Goal: Communication & Community: Answer question/provide support

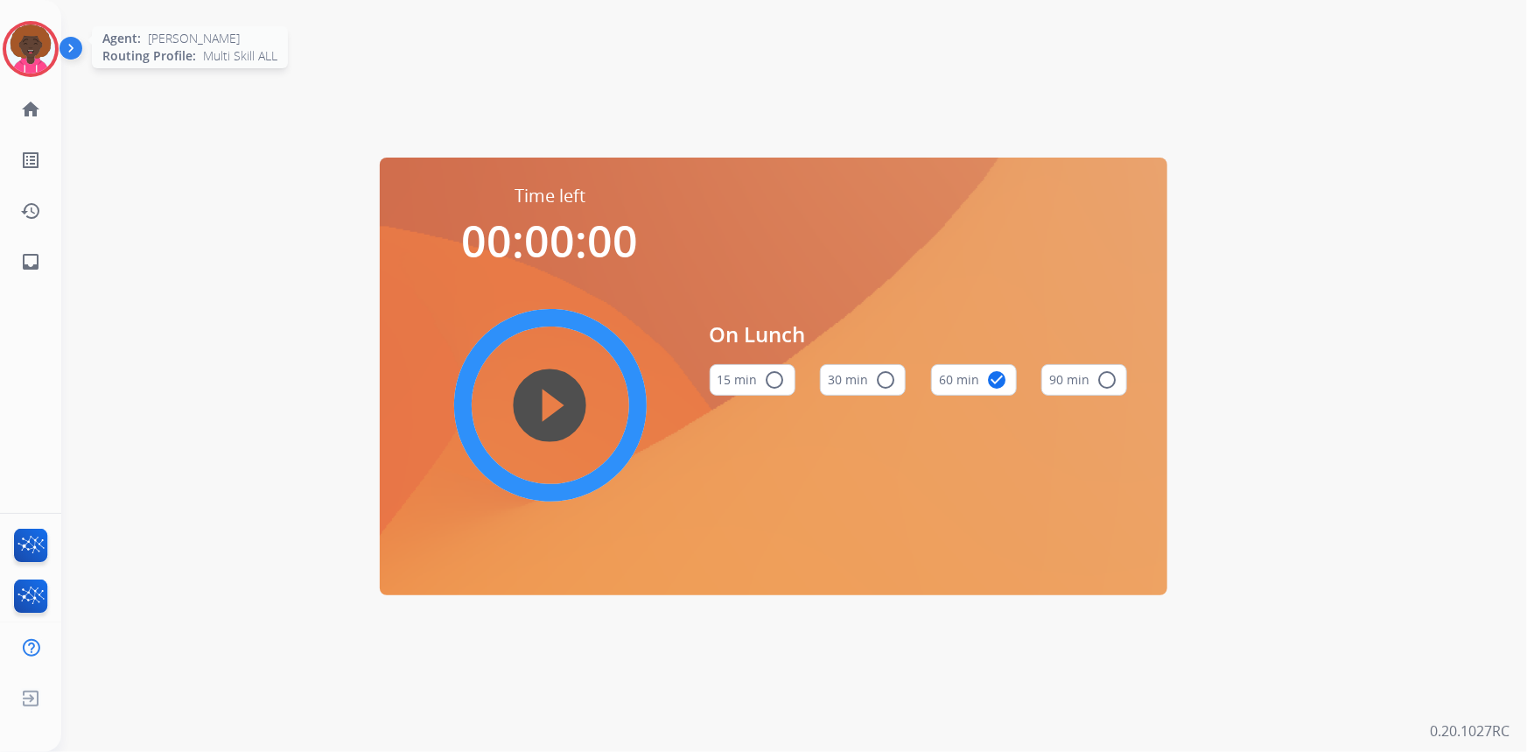
click at [20, 60] on img at bounding box center [30, 49] width 49 height 49
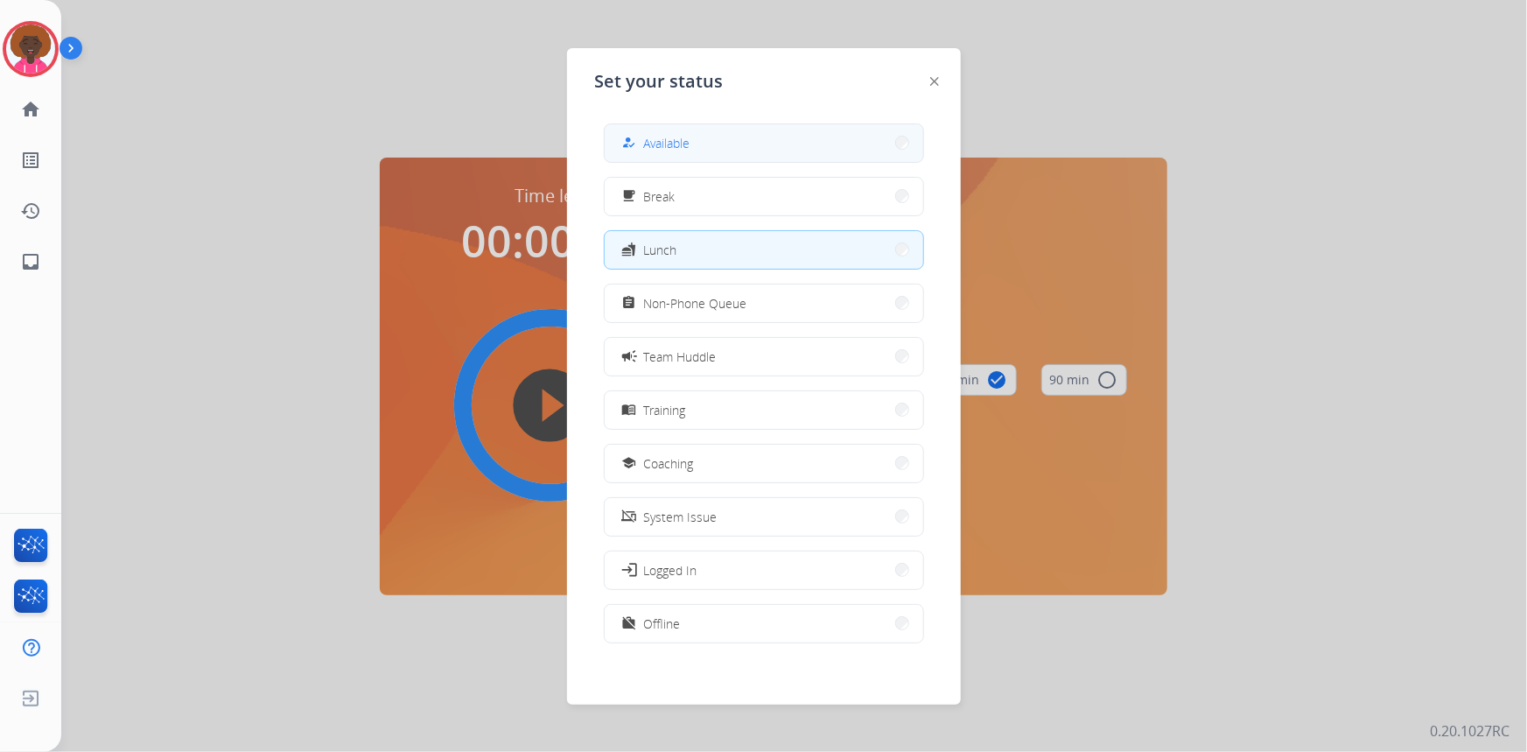
click at [662, 145] on span "Available" at bounding box center [667, 143] width 46 height 18
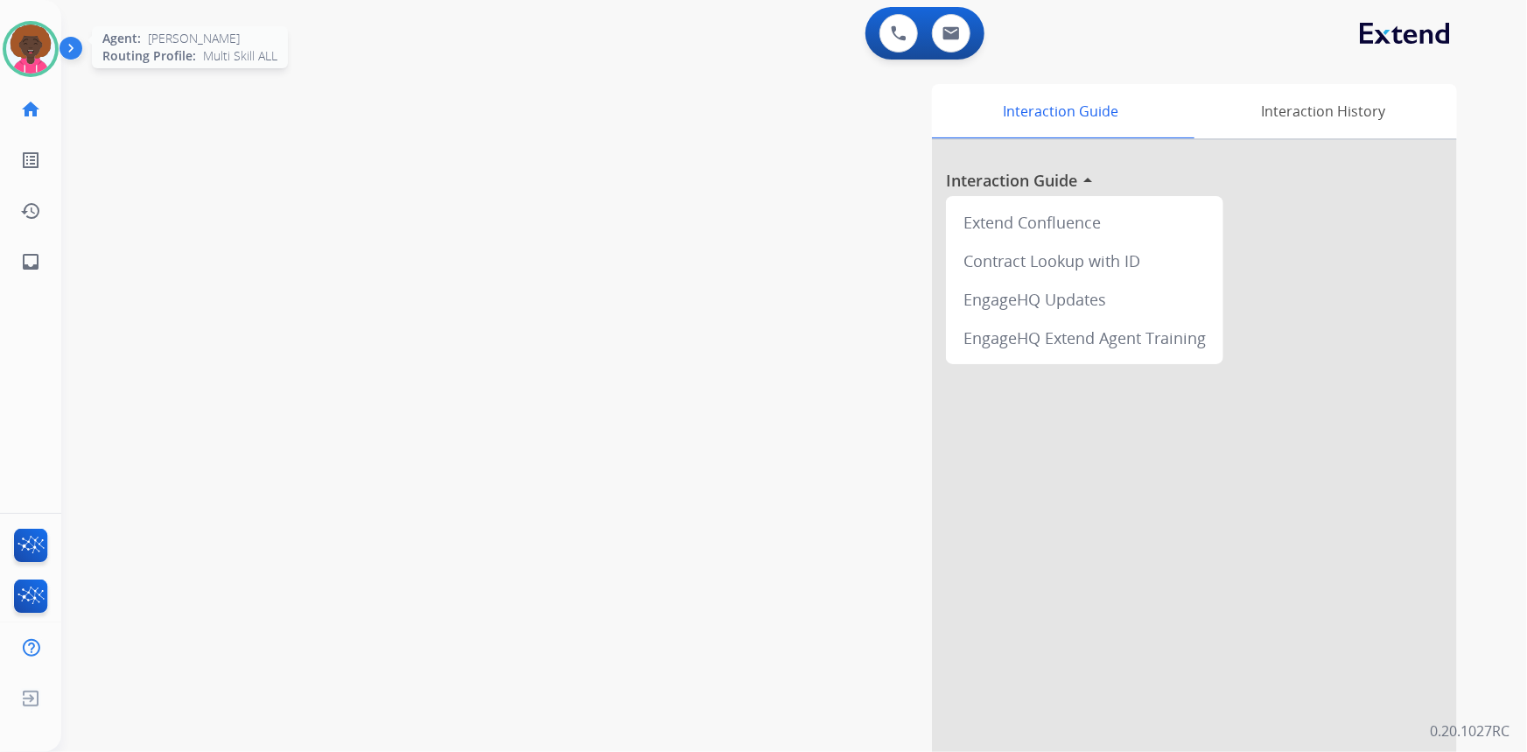
drag, startPoint x: 40, startPoint y: 49, endPoint x: 56, endPoint y: 50, distance: 15.8
click at [39, 49] on img at bounding box center [30, 49] width 49 height 49
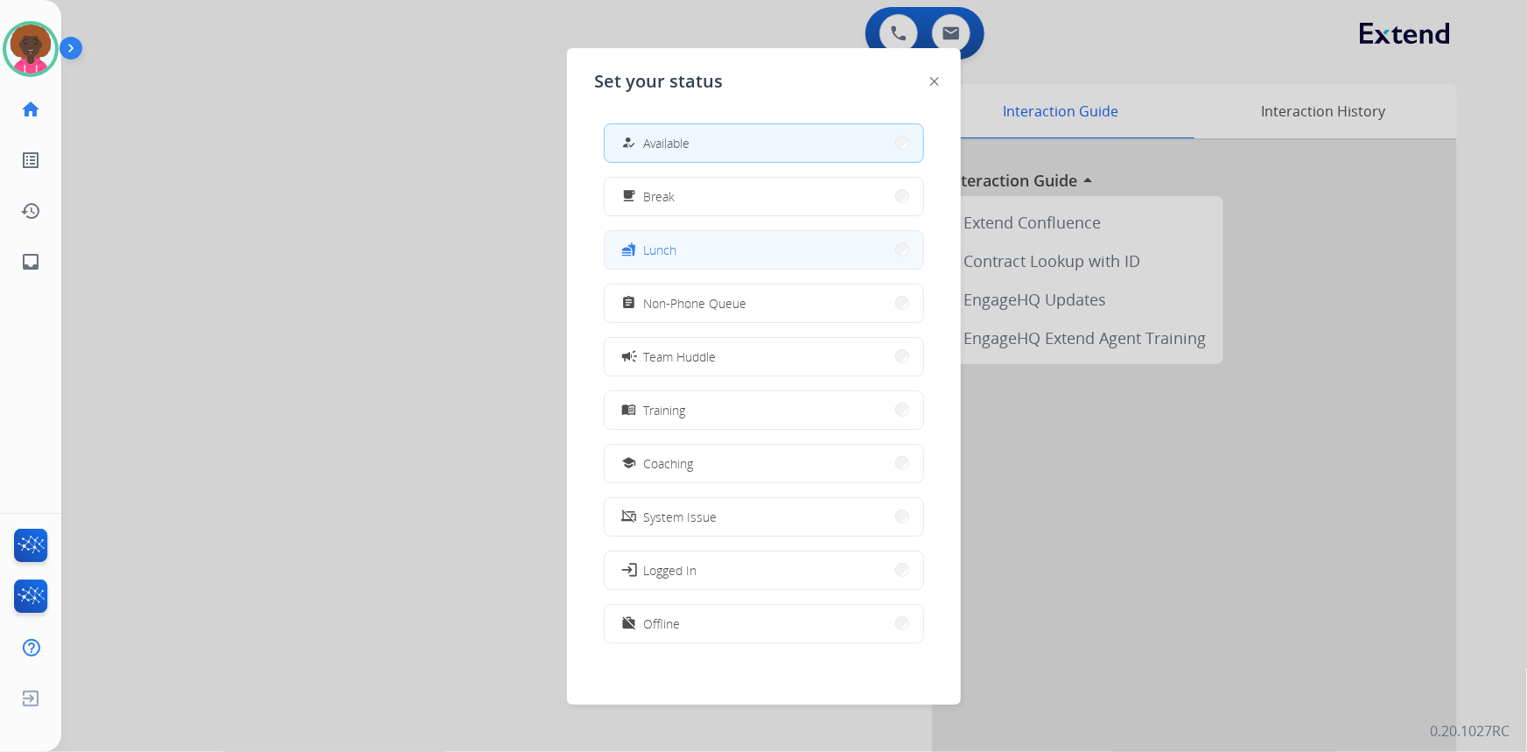
click at [753, 255] on button "fastfood Lunch" at bounding box center [764, 250] width 319 height 38
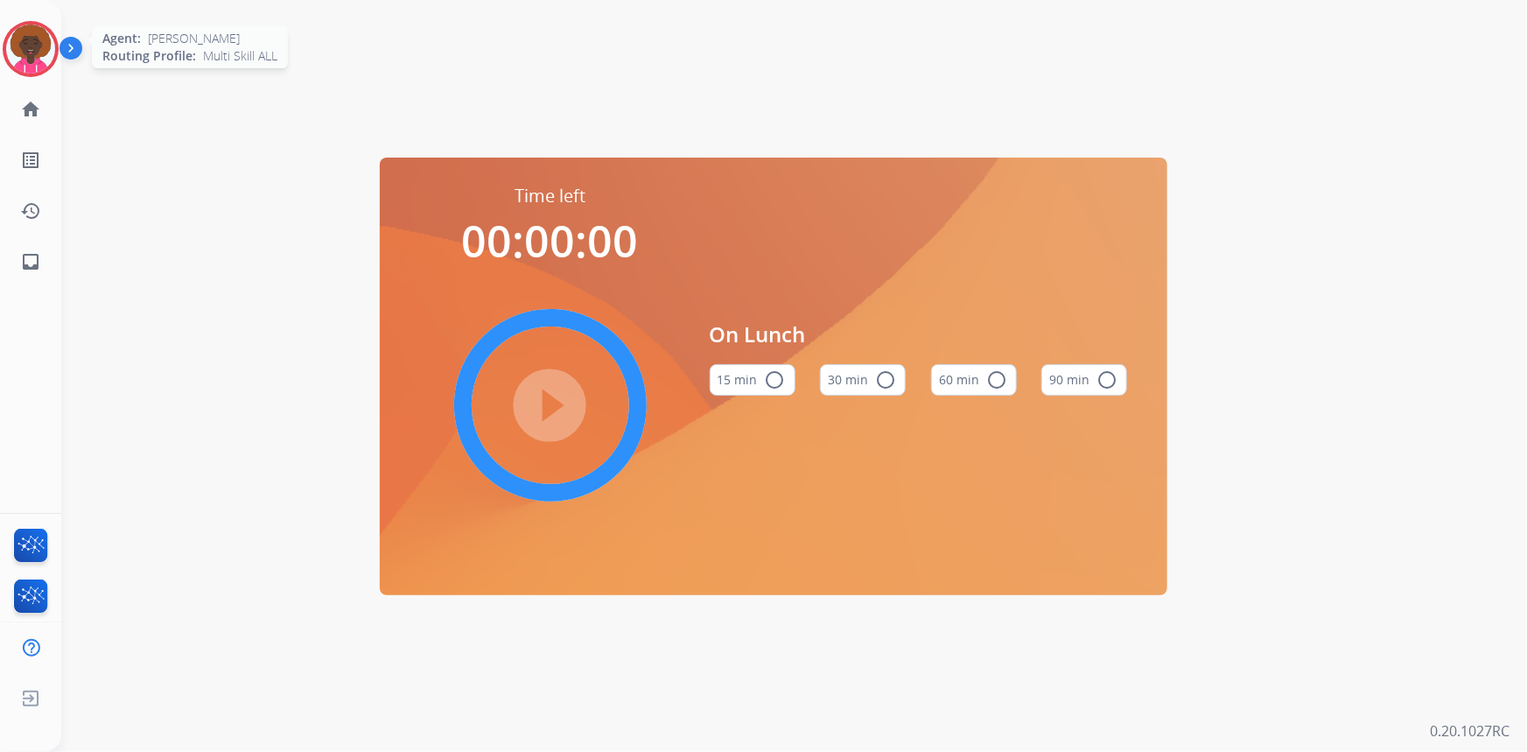
click at [49, 49] on img at bounding box center [30, 49] width 49 height 49
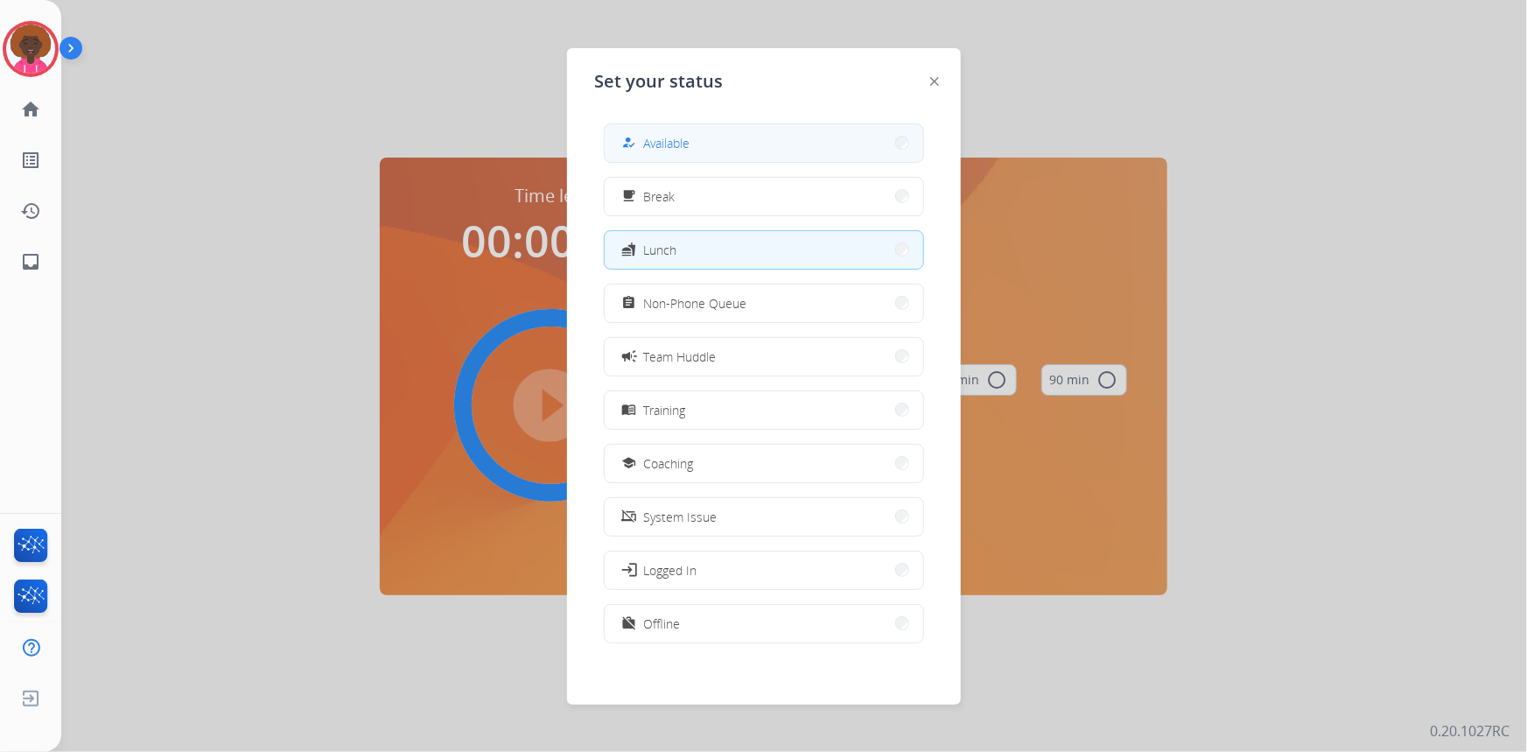
click at [789, 160] on div "how_to_reg Available" at bounding box center [764, 142] width 320 height 39
click at [665, 158] on button "how_to_reg Available" at bounding box center [764, 143] width 319 height 38
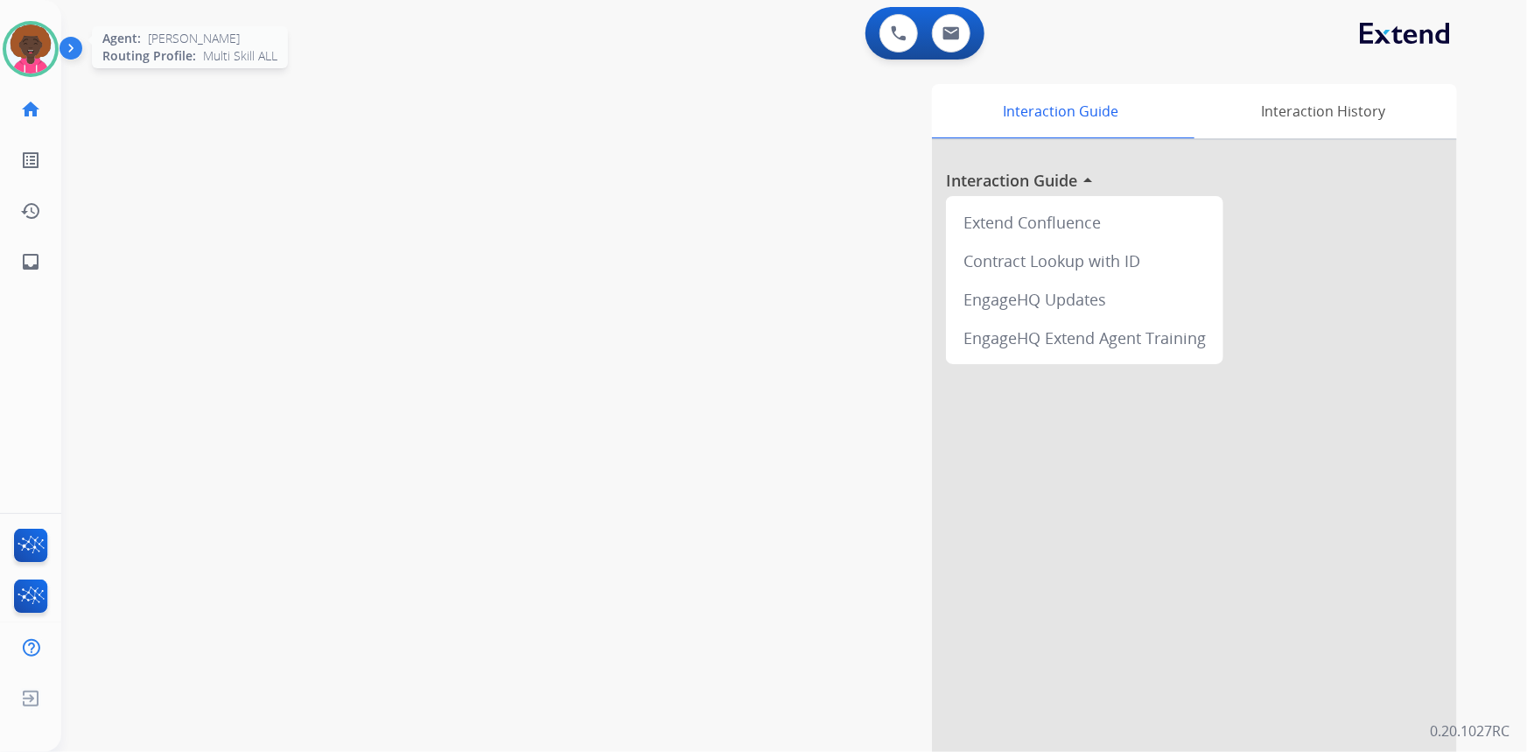
click at [35, 48] on img at bounding box center [30, 49] width 49 height 49
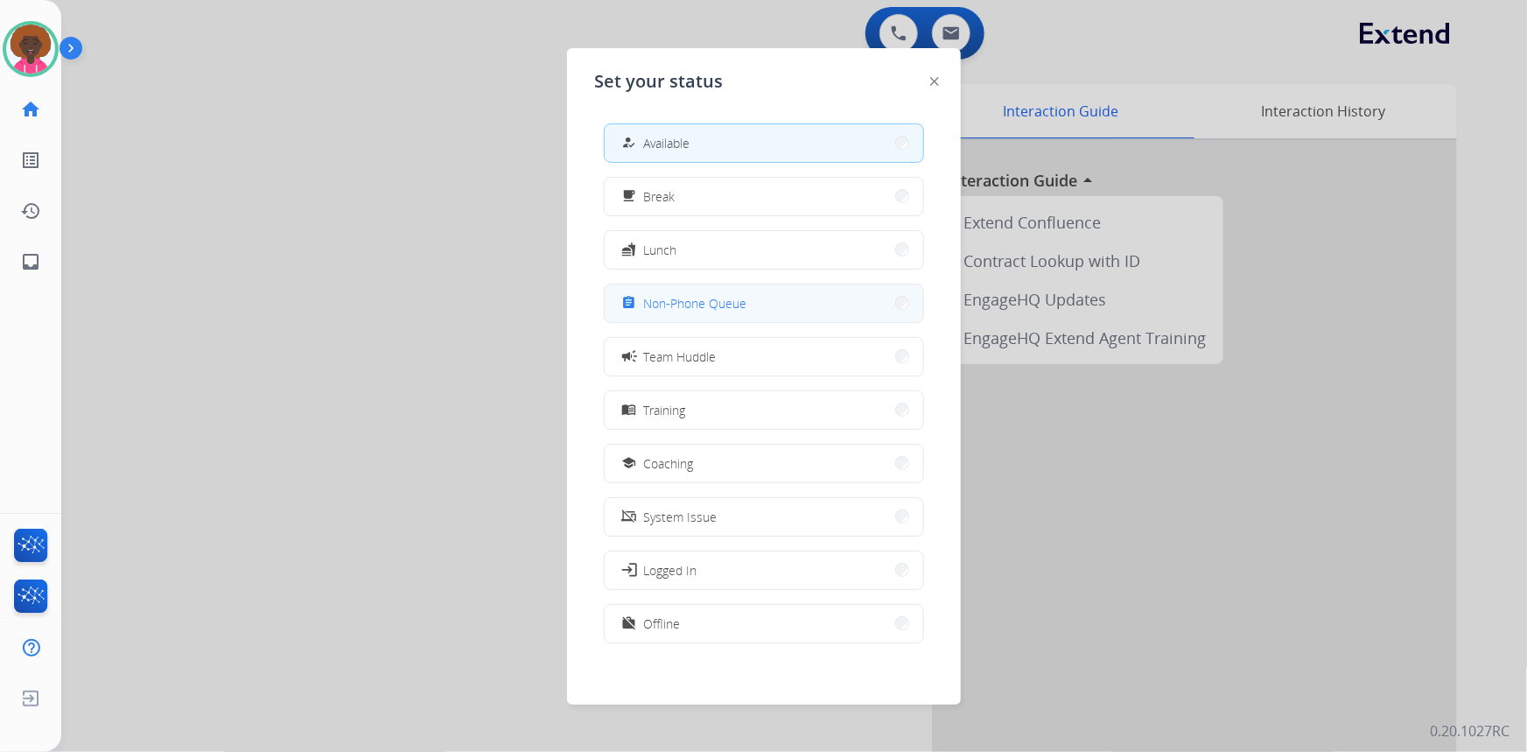
click at [632, 287] on button "assignment Non-Phone Queue" at bounding box center [764, 303] width 319 height 38
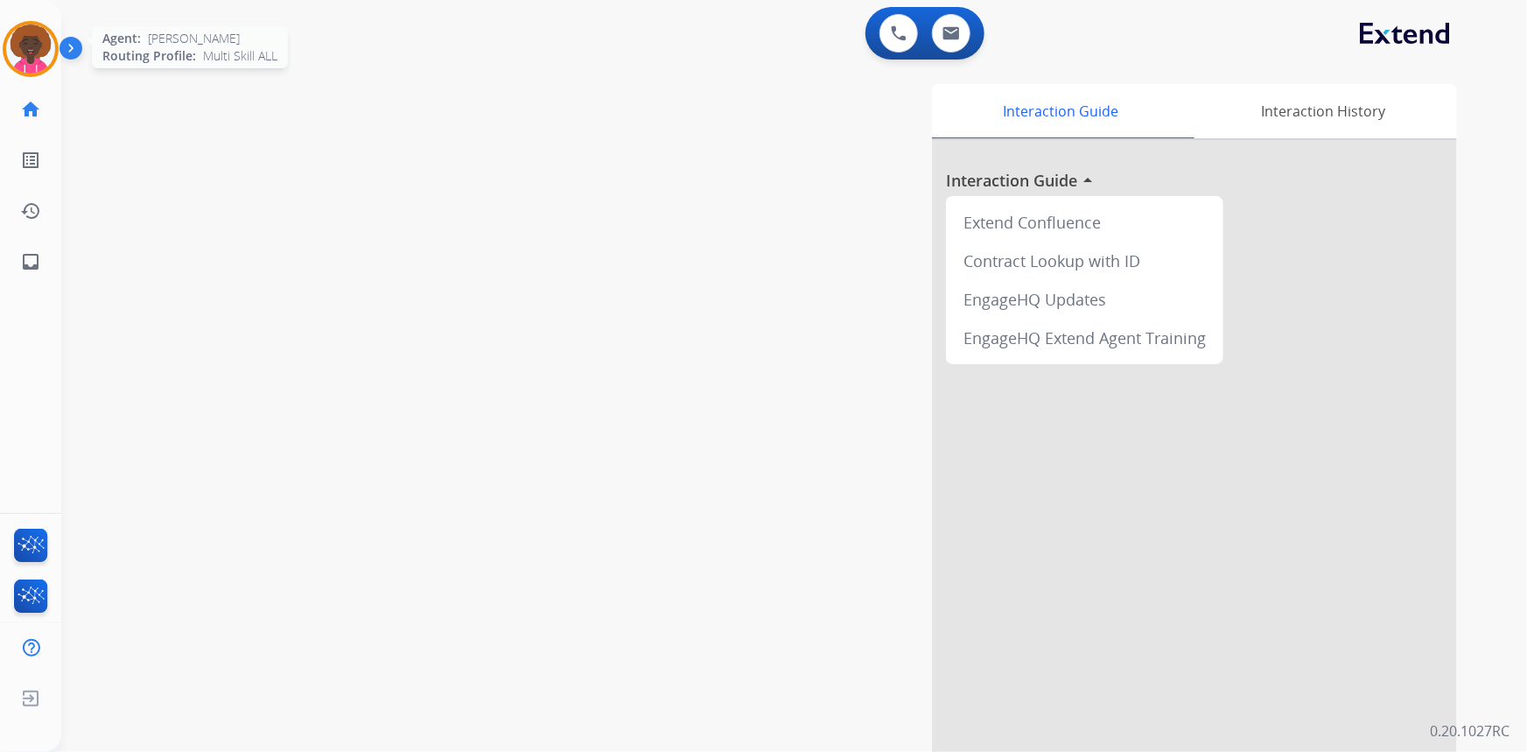
click at [35, 43] on img at bounding box center [30, 49] width 49 height 49
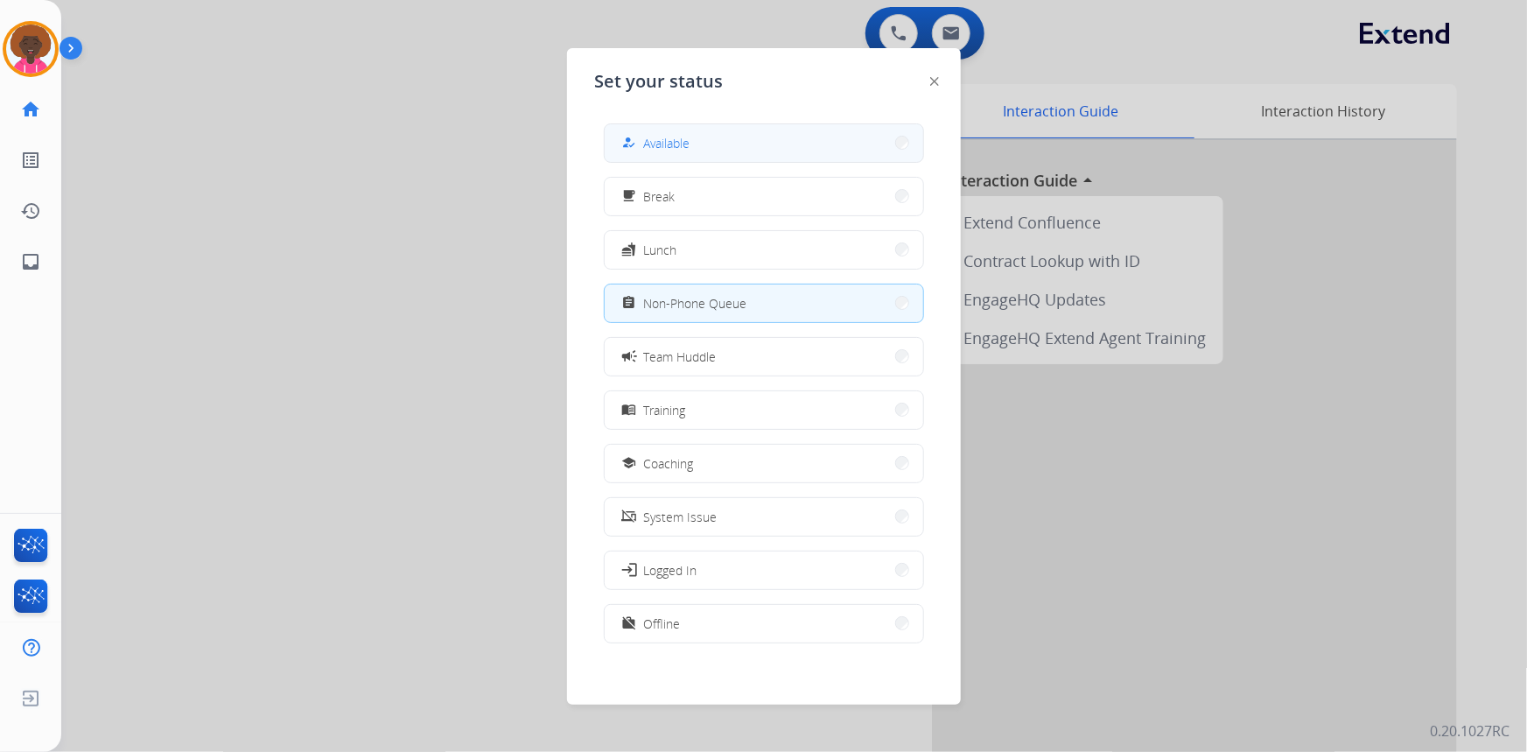
click at [713, 141] on button "how_to_reg Available" at bounding box center [764, 143] width 319 height 38
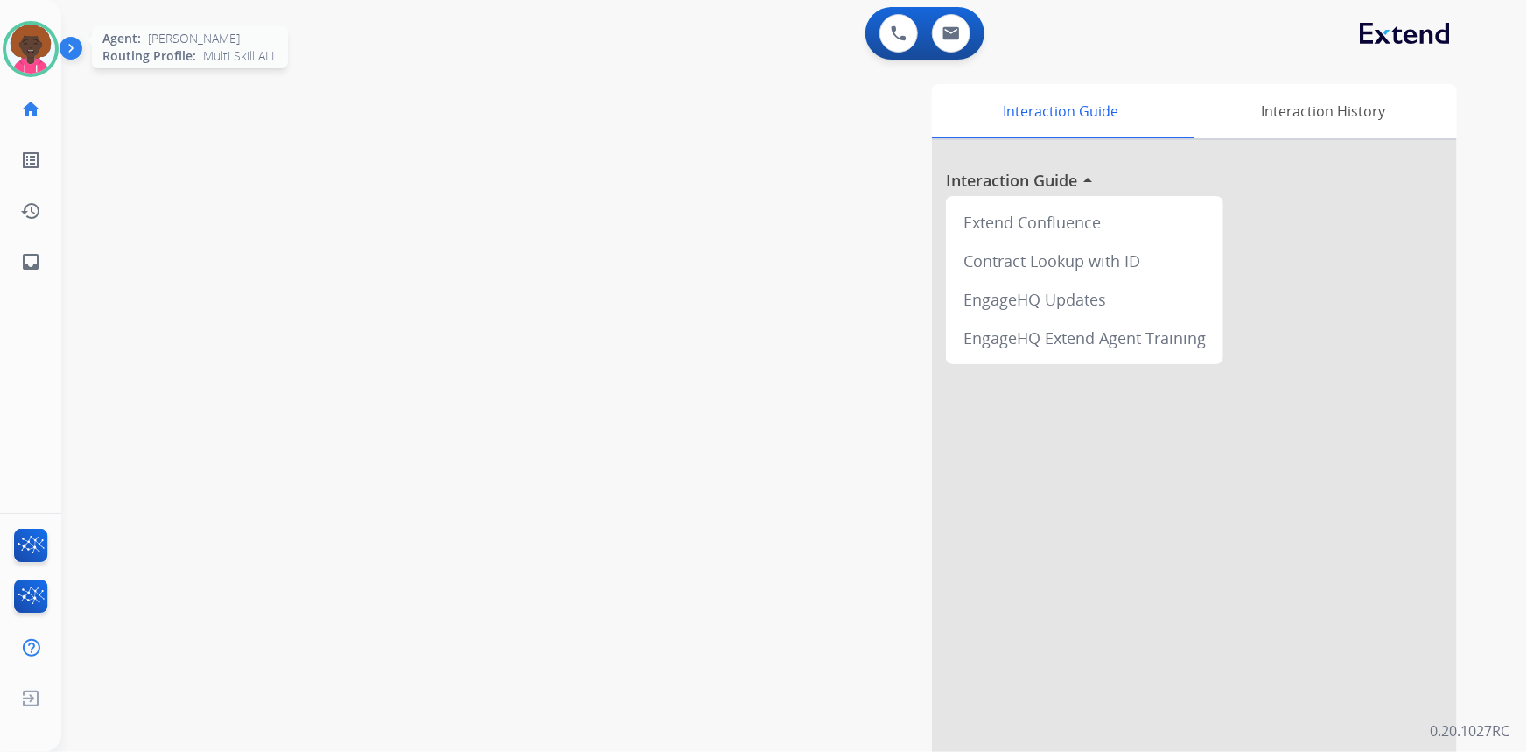
click at [23, 45] on img at bounding box center [30, 49] width 49 height 49
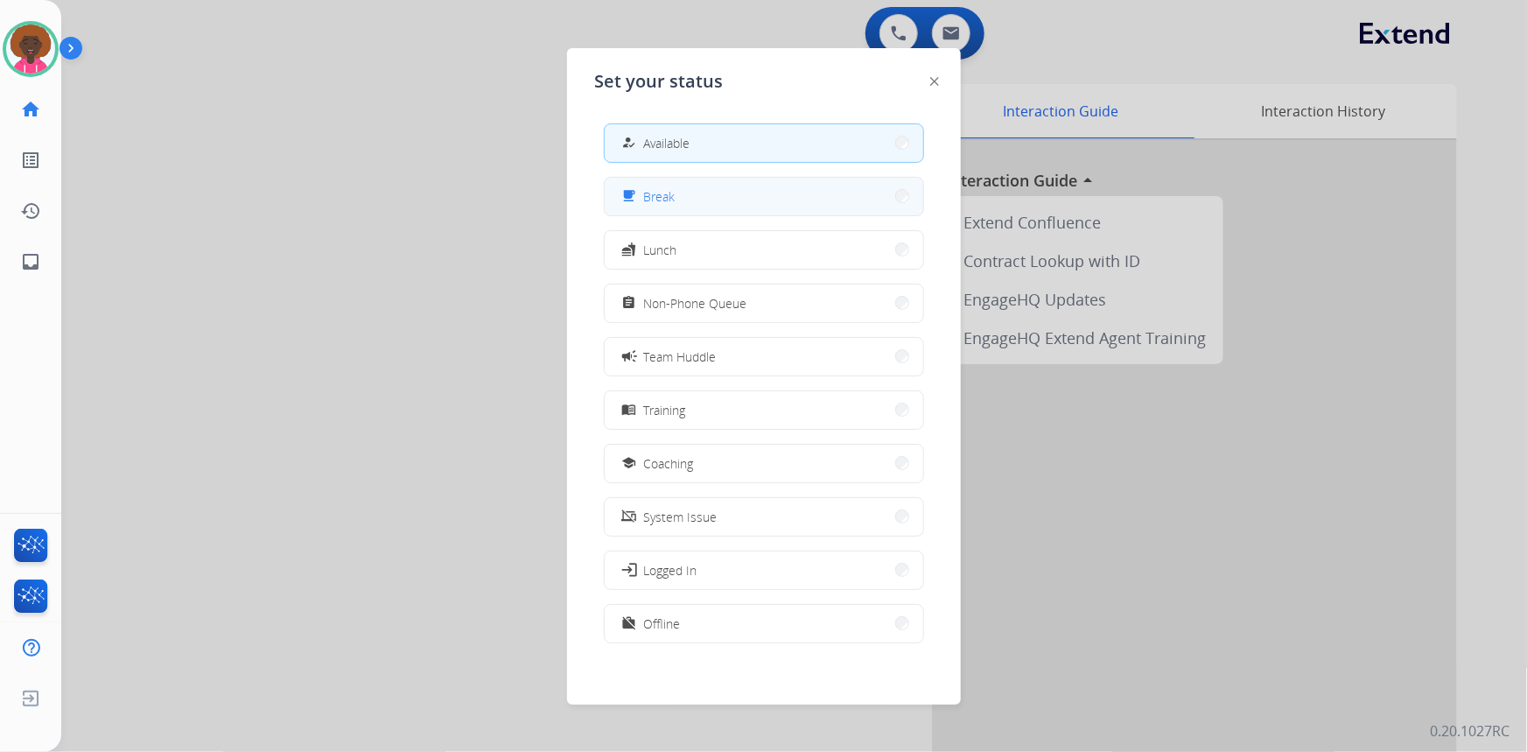
click at [742, 196] on button "free_breakfast Break" at bounding box center [764, 197] width 319 height 38
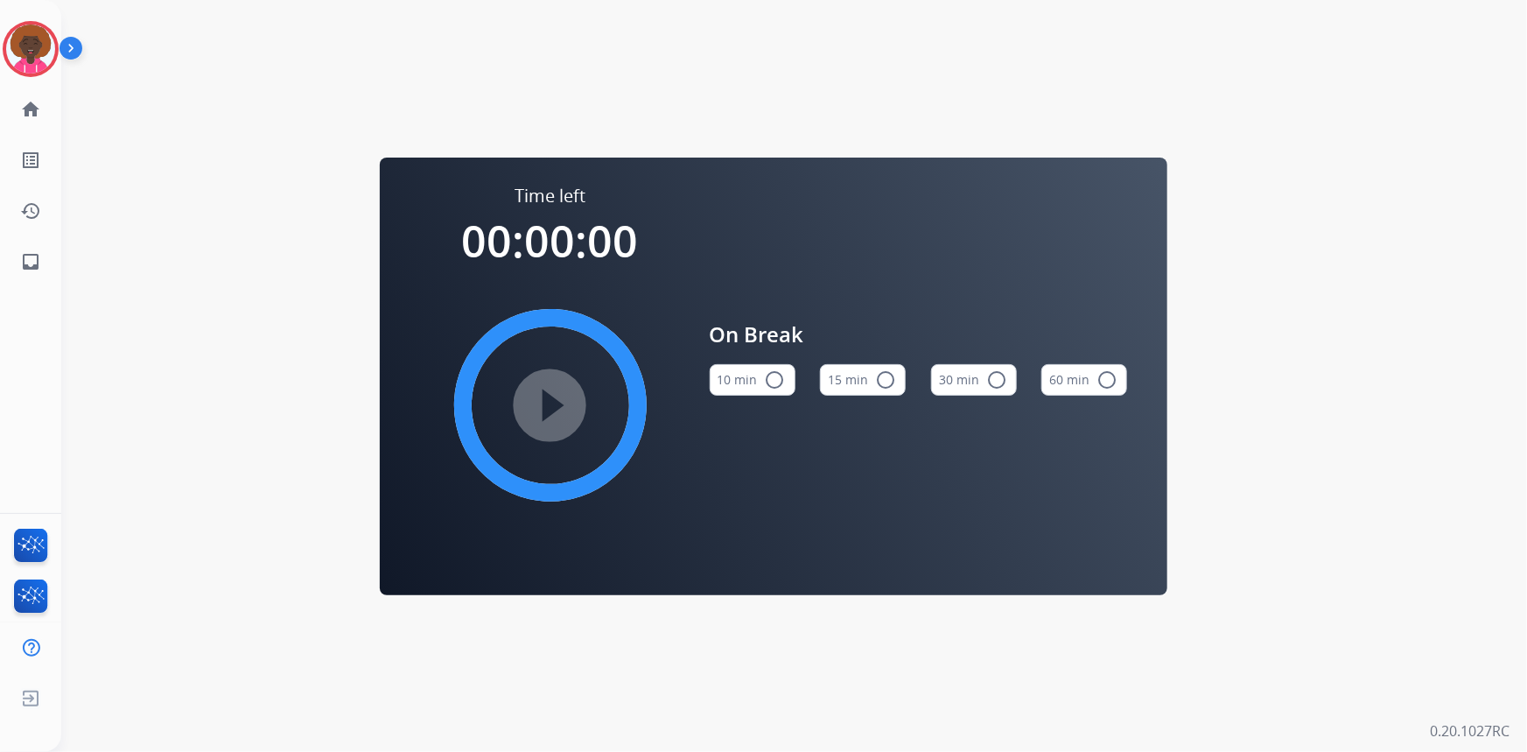
click at [876, 373] on mat-icon "radio_button_unchecked" at bounding box center [885, 379] width 21 height 21
click at [543, 407] on mat-icon "play_circle_filled" at bounding box center [550, 405] width 21 height 21
click at [50, 41] on img at bounding box center [30, 49] width 49 height 49
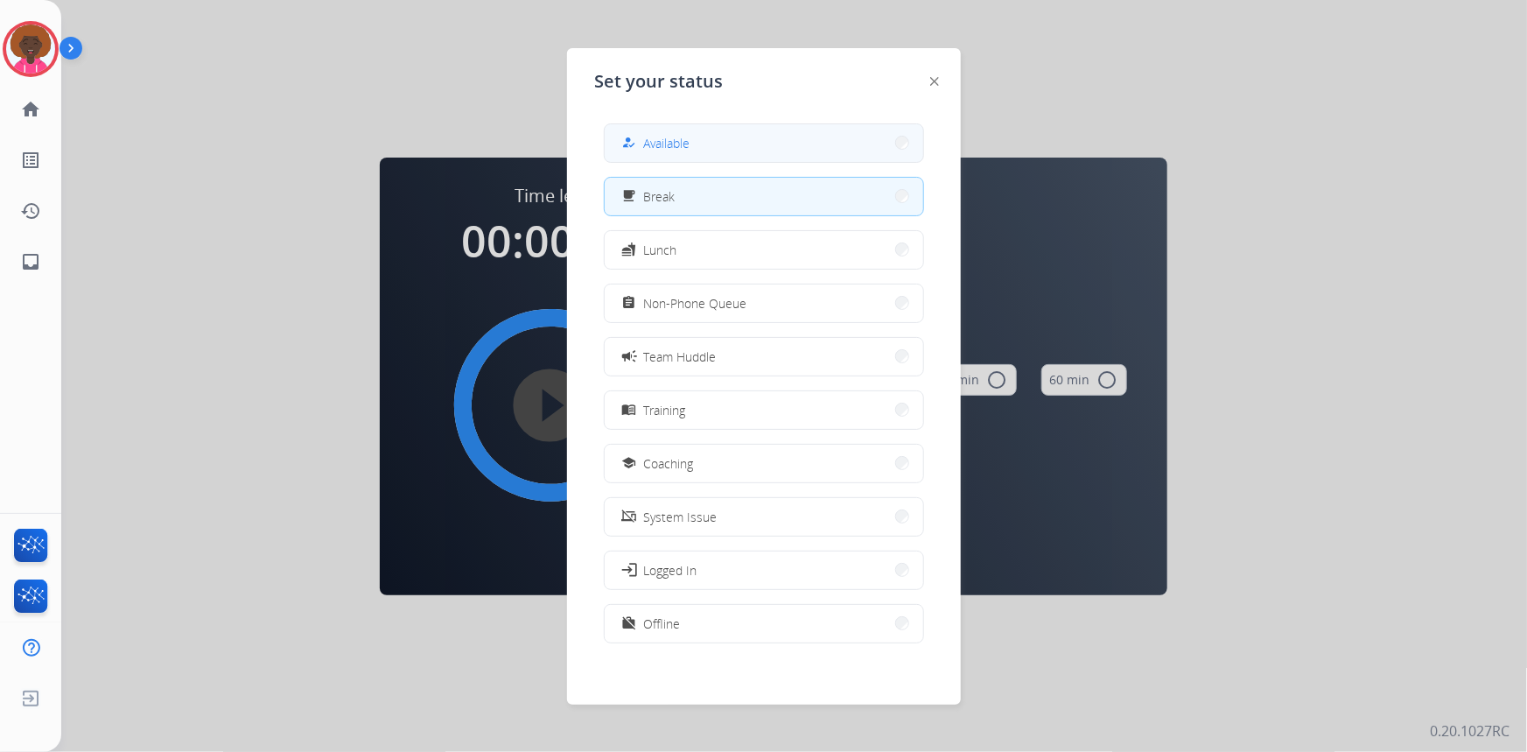
click at [744, 147] on button "how_to_reg Available" at bounding box center [764, 143] width 319 height 38
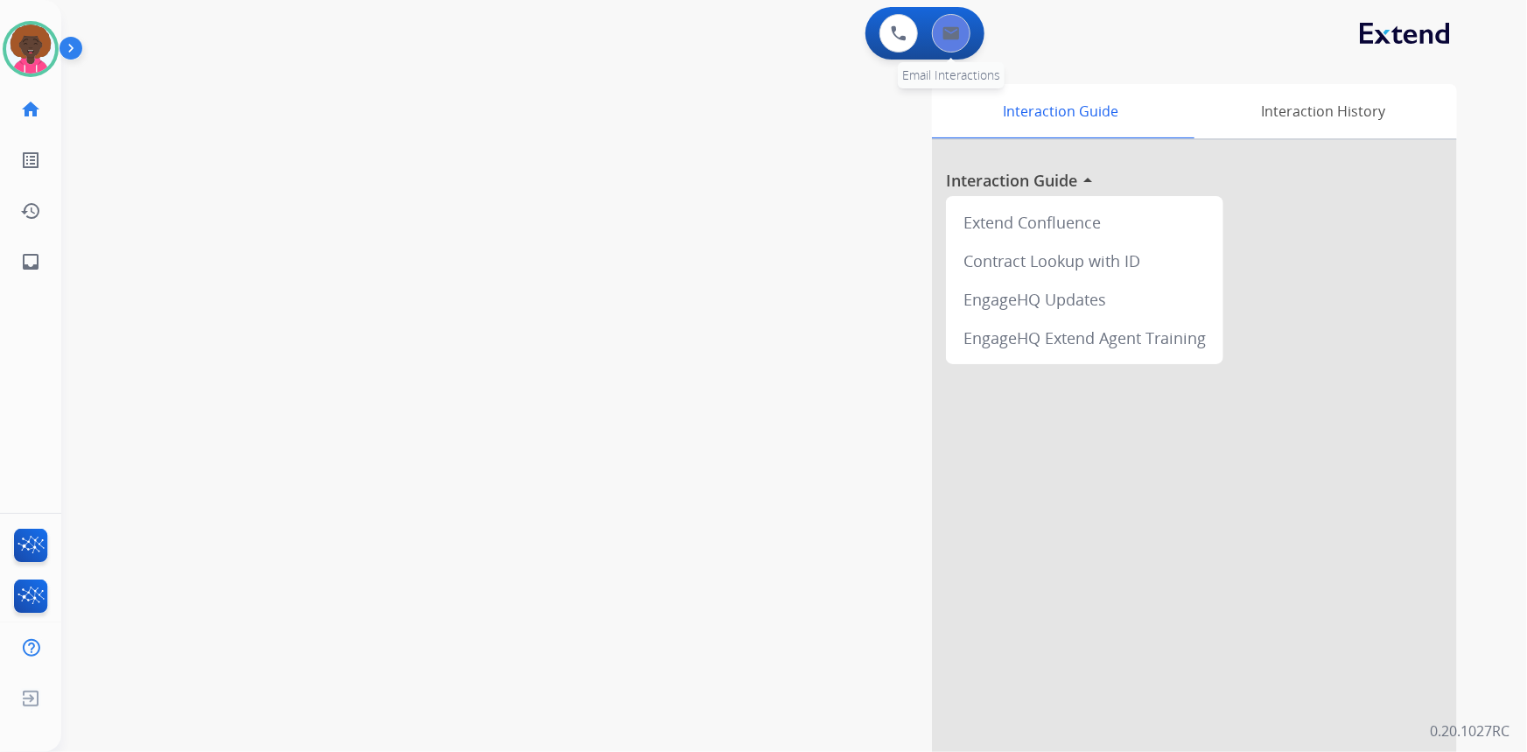
drag, startPoint x: 963, startPoint y: 15, endPoint x: 955, endPoint y: 29, distance: 16.1
click at [959, 21] on div "0 Email Interactions" at bounding box center [951, 33] width 53 height 39
click at [954, 32] on img at bounding box center [952, 33] width 18 height 14
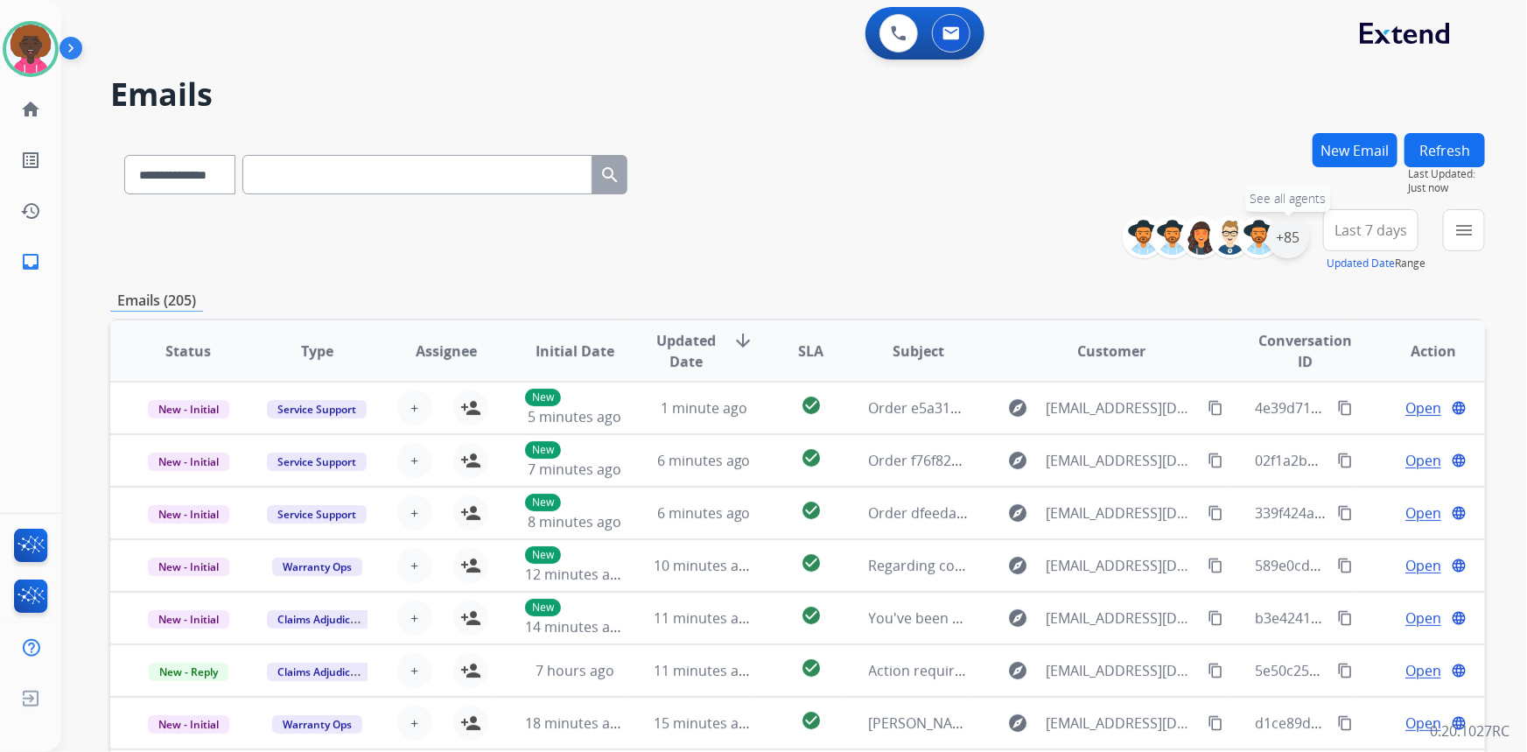
click at [1292, 240] on div "+85" at bounding box center [1288, 237] width 42 height 42
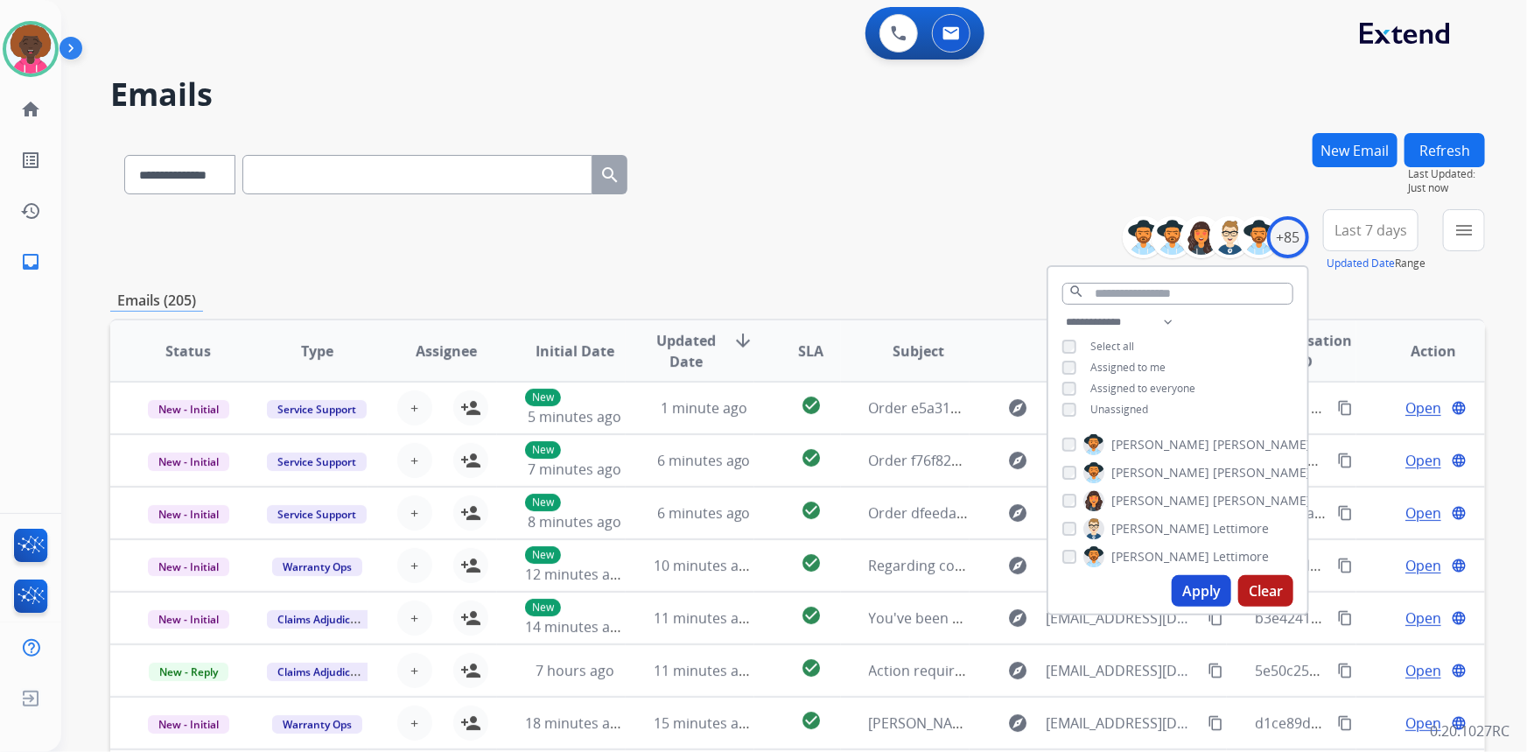
click at [1059, 403] on div "**********" at bounding box center [1177, 368] width 259 height 112
click at [1209, 596] on button "Apply" at bounding box center [1202, 591] width 60 height 32
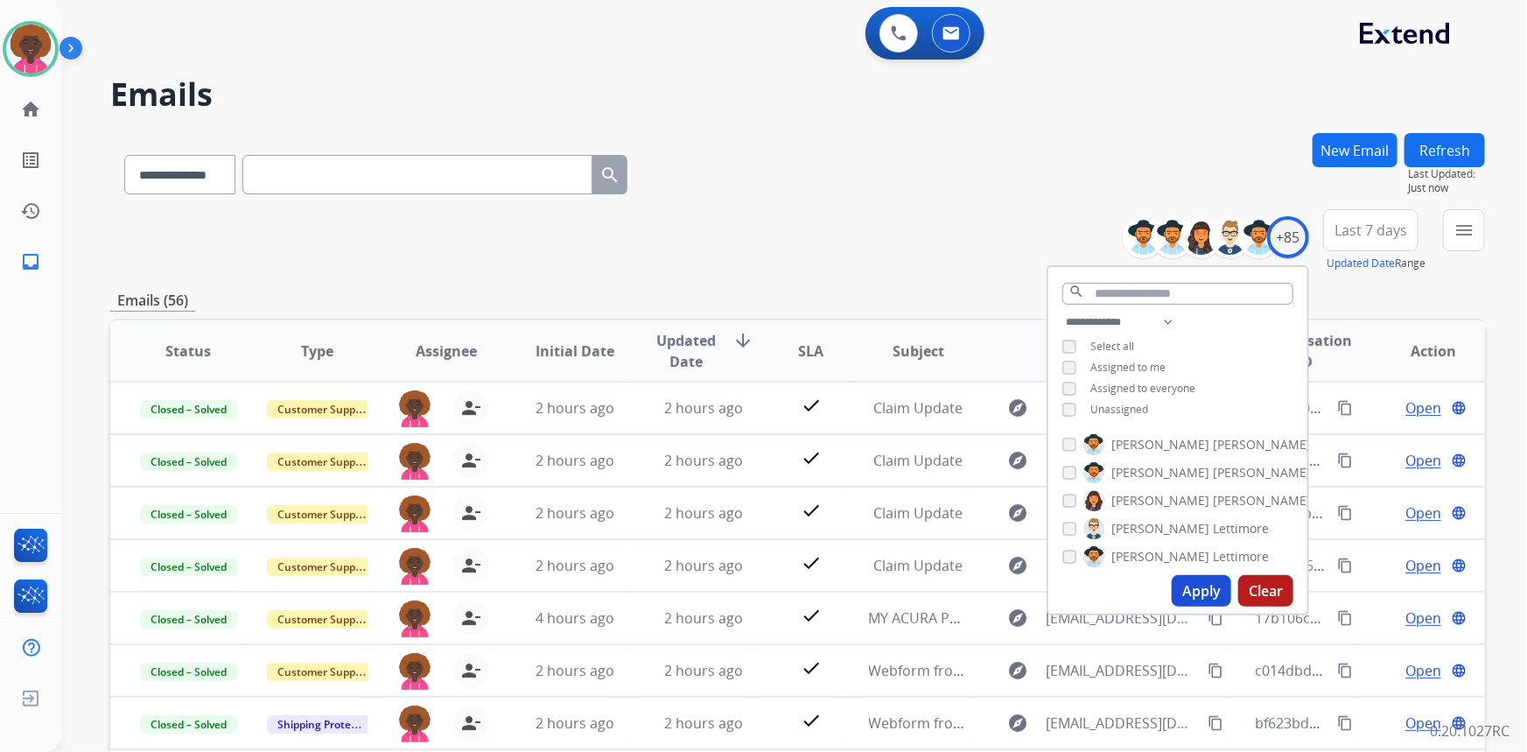
click at [706, 116] on div "**********" at bounding box center [773, 439] width 1424 height 752
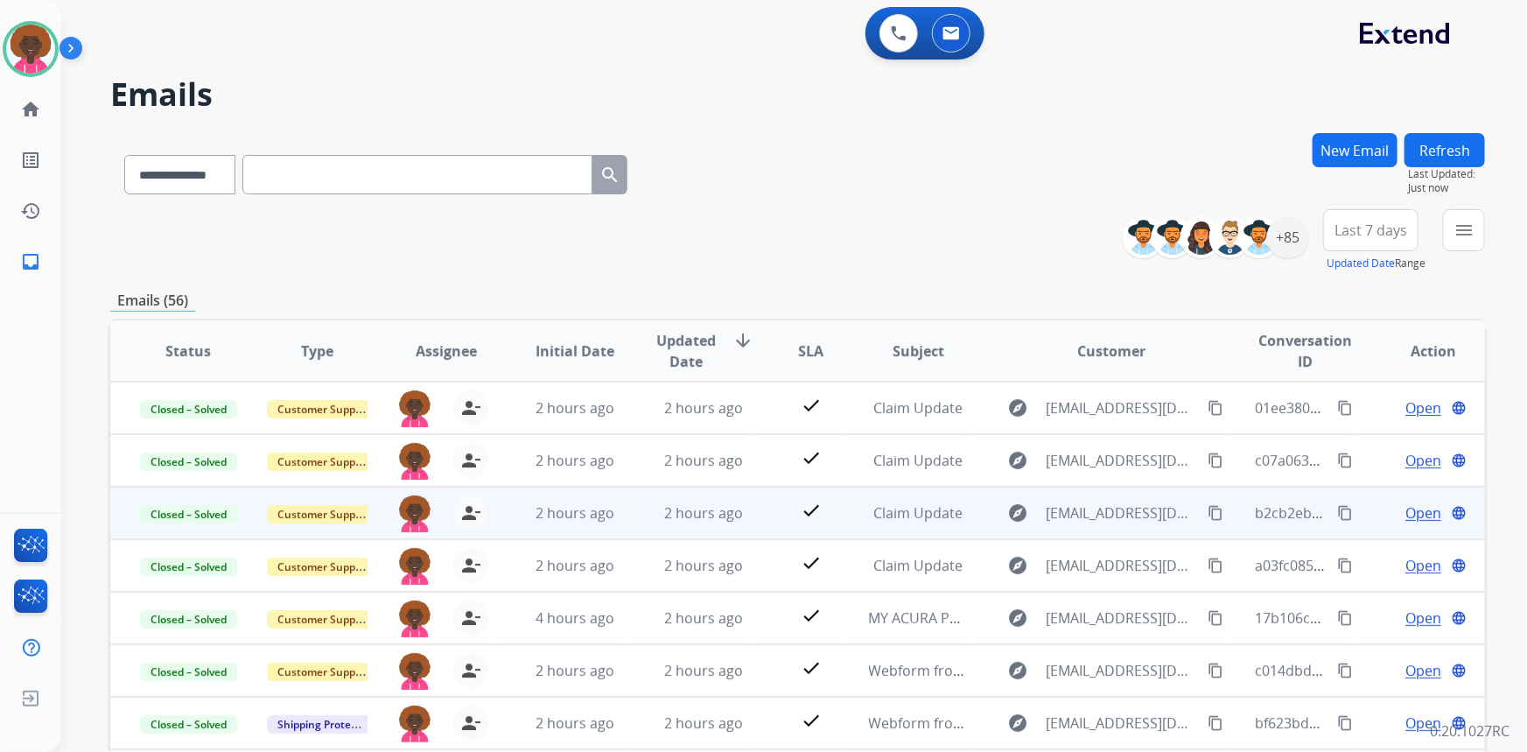
scroll to position [31, 0]
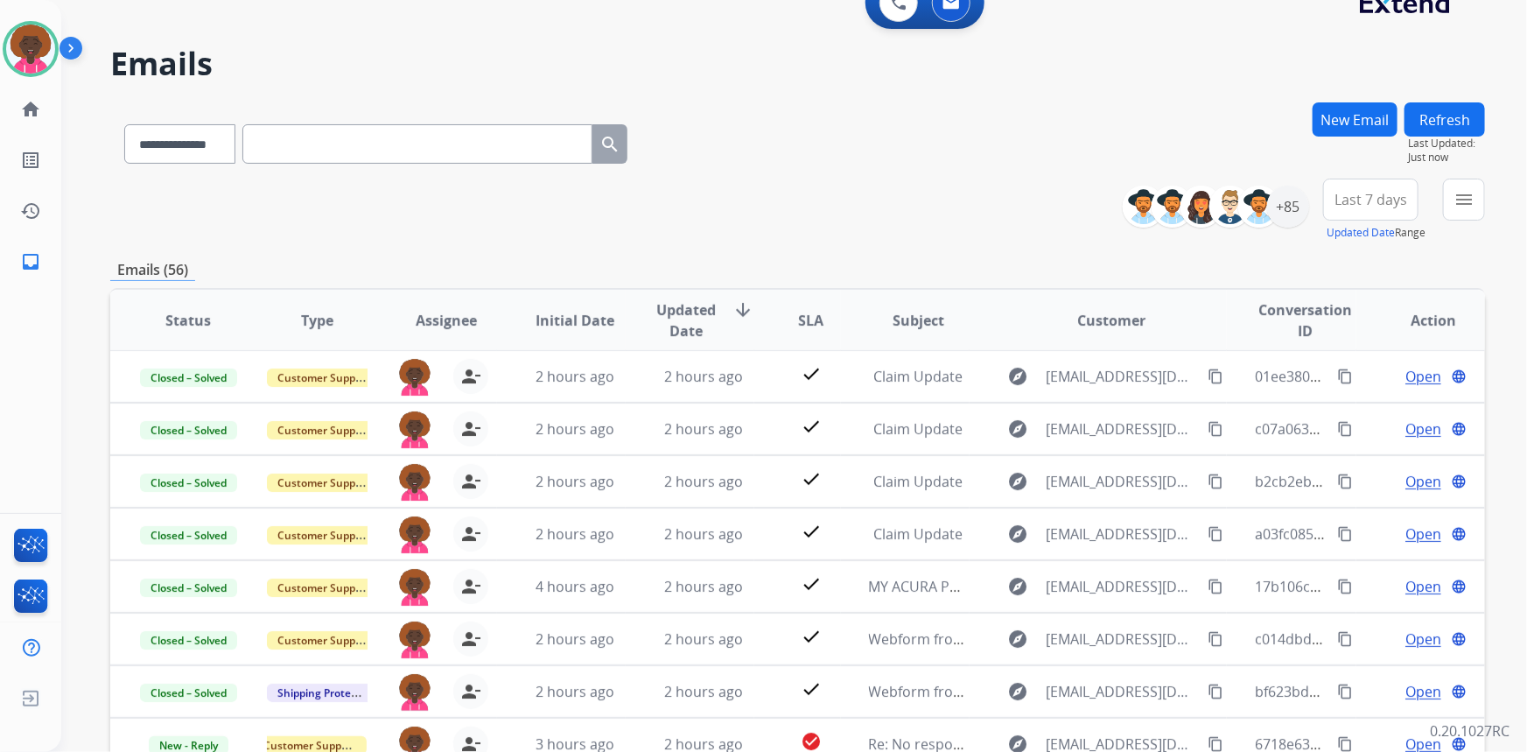
click at [601, 310] on span "Initial Date" at bounding box center [575, 320] width 79 height 21
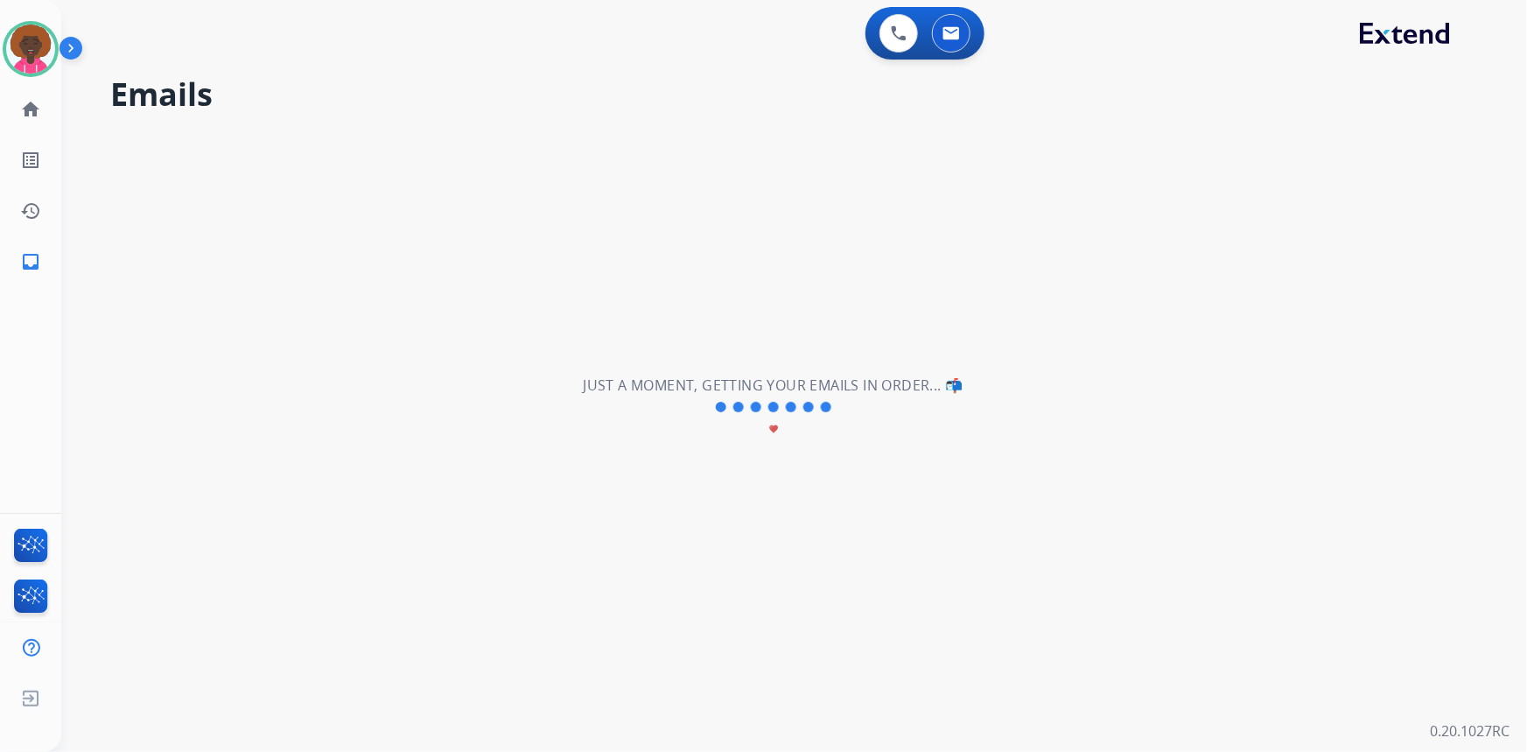
scroll to position [0, 0]
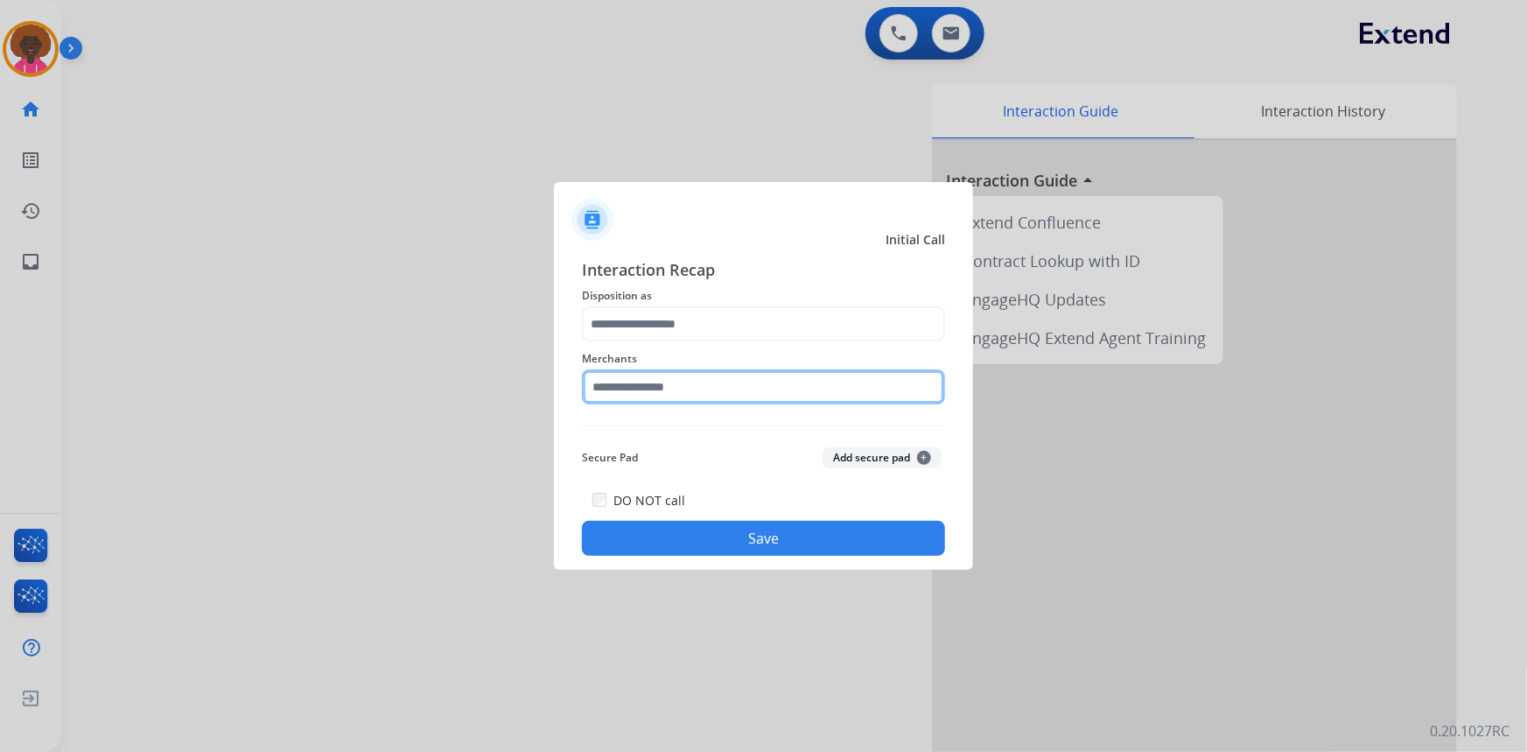
click at [704, 393] on input "text" at bounding box center [763, 386] width 363 height 35
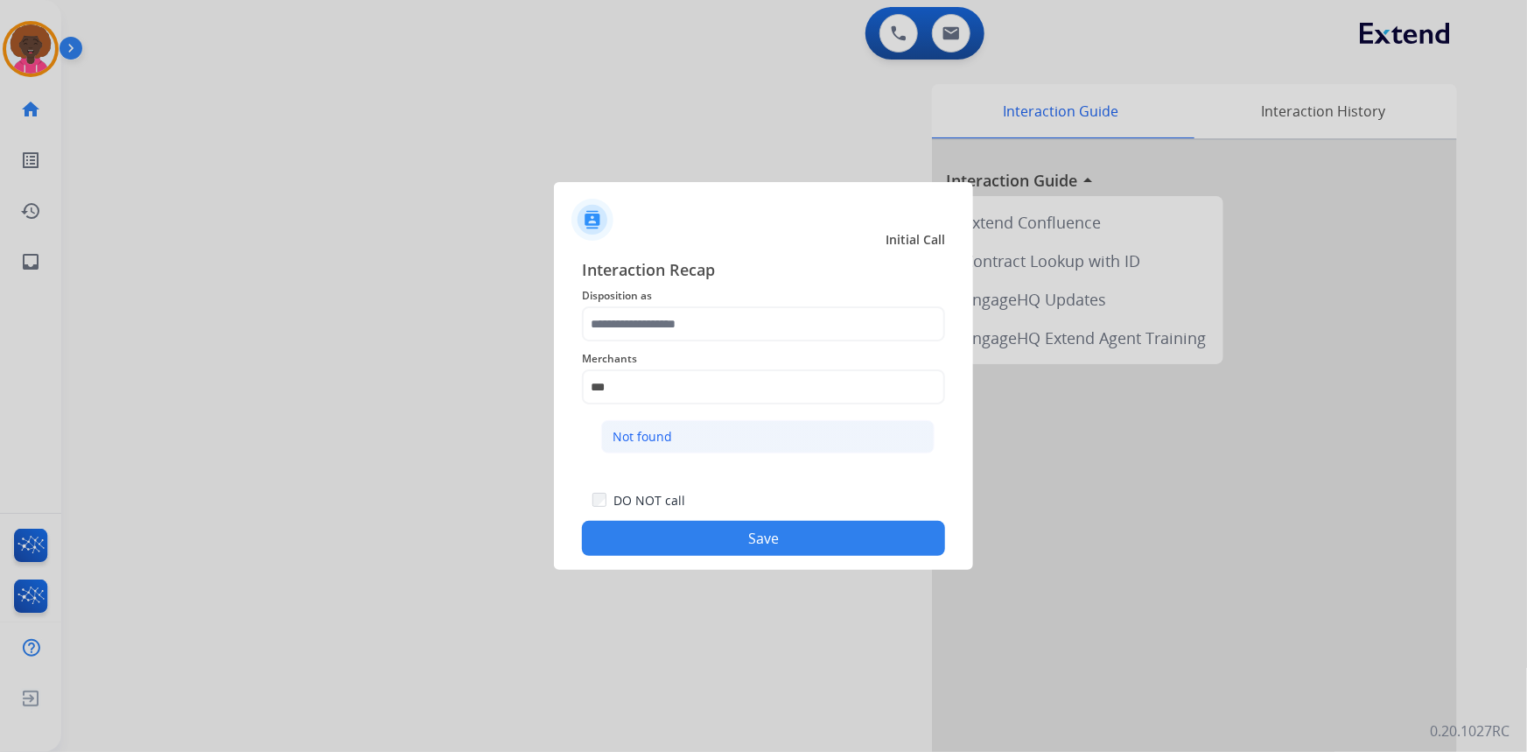
click at [700, 444] on li "Not found" at bounding box center [767, 436] width 333 height 33
type input "*********"
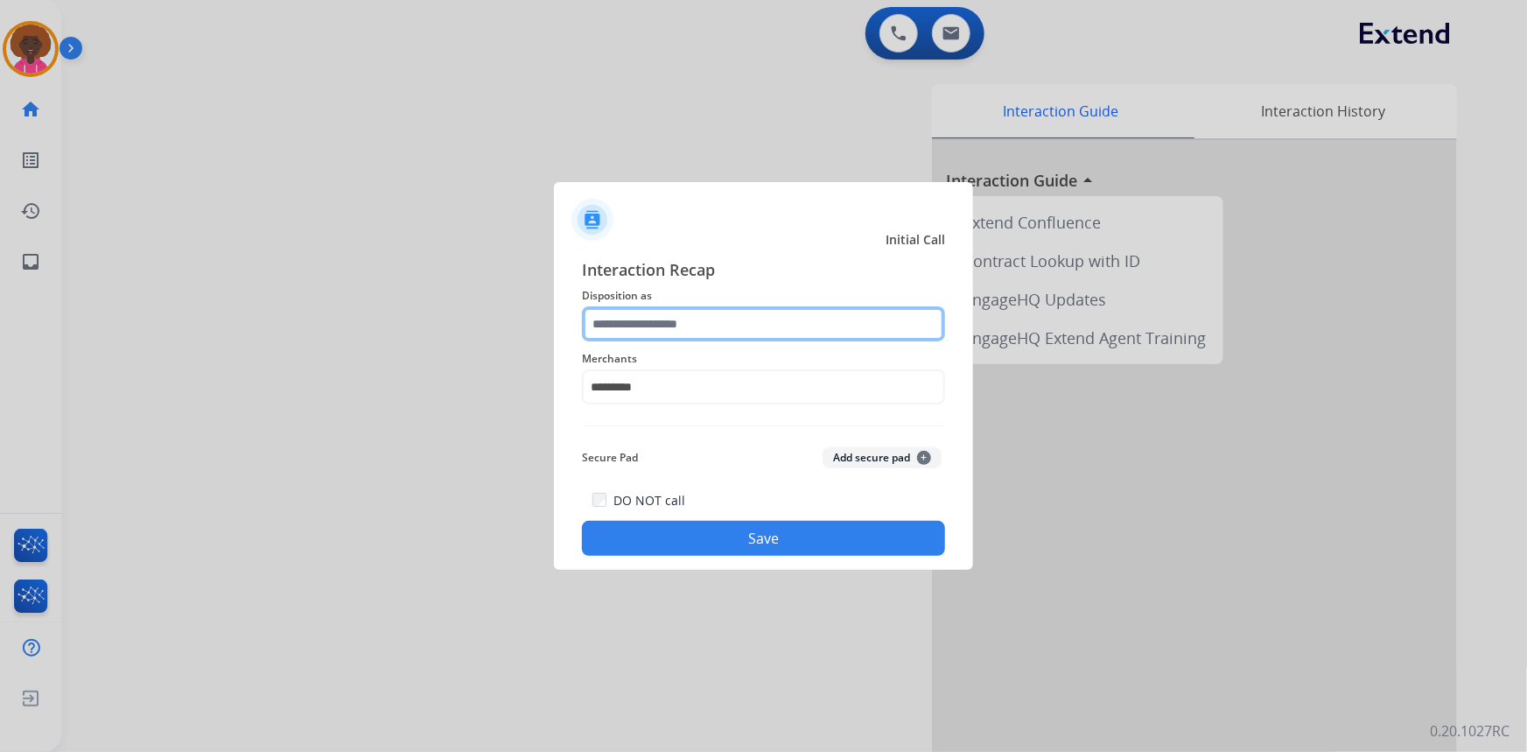
drag, startPoint x: 744, startPoint y: 324, endPoint x: 735, endPoint y: 335, distance: 14.4
click at [744, 325] on input "text" at bounding box center [763, 323] width 363 height 35
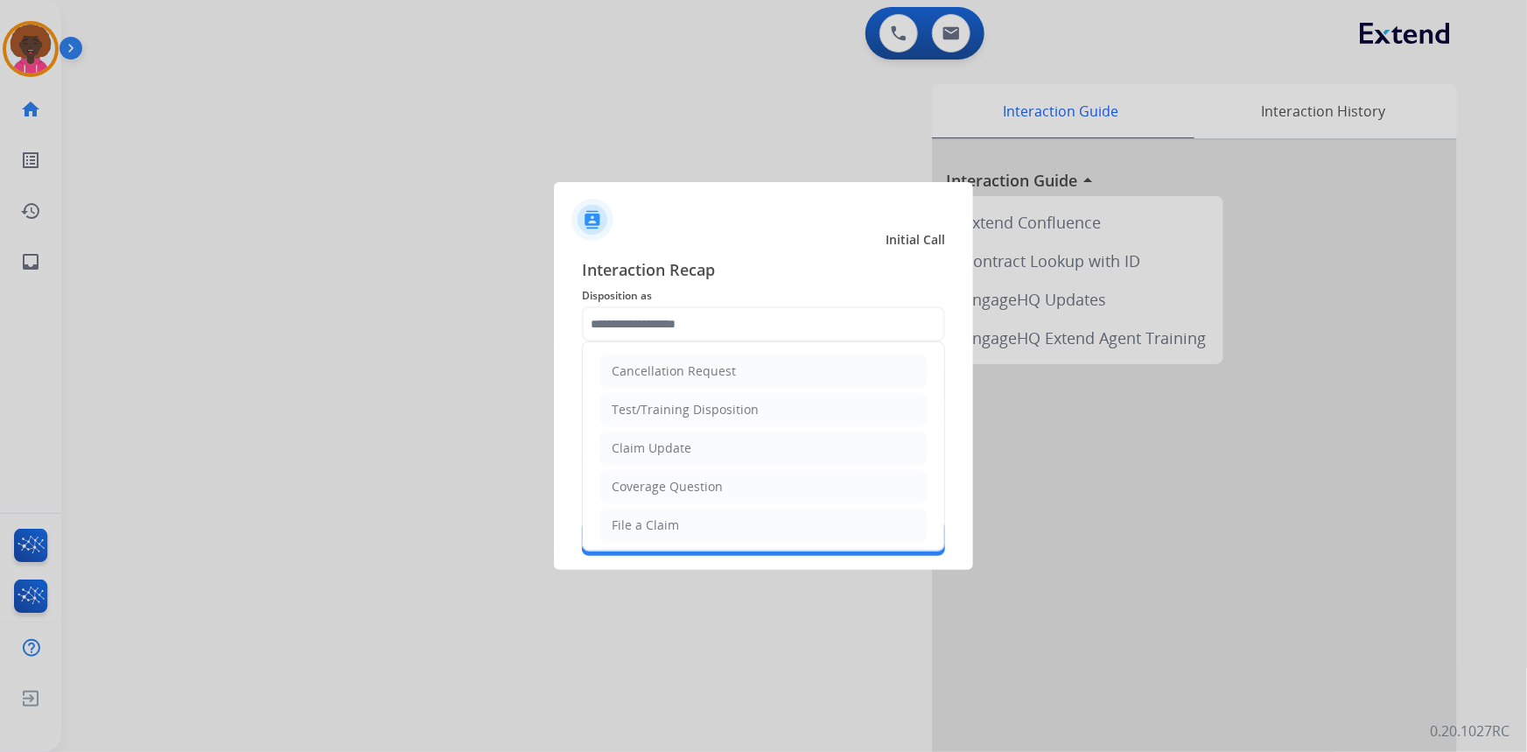
click at [639, 534] on li "File a Claim" at bounding box center [763, 524] width 326 height 33
type input "**********"
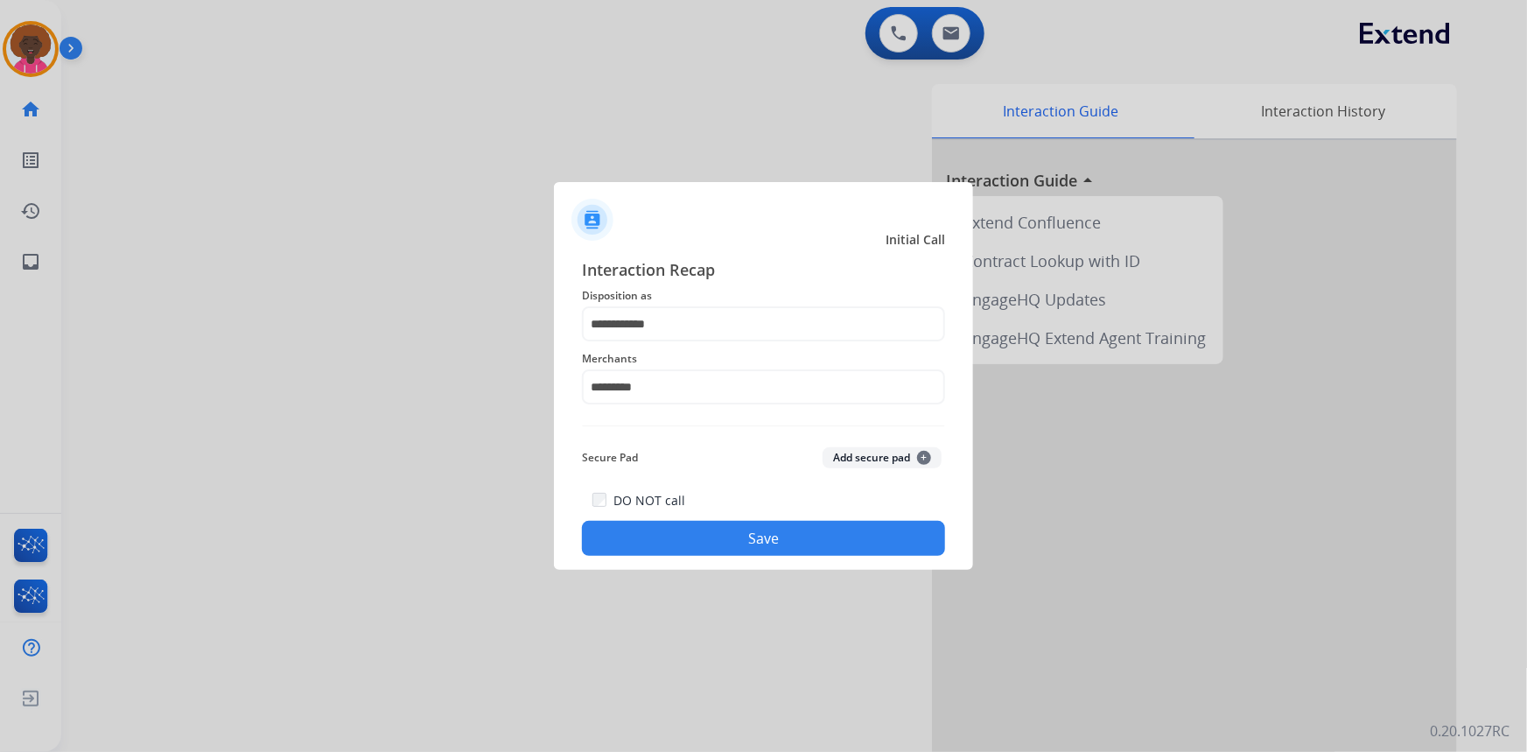
click at [716, 532] on button "Save" at bounding box center [763, 538] width 363 height 35
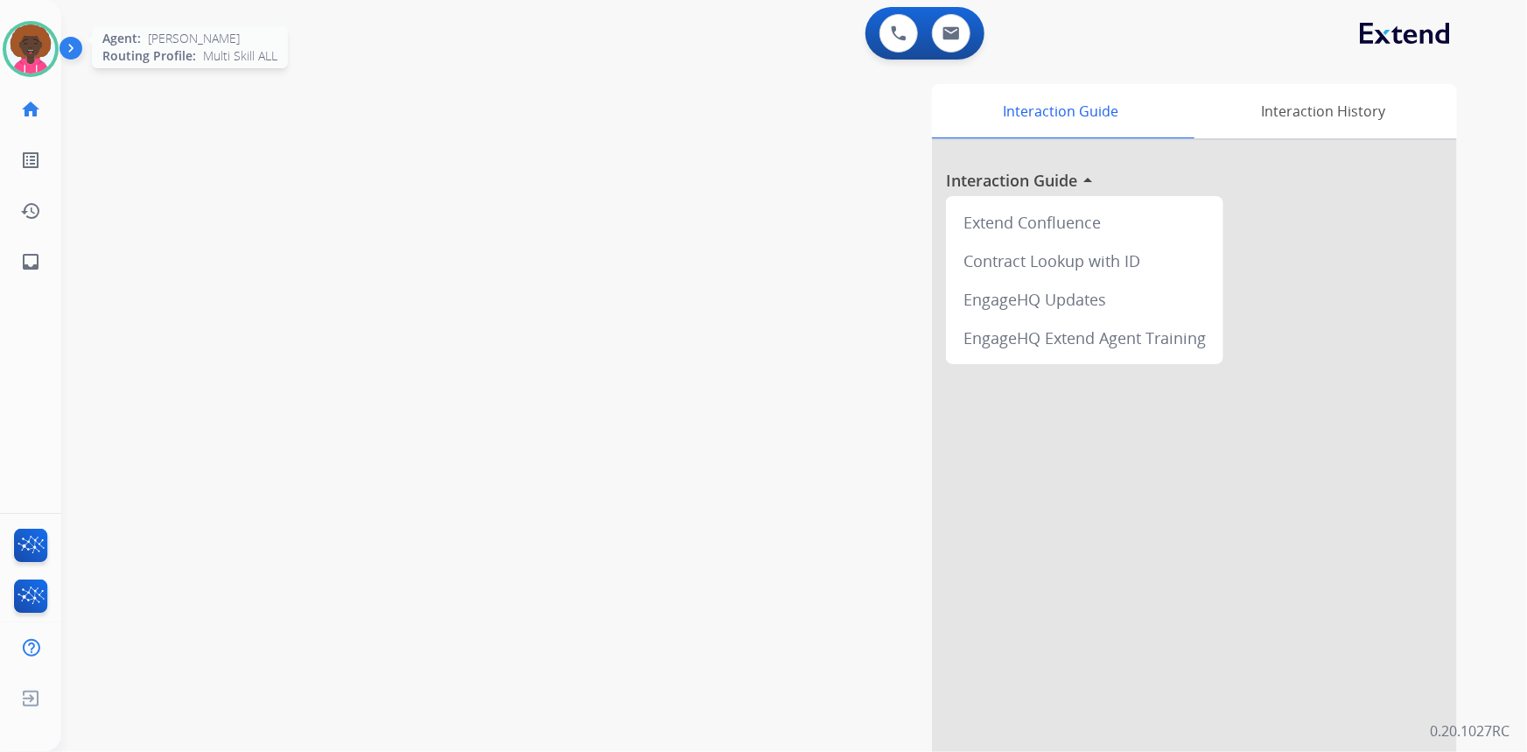
click at [9, 52] on img at bounding box center [30, 49] width 49 height 49
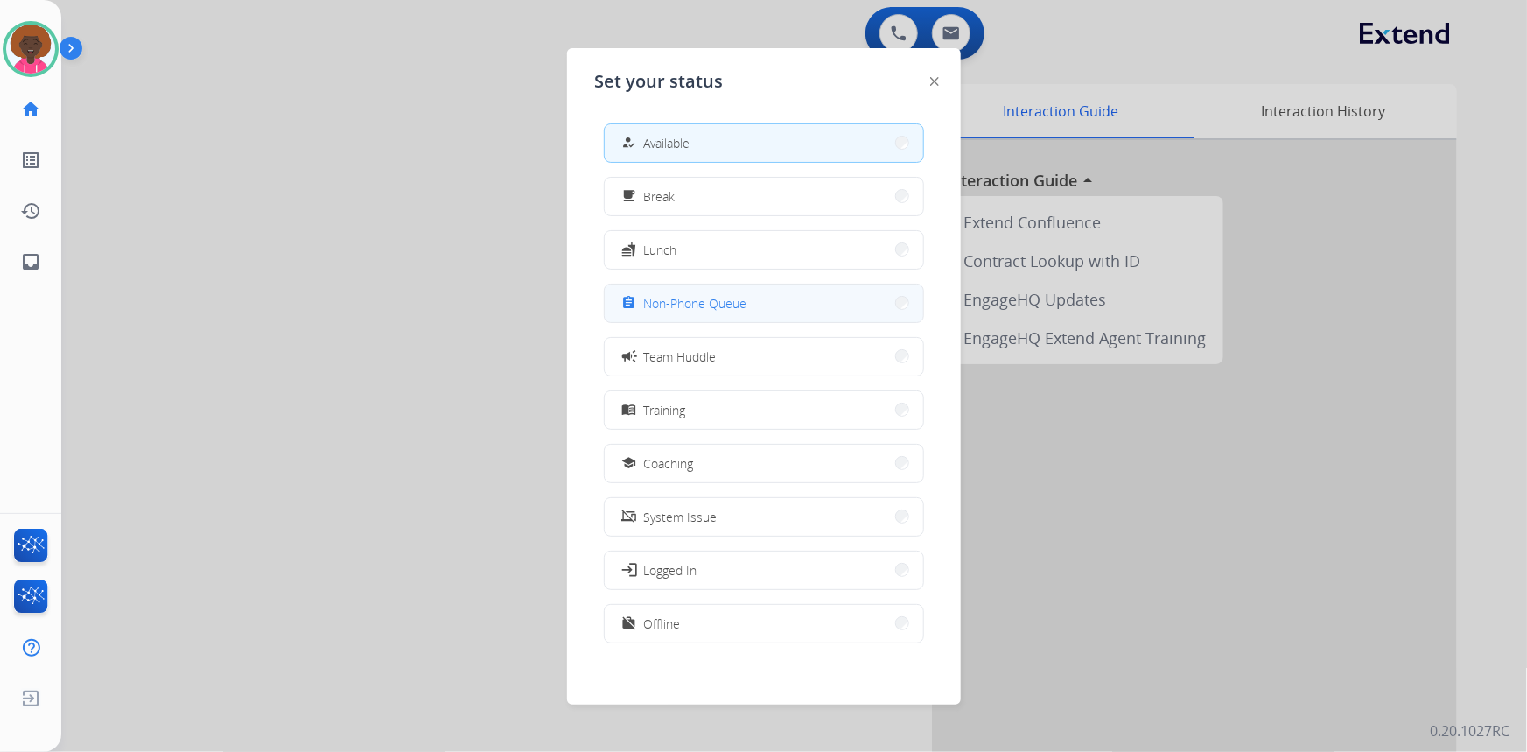
click at [766, 312] on button "assignment Non-Phone Queue" at bounding box center [764, 303] width 319 height 38
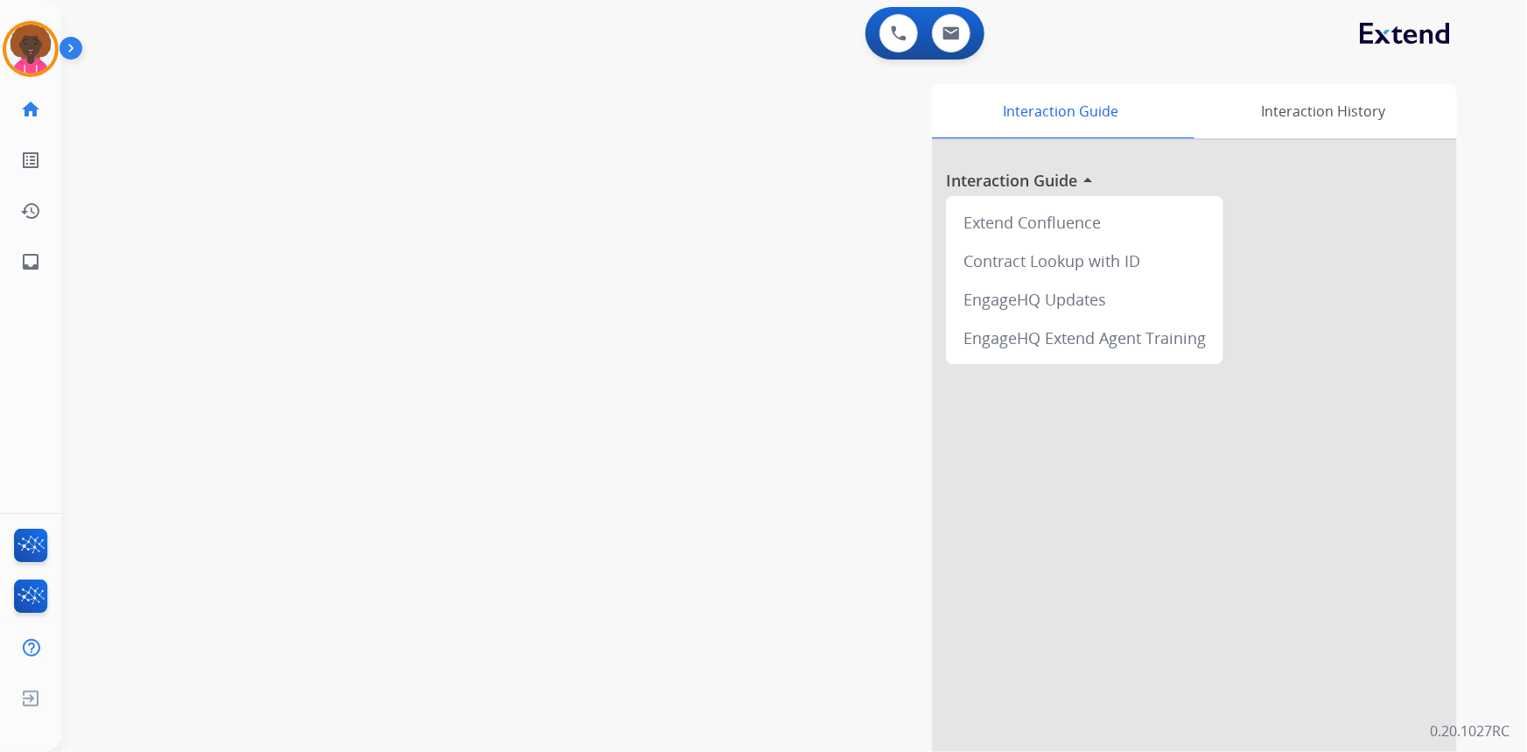
drag, startPoint x: 584, startPoint y: 375, endPoint x: 421, endPoint y: 321, distance: 171.3
click at [563, 374] on div "Interaction Guide Interaction History Interaction Guide arrow_drop_up Extend Co…" at bounding box center [1009, 438] width 895 height 709
drag, startPoint x: 34, startPoint y: 60, endPoint x: 41, endPoint y: 79, distance: 20.5
click at [34, 60] on img at bounding box center [30, 49] width 49 height 49
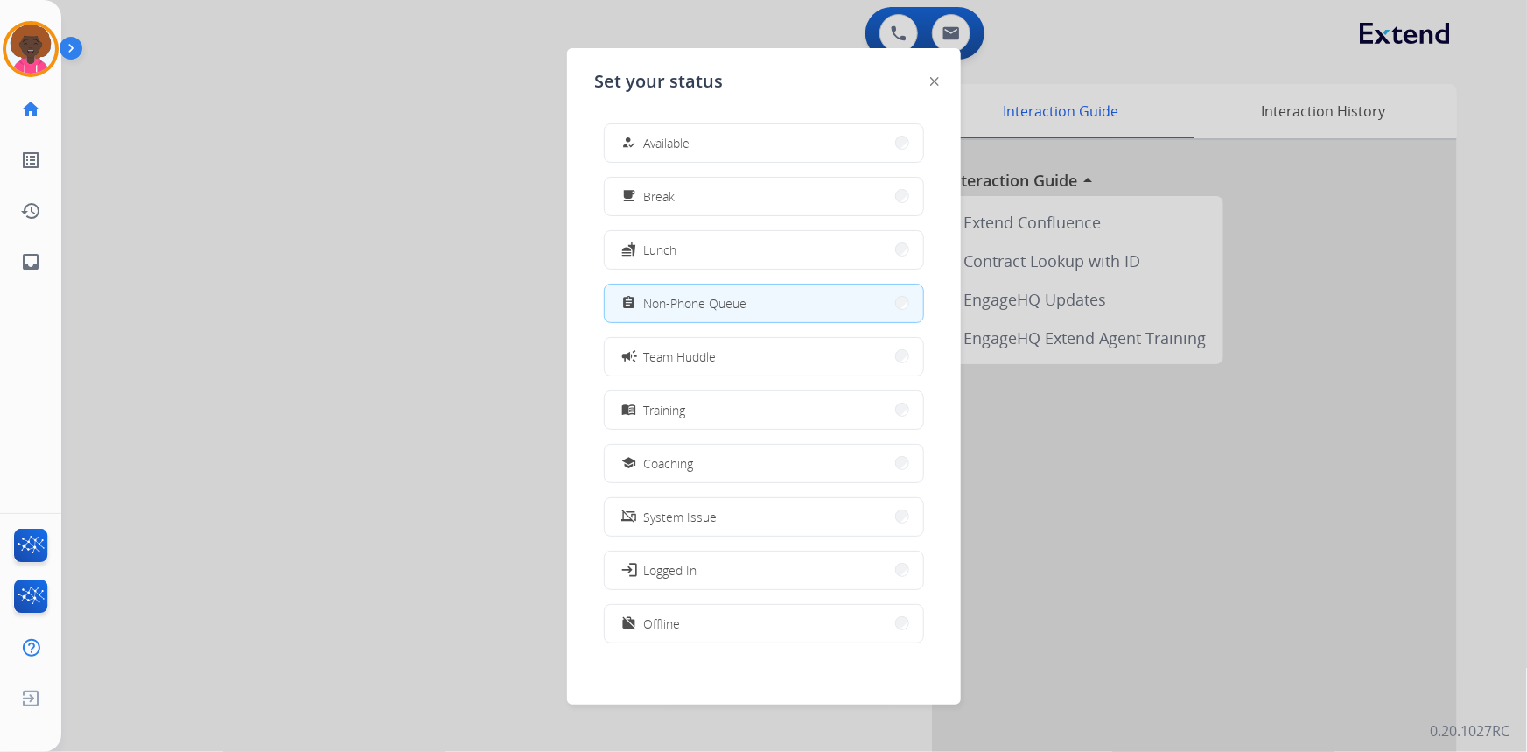
drag, startPoint x: 700, startPoint y: 149, endPoint x: 675, endPoint y: 148, distance: 25.4
click at [691, 149] on button "how_to_reg Available" at bounding box center [764, 143] width 319 height 38
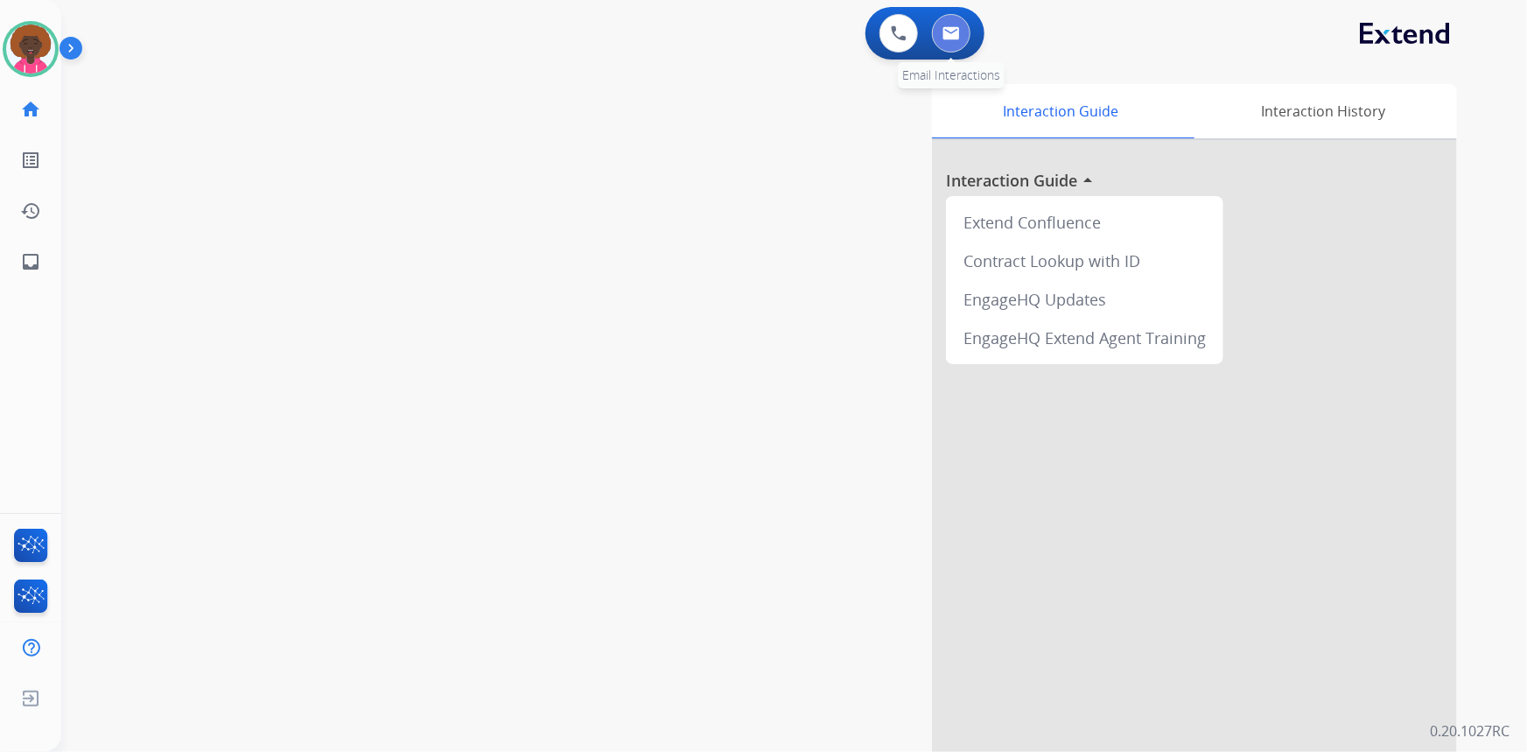
click at [968, 38] on button at bounding box center [951, 33] width 39 height 39
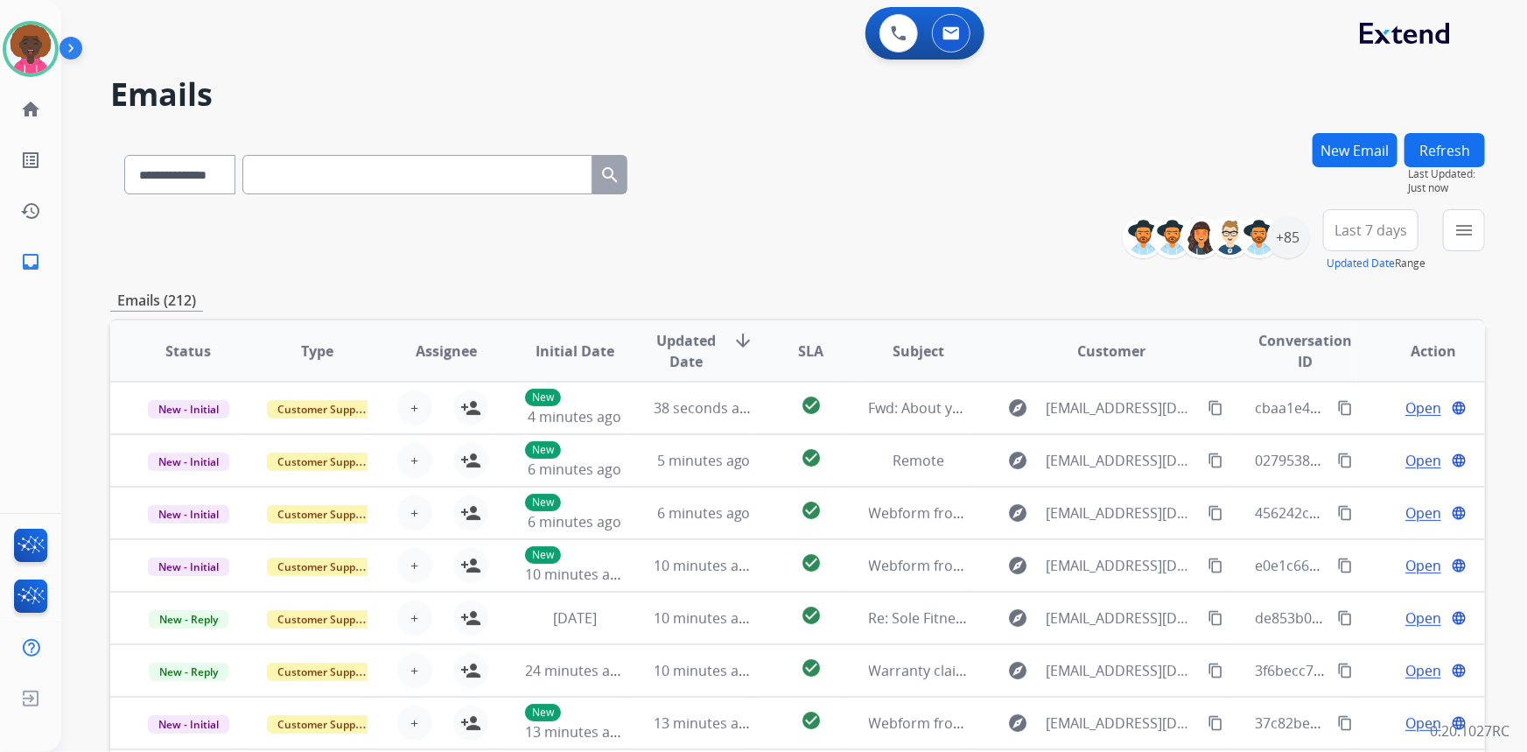
click at [1352, 160] on button "New Email" at bounding box center [1355, 150] width 85 height 34
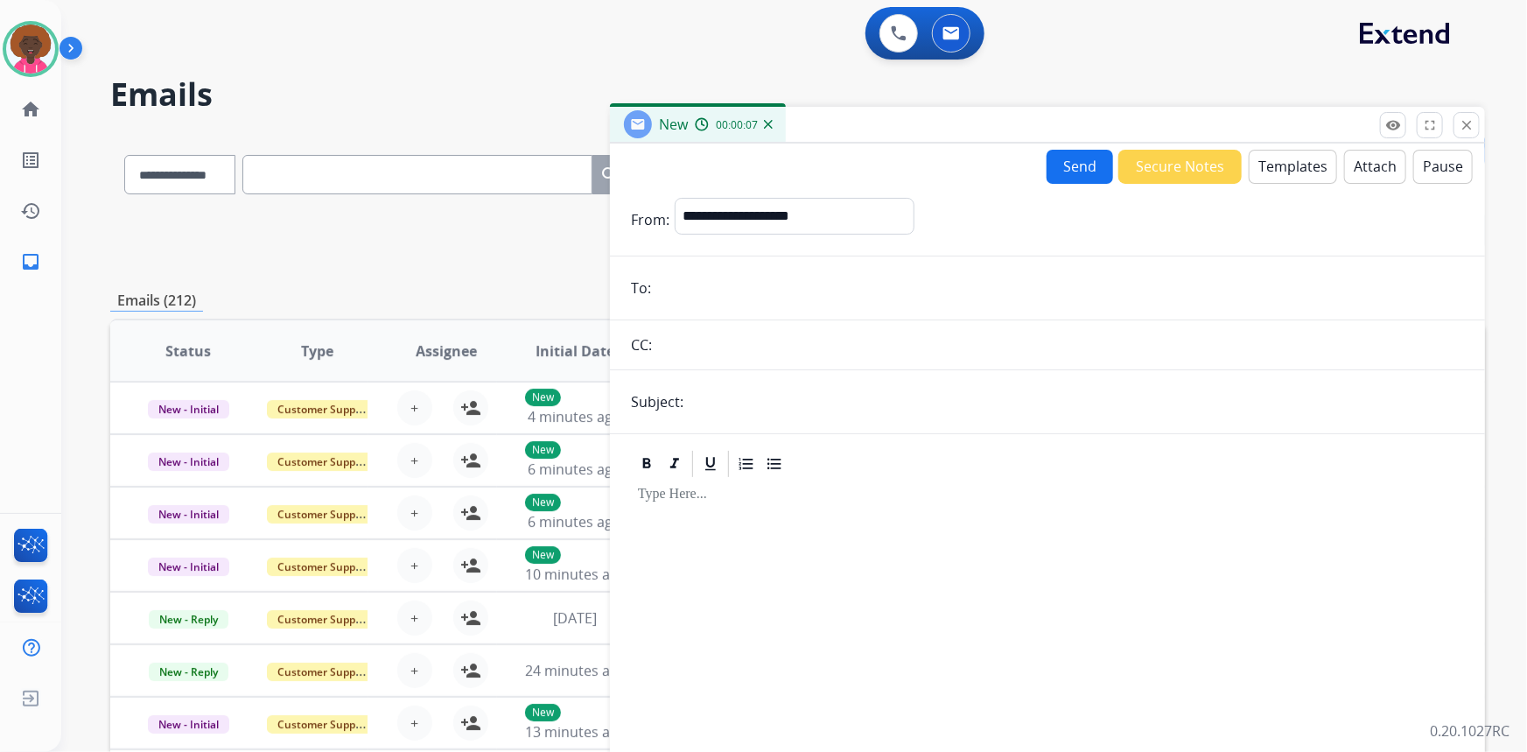
paste input "**********"
type input "**********"
click at [11, 45] on img at bounding box center [30, 49] width 49 height 49
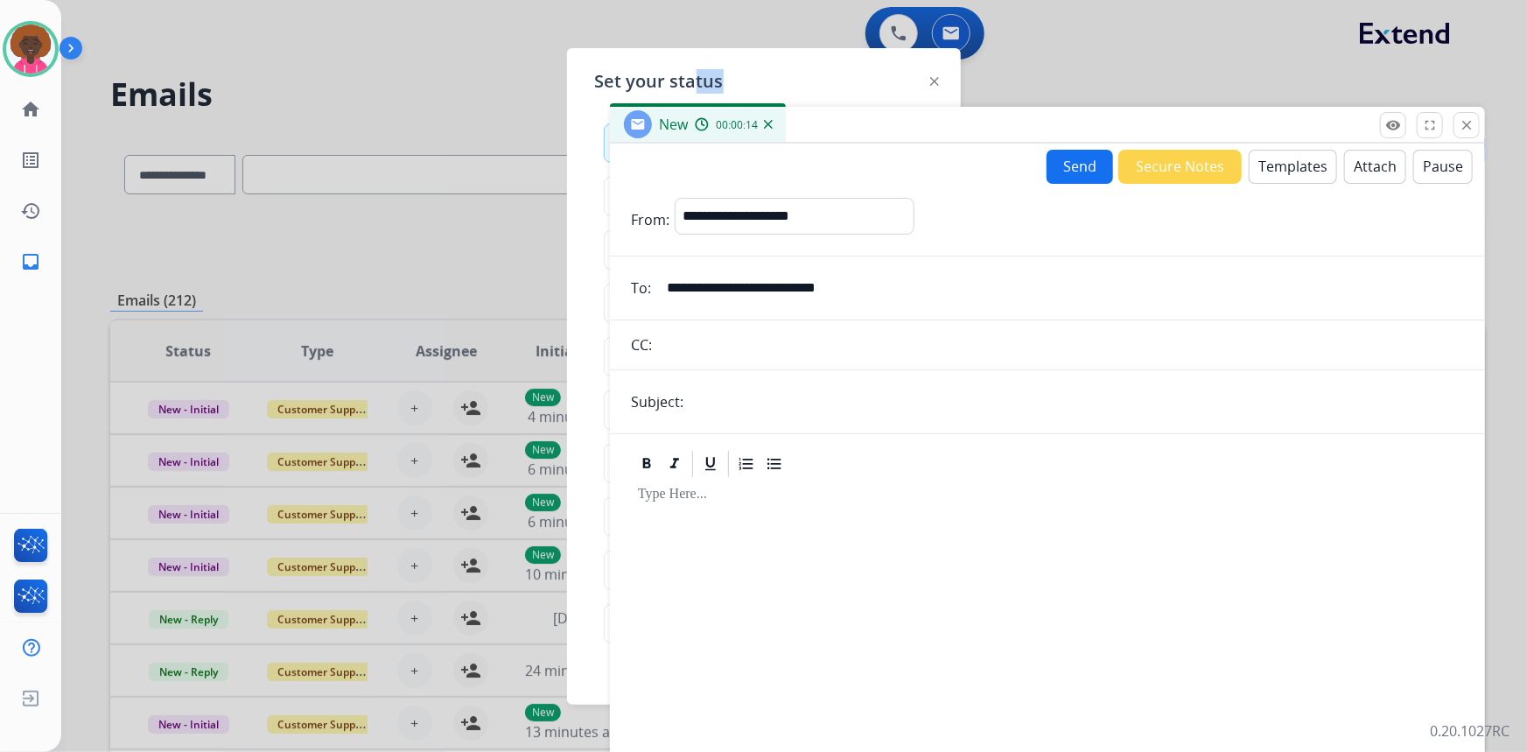
drag, startPoint x: 718, startPoint y: 60, endPoint x: 683, endPoint y: 71, distance: 36.8
click at [676, 67] on div "Set your status how_to_reg Available free_breakfast Break fastfood Lunch assign…" at bounding box center [764, 376] width 394 height 656
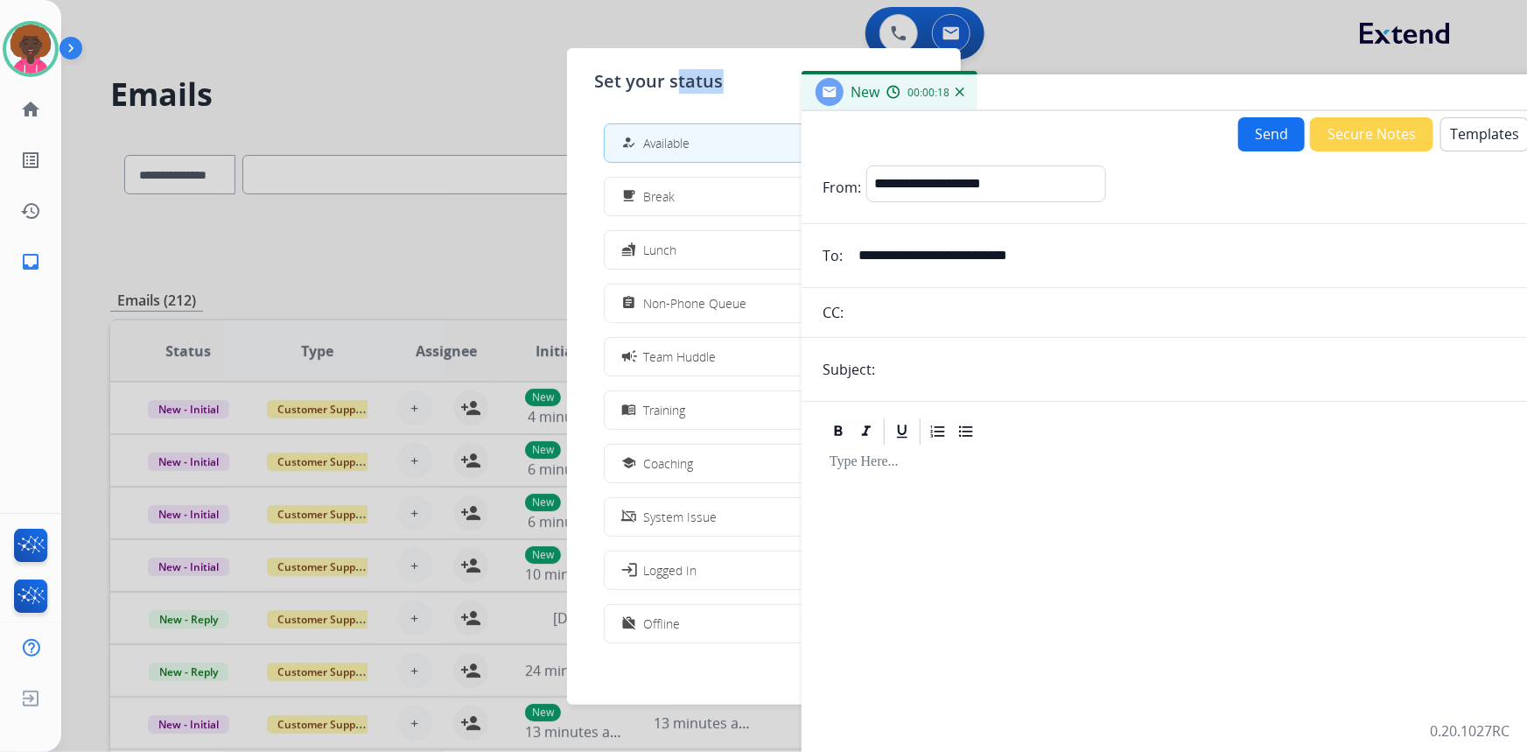
drag, startPoint x: 855, startPoint y: 128, endPoint x: 1047, endPoint y: 95, distance: 194.4
click at [1047, 95] on div "New 00:00:18" at bounding box center [1239, 92] width 875 height 37
click at [704, 313] on button "assignment Non-Phone Queue" at bounding box center [764, 303] width 319 height 38
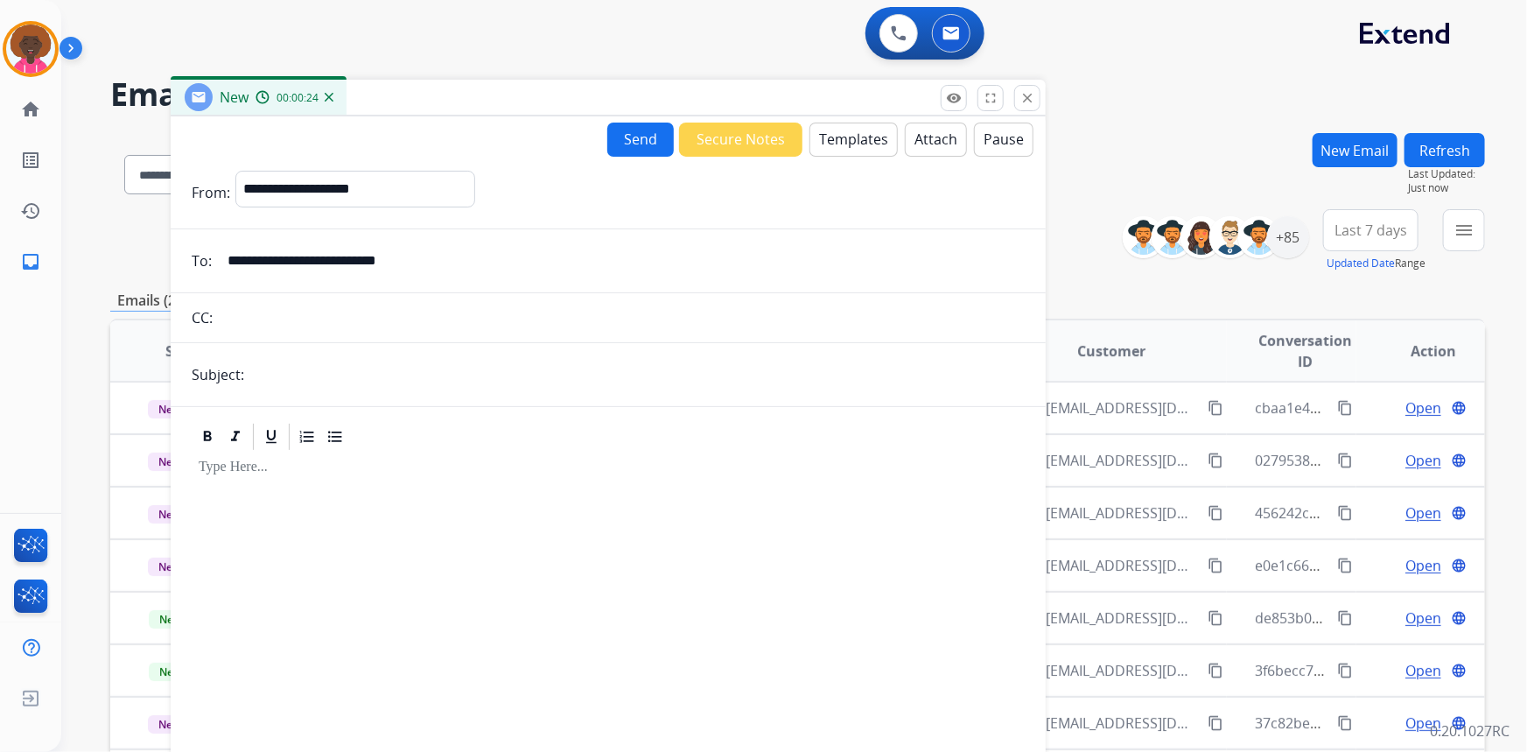
drag, startPoint x: 1190, startPoint y: 95, endPoint x: 567, endPoint y: 109, distance: 623.3
click at [554, 104] on div "New 00:00:24" at bounding box center [608, 98] width 875 height 37
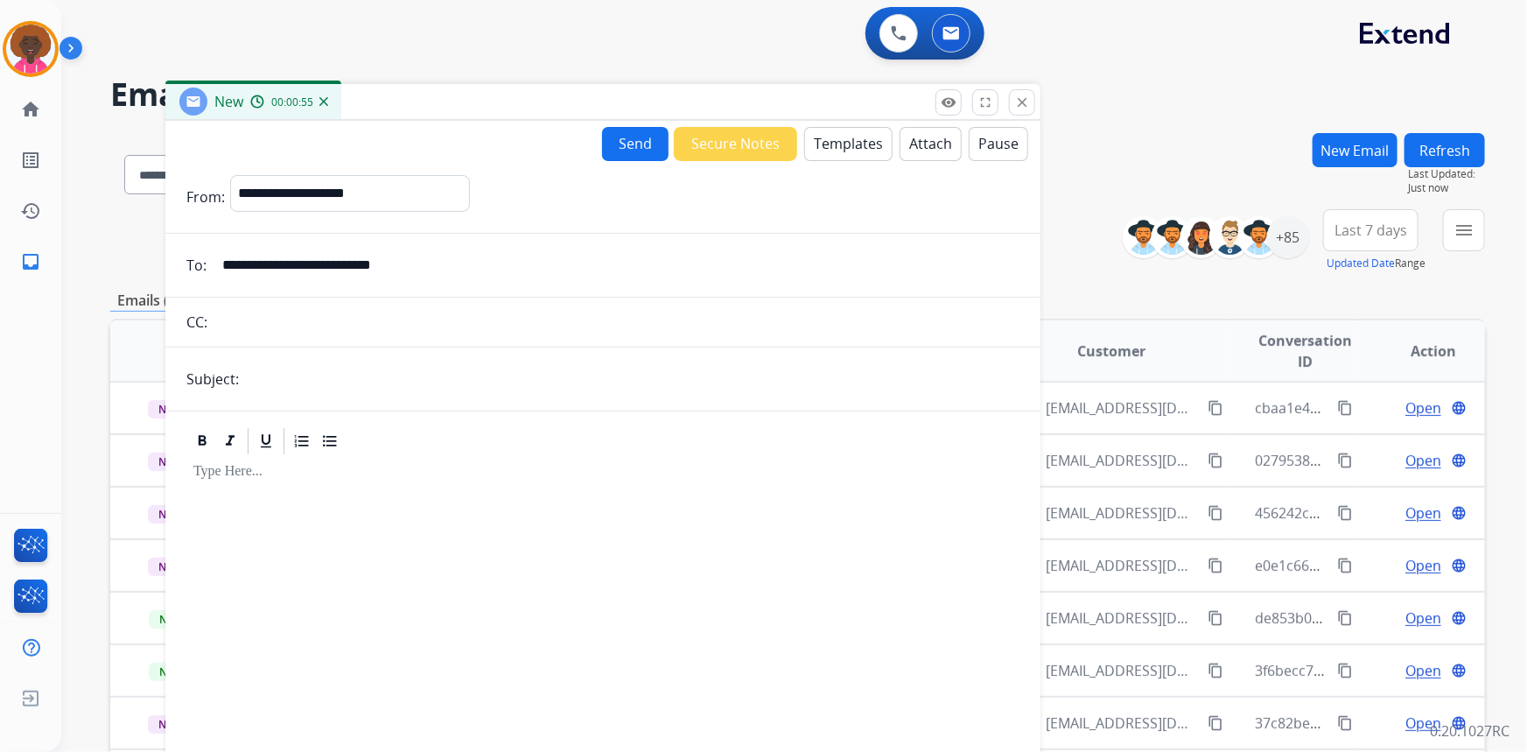
click at [449, 372] on input "text" at bounding box center [631, 378] width 775 height 35
type input "**********"
click at [548, 305] on input "text" at bounding box center [616, 322] width 807 height 35
click at [468, 192] on select "**********" at bounding box center [349, 192] width 238 height 35
select select "**********"
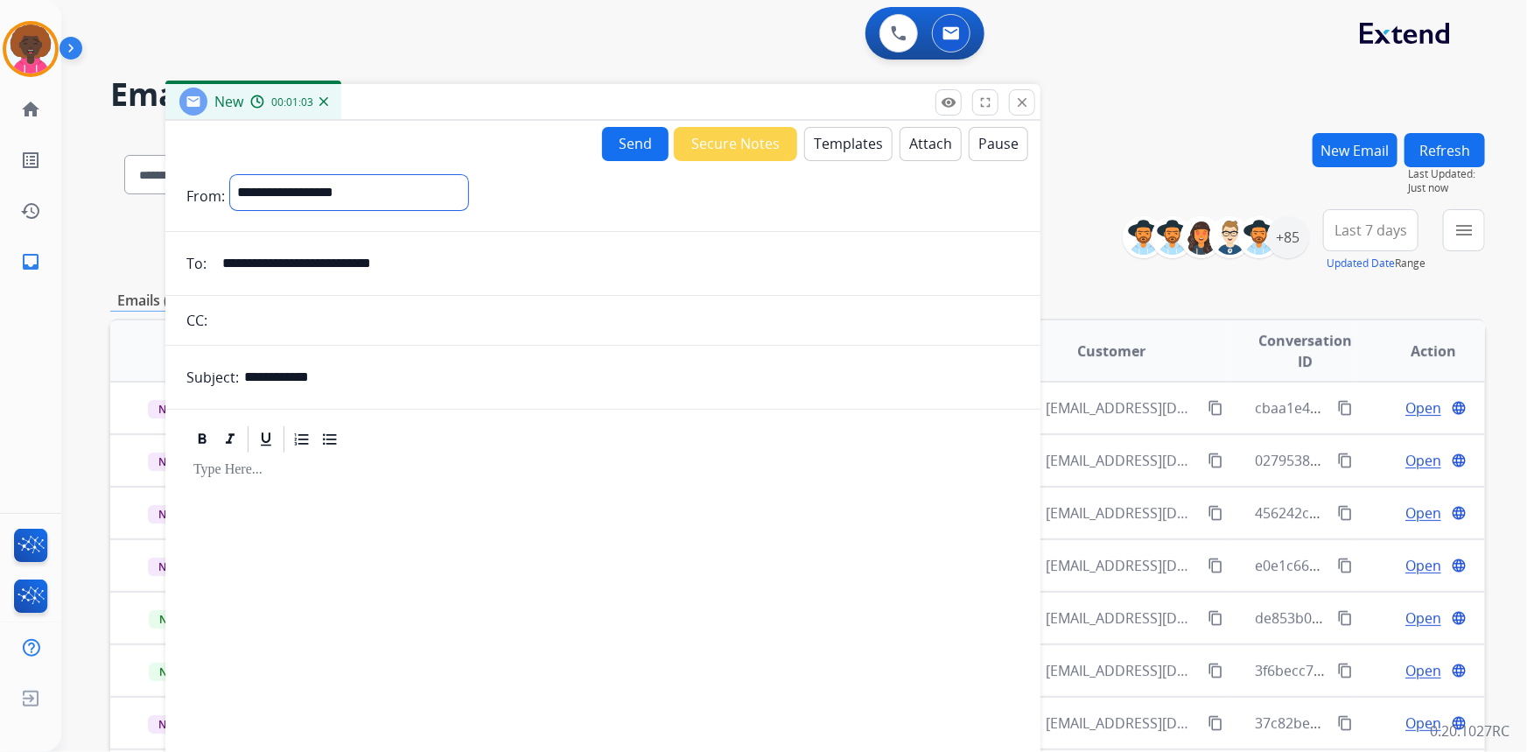
click at [230, 175] on select "**********" at bounding box center [349, 192] width 238 height 35
click at [554, 503] on div at bounding box center [602, 607] width 833 height 300
click at [831, 137] on button "Templates" at bounding box center [848, 144] width 88 height 34
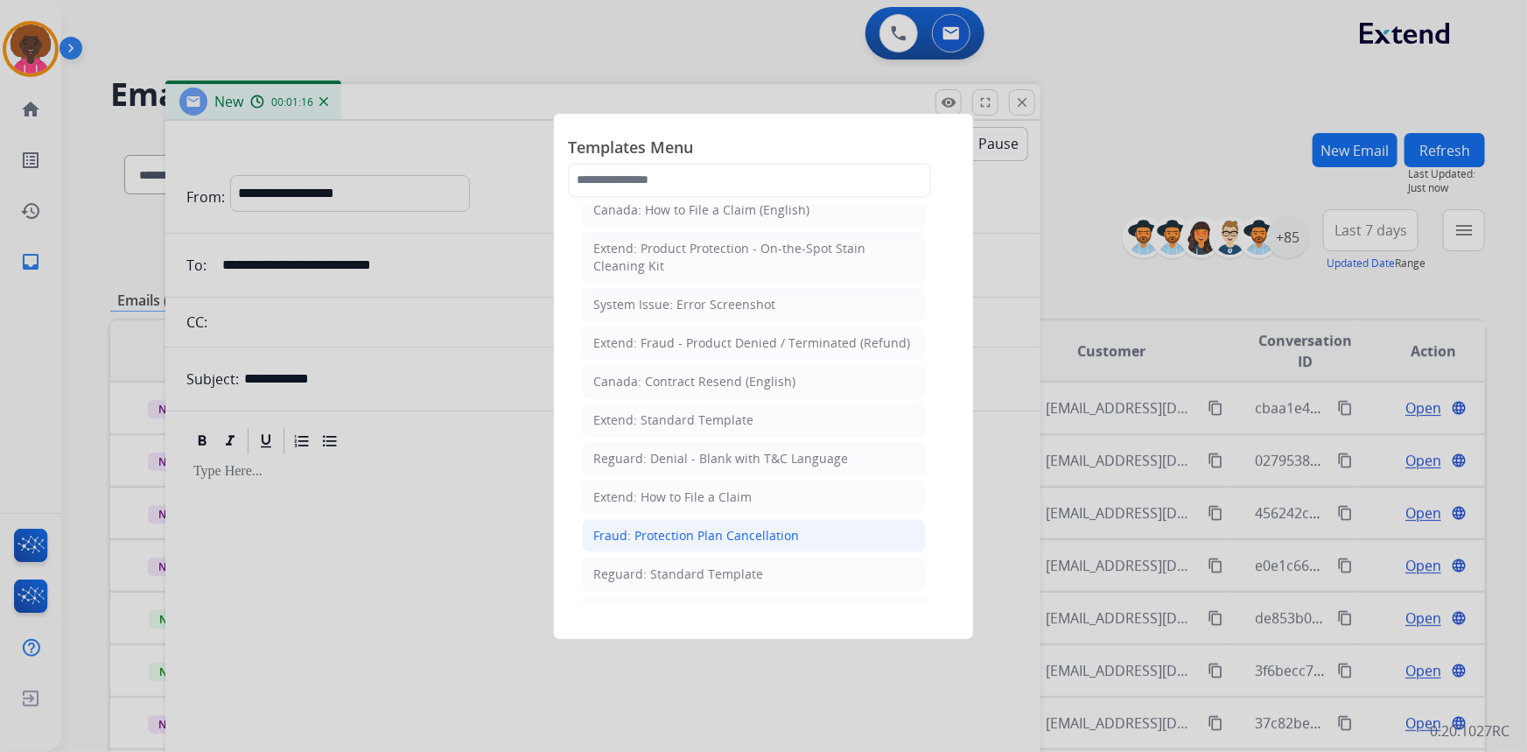
scroll to position [238, 0]
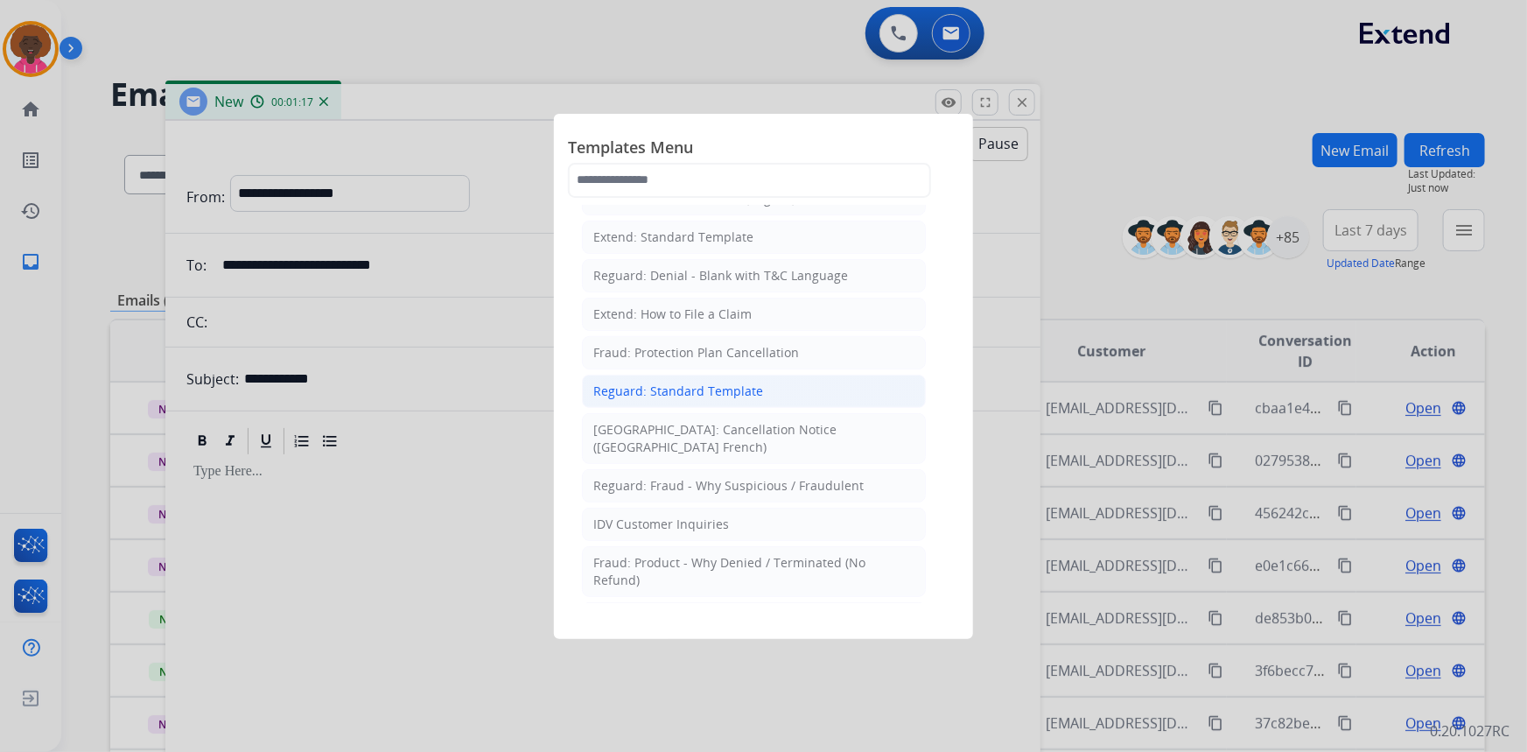
click at [716, 390] on div "Reguard: Standard Template" at bounding box center [678, 391] width 170 height 18
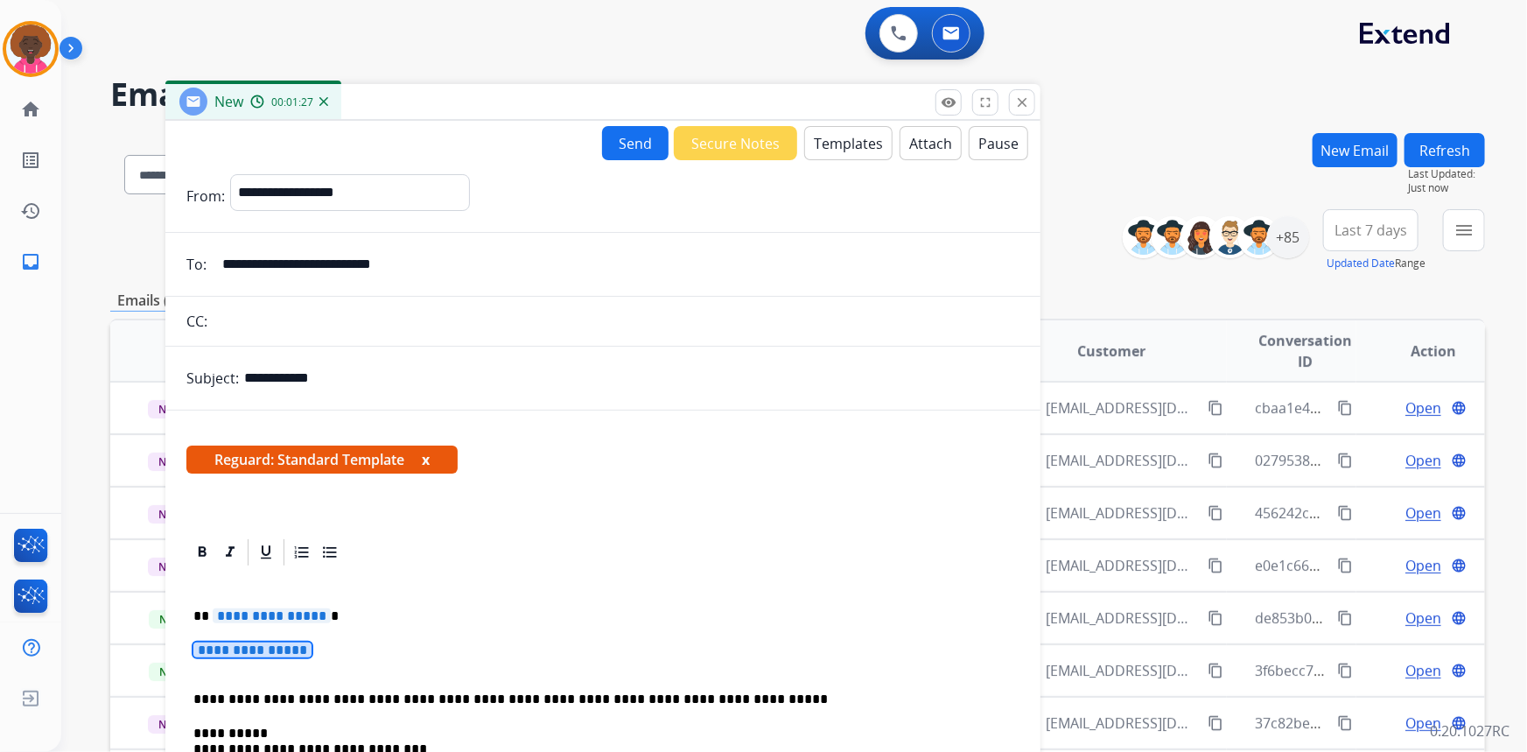
click at [307, 647] on span "**********" at bounding box center [252, 649] width 118 height 15
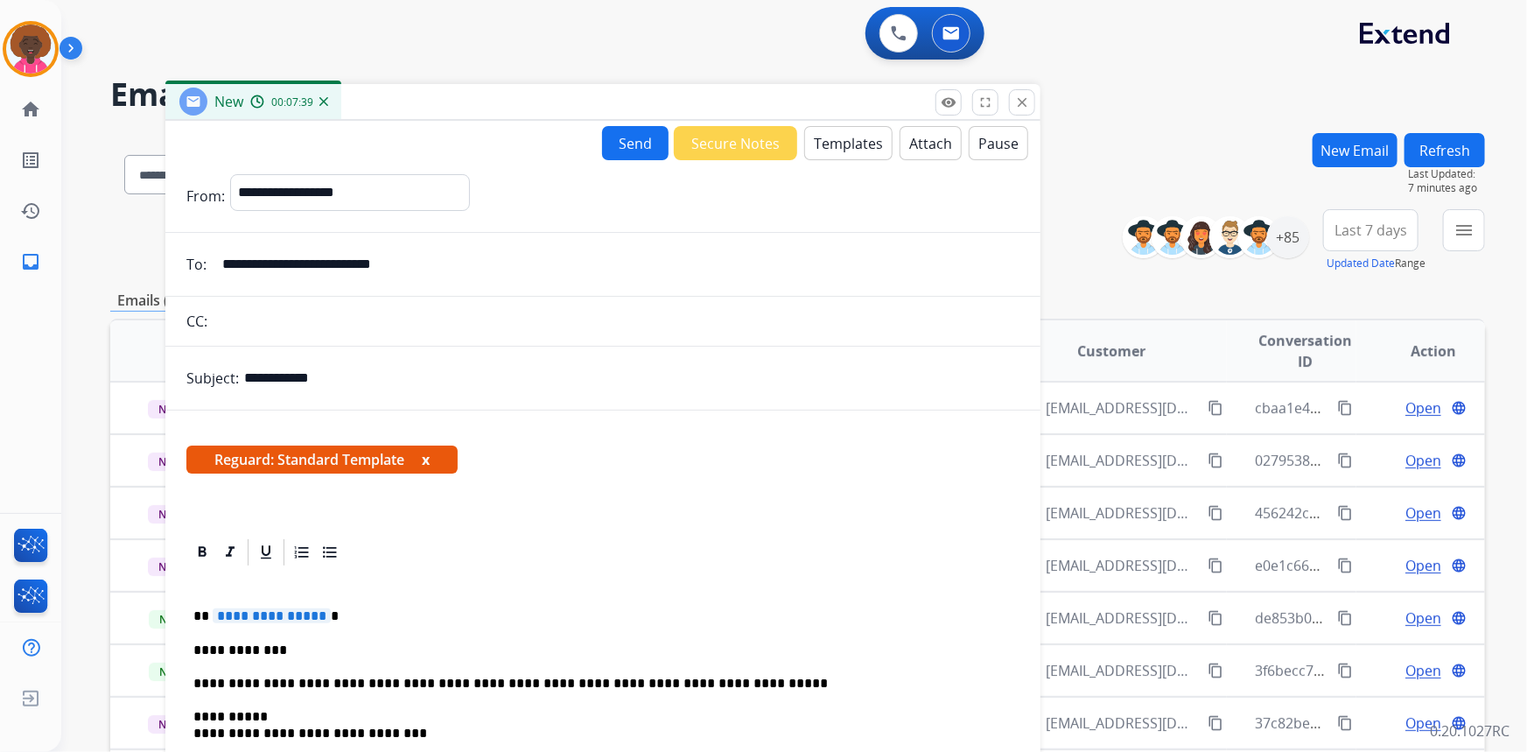
click at [297, 592] on div "**********" at bounding box center [602, 740] width 833 height 345
drag, startPoint x: 332, startPoint y: 619, endPoint x: 308, endPoint y: 627, distance: 24.9
click at [330, 625] on div "**********" at bounding box center [602, 740] width 833 height 345
click at [280, 617] on span "**********" at bounding box center [272, 615] width 118 height 15
click at [430, 634] on div "**********" at bounding box center [602, 740] width 833 height 345
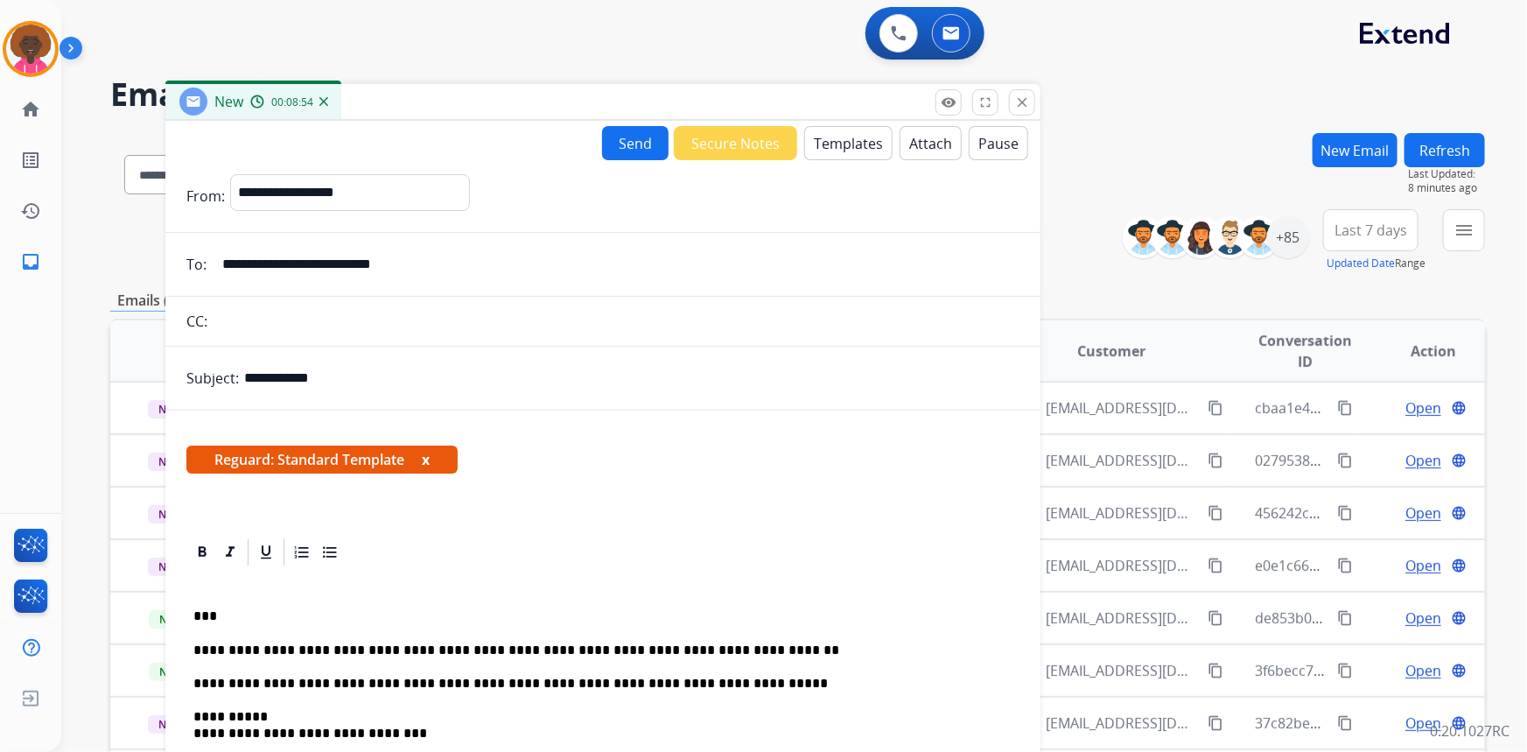
click at [730, 634] on div "**********" at bounding box center [602, 740] width 833 height 345
click at [720, 652] on p "**********" at bounding box center [596, 650] width 806 height 16
click at [617, 146] on button "Send" at bounding box center [635, 143] width 67 height 34
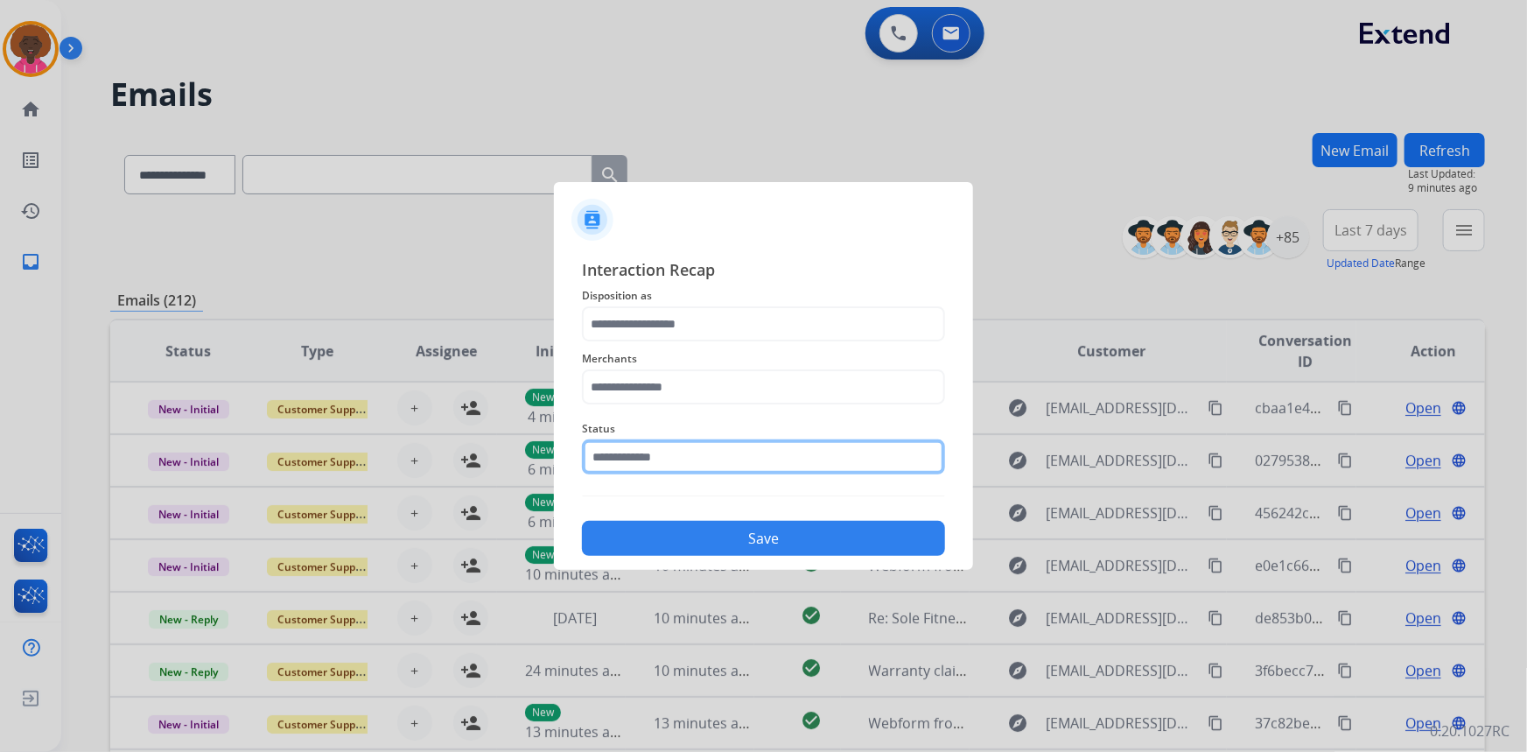
click at [681, 458] on input "text" at bounding box center [763, 456] width 363 height 35
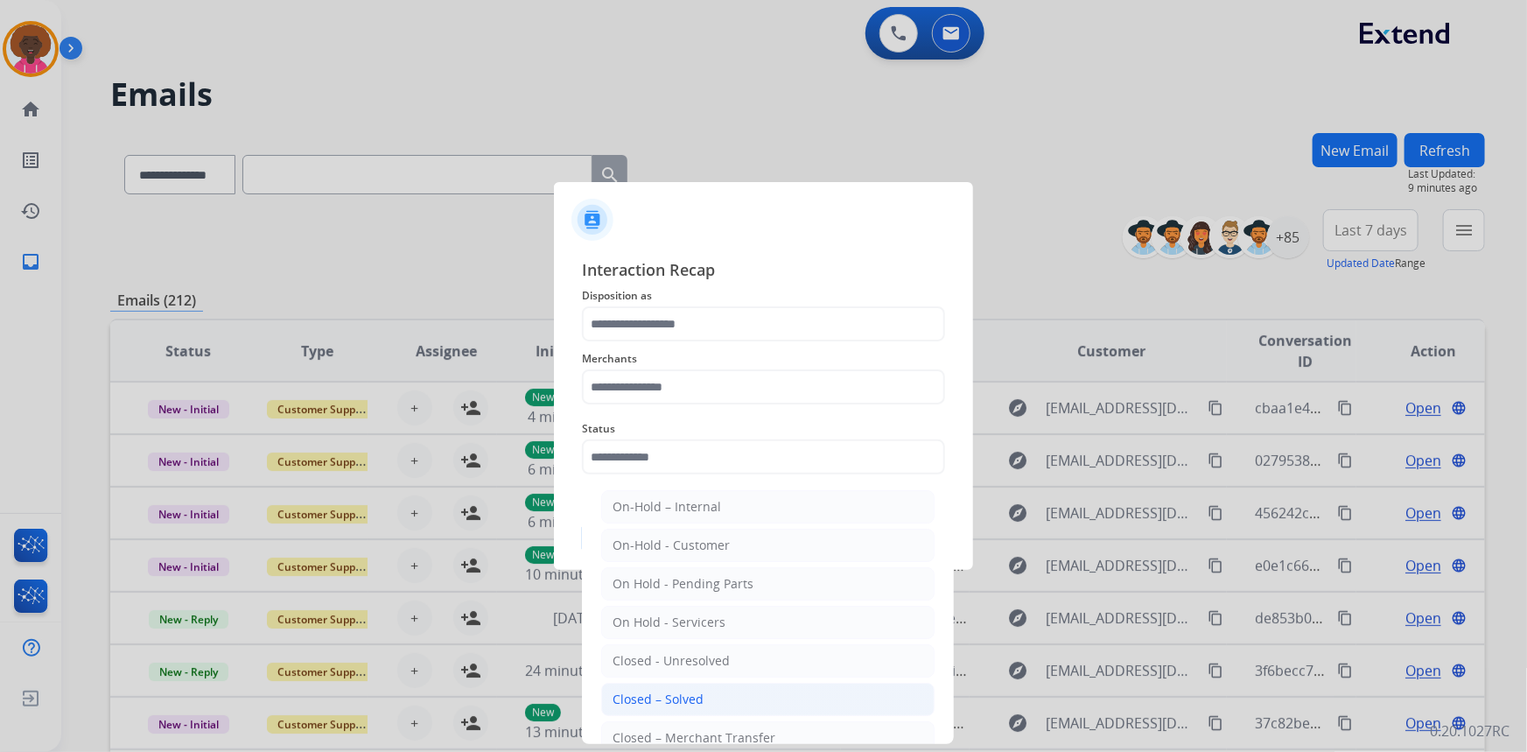
click at [698, 690] on div "Closed – Solved" at bounding box center [658, 699] width 91 height 18
type input "**********"
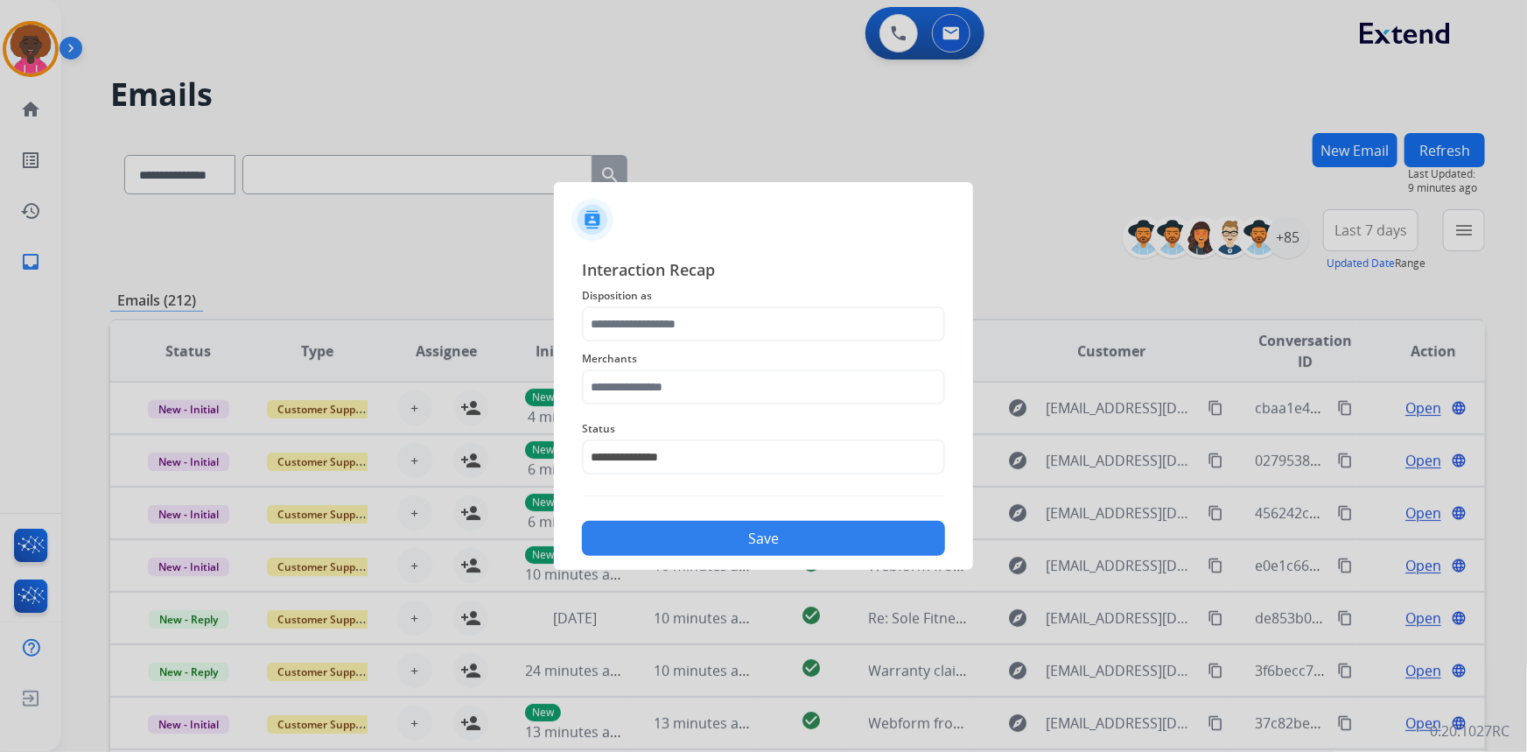
click at [717, 404] on div "Merchants" at bounding box center [763, 376] width 363 height 70
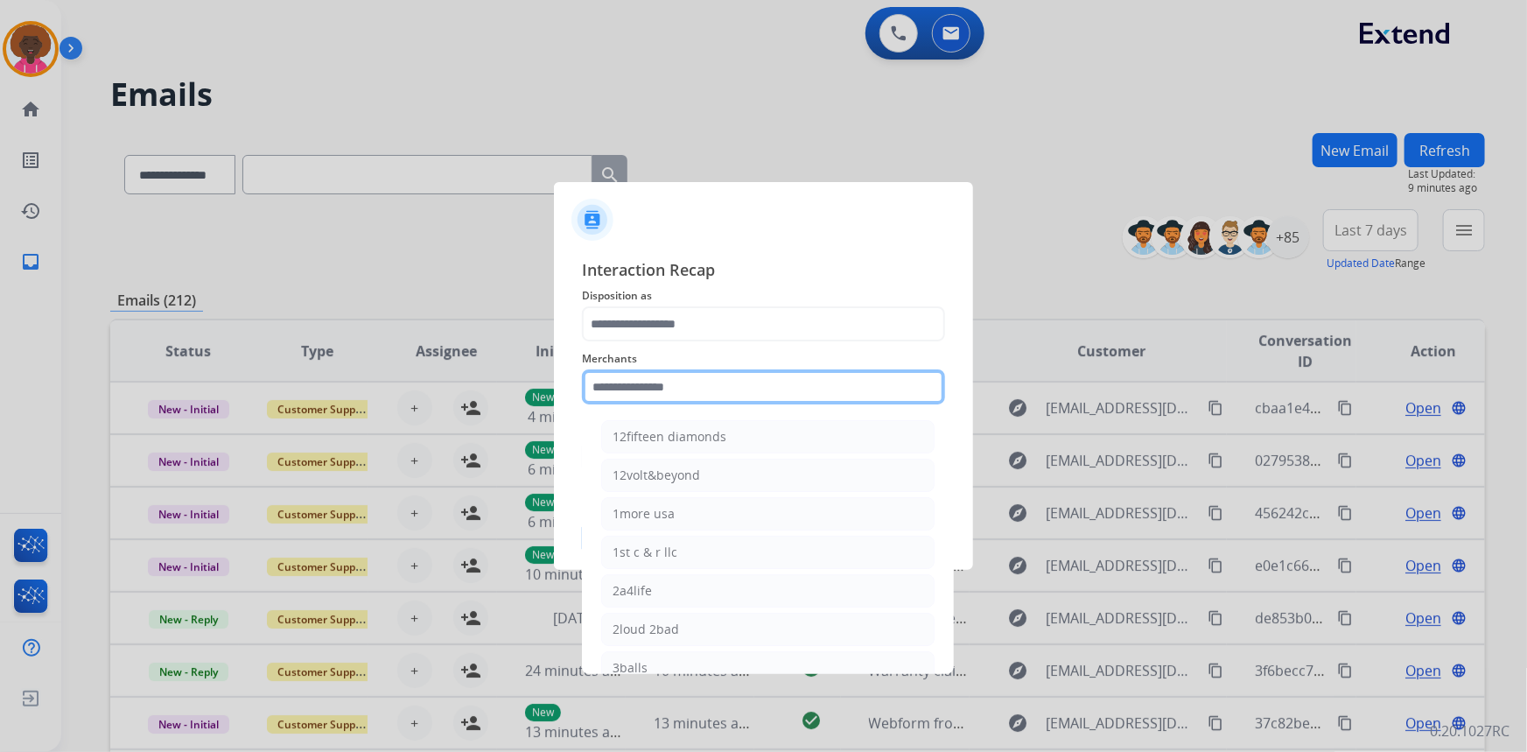
click at [689, 384] on input "text" at bounding box center [763, 386] width 363 height 35
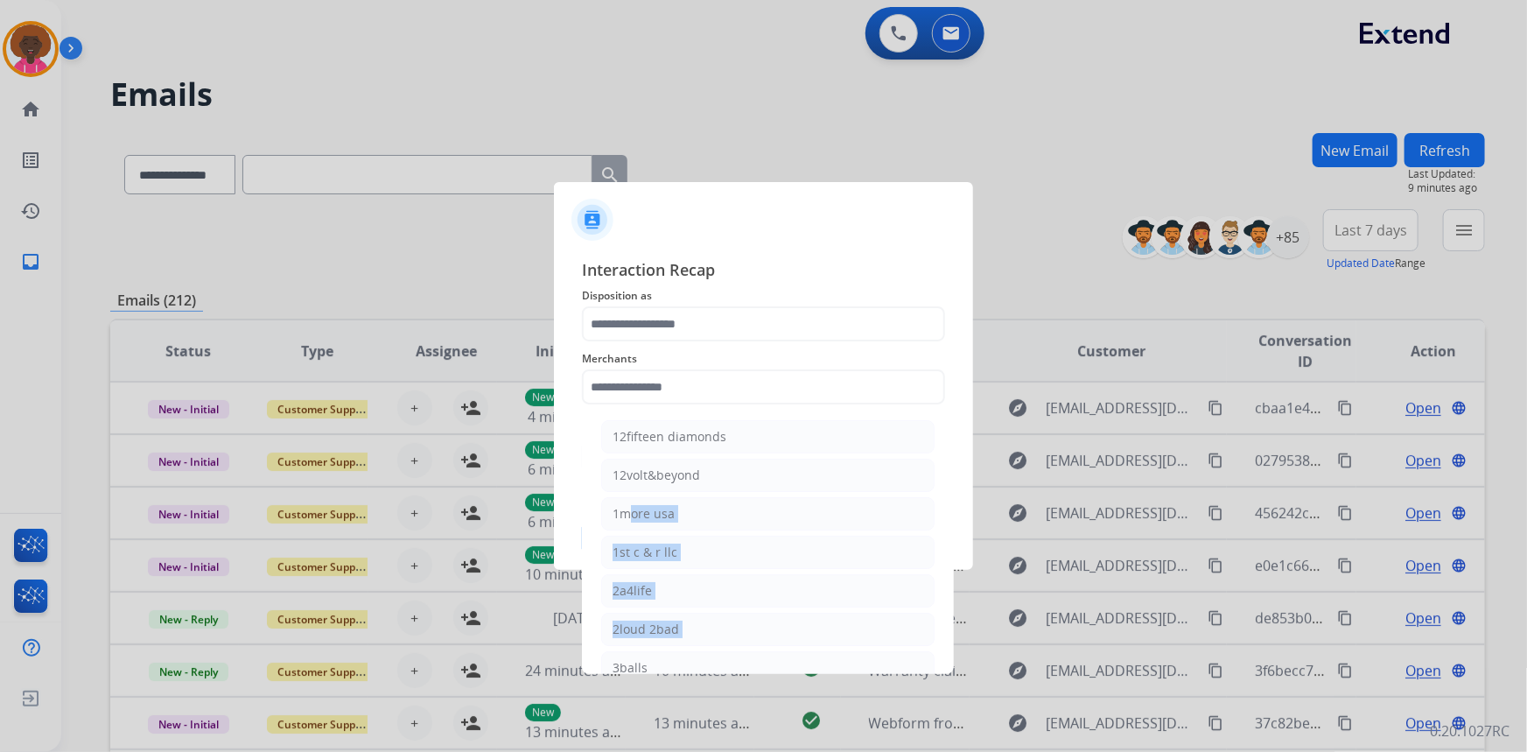
scroll to position [89, 0]
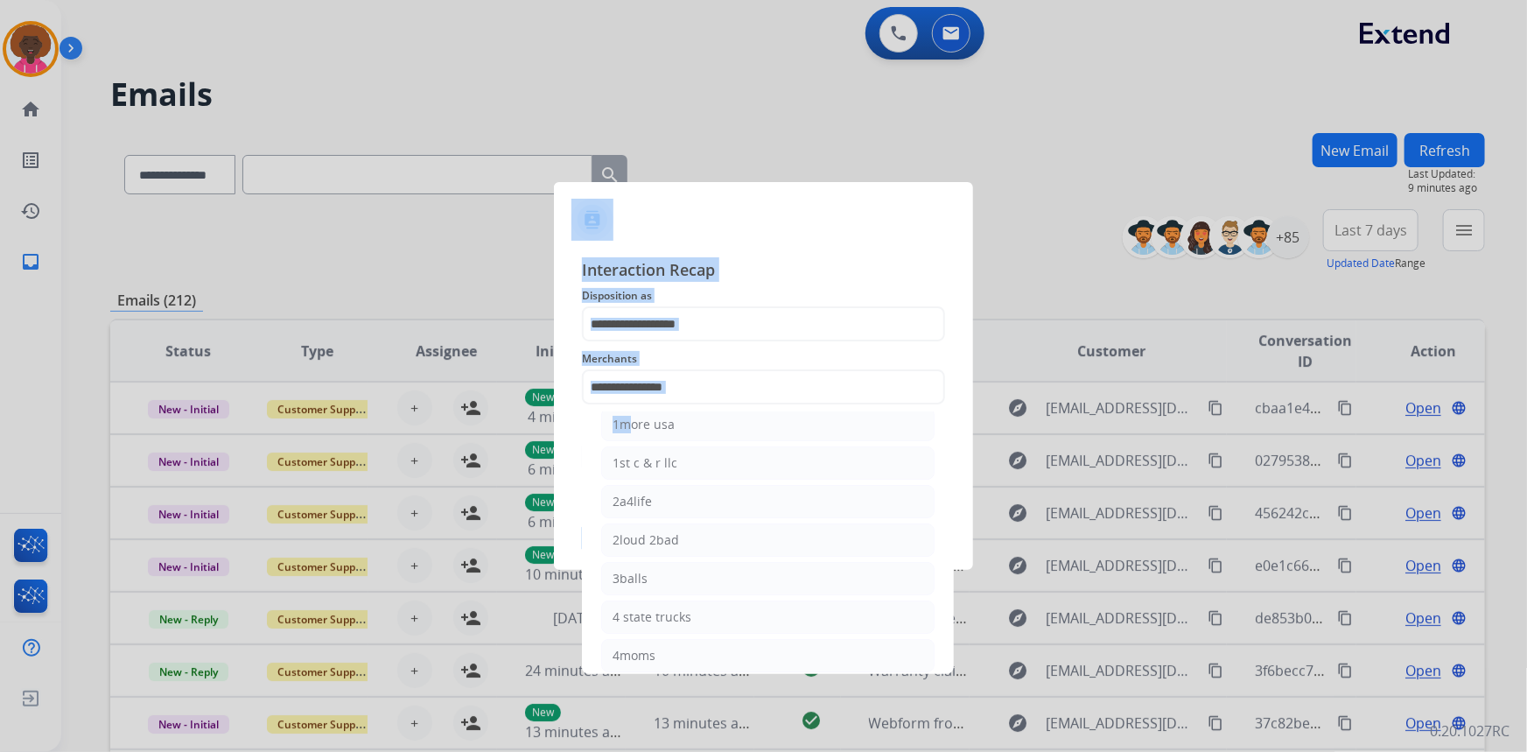
drag, startPoint x: 609, startPoint y: 523, endPoint x: 588, endPoint y: 674, distance: 152.0
click at [0, 674] on app-contact-recap-modal "Interaction Recap Disposition as Merchants 12fifteen diamonds 12volt&beyond 1mo…" at bounding box center [0, 376] width 0 height 752
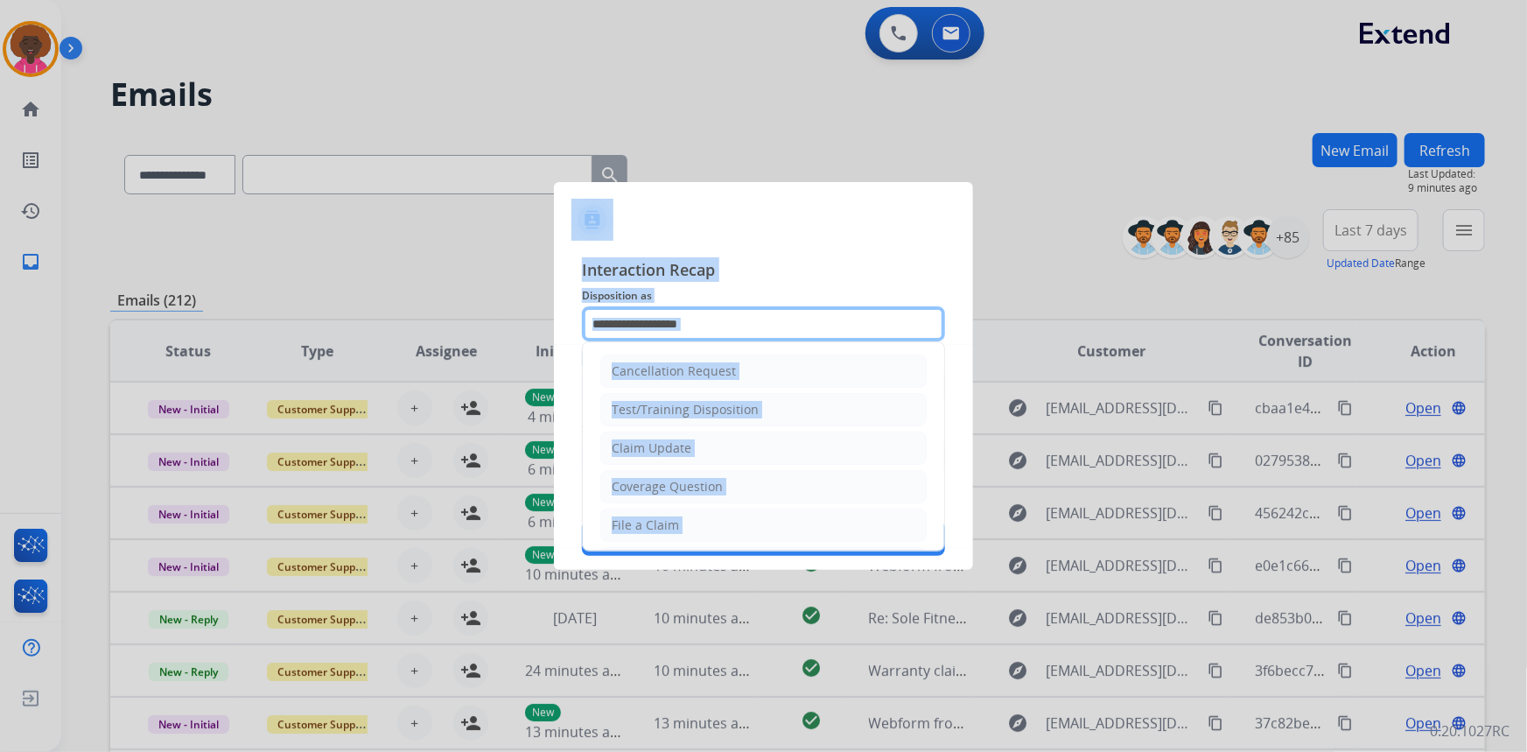
drag, startPoint x: 687, startPoint y: 324, endPoint x: 681, endPoint y: 341, distance: 18.5
click at [685, 324] on input "text" at bounding box center [763, 323] width 363 height 35
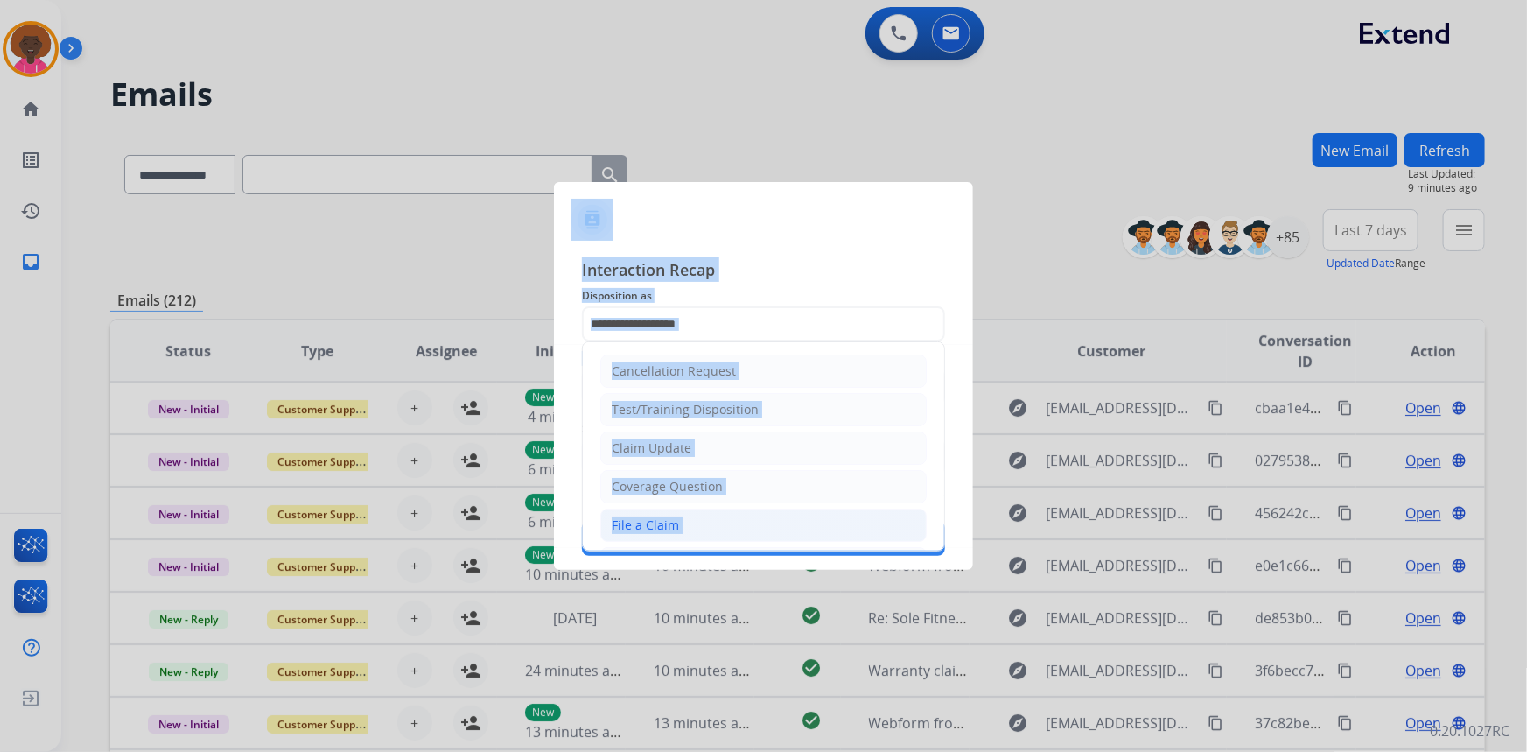
click at [711, 522] on li "File a Claim" at bounding box center [763, 524] width 326 height 33
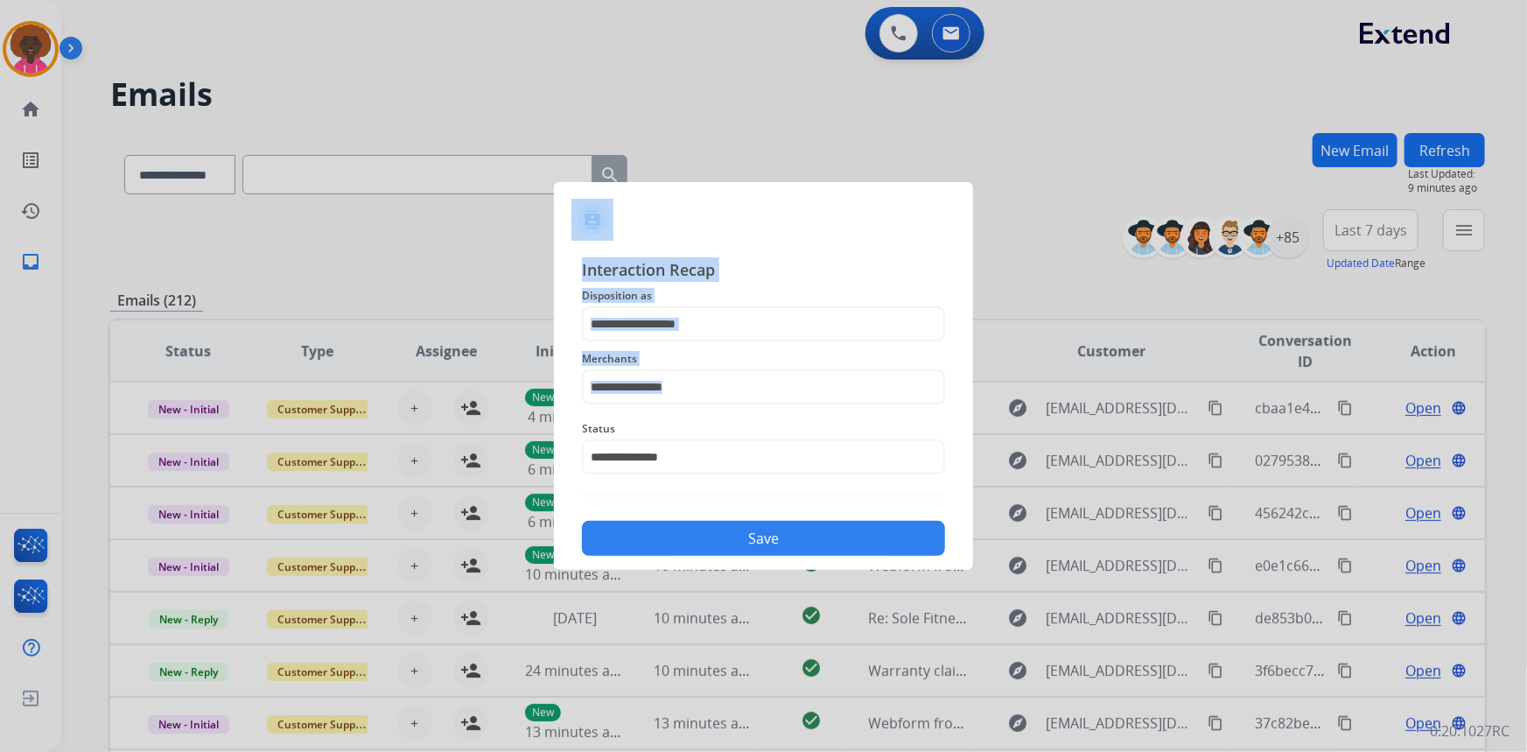
type input "**********"
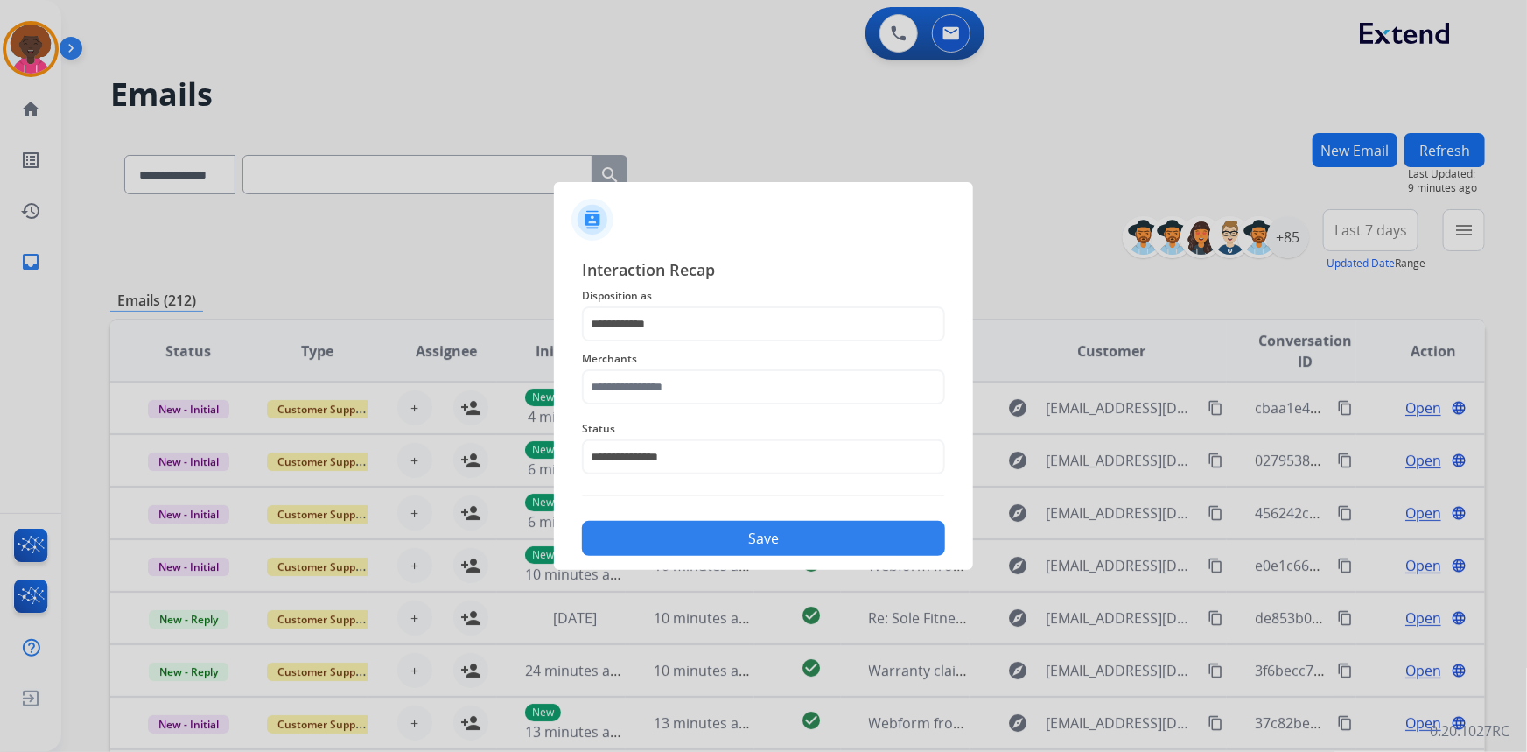
click at [709, 297] on span "Disposition as" at bounding box center [763, 295] width 363 height 21
click at [619, 384] on input "text" at bounding box center [763, 386] width 363 height 35
click at [666, 426] on li "Not found" at bounding box center [767, 436] width 333 height 33
type input "*********"
click at [712, 510] on div "Save" at bounding box center [763, 533] width 363 height 46
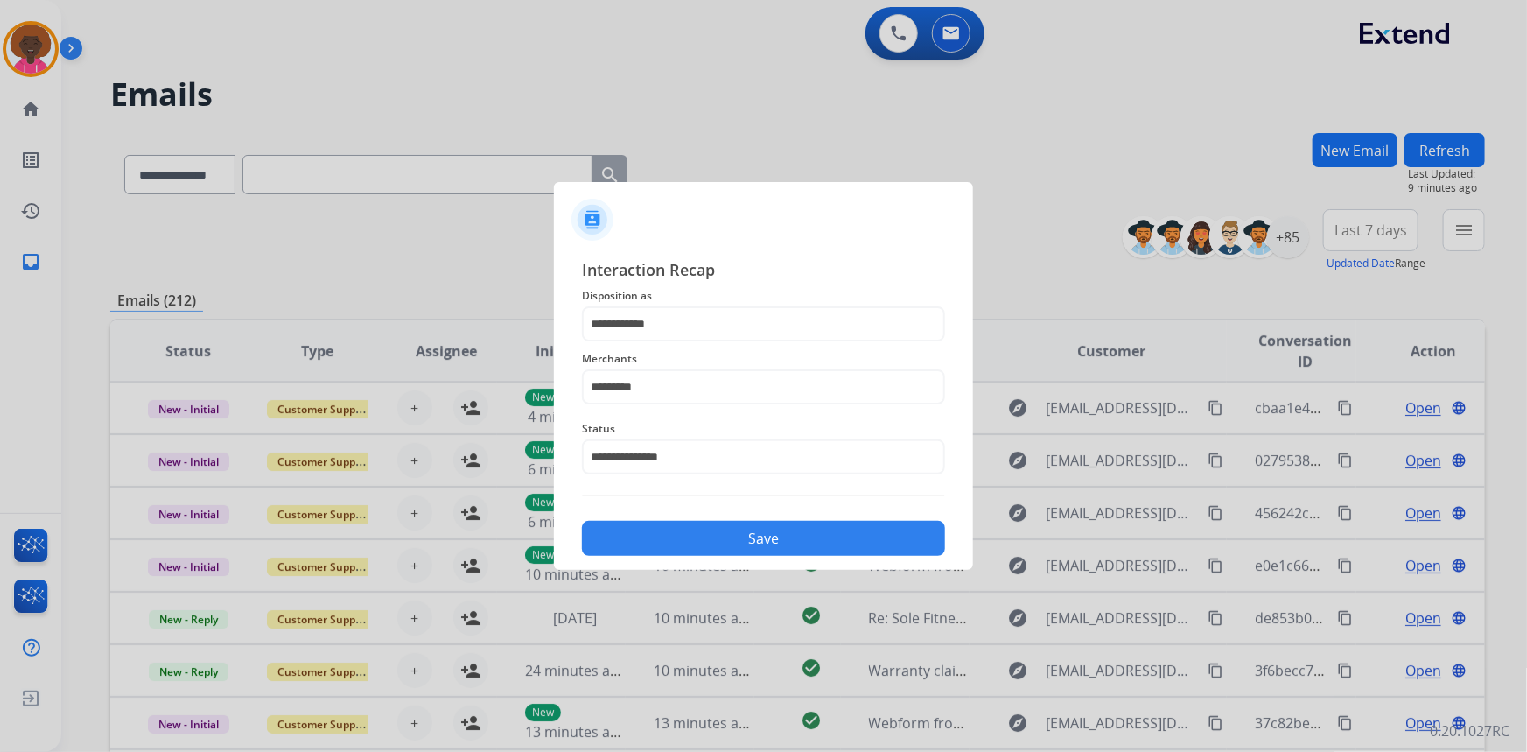
click at [726, 536] on button "Save" at bounding box center [763, 538] width 363 height 35
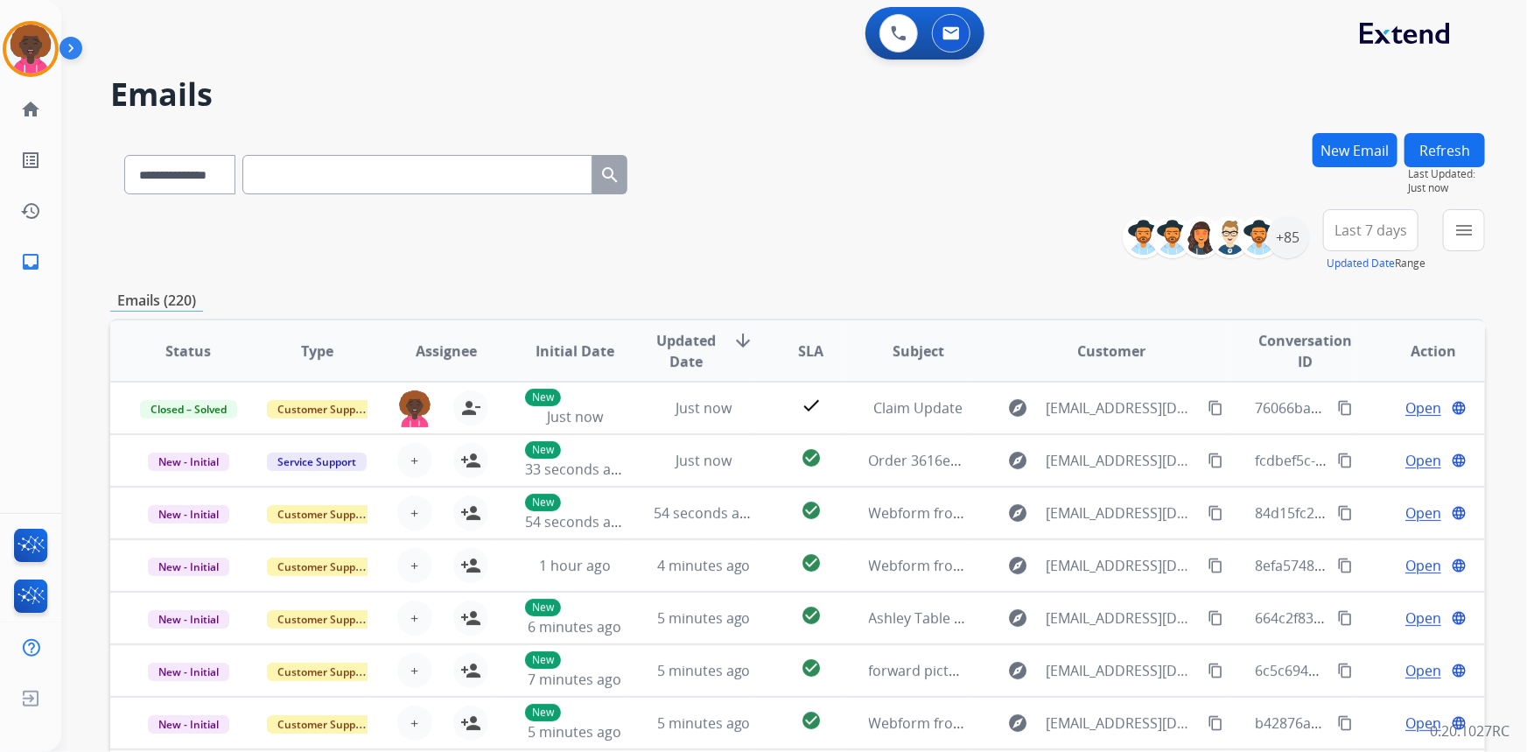
drag, startPoint x: 70, startPoint y: 35, endPoint x: 7, endPoint y: 50, distance: 64.7
click at [70, 35] on div at bounding box center [77, 52] width 35 height 35
click at [7, 50] on img at bounding box center [30, 49] width 49 height 49
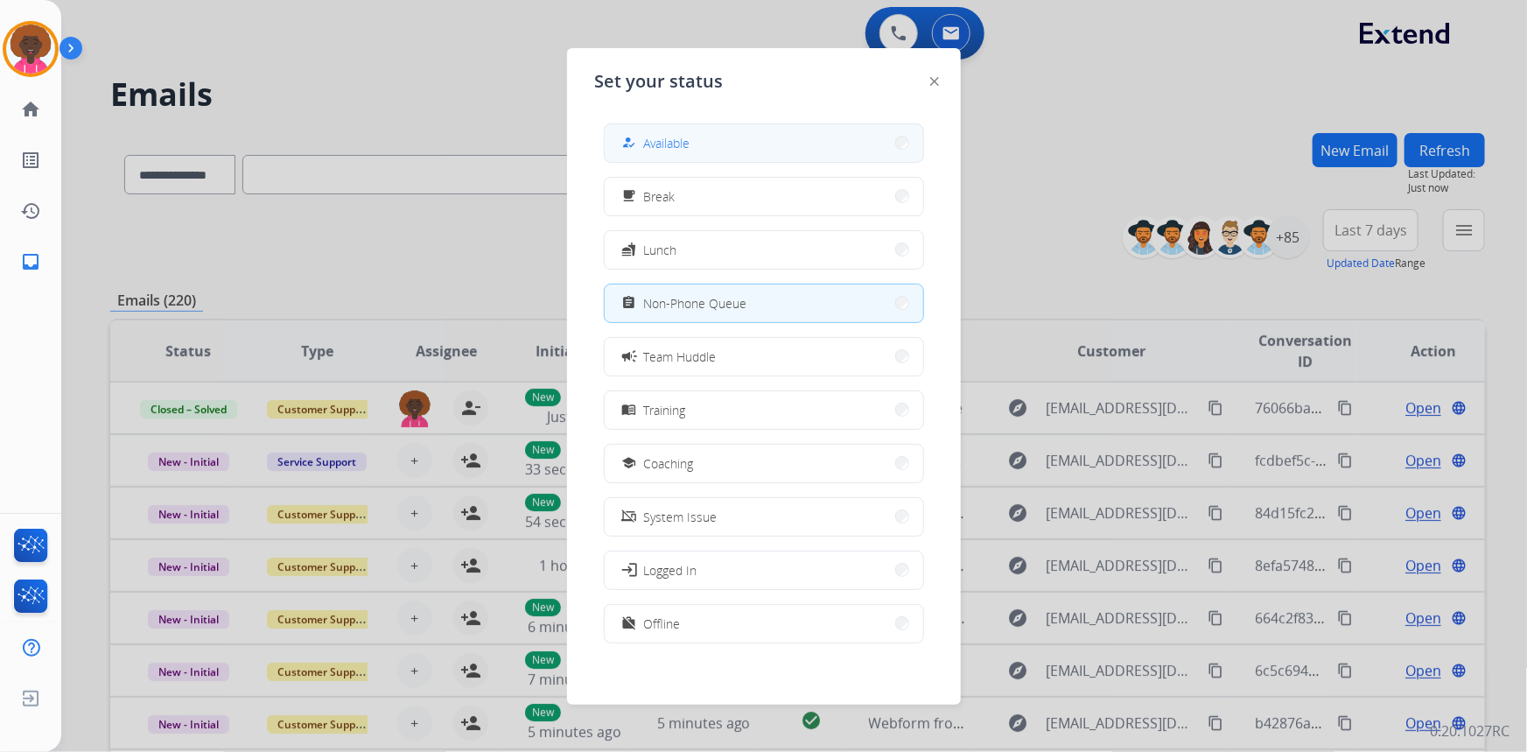
click at [770, 150] on button "how_to_reg Available" at bounding box center [764, 143] width 319 height 38
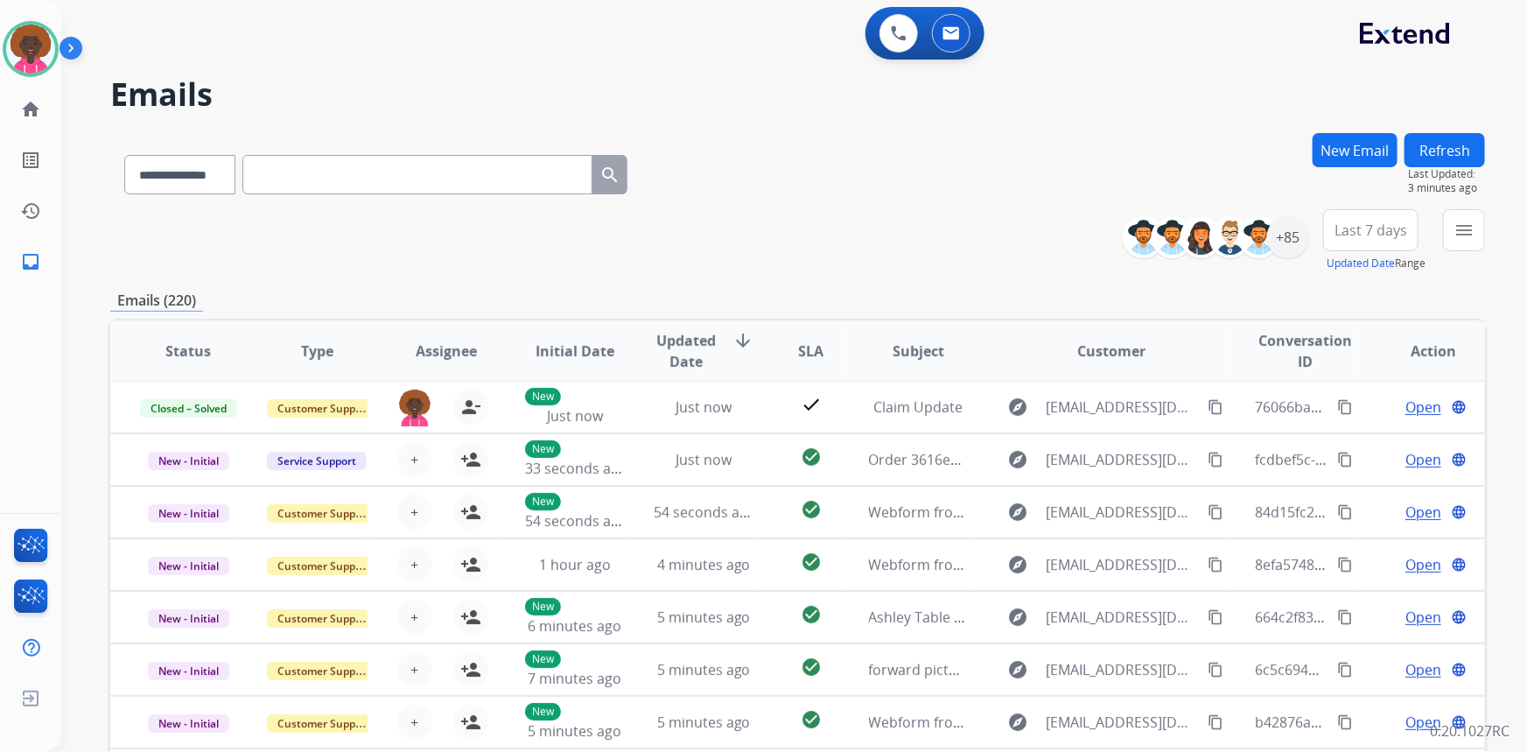
scroll to position [0, 0]
click at [1278, 236] on div "+85" at bounding box center [1288, 237] width 42 height 42
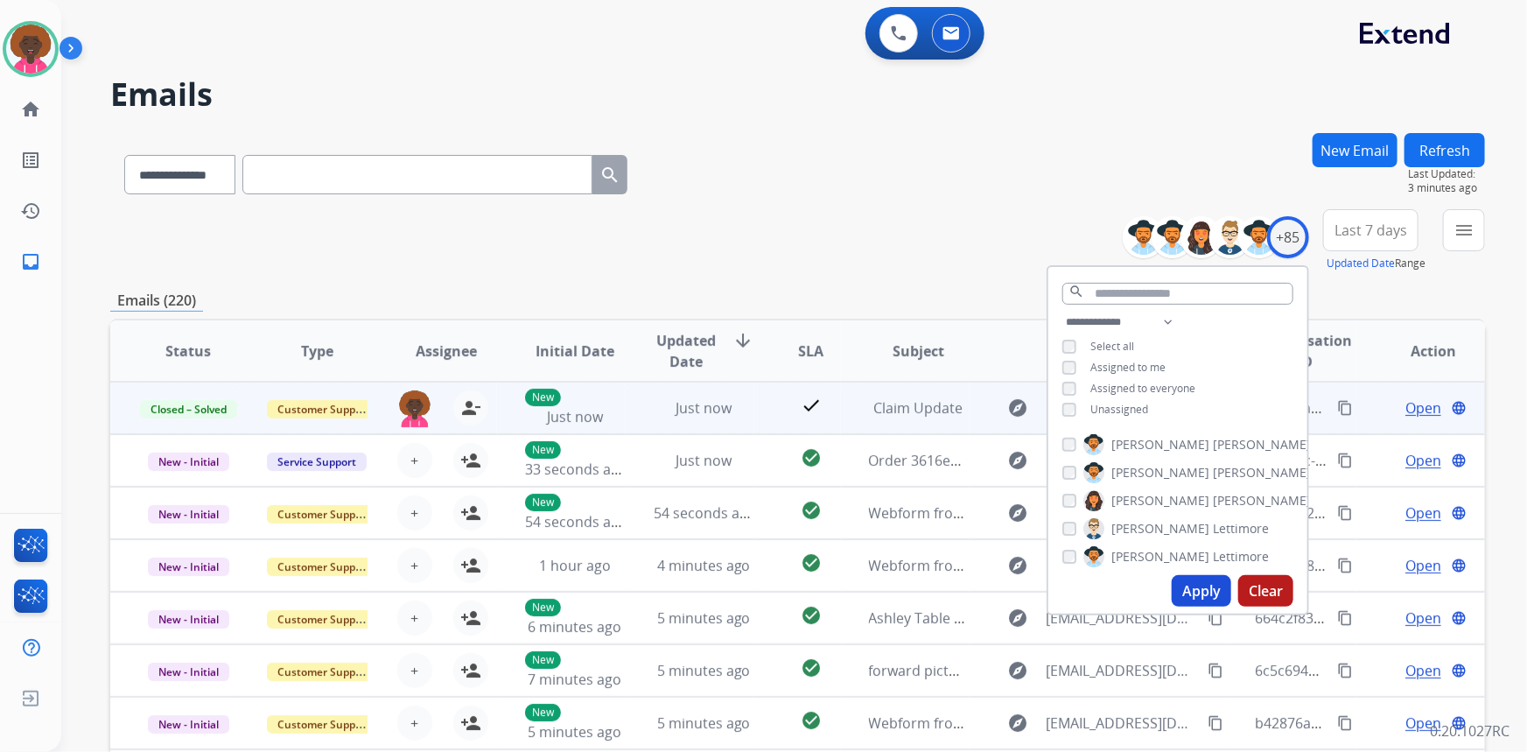
drag, startPoint x: 1041, startPoint y: 396, endPoint x: 1053, endPoint y: 400, distance: 12.2
click at [1047, 397] on div "**********" at bounding box center [797, 564] width 1375 height 863
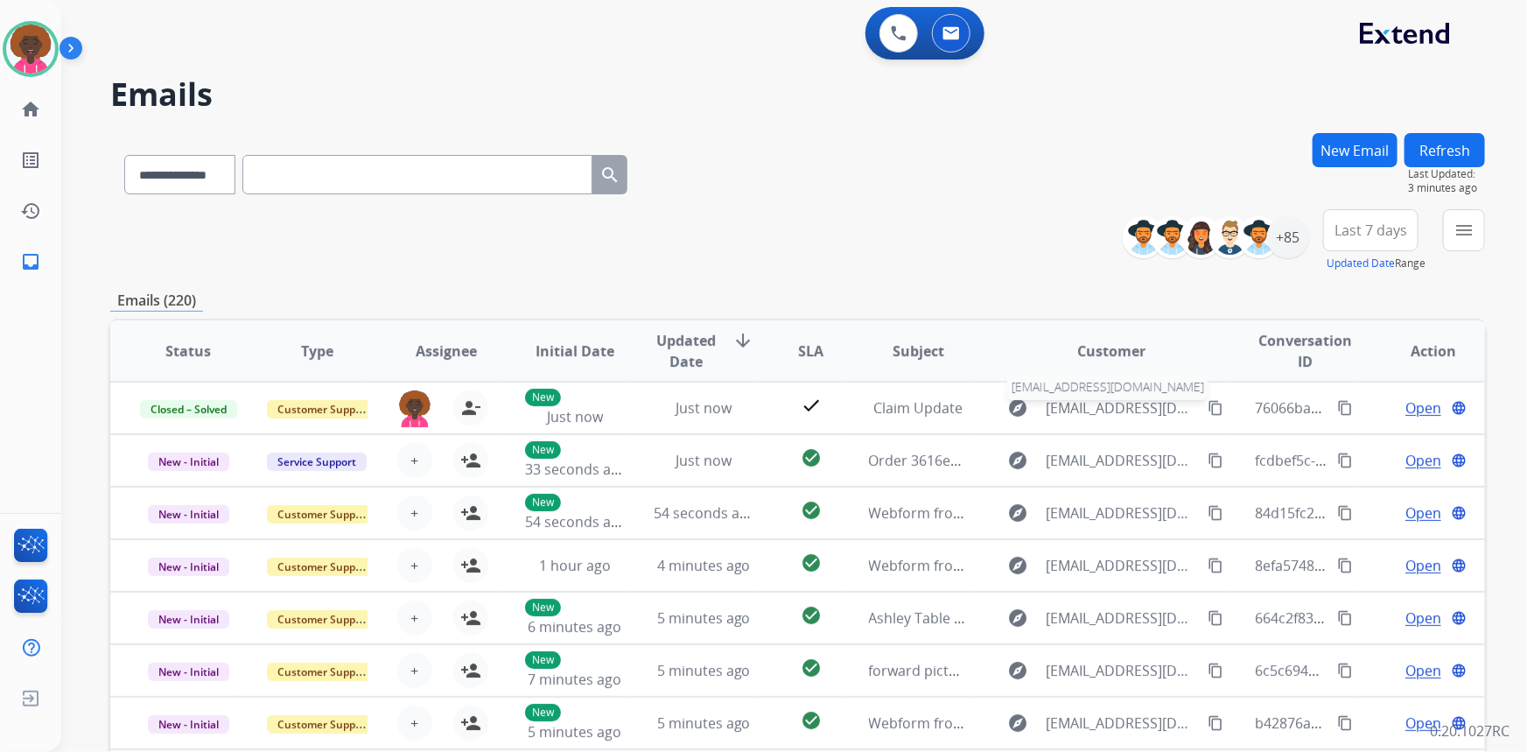
click at [1067, 405] on span "[EMAIL_ADDRESS][DOMAIN_NAME]" at bounding box center [1123, 407] width 152 height 21
type input "**********"
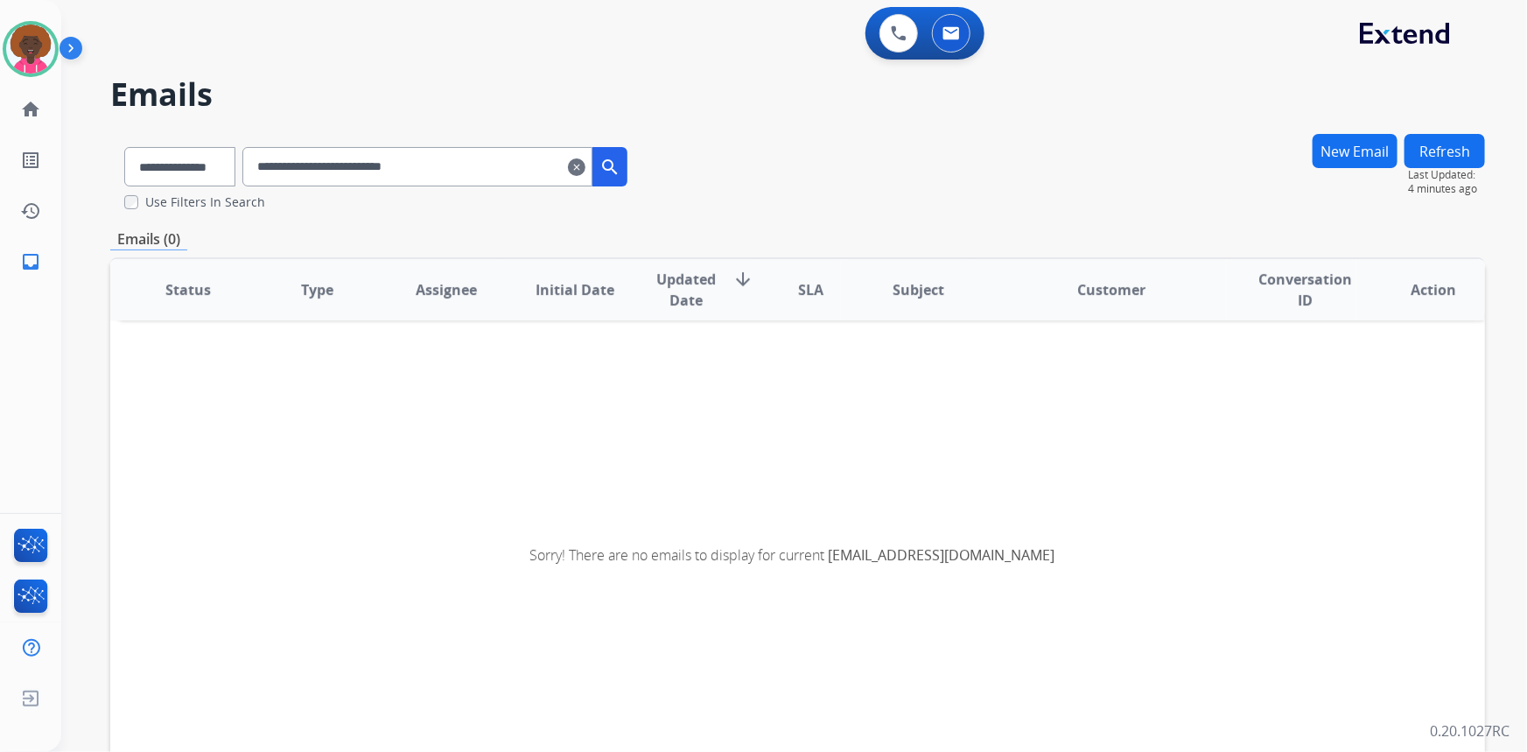
drag, startPoint x: 1235, startPoint y: 181, endPoint x: 1225, endPoint y: 197, distance: 18.5
click at [1234, 186] on div "**********" at bounding box center [797, 172] width 1375 height 78
click at [585, 166] on mat-icon "clear" at bounding box center [577, 167] width 18 height 21
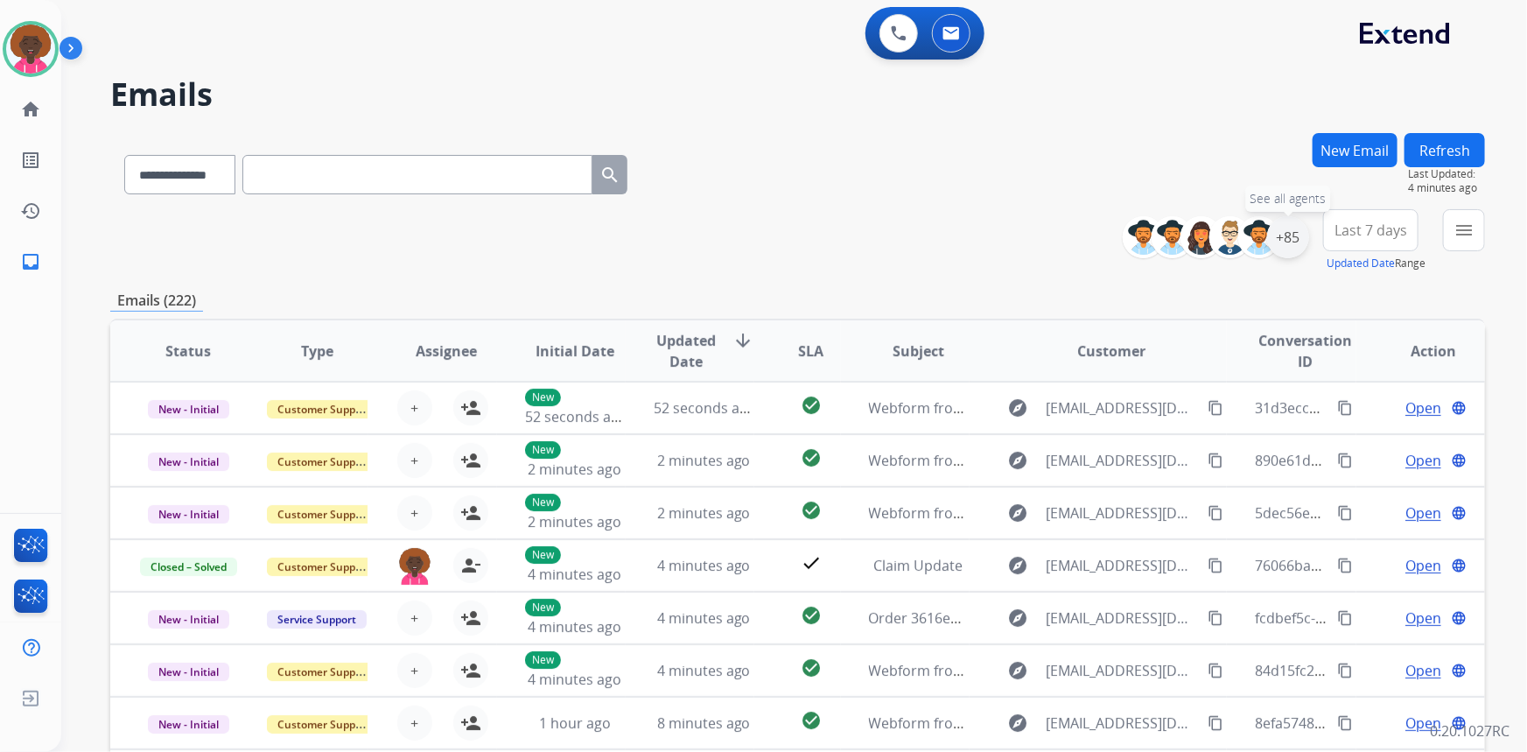
click at [1290, 245] on div "+85" at bounding box center [1288, 237] width 42 height 42
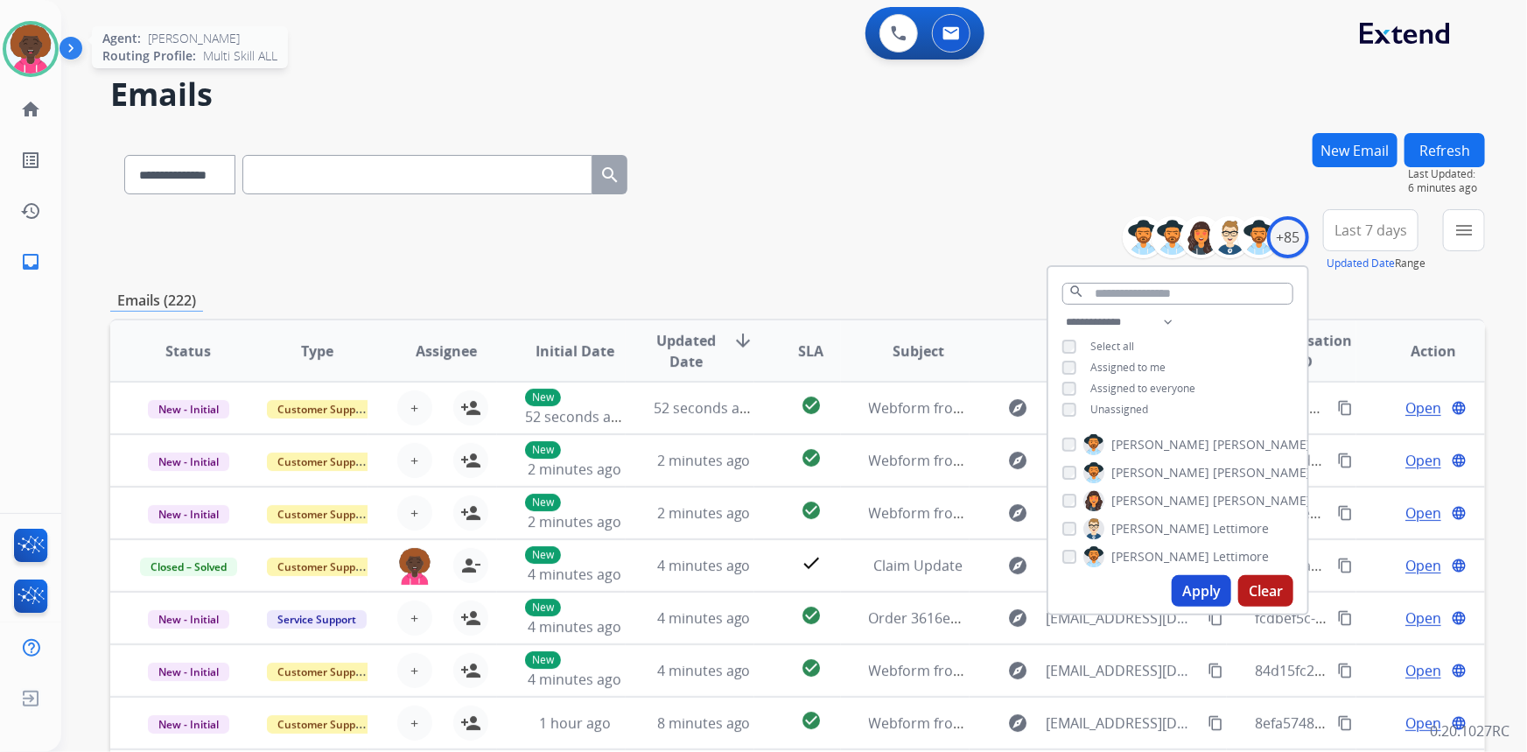
click at [54, 58] on div at bounding box center [31, 49] width 56 height 56
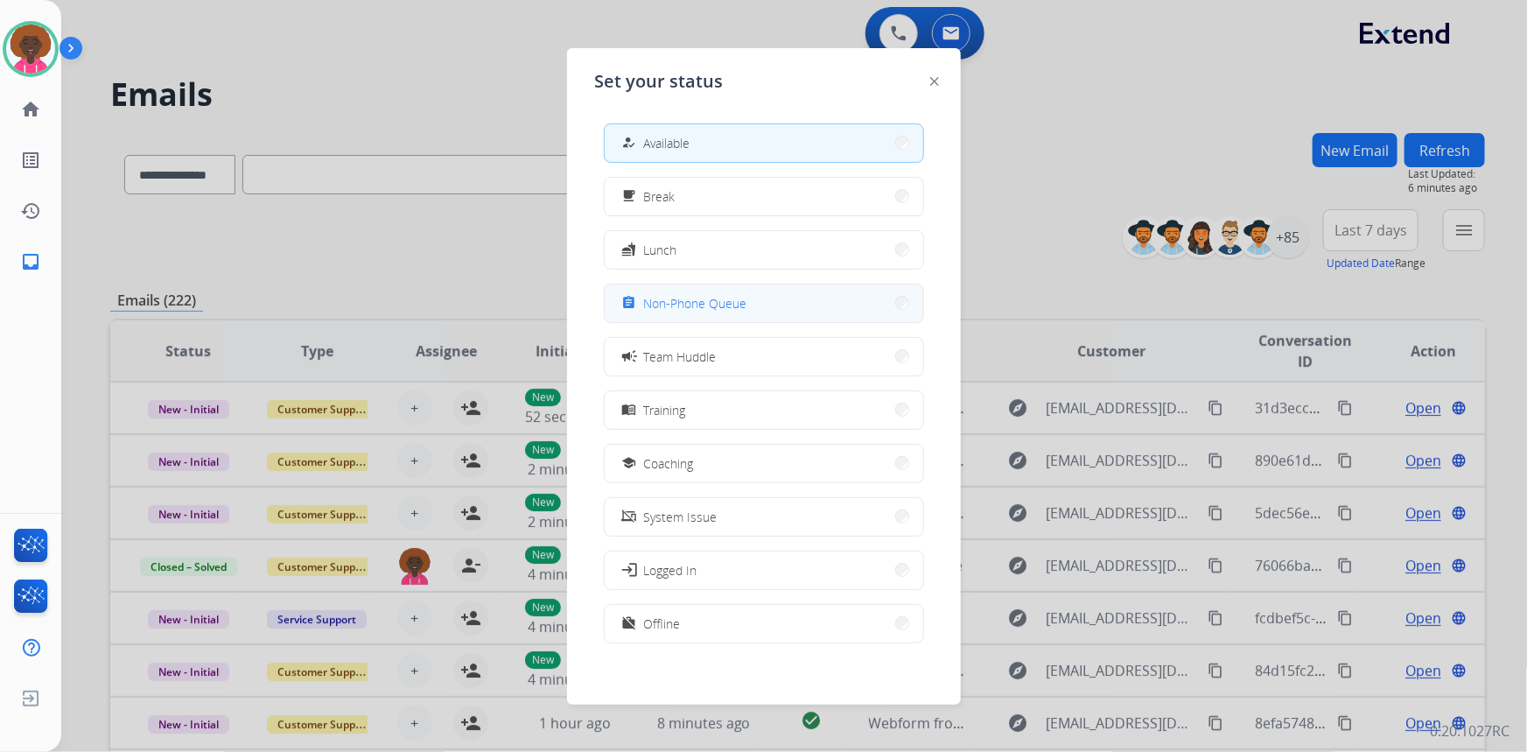
click at [700, 305] on span "Non-Phone Queue" at bounding box center [695, 303] width 103 height 18
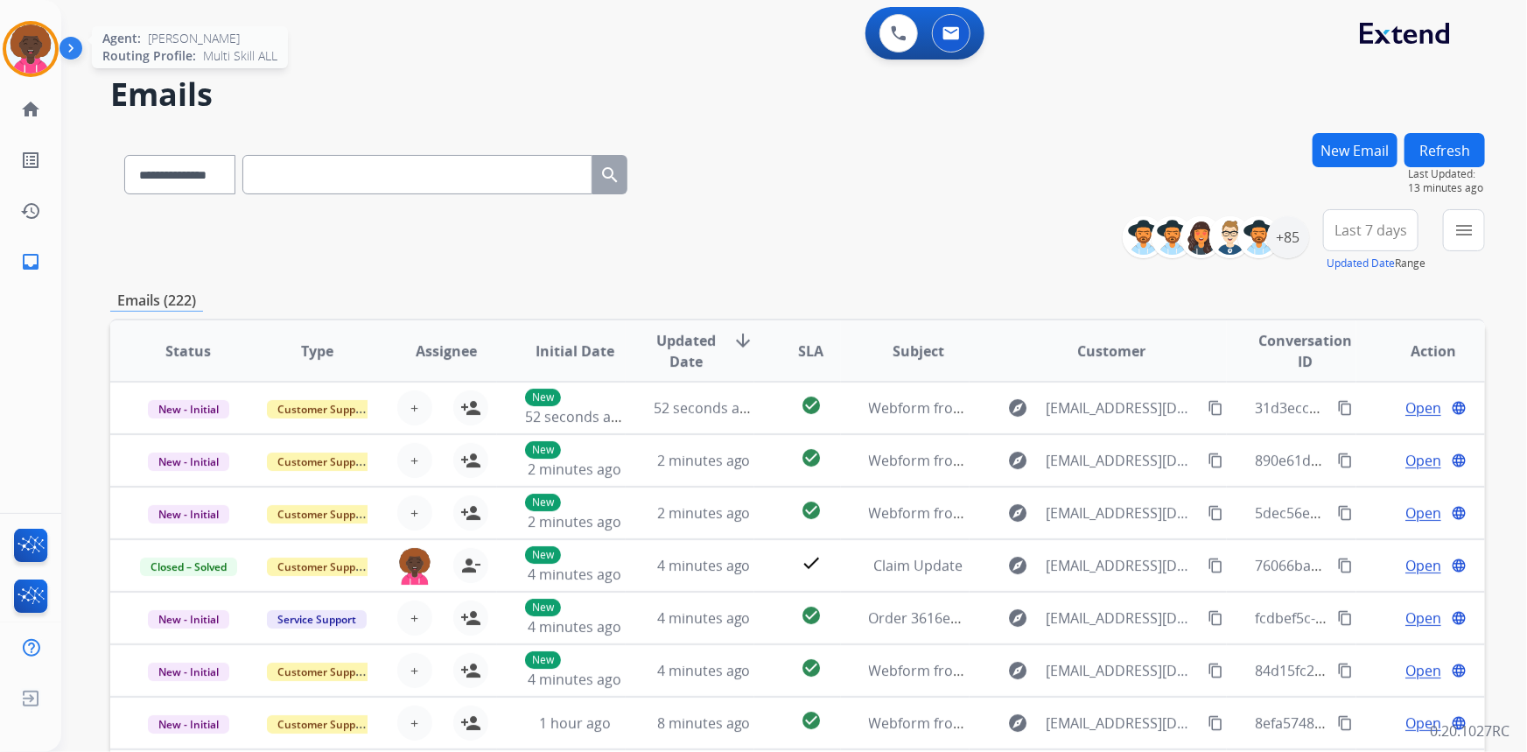
click at [36, 62] on img at bounding box center [30, 49] width 49 height 49
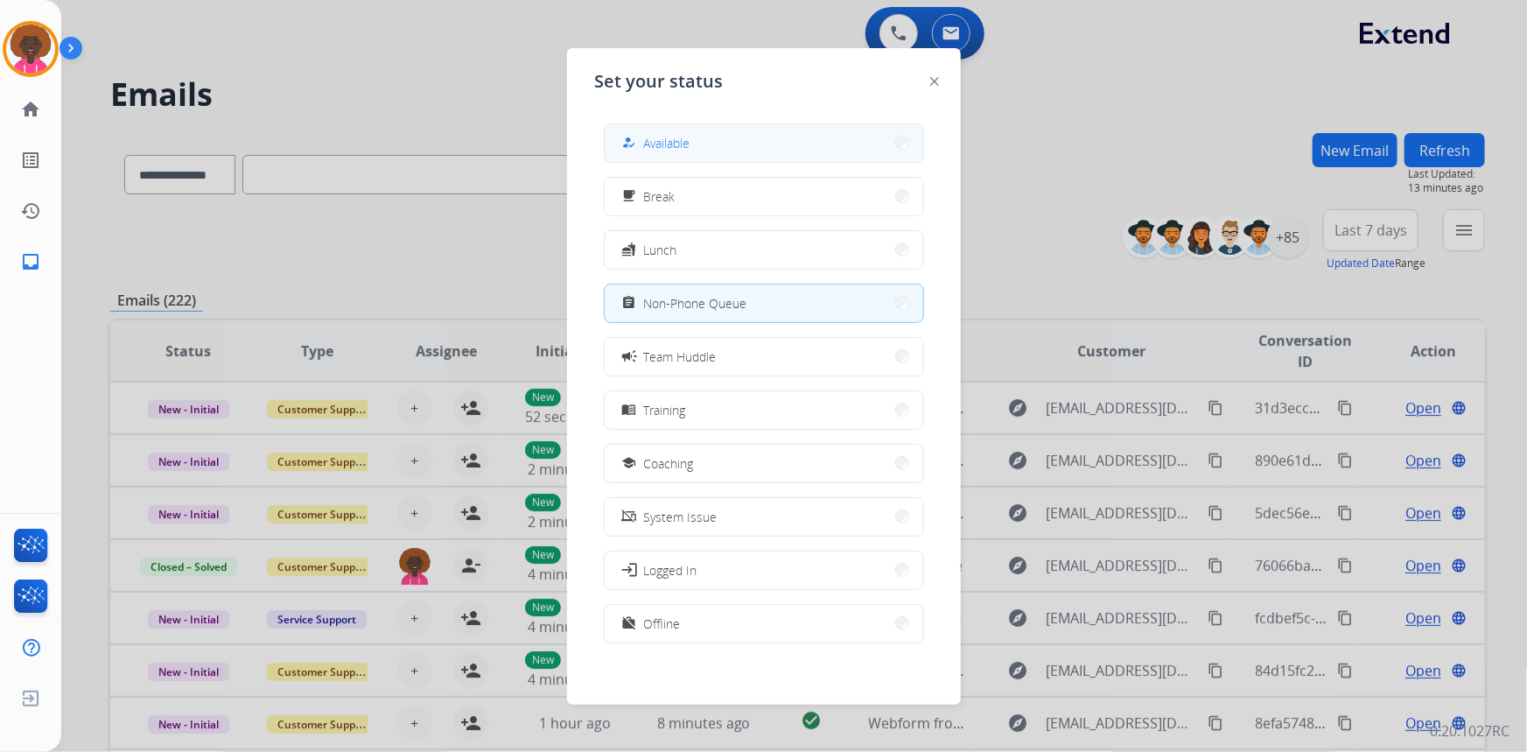
click at [760, 131] on button "how_to_reg Available" at bounding box center [764, 143] width 319 height 38
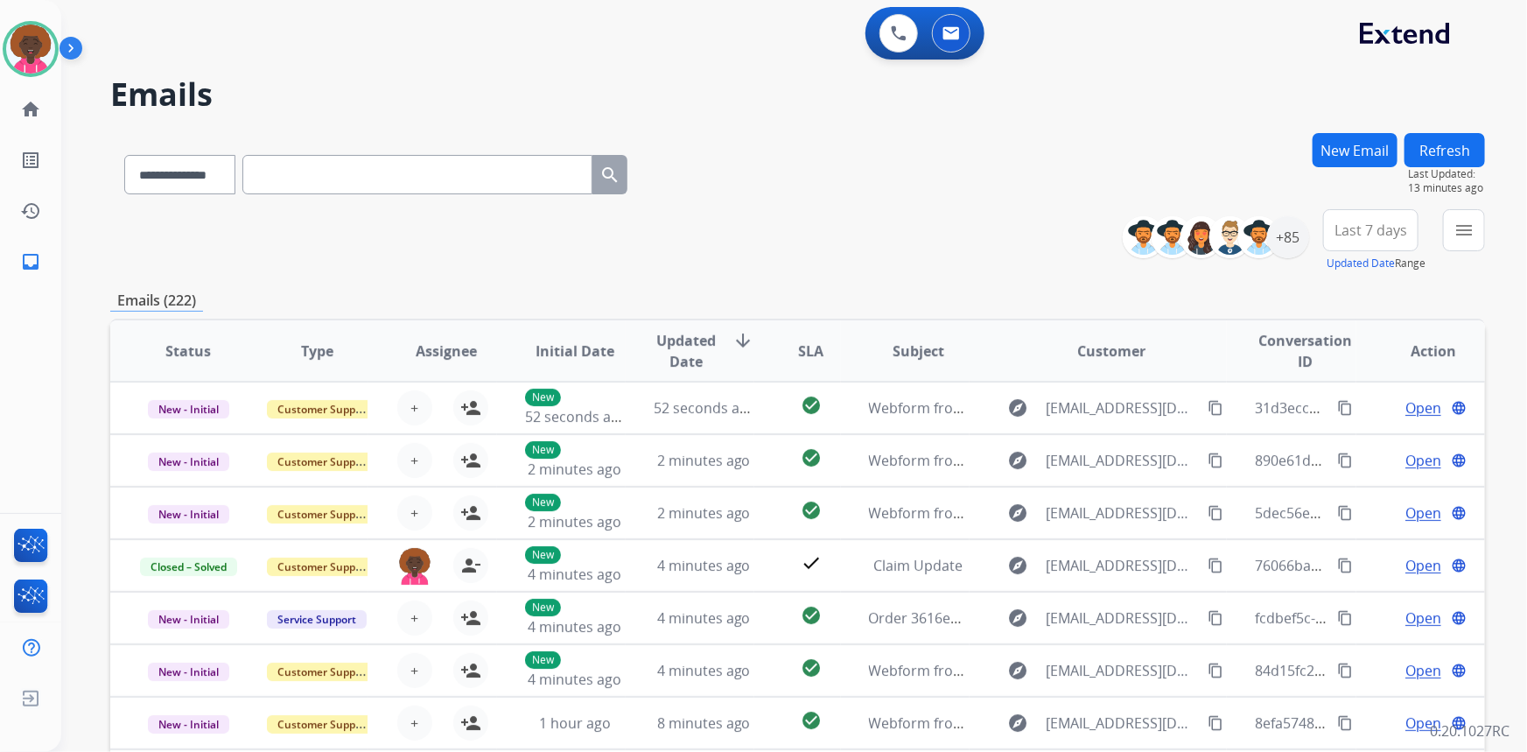
click at [421, 53] on div "0 Voice Interactions 0 Email Interactions" at bounding box center [783, 35] width 1403 height 56
click at [35, 51] on img at bounding box center [30, 49] width 49 height 49
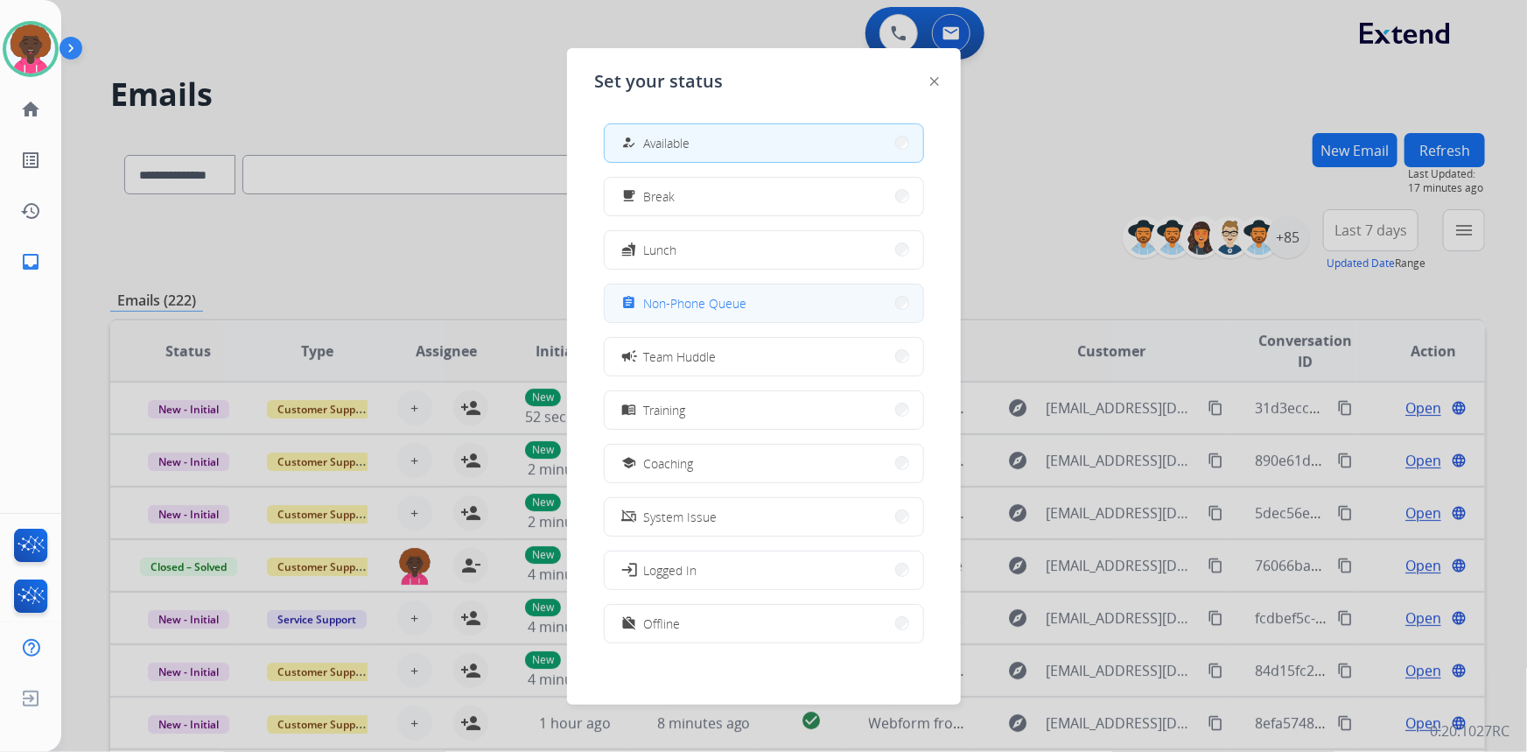
click at [667, 299] on span "Non-Phone Queue" at bounding box center [695, 303] width 103 height 18
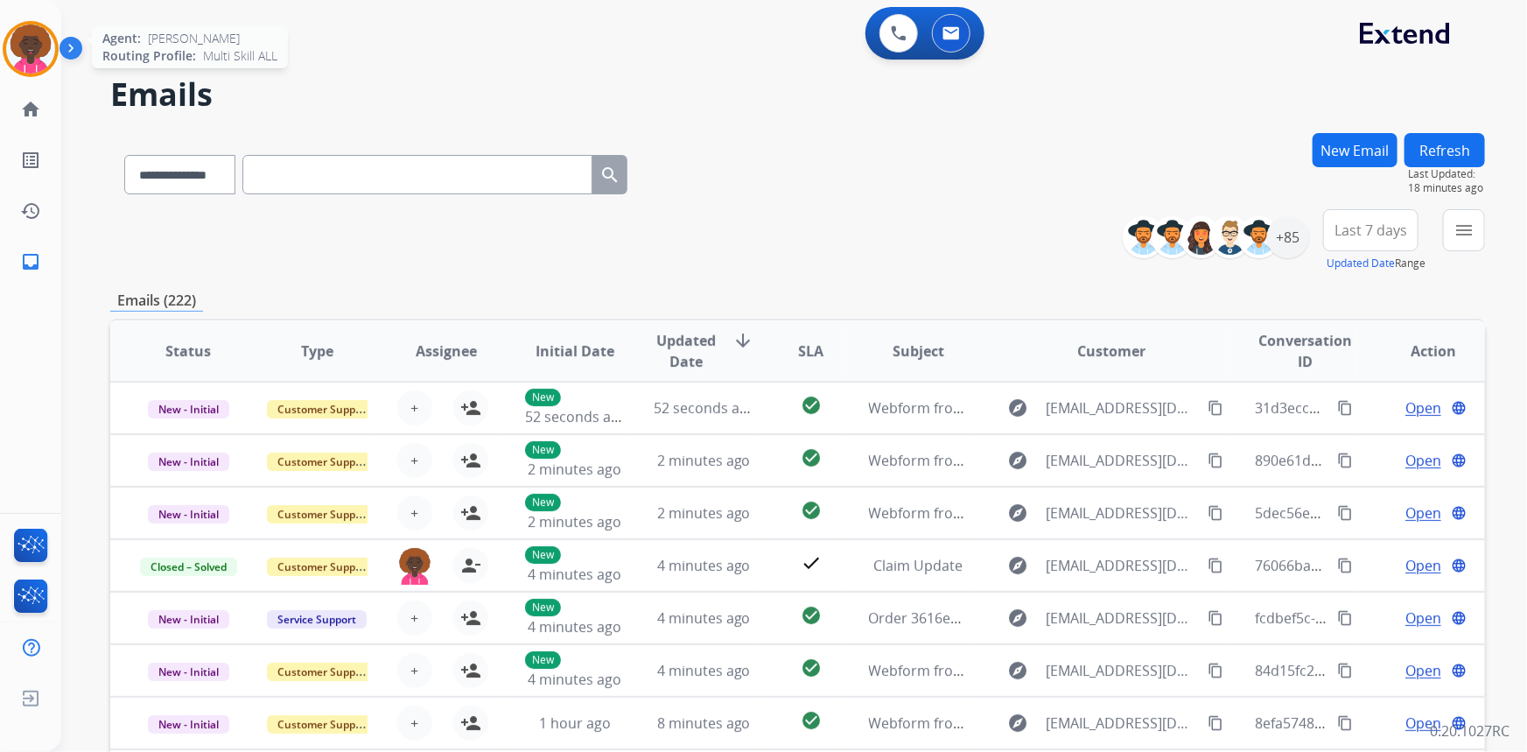
click at [20, 57] on img at bounding box center [30, 49] width 49 height 49
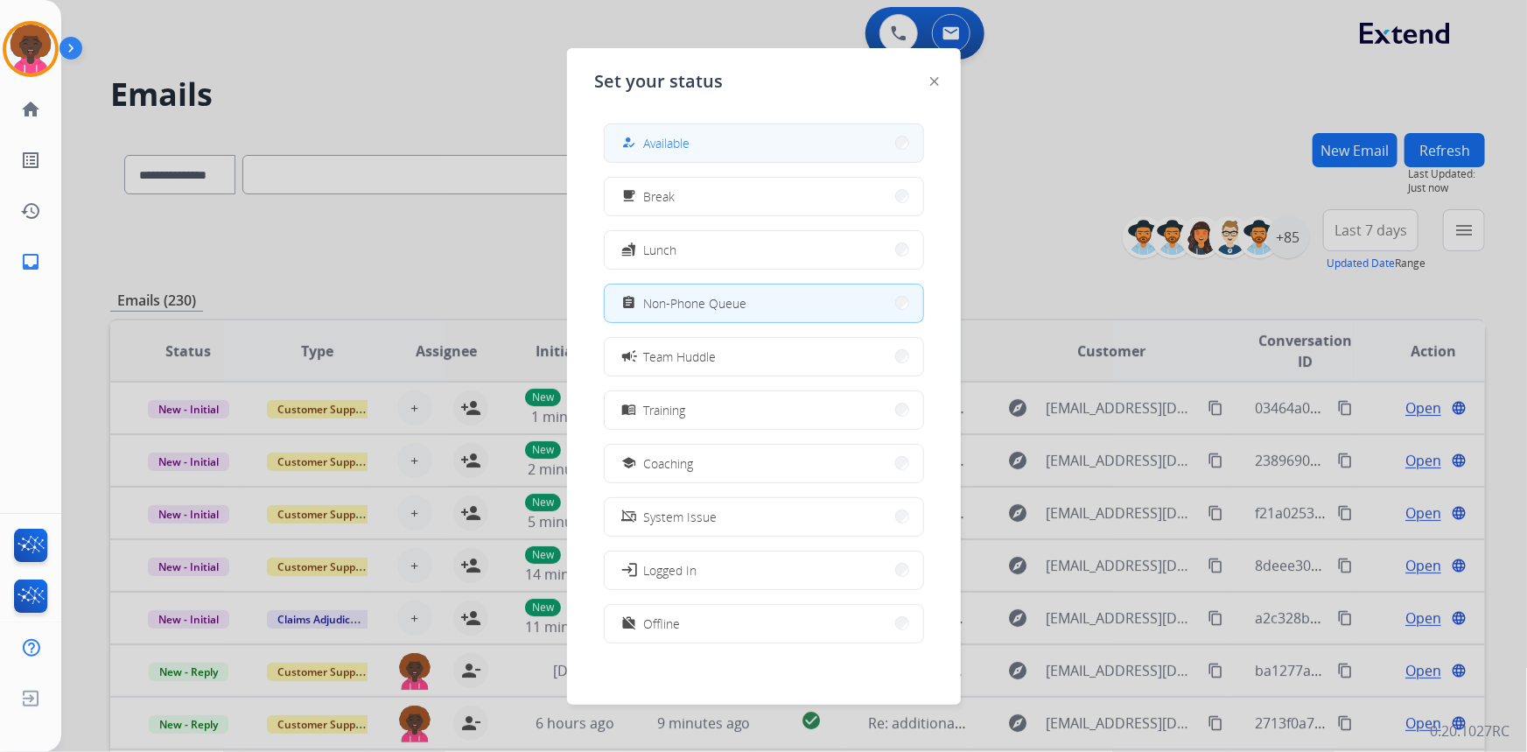
click at [745, 156] on button "how_to_reg Available" at bounding box center [764, 143] width 319 height 38
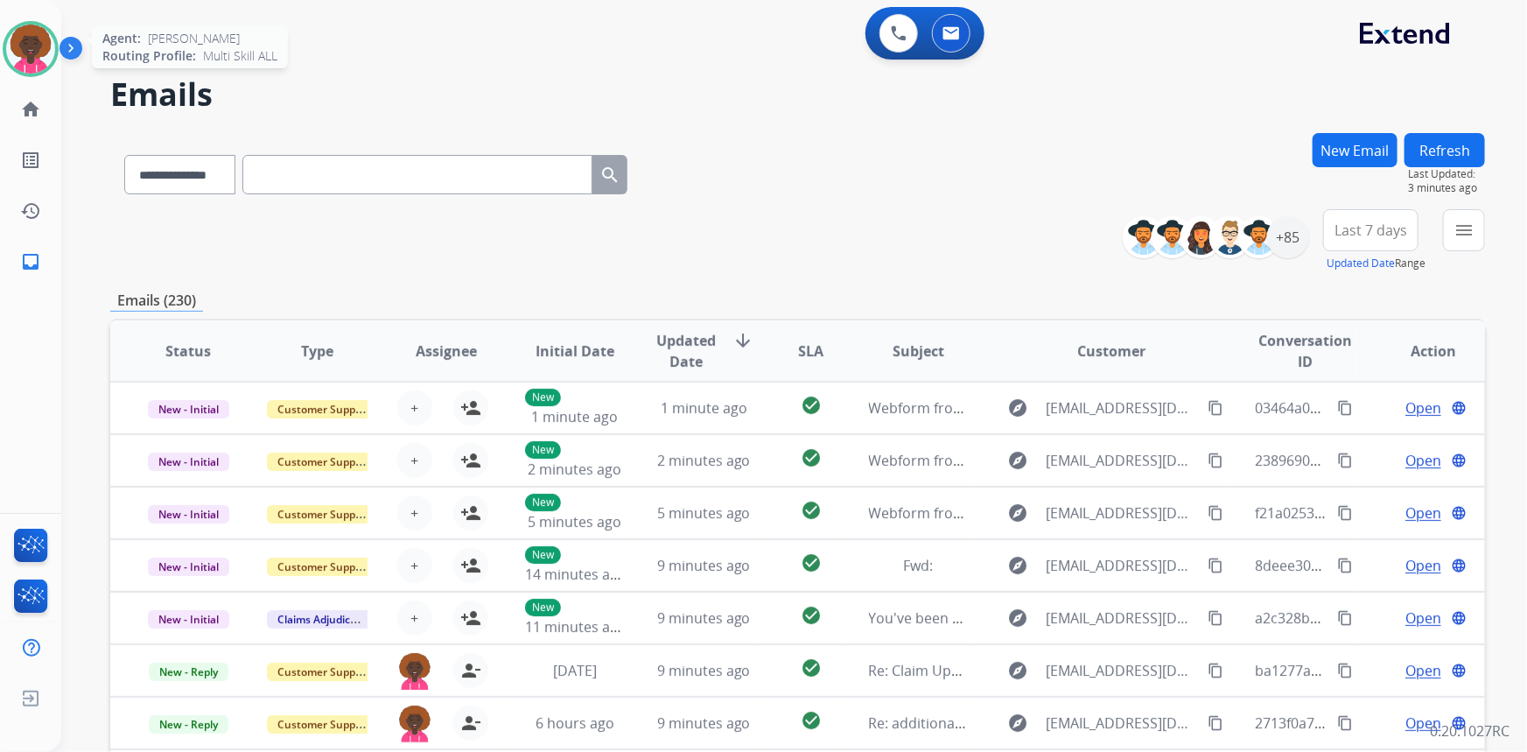
click at [30, 50] on img at bounding box center [30, 49] width 49 height 49
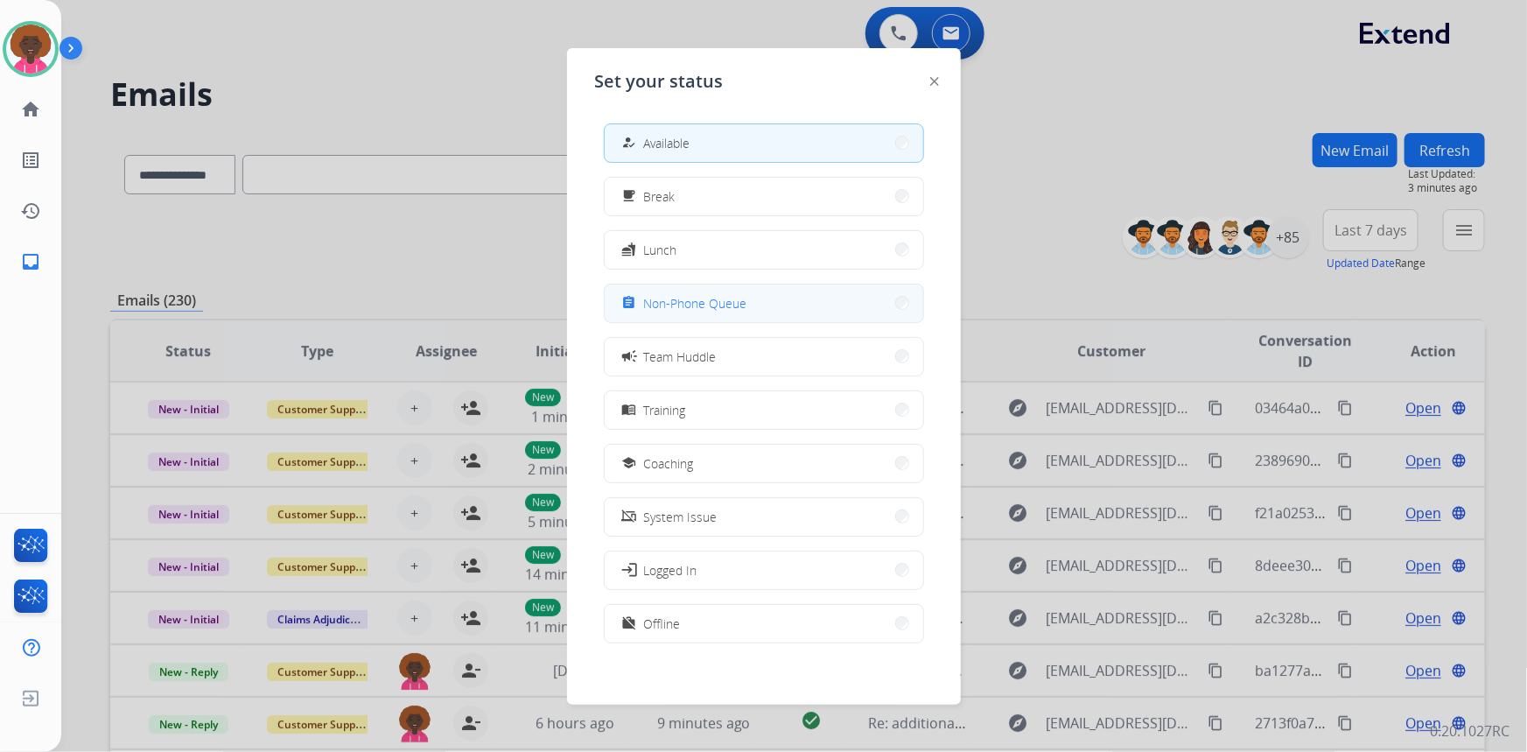
click at [754, 304] on button "assignment Non-Phone Queue" at bounding box center [764, 303] width 319 height 38
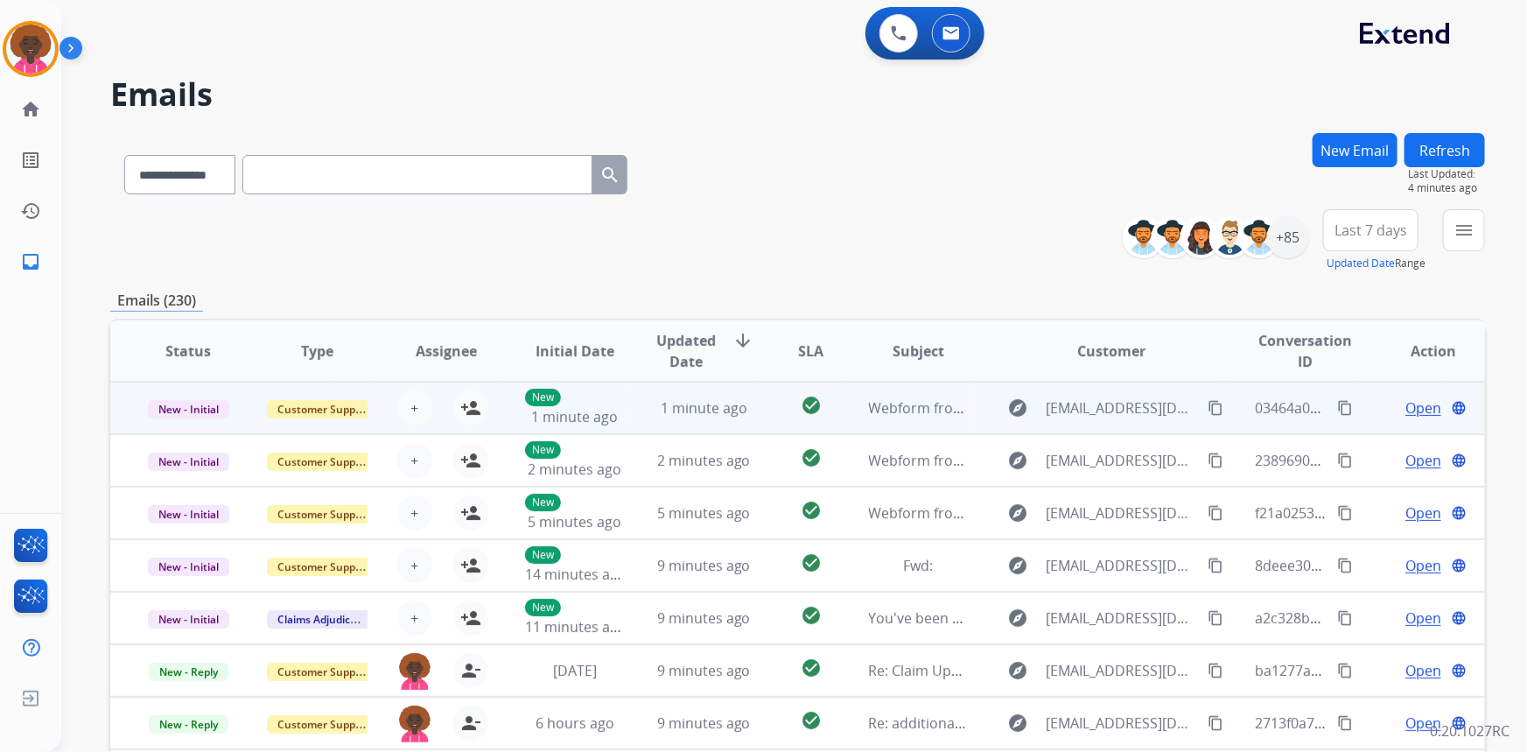
scroll to position [1, 0]
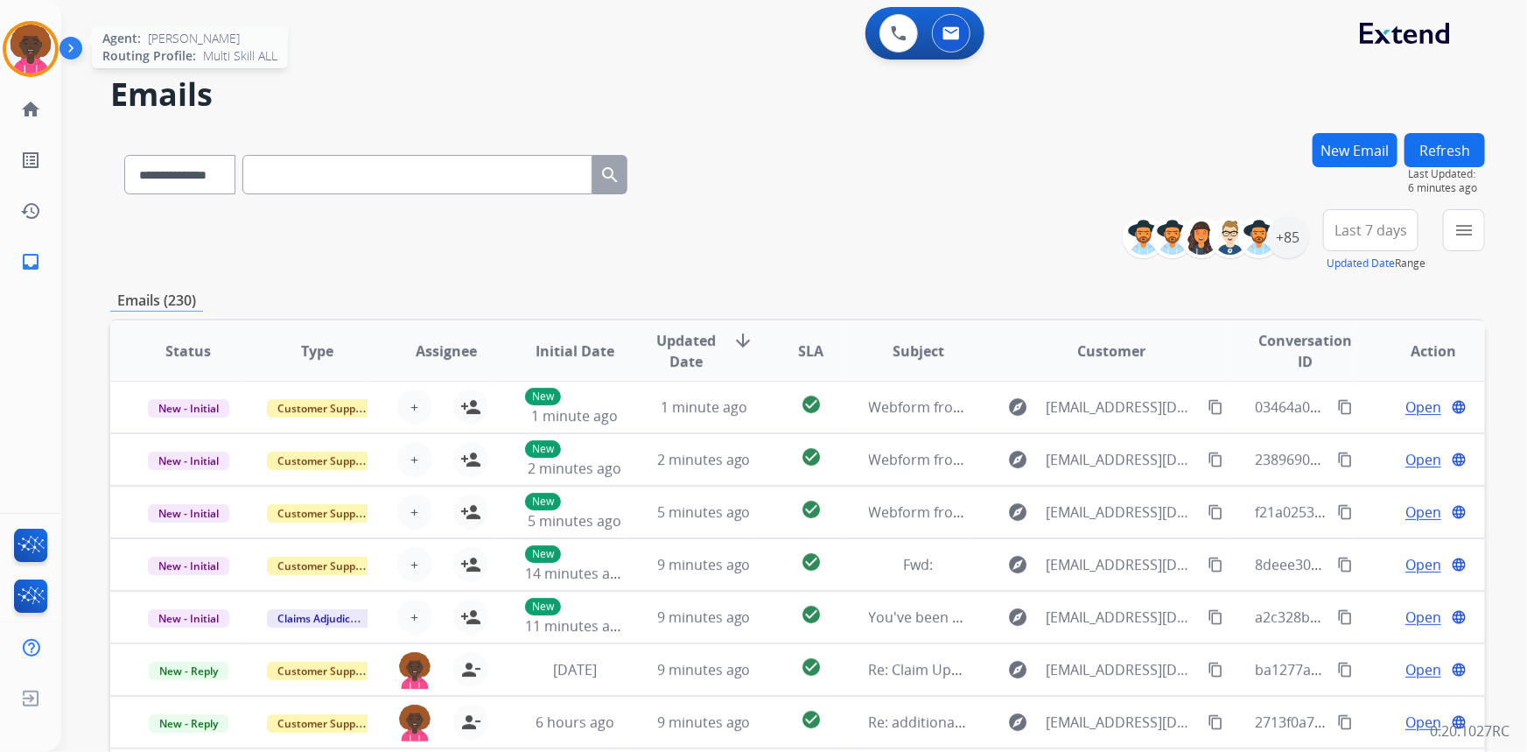
click at [35, 46] on img at bounding box center [30, 49] width 49 height 49
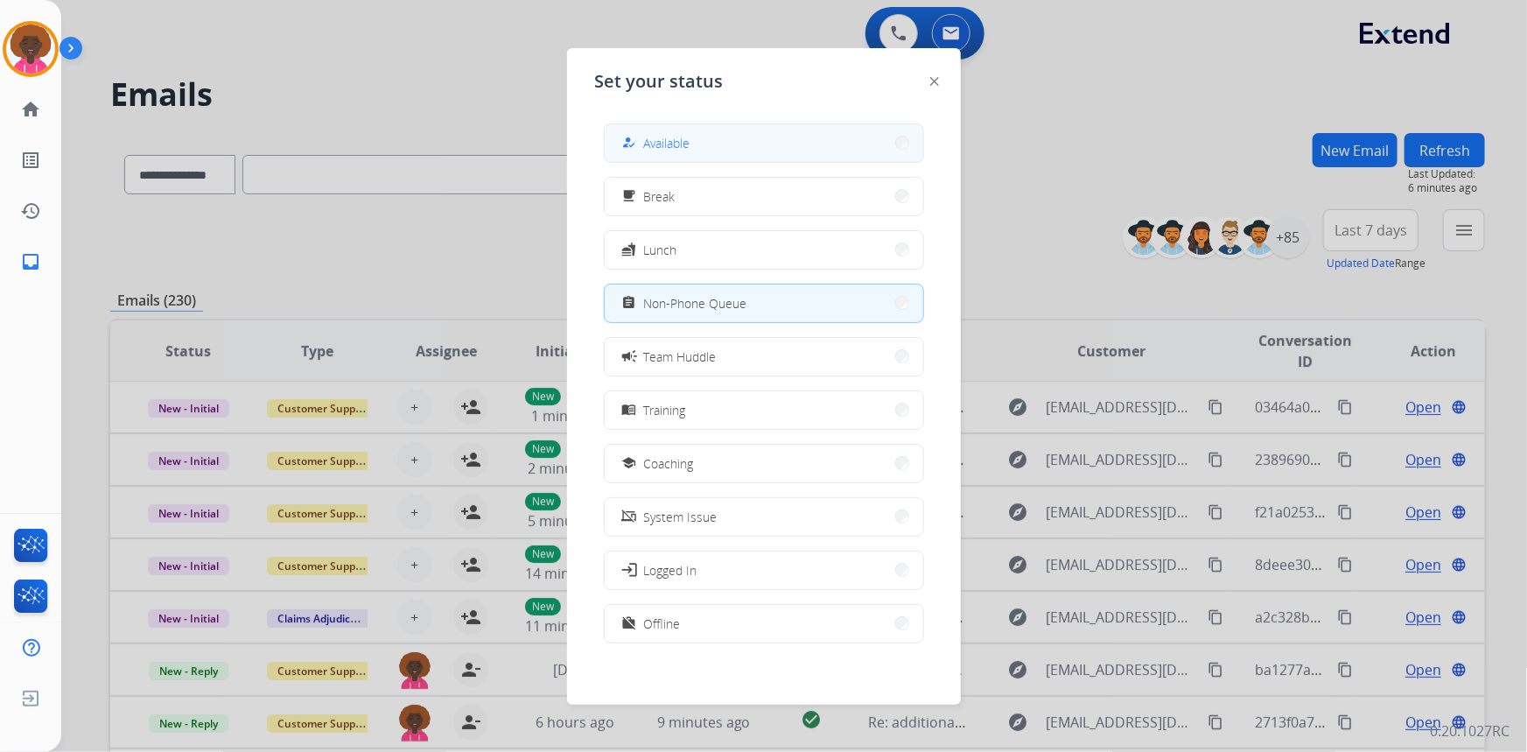
click at [675, 149] on span "Available" at bounding box center [667, 143] width 46 height 18
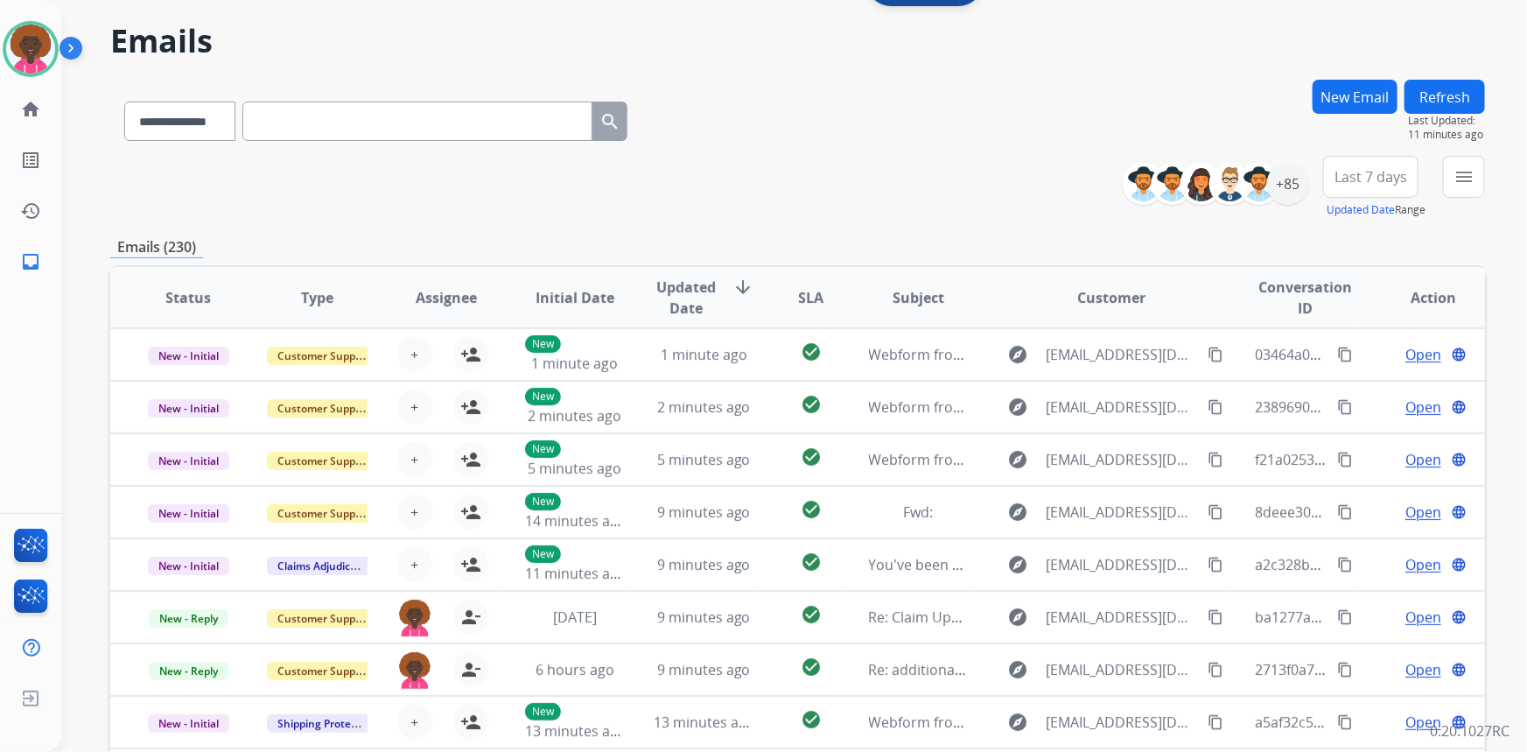
scroll to position [0, 0]
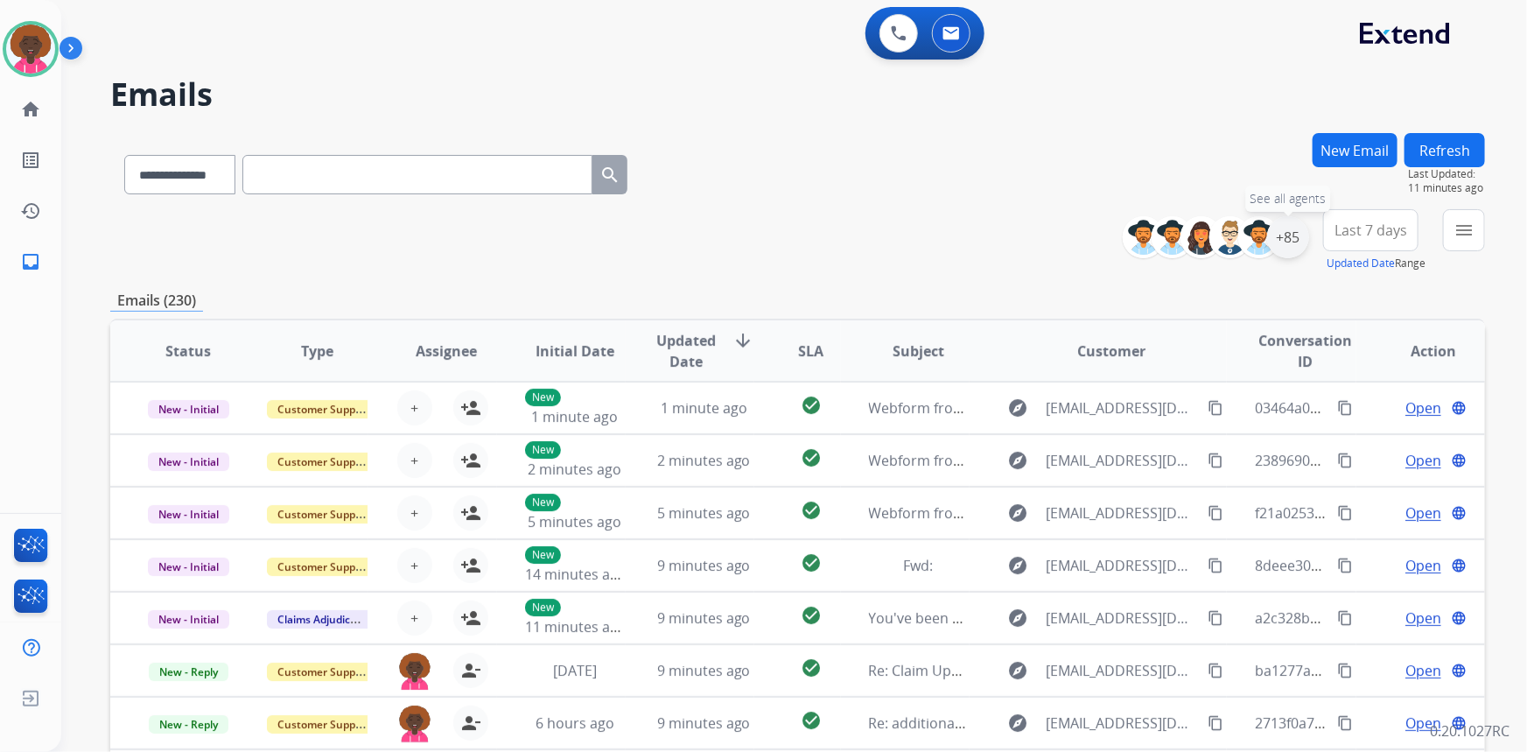
click at [1286, 242] on div "+85" at bounding box center [1288, 237] width 42 height 42
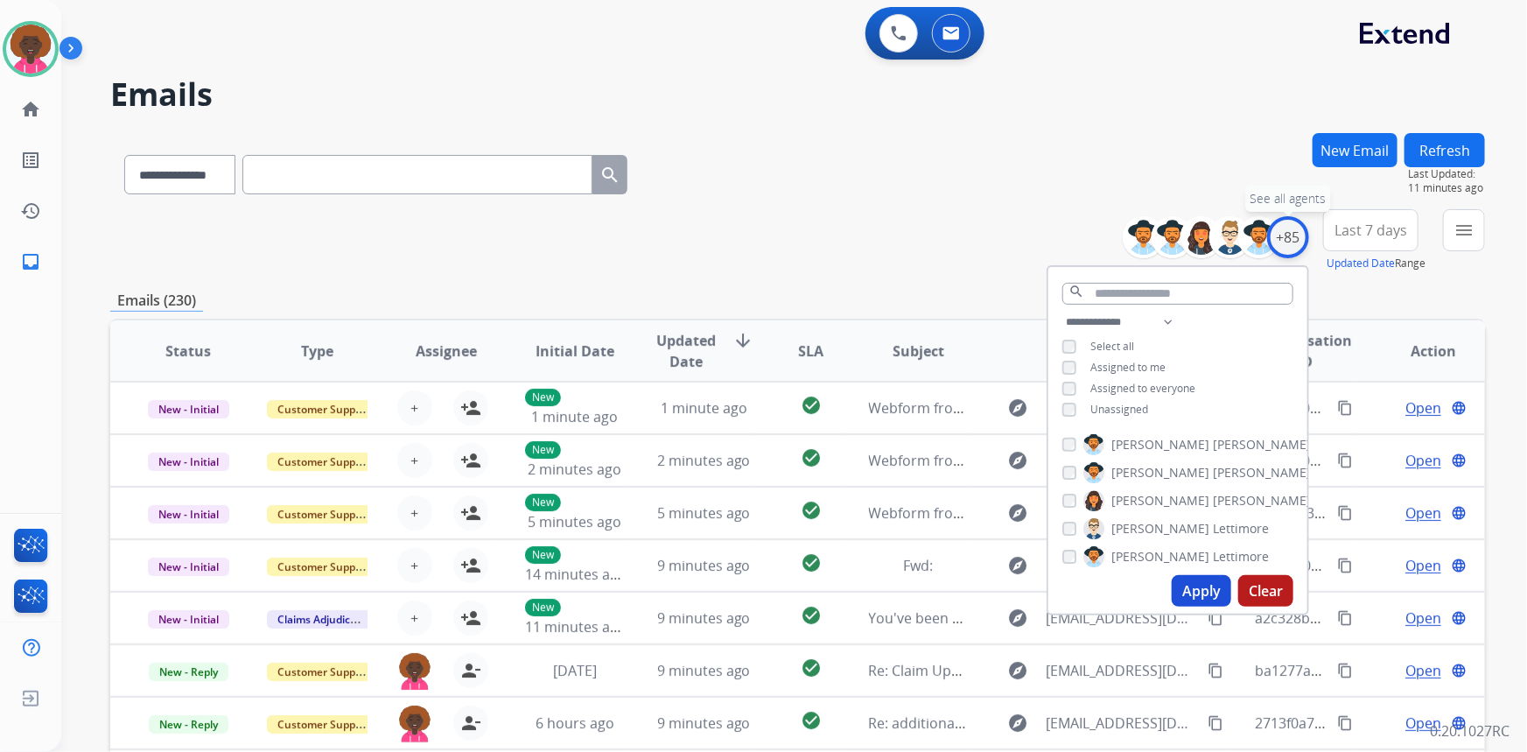
click at [1298, 244] on div "+85" at bounding box center [1288, 237] width 42 height 42
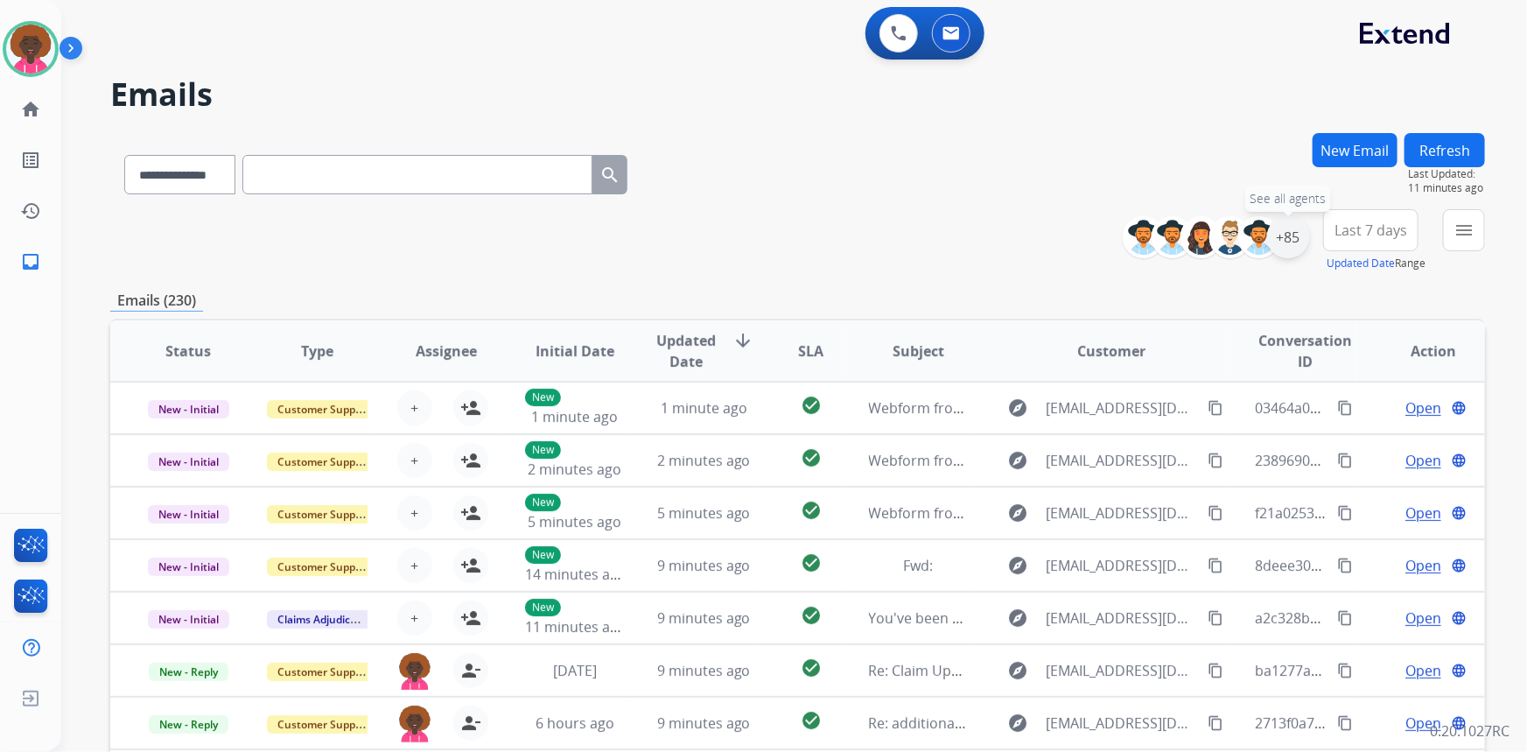
click at [1289, 243] on div "+85" at bounding box center [1288, 237] width 42 height 42
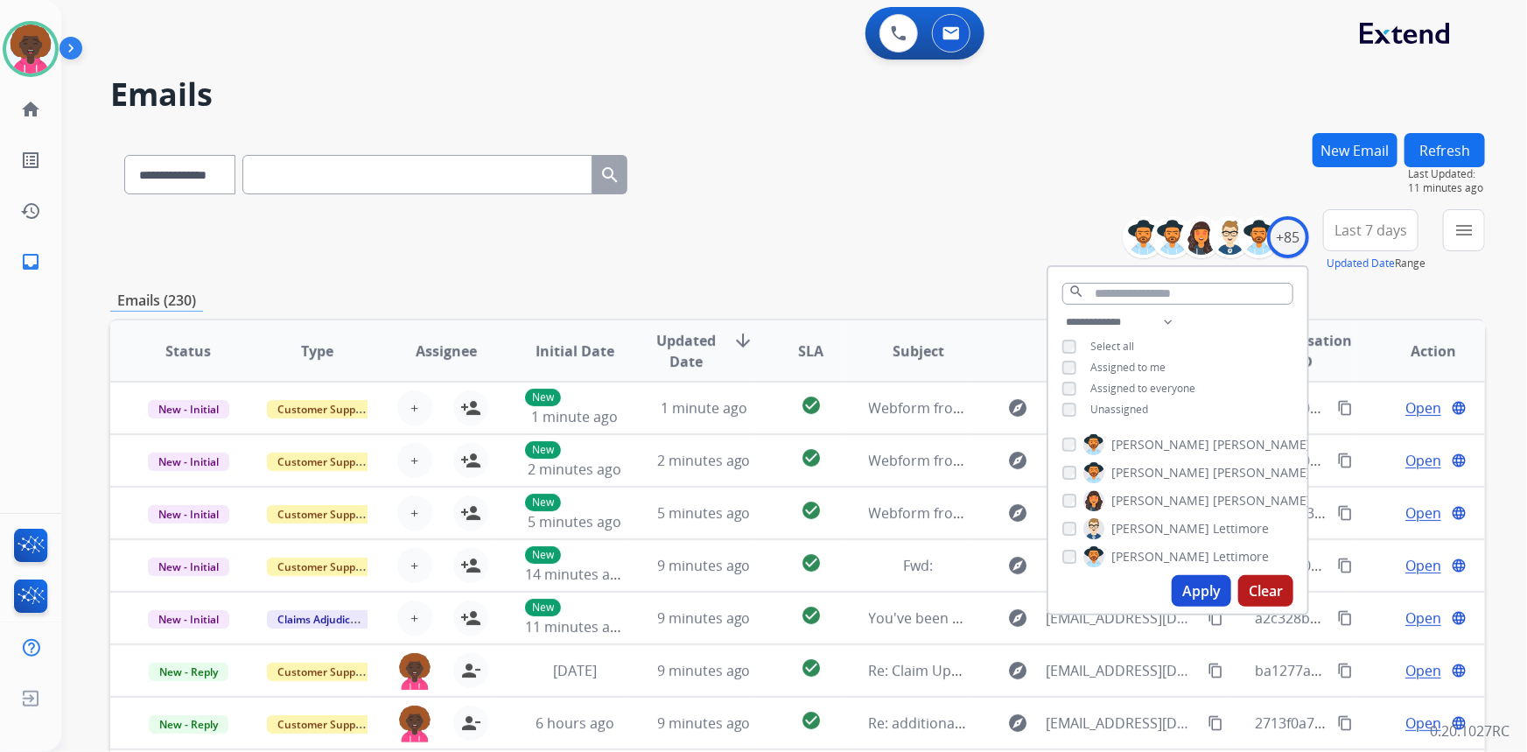
click at [1201, 614] on div "**********" at bounding box center [797, 564] width 1375 height 863
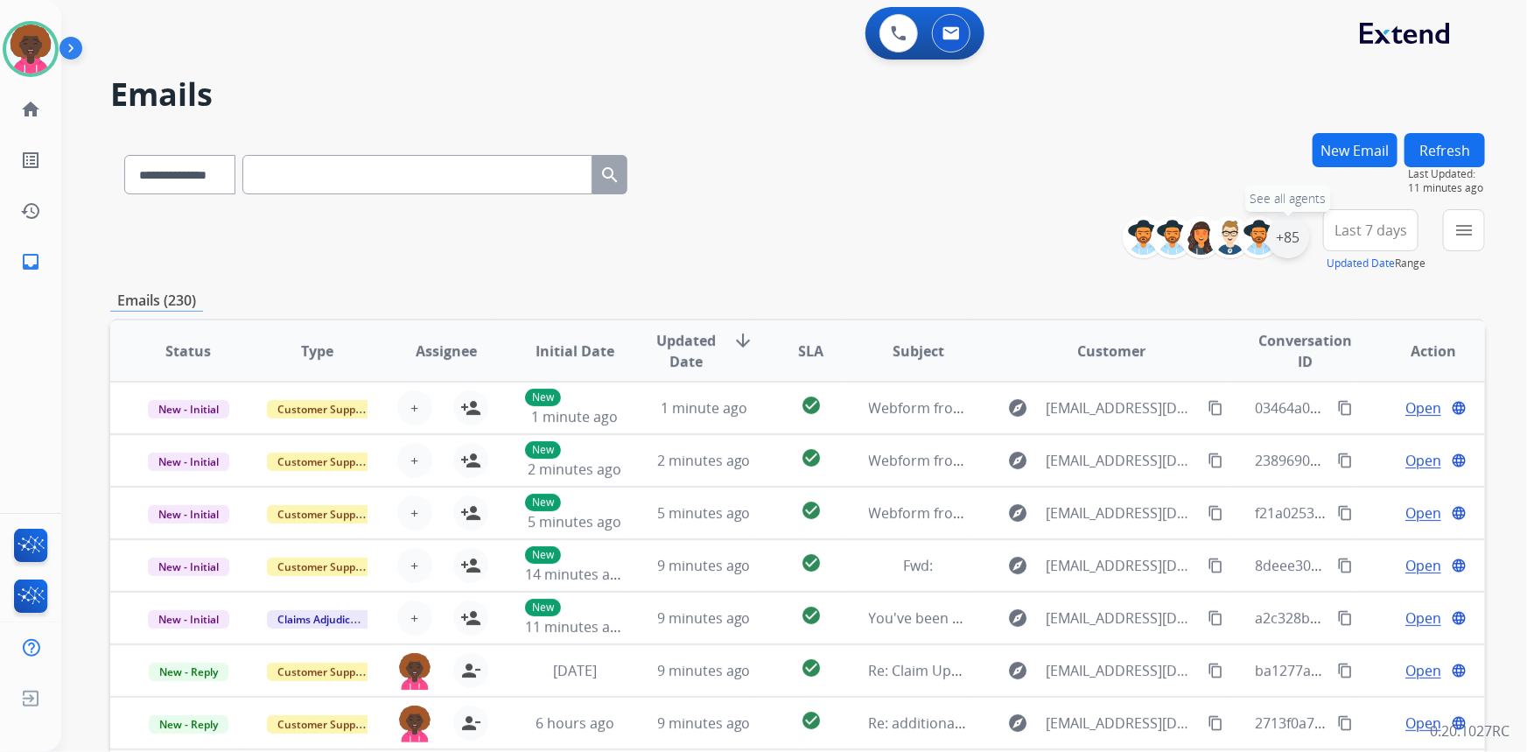
click at [1276, 240] on div "+85" at bounding box center [1288, 237] width 42 height 42
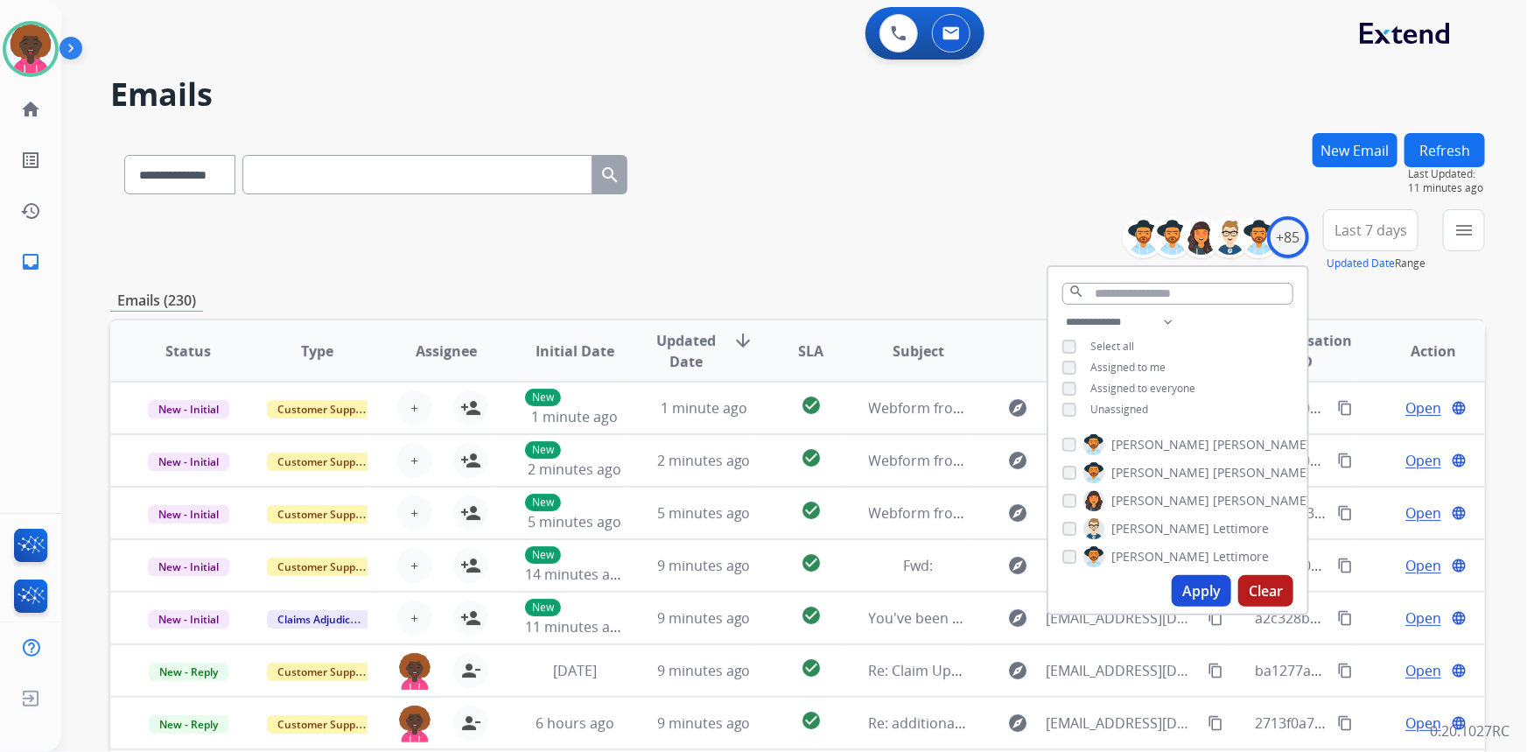
click at [1197, 582] on button "Apply" at bounding box center [1202, 591] width 60 height 32
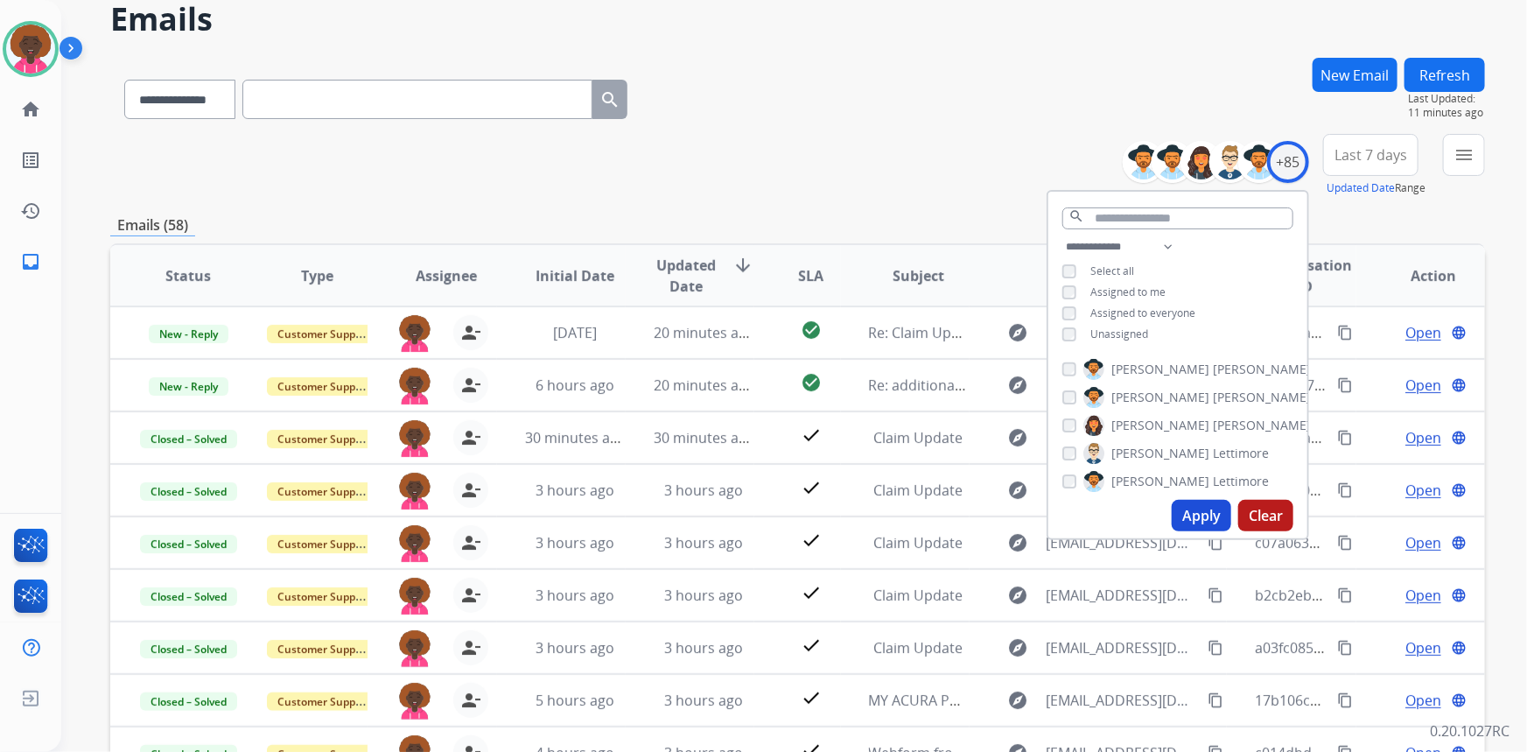
scroll to position [79, 0]
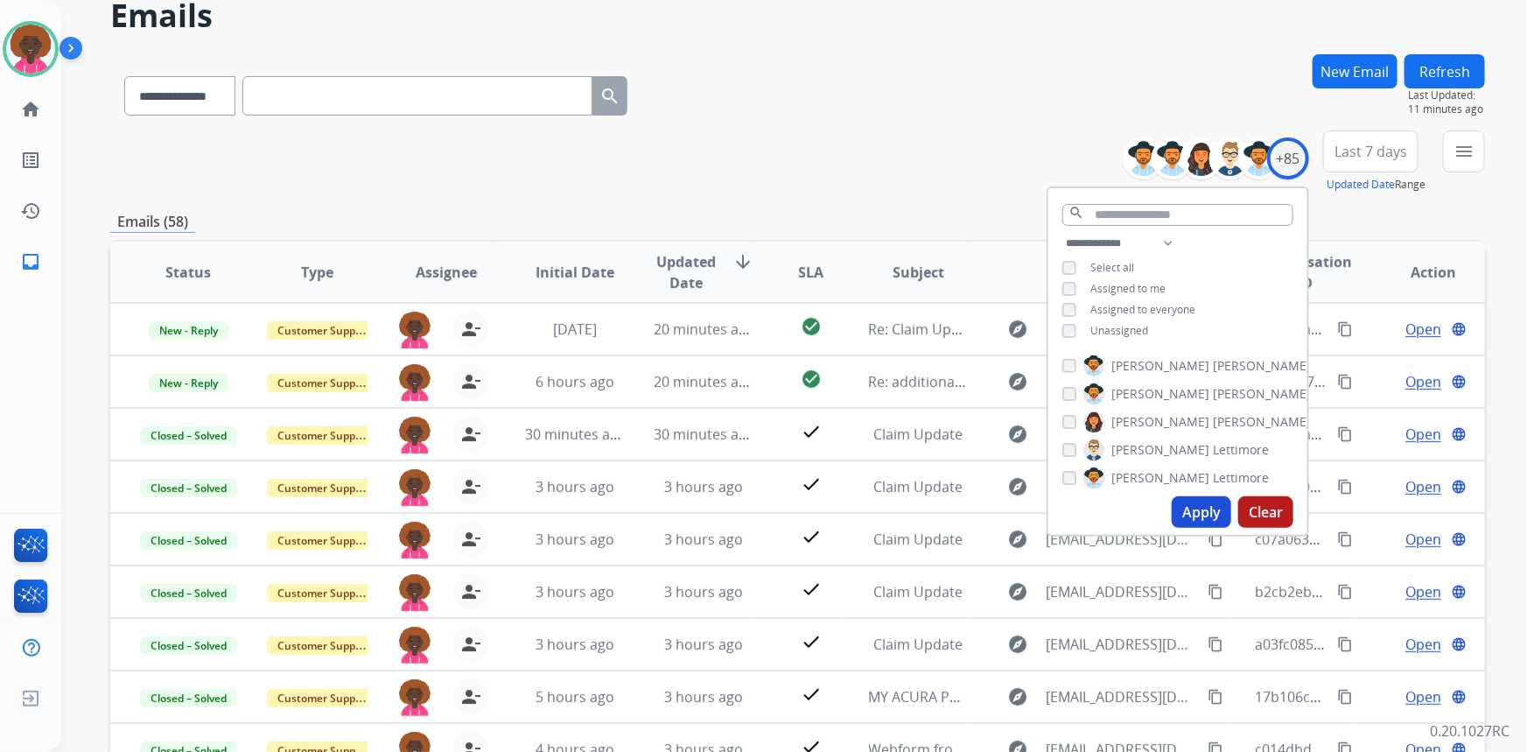
click at [832, 130] on div "**********" at bounding box center [797, 161] width 1375 height 63
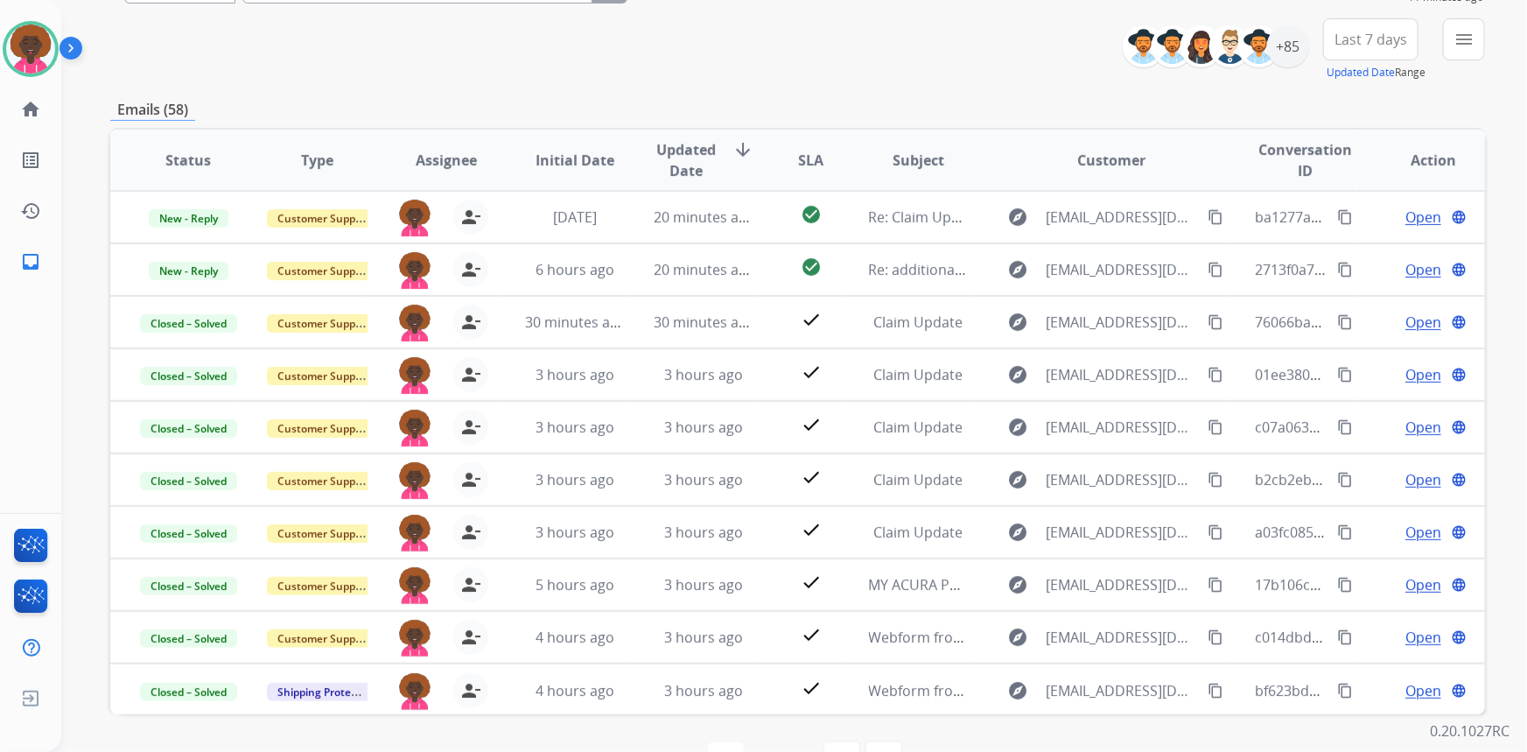
scroll to position [244, 0]
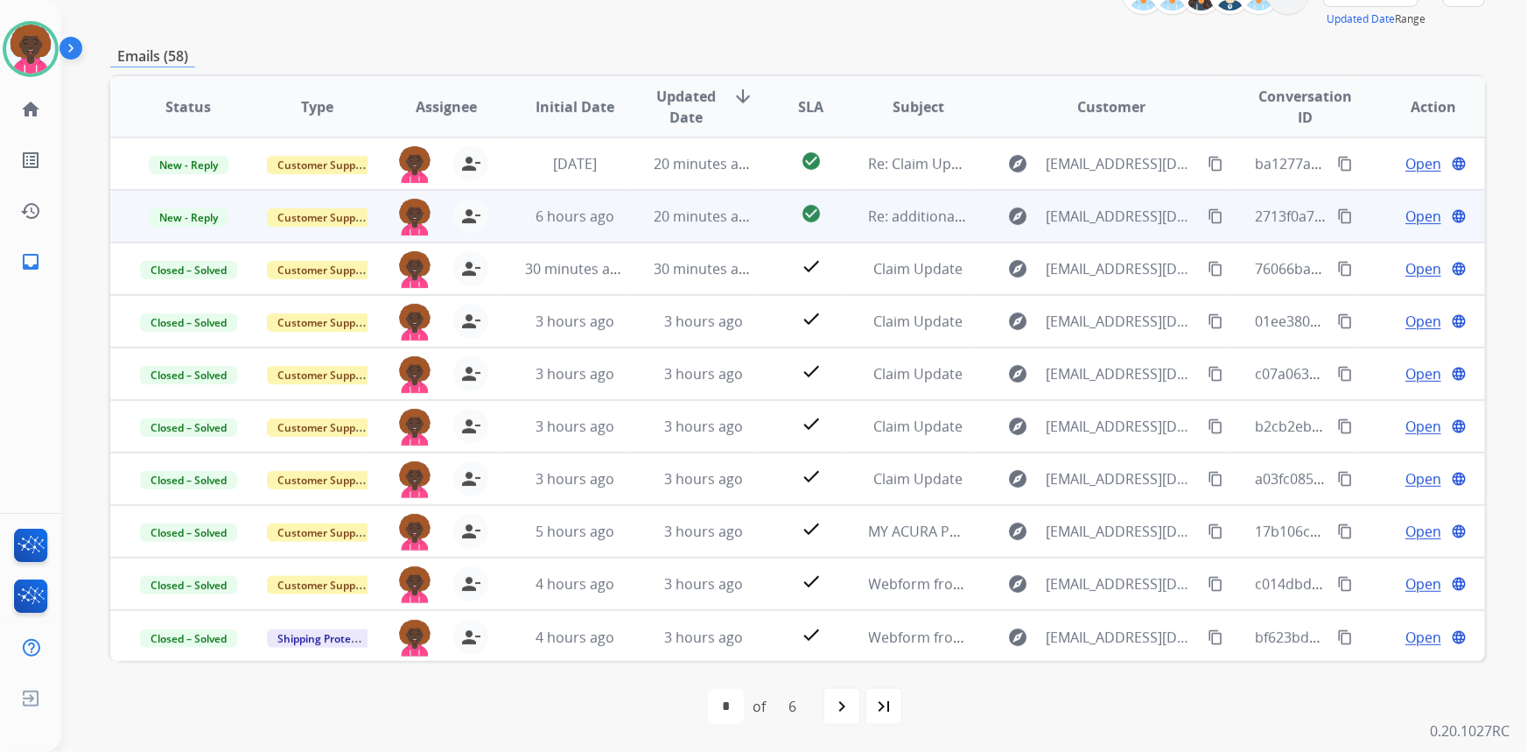
click at [1419, 215] on span "Open" at bounding box center [1423, 216] width 36 height 21
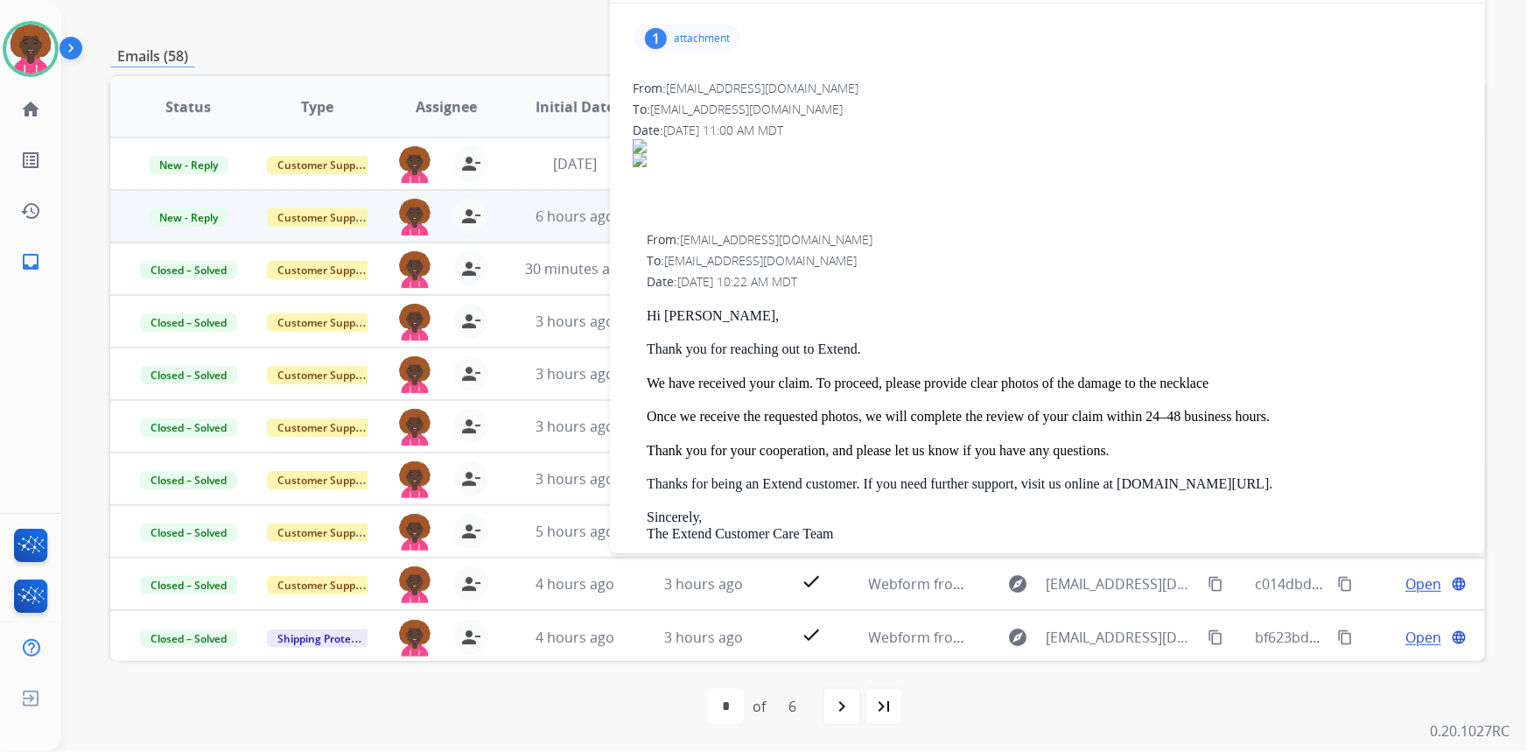
scroll to position [0, 0]
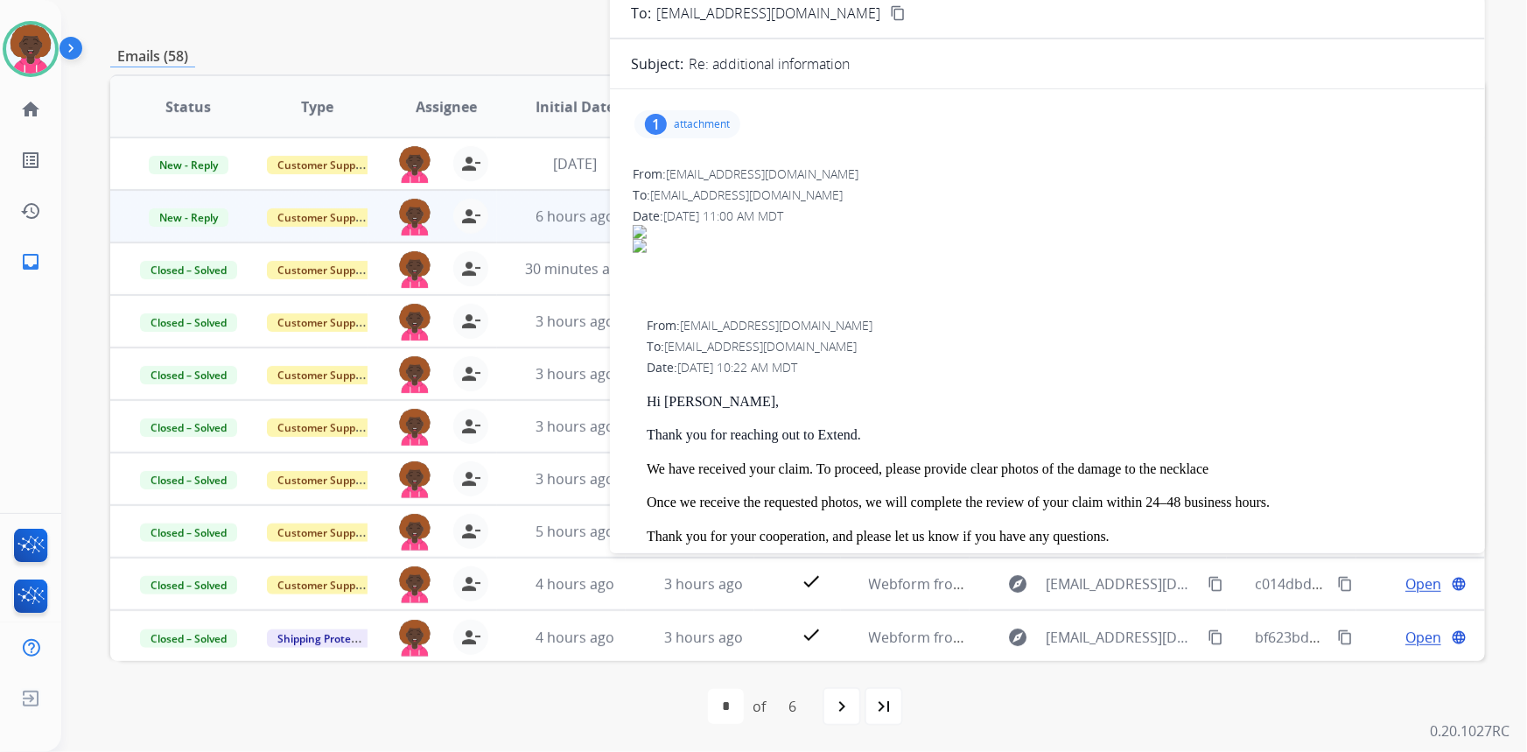
click at [710, 130] on p "attachment" at bounding box center [702, 124] width 56 height 14
click at [698, 179] on div at bounding box center [696, 172] width 88 height 61
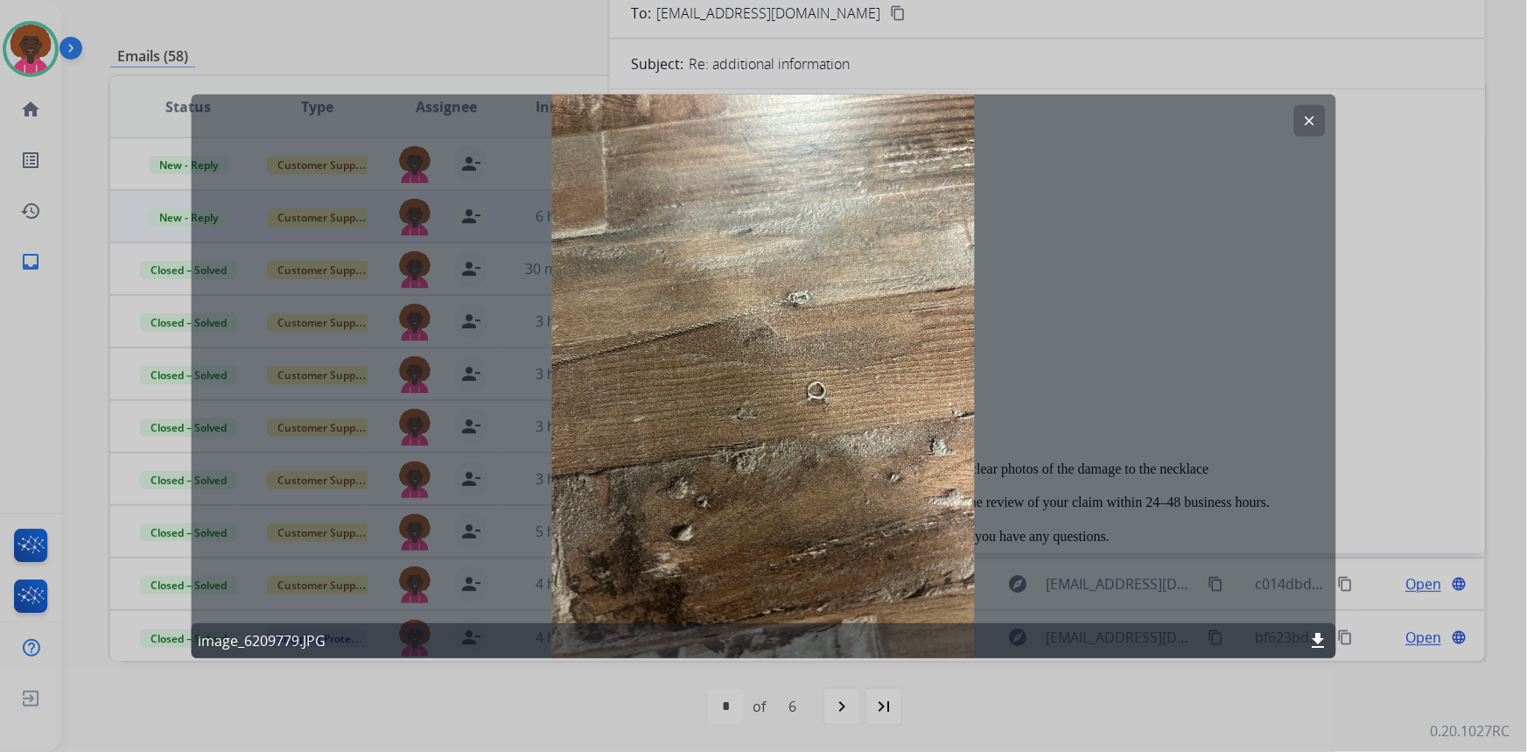
click at [1304, 121] on mat-icon "clear" at bounding box center [1310, 120] width 16 height 16
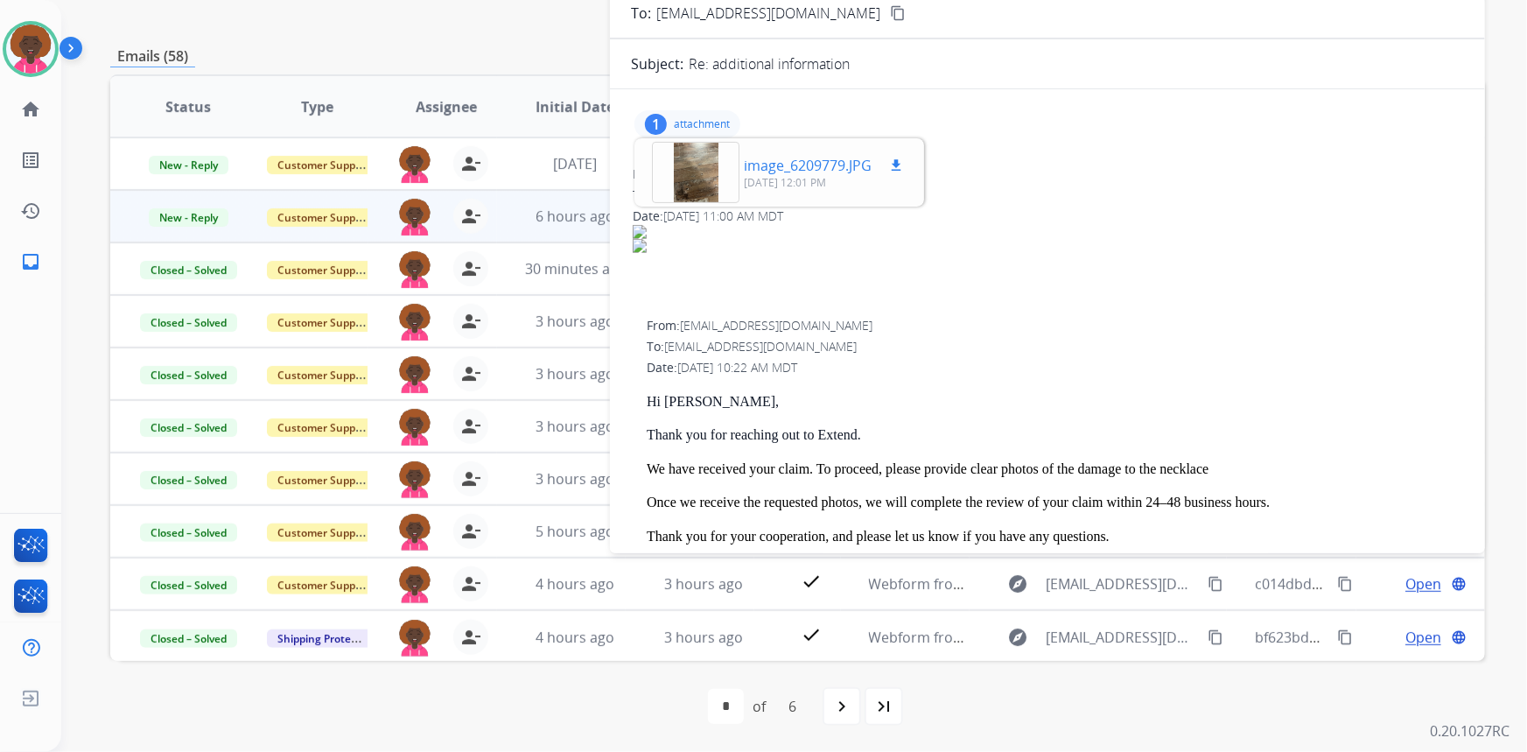
click at [695, 186] on div at bounding box center [696, 172] width 88 height 61
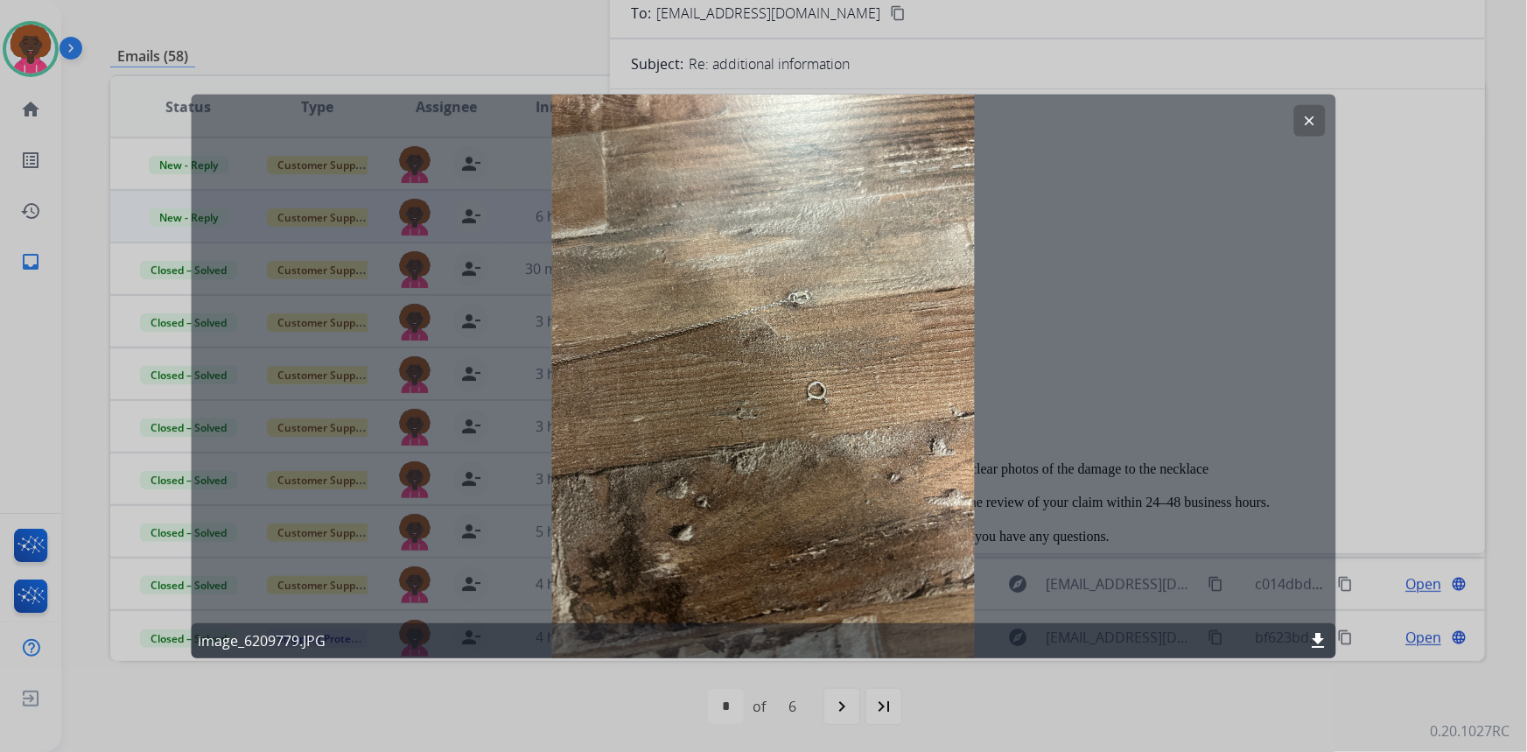
click at [25, 61] on div at bounding box center [763, 376] width 1527 height 752
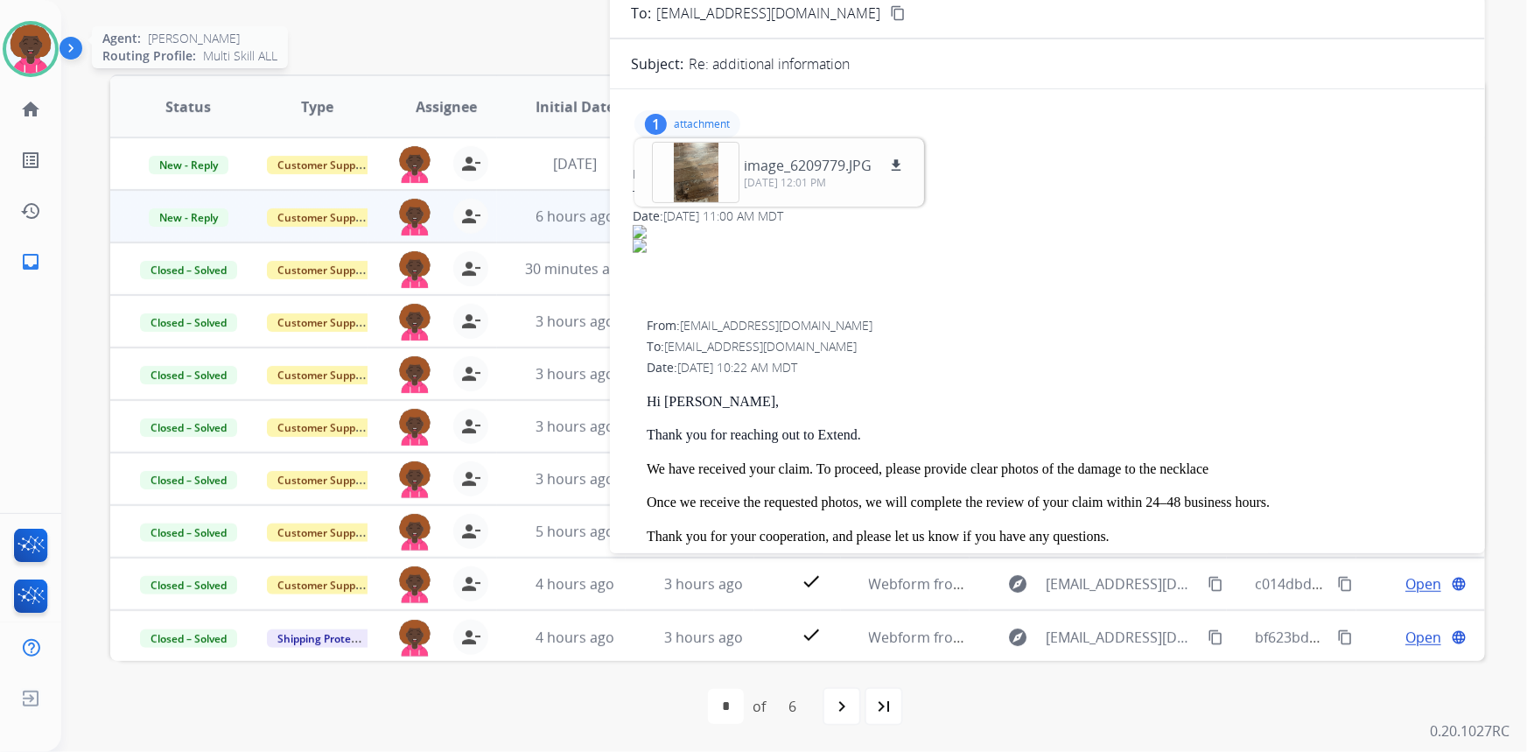
click at [32, 42] on img at bounding box center [30, 49] width 49 height 49
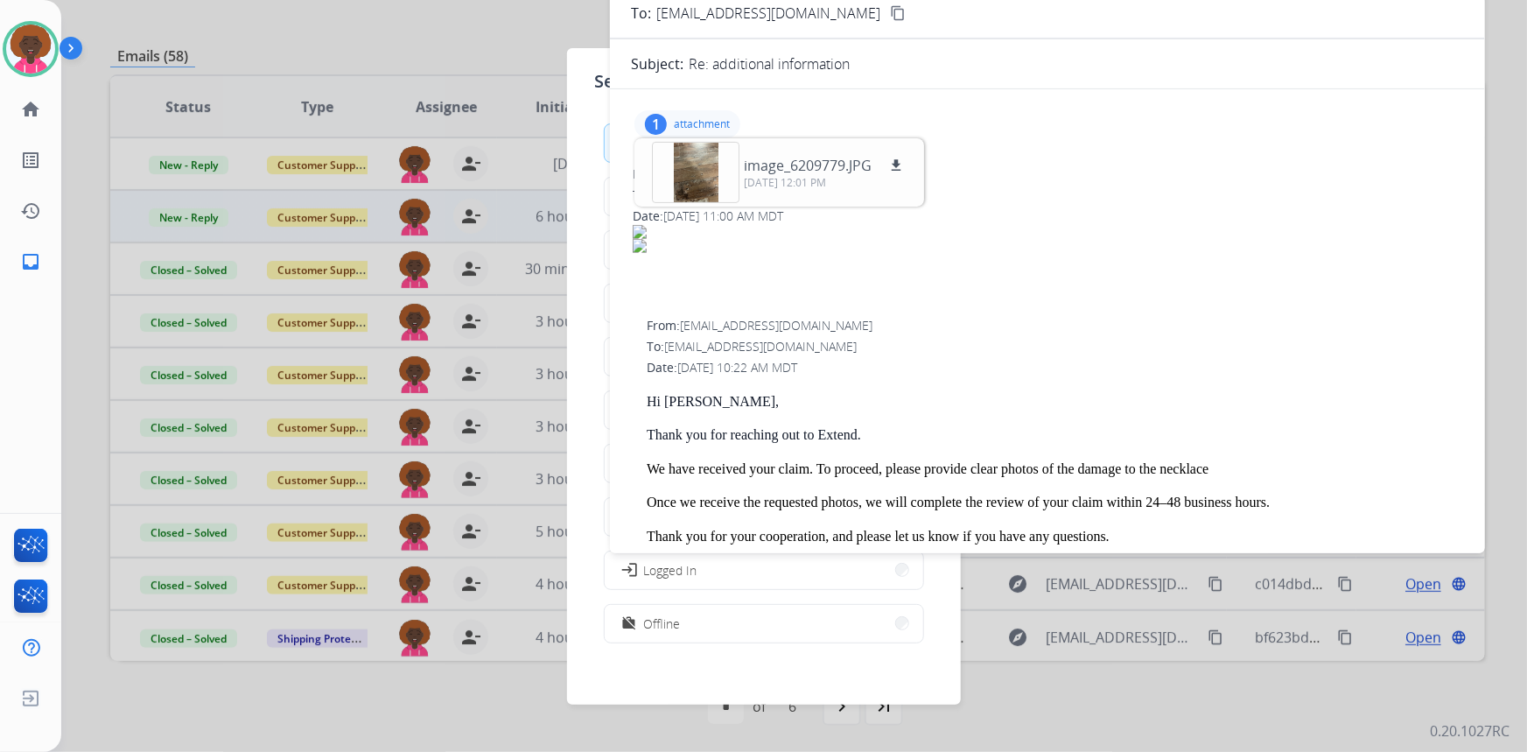
drag, startPoint x: 592, startPoint y: 77, endPoint x: 675, endPoint y: 68, distance: 82.7
click at [591, 79] on div "Set your status how_to_reg Available free_breakfast Break fastfood Lunch assign…" at bounding box center [764, 376] width 394 height 656
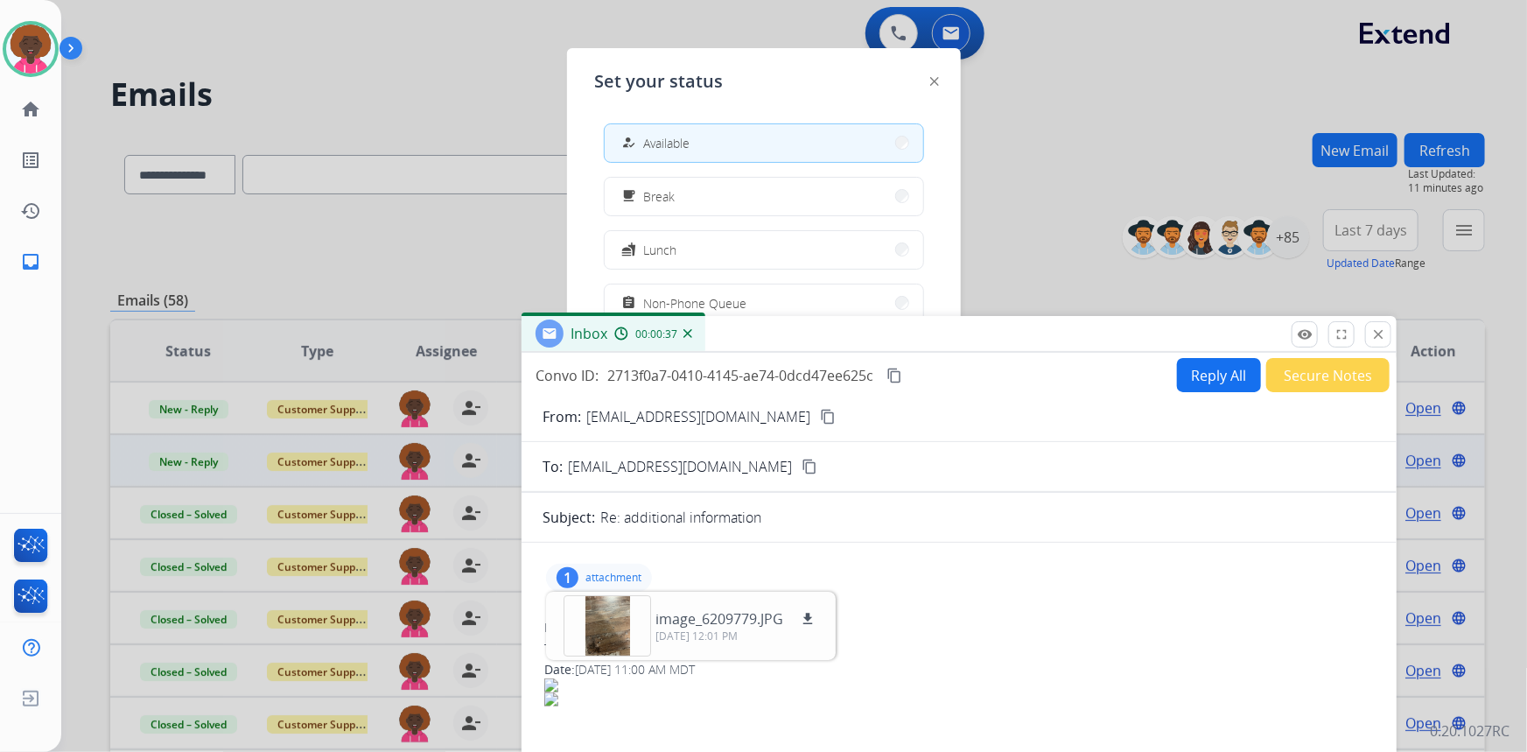
drag, startPoint x: 874, startPoint y: 128, endPoint x: 745, endPoint y: 323, distance: 234.2
click at [752, 333] on div "Inbox 00:00:37" at bounding box center [959, 334] width 875 height 37
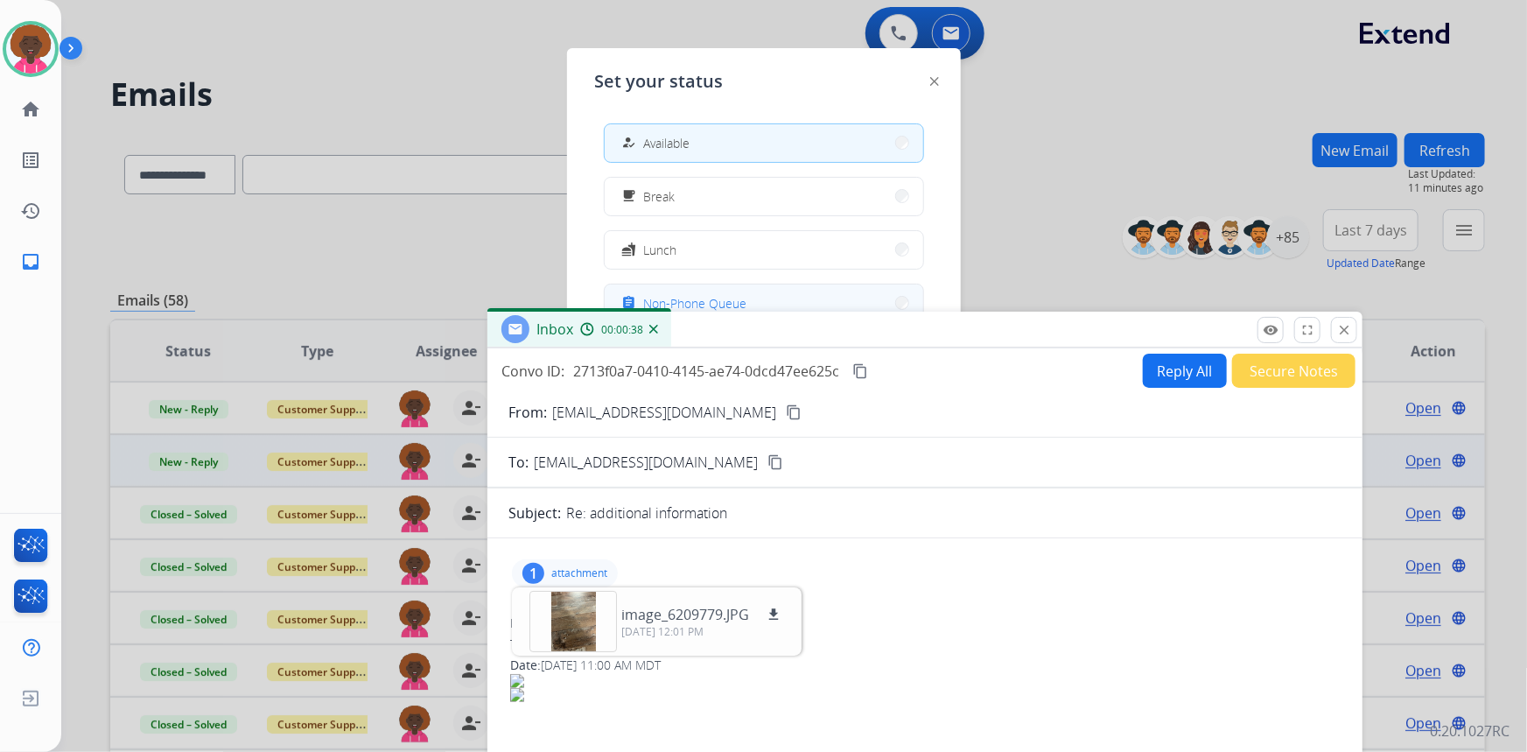
click at [715, 298] on span "Non-Phone Queue" at bounding box center [695, 303] width 103 height 18
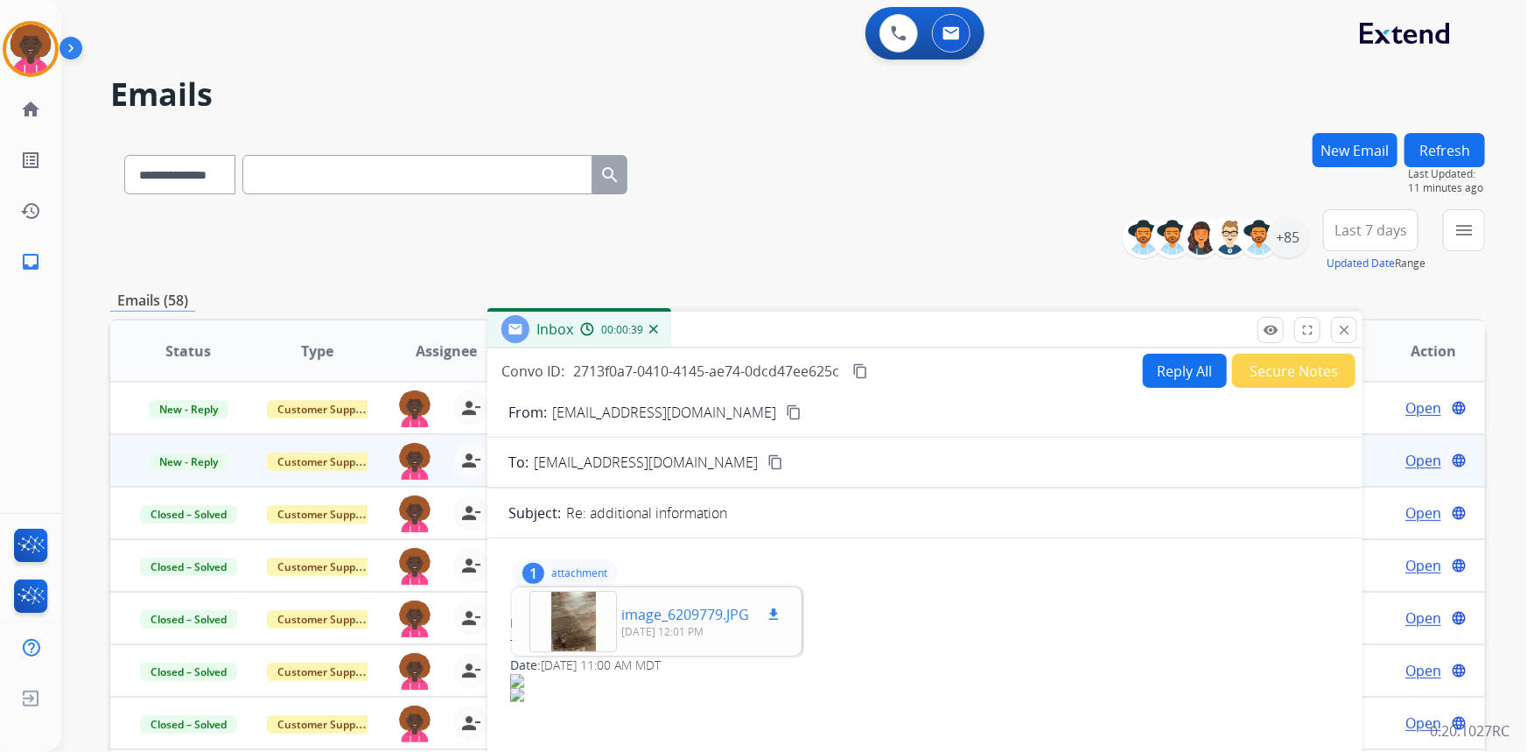
click at [577, 628] on div at bounding box center [573, 621] width 88 height 61
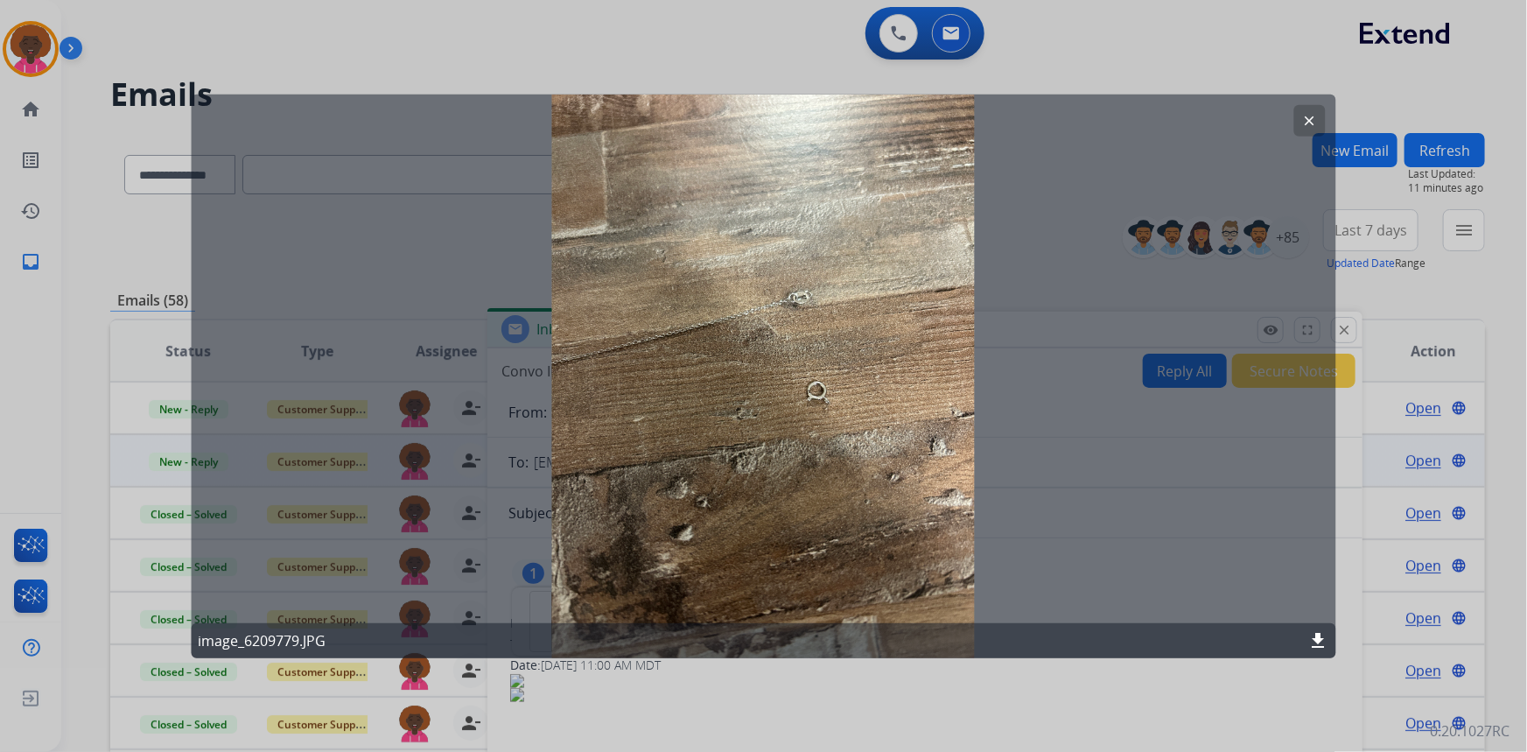
click at [1314, 123] on mat-icon "clear" at bounding box center [1310, 120] width 16 height 16
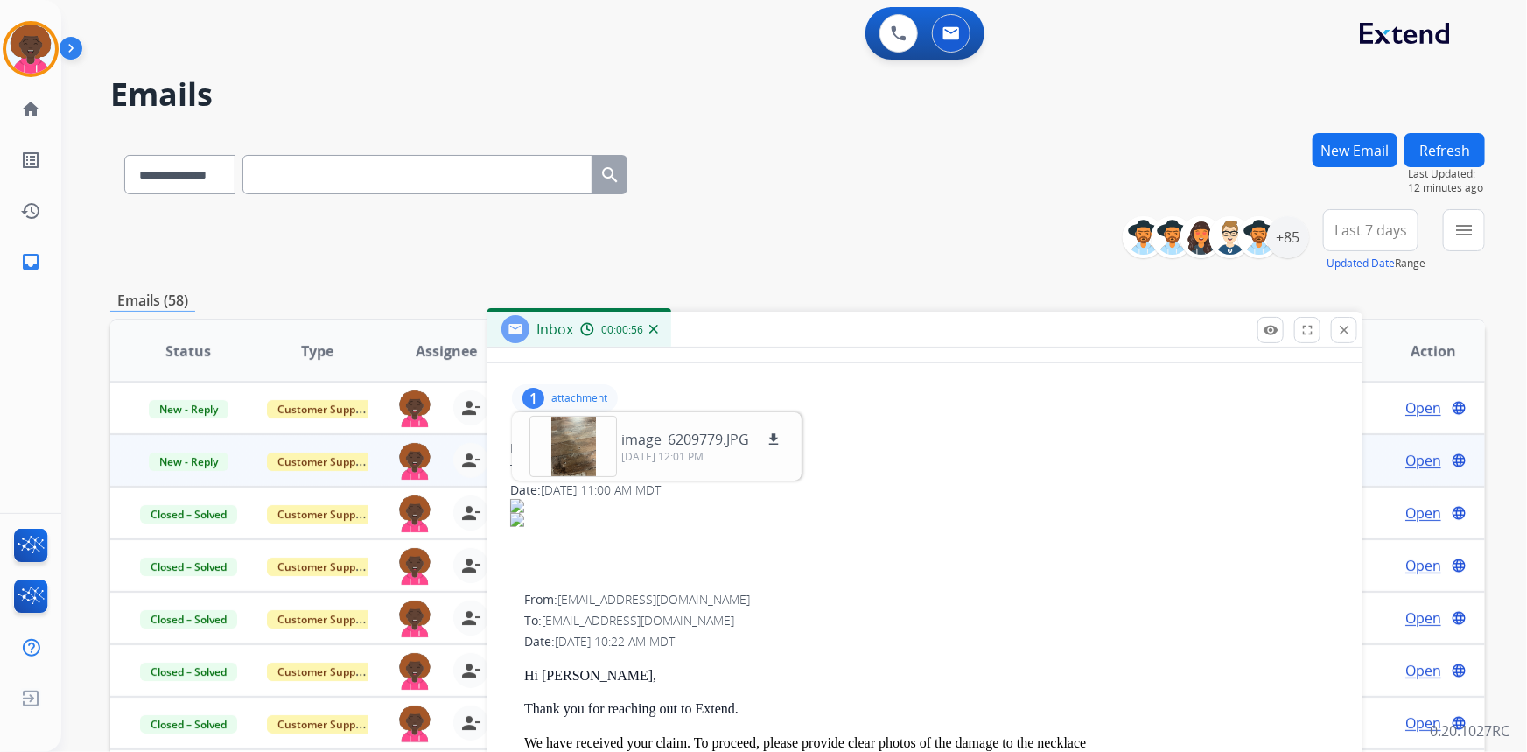
scroll to position [46, 0]
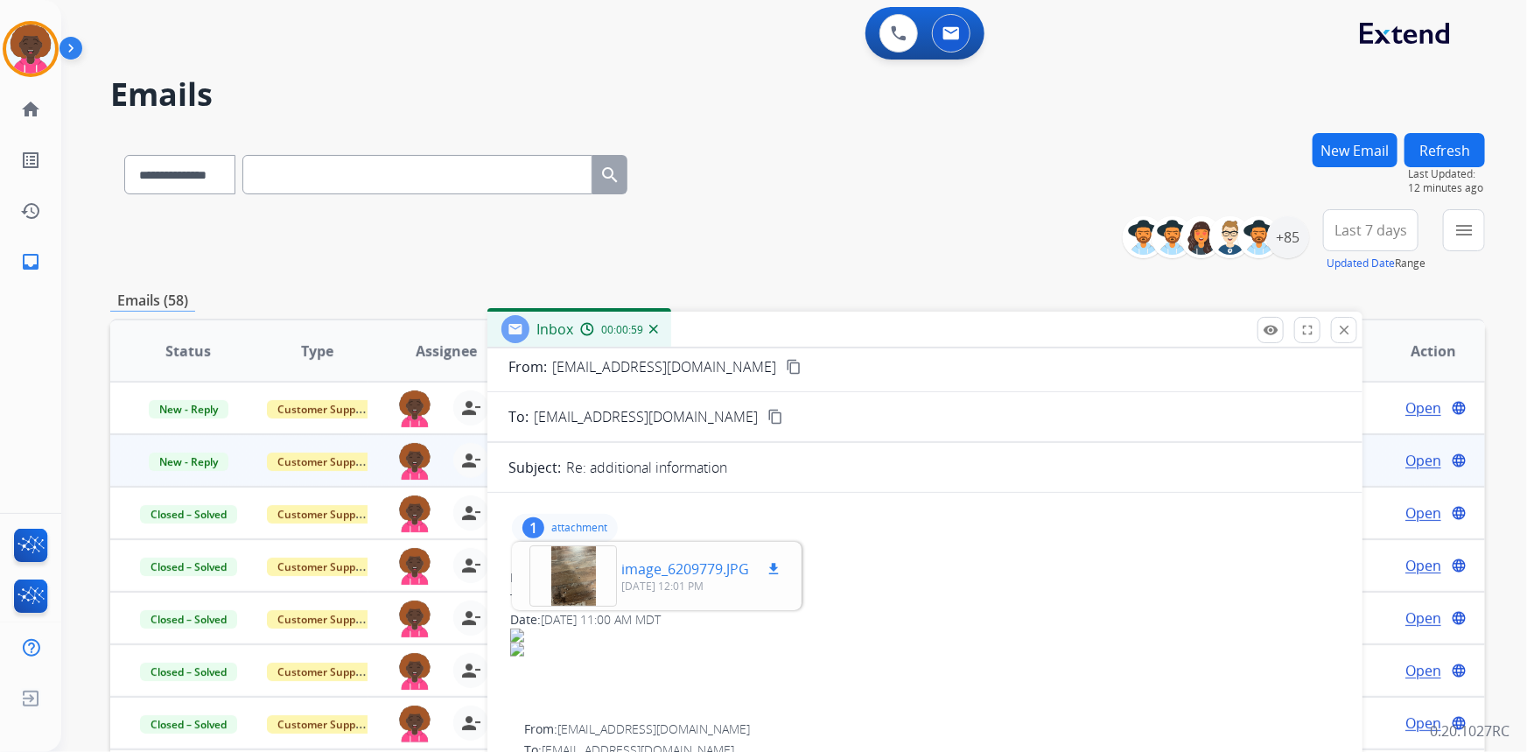
click at [580, 567] on div at bounding box center [573, 575] width 88 height 61
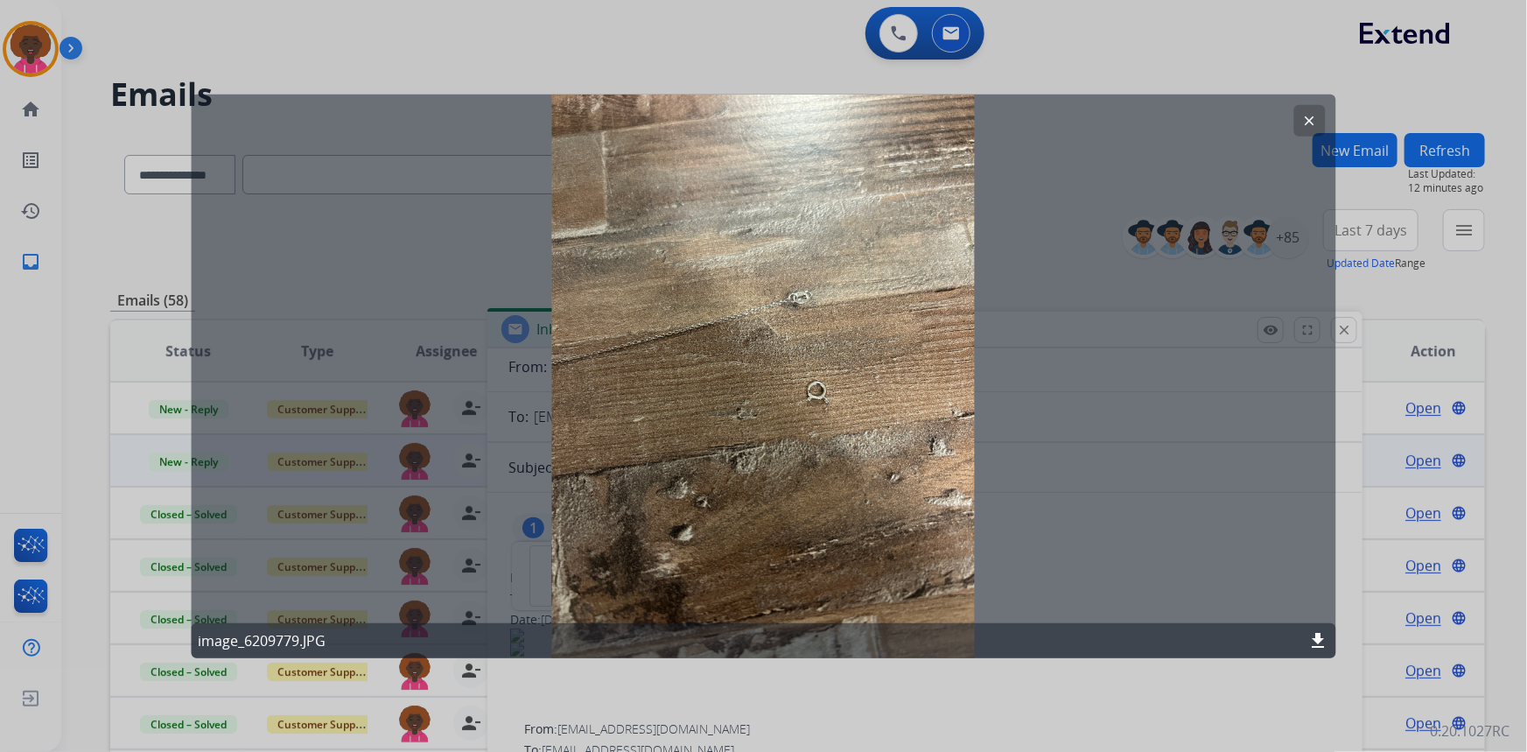
click at [1320, 116] on button "clear" at bounding box center [1310, 120] width 32 height 32
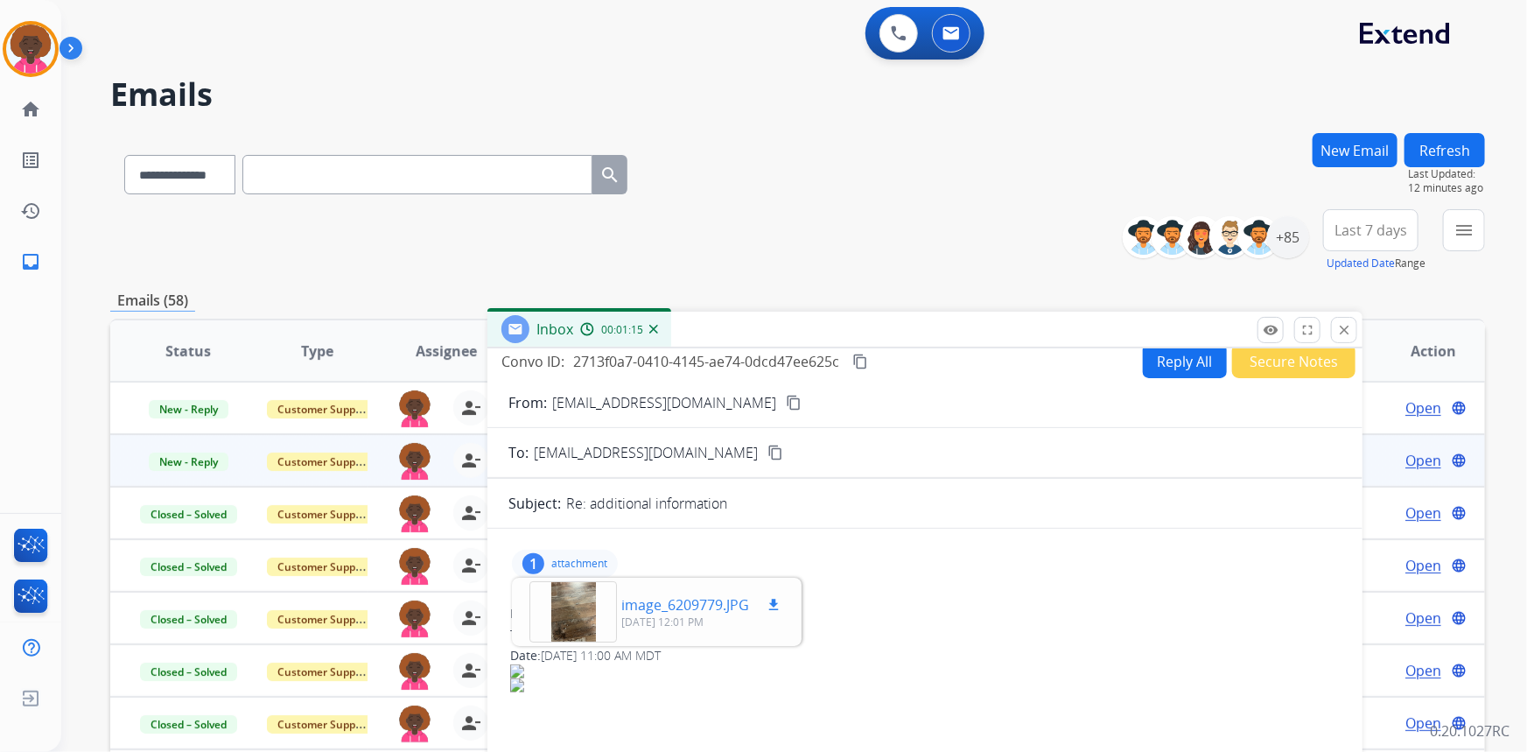
scroll to position [11, 0]
click at [566, 605] on div at bounding box center [573, 609] width 88 height 61
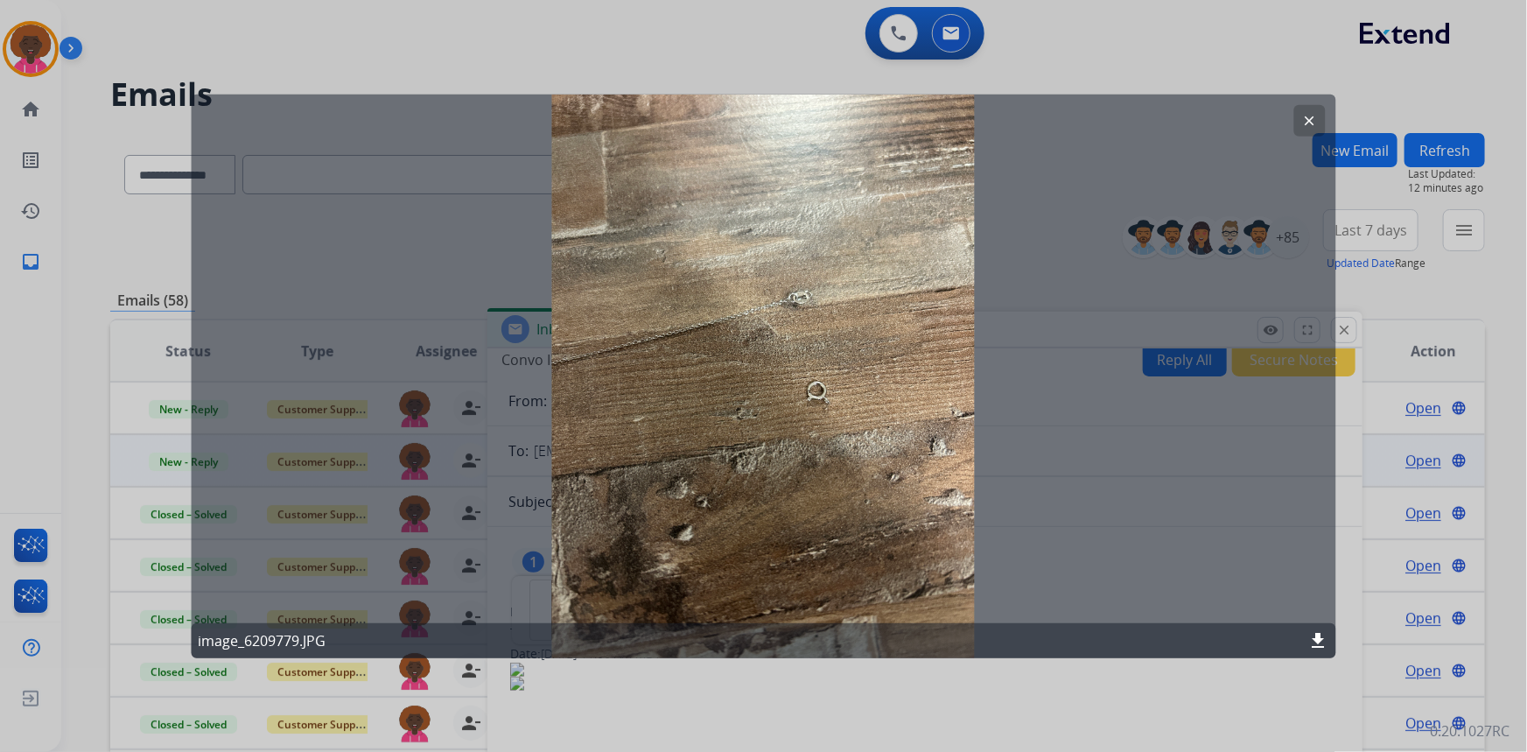
click at [1304, 101] on div "clear image_6209779.JPG download" at bounding box center [764, 376] width 1146 height 564
click at [1306, 124] on mat-icon "clear" at bounding box center [1310, 120] width 16 height 16
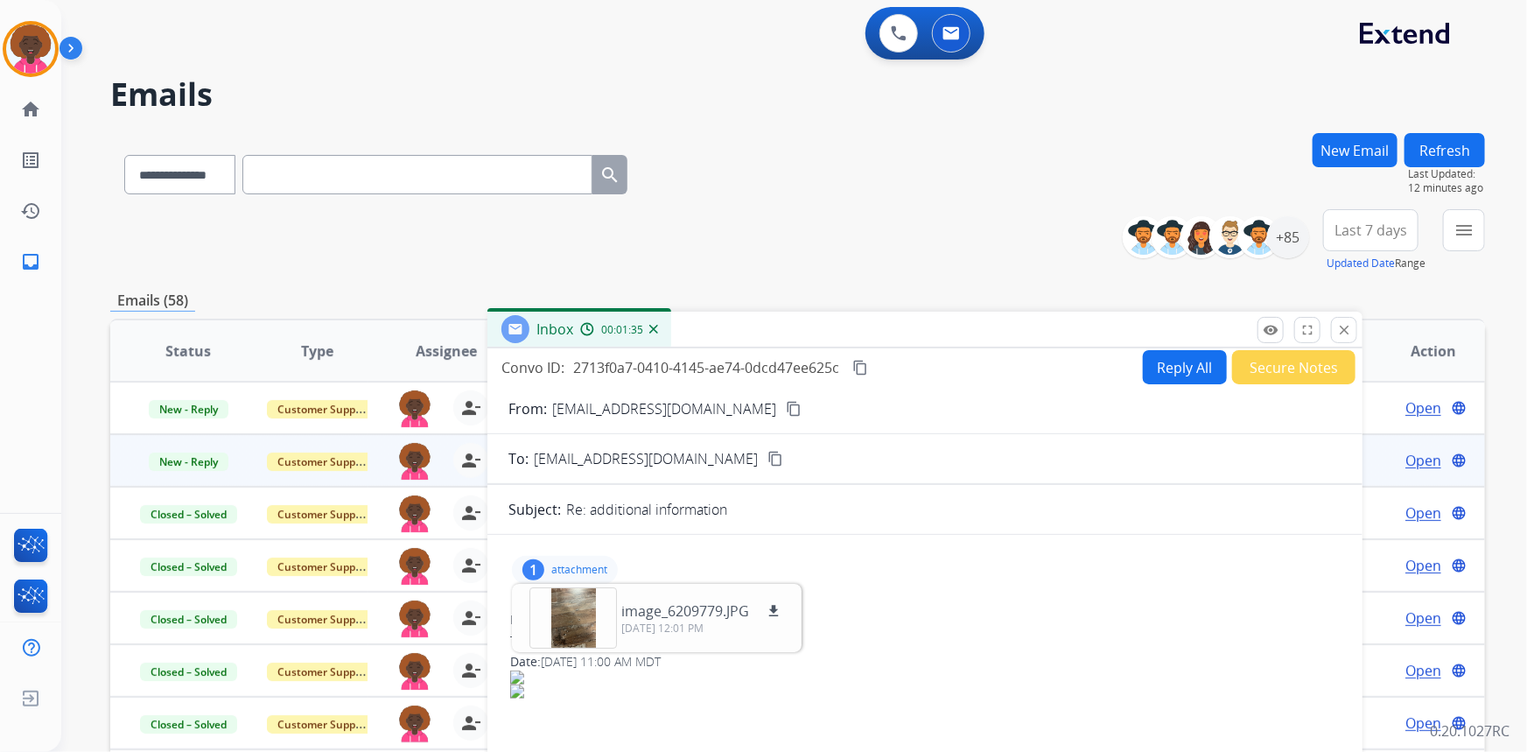
scroll to position [0, 0]
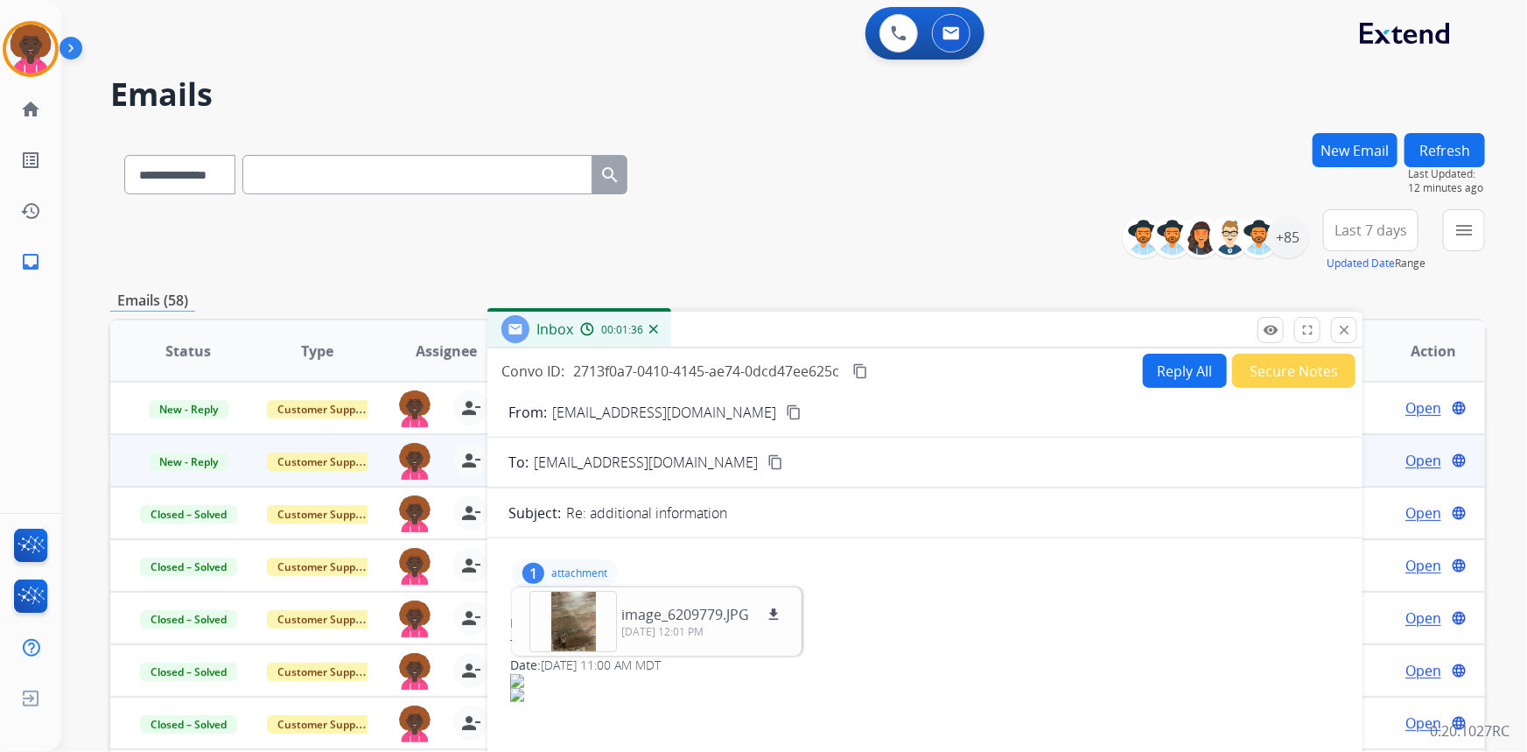
click at [786, 410] on mat-icon "content_copy" at bounding box center [794, 412] width 16 height 16
click at [582, 620] on div at bounding box center [573, 621] width 88 height 61
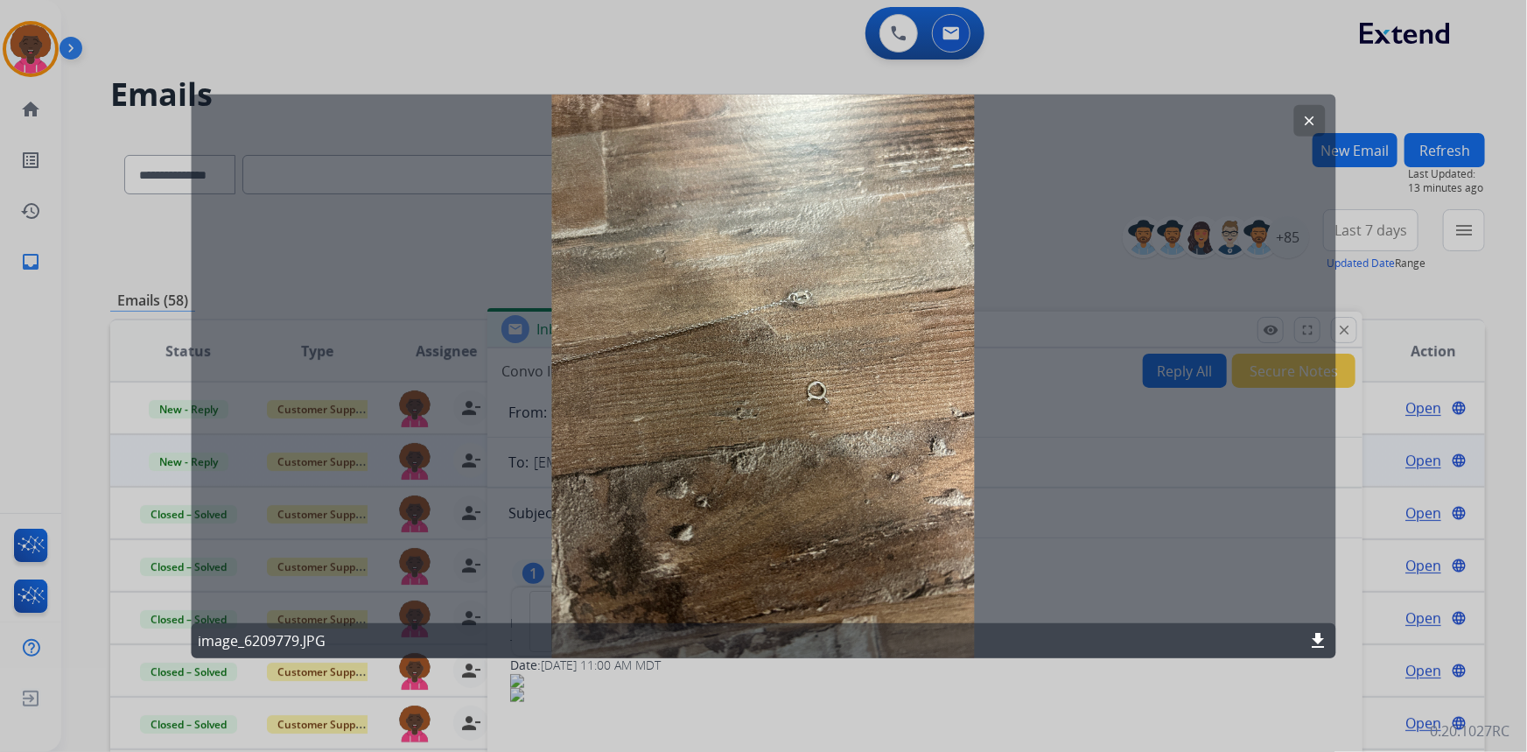
click at [1323, 638] on mat-icon "download" at bounding box center [1318, 640] width 21 height 21
click at [9, 52] on div at bounding box center [763, 376] width 1527 height 752
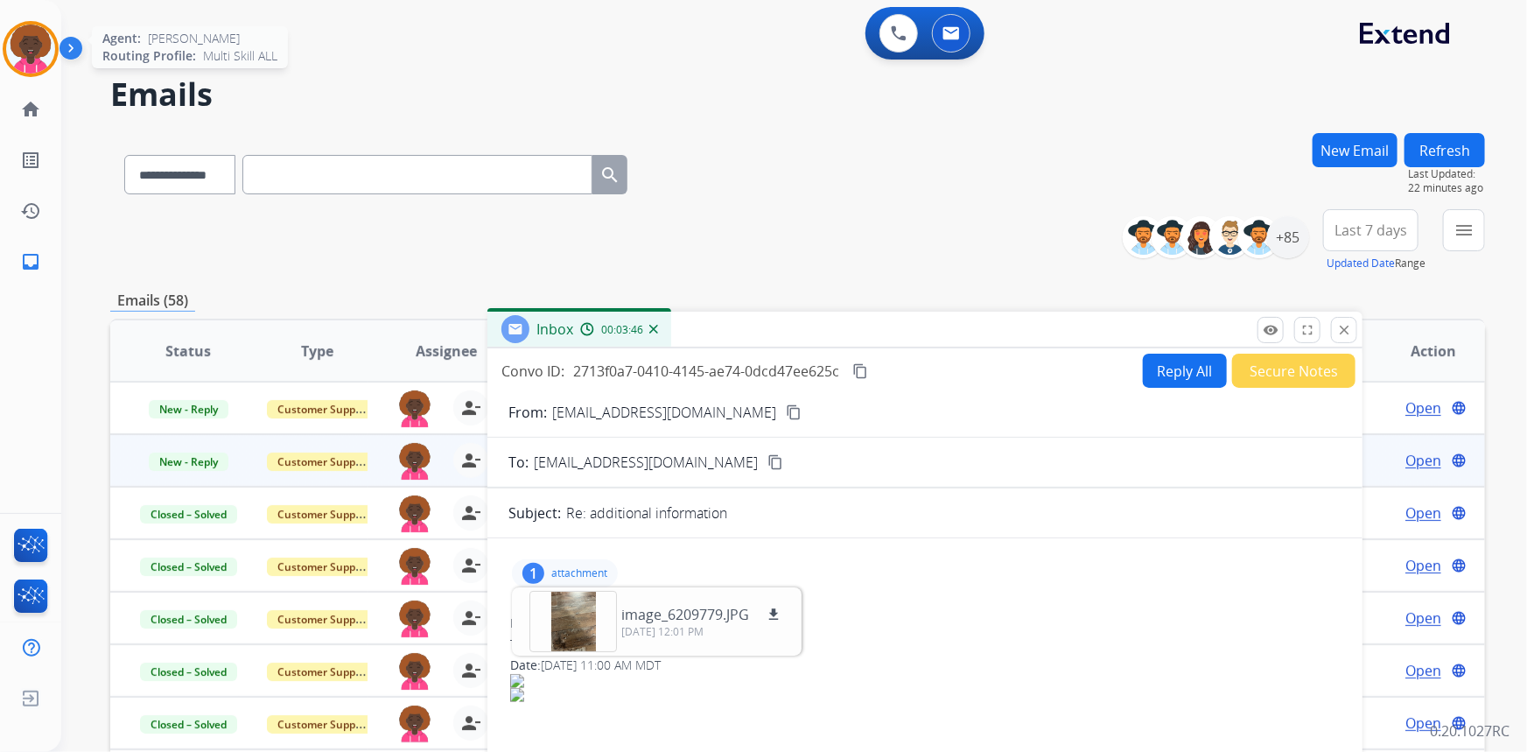
click at [46, 52] on img at bounding box center [30, 49] width 49 height 49
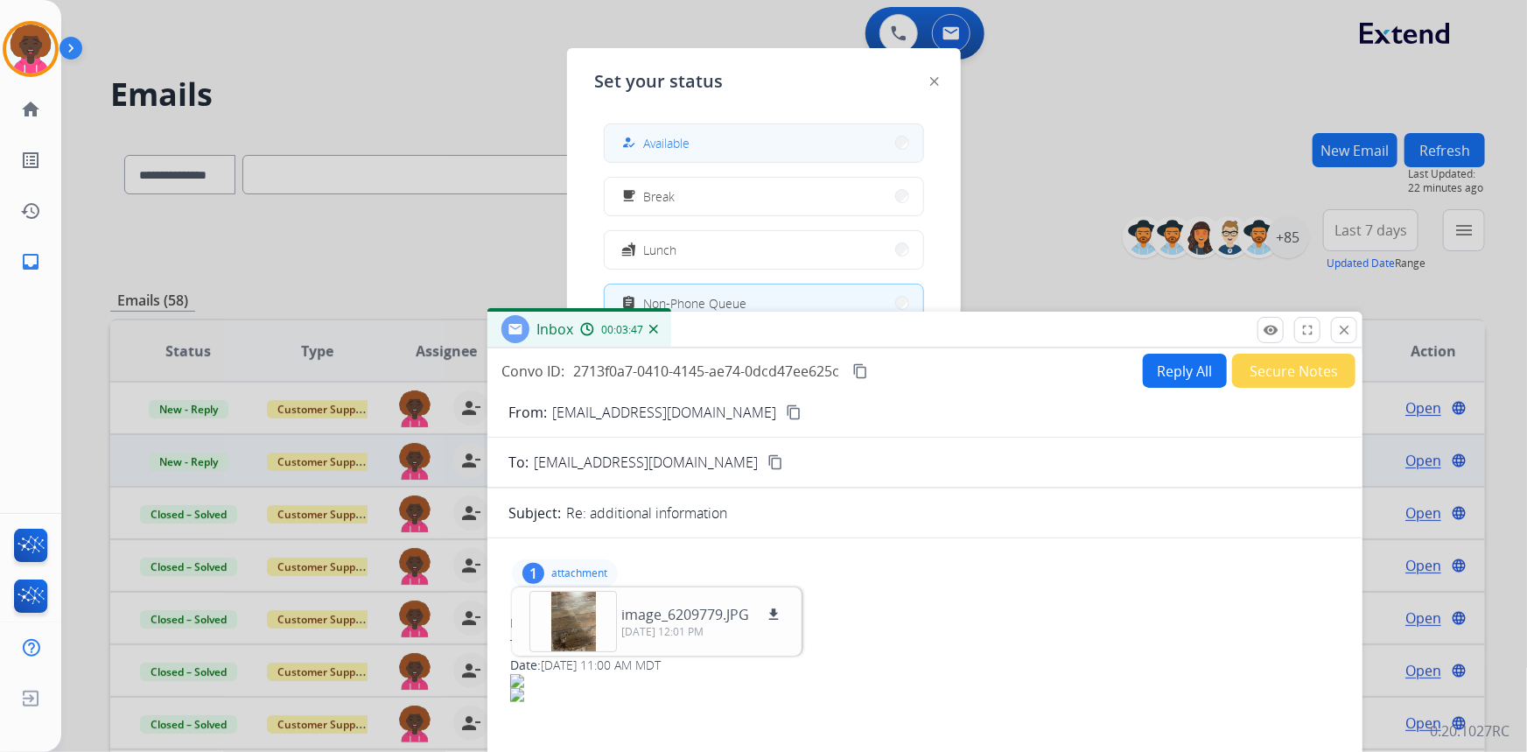
click at [658, 146] on span "Available" at bounding box center [667, 143] width 46 height 18
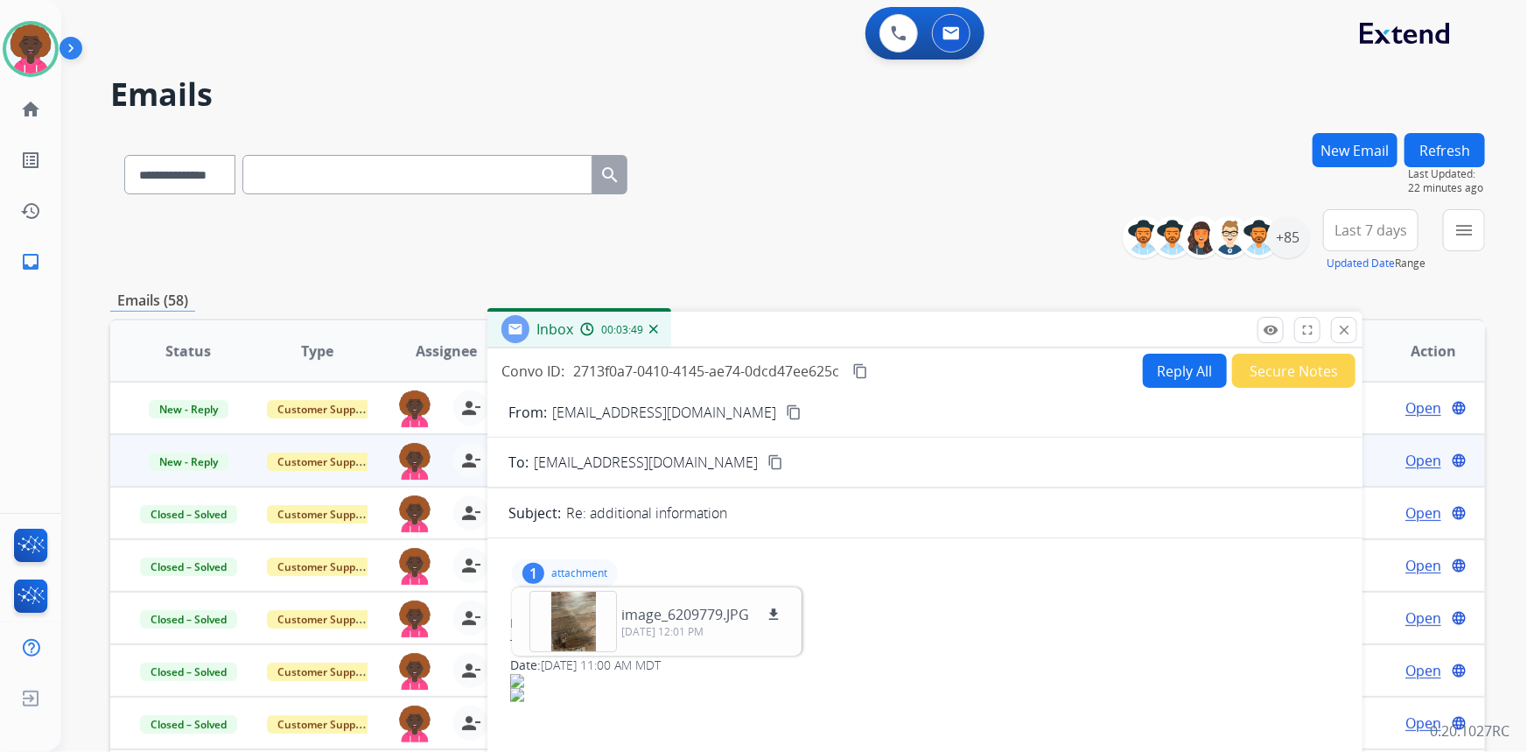
click at [1255, 355] on button "Secure Notes" at bounding box center [1293, 371] width 123 height 34
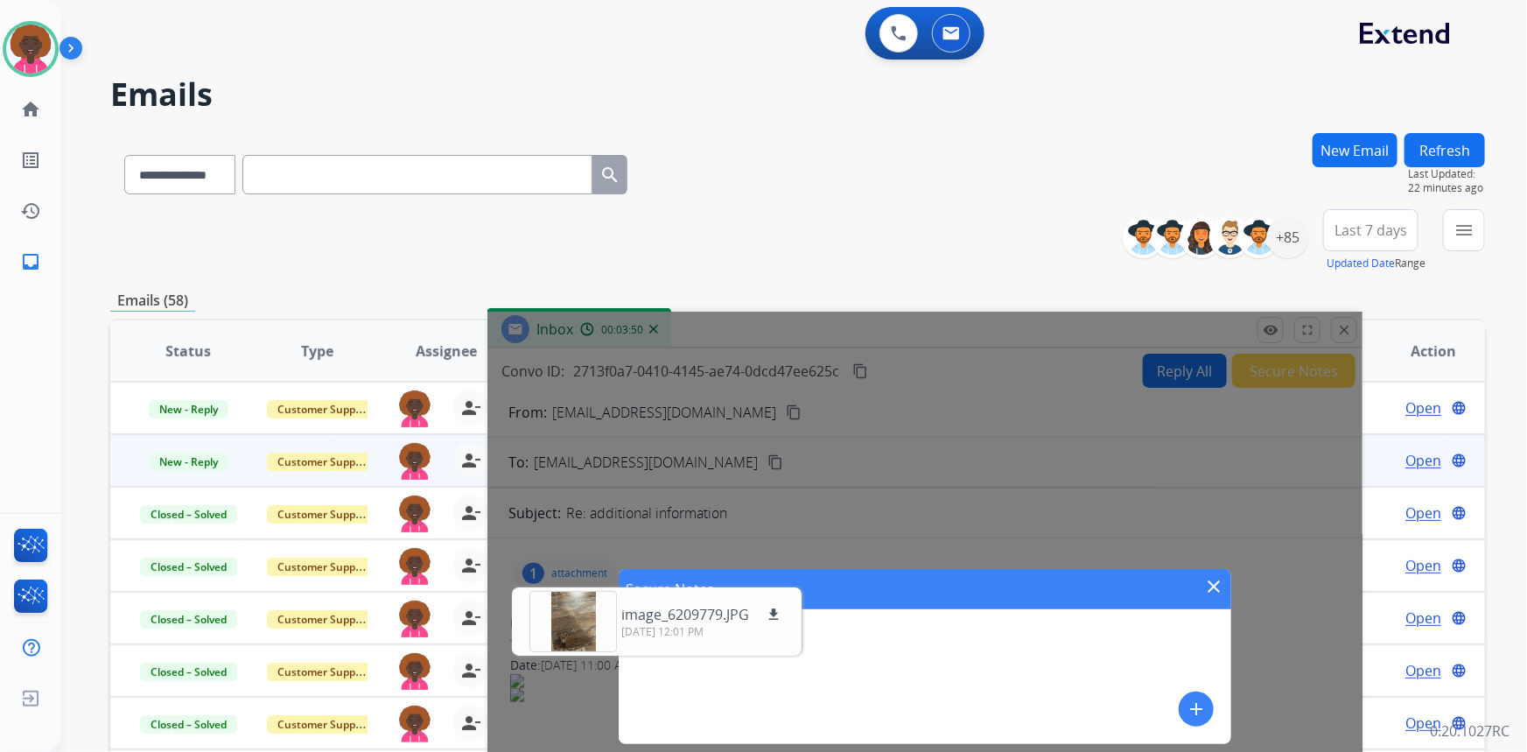
click at [789, 682] on div "Secure Notes close add" at bounding box center [925, 656] width 613 height 175
click at [1182, 703] on button "add" at bounding box center [1196, 708] width 35 height 35
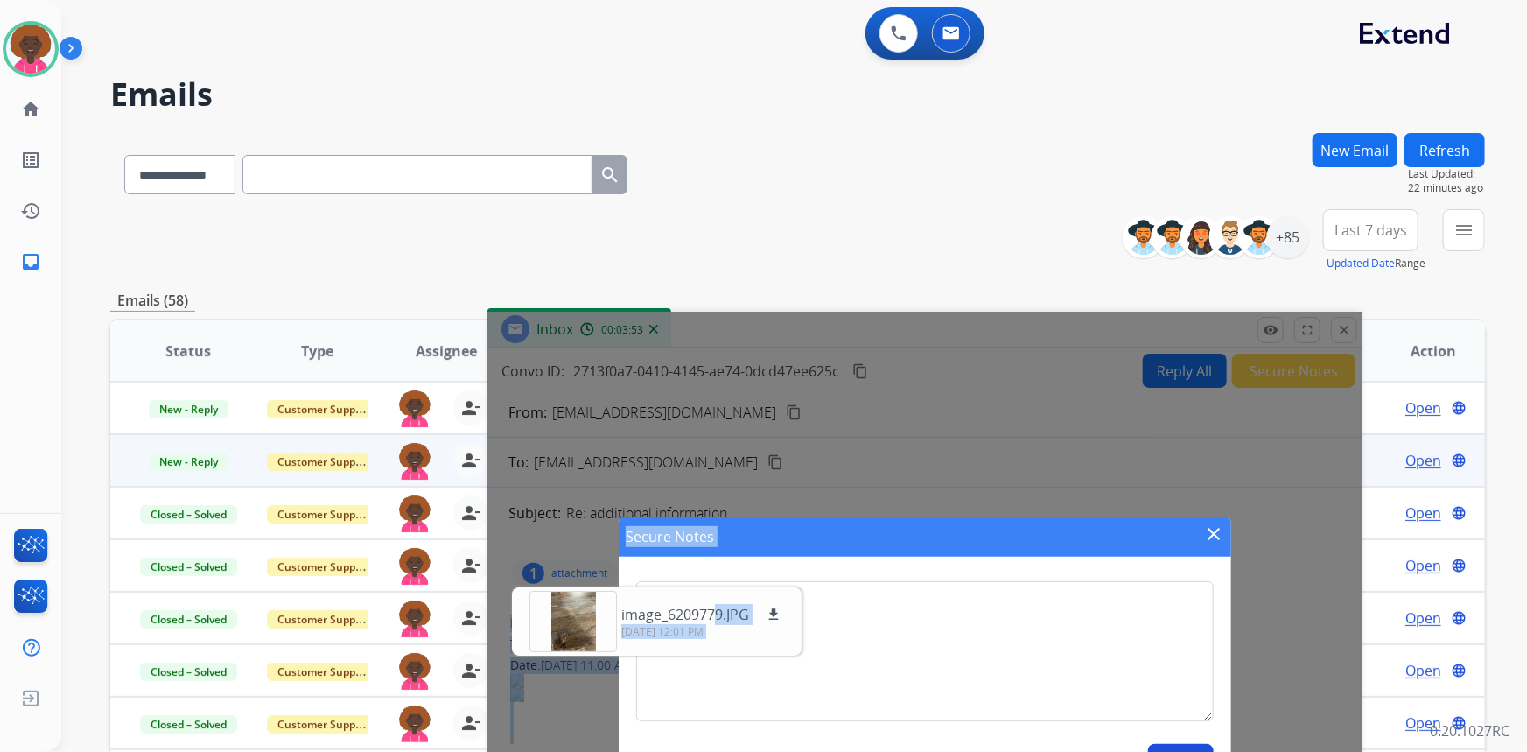
drag, startPoint x: 713, startPoint y: 587, endPoint x: 837, endPoint y: 638, distance: 133.4
click at [837, 638] on app-office-email "Convo ID: 2713f0a7-0410-4145-ae74-0dcd47ee625c content_copy Reply All Secure No…" at bounding box center [924, 675] width 875 height 654
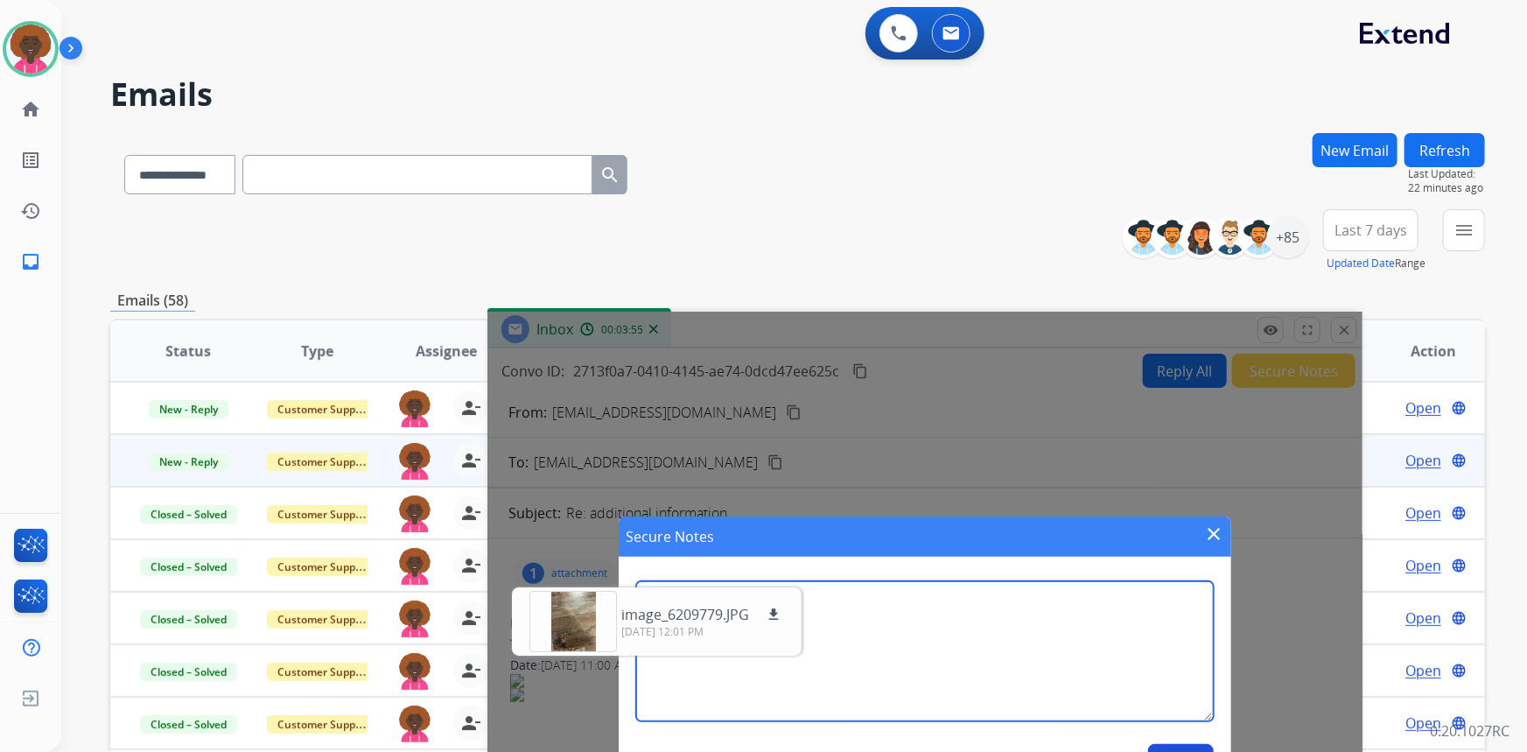
click at [987, 638] on textarea at bounding box center [925, 651] width 578 height 140
click at [988, 648] on textarea at bounding box center [925, 651] width 578 height 140
type textarea "**********"
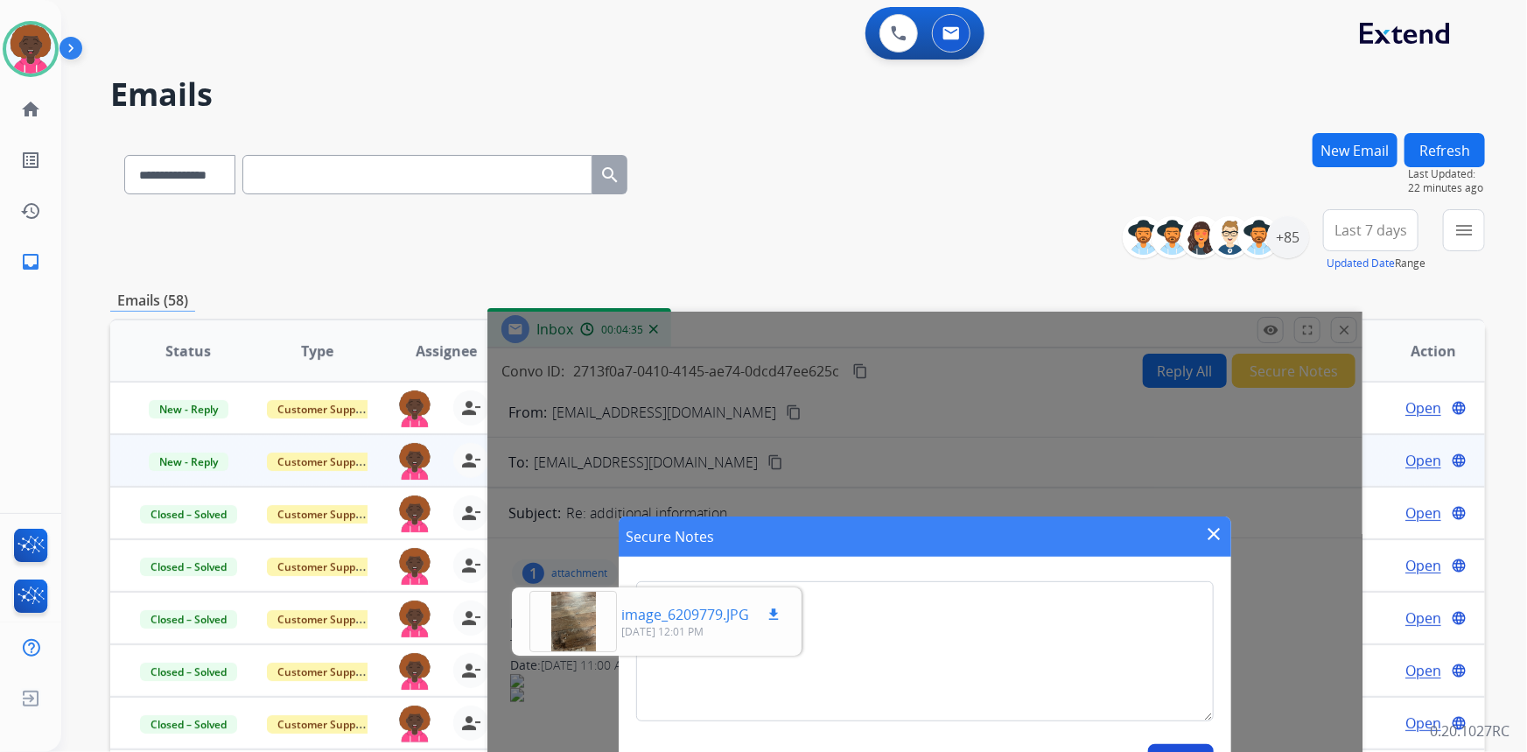
click at [723, 608] on p "image_6209779.JPG" at bounding box center [685, 614] width 128 height 21
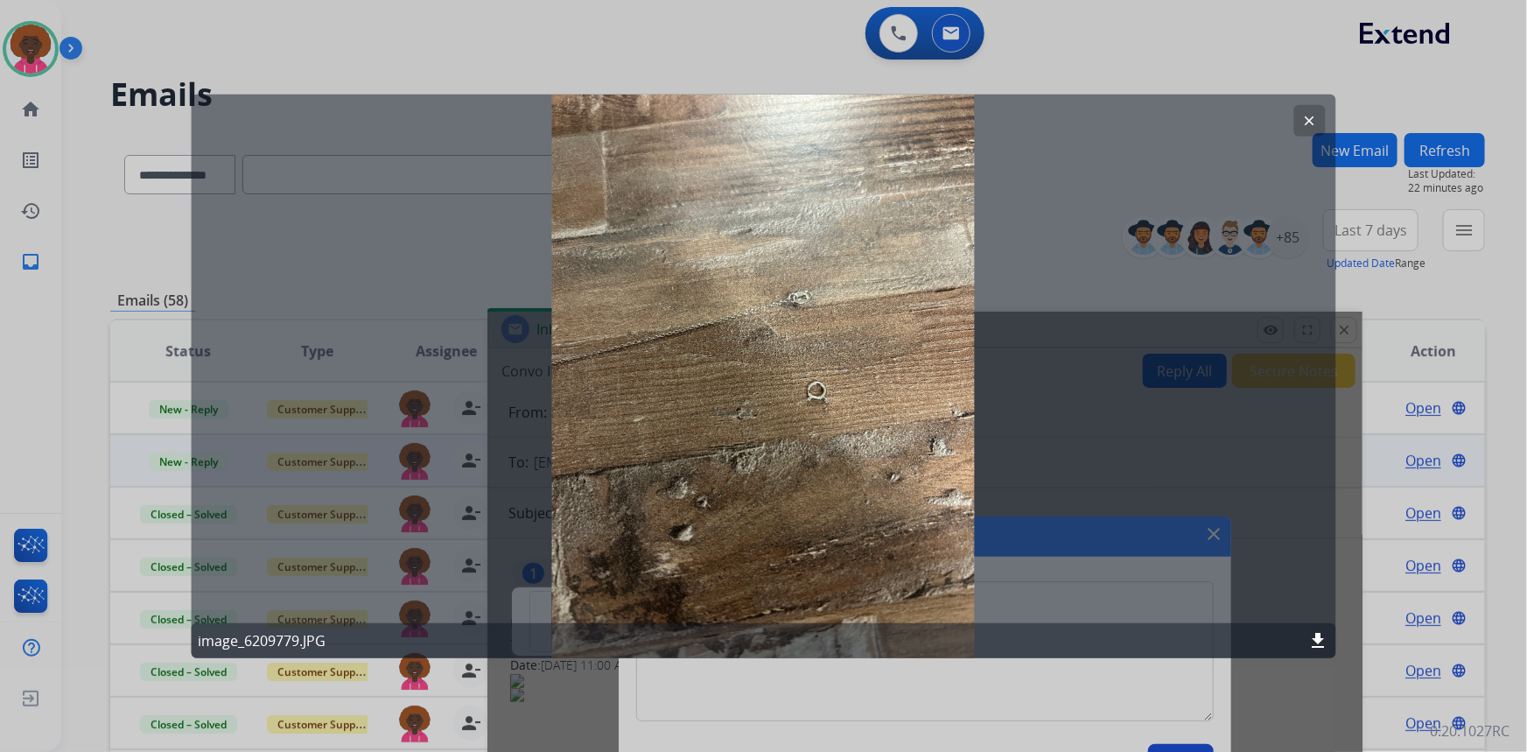
click at [1313, 119] on mat-icon "clear" at bounding box center [1310, 120] width 16 height 16
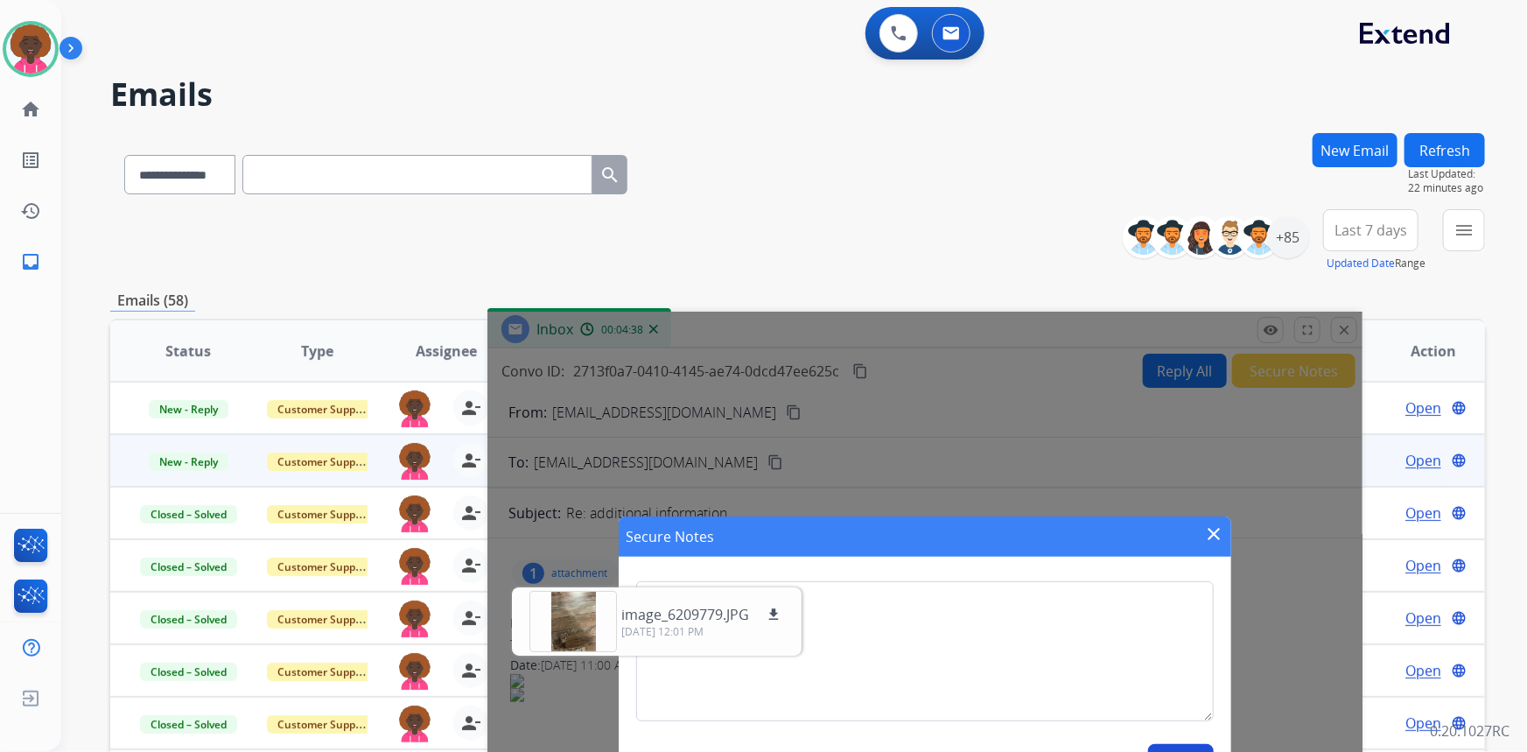
drag, startPoint x: 1108, startPoint y: 527, endPoint x: 1135, endPoint y: 525, distance: 27.2
click at [1132, 525] on div "Secure Notes close" at bounding box center [925, 536] width 613 height 40
click at [1210, 532] on mat-icon "close" at bounding box center [1213, 533] width 21 height 21
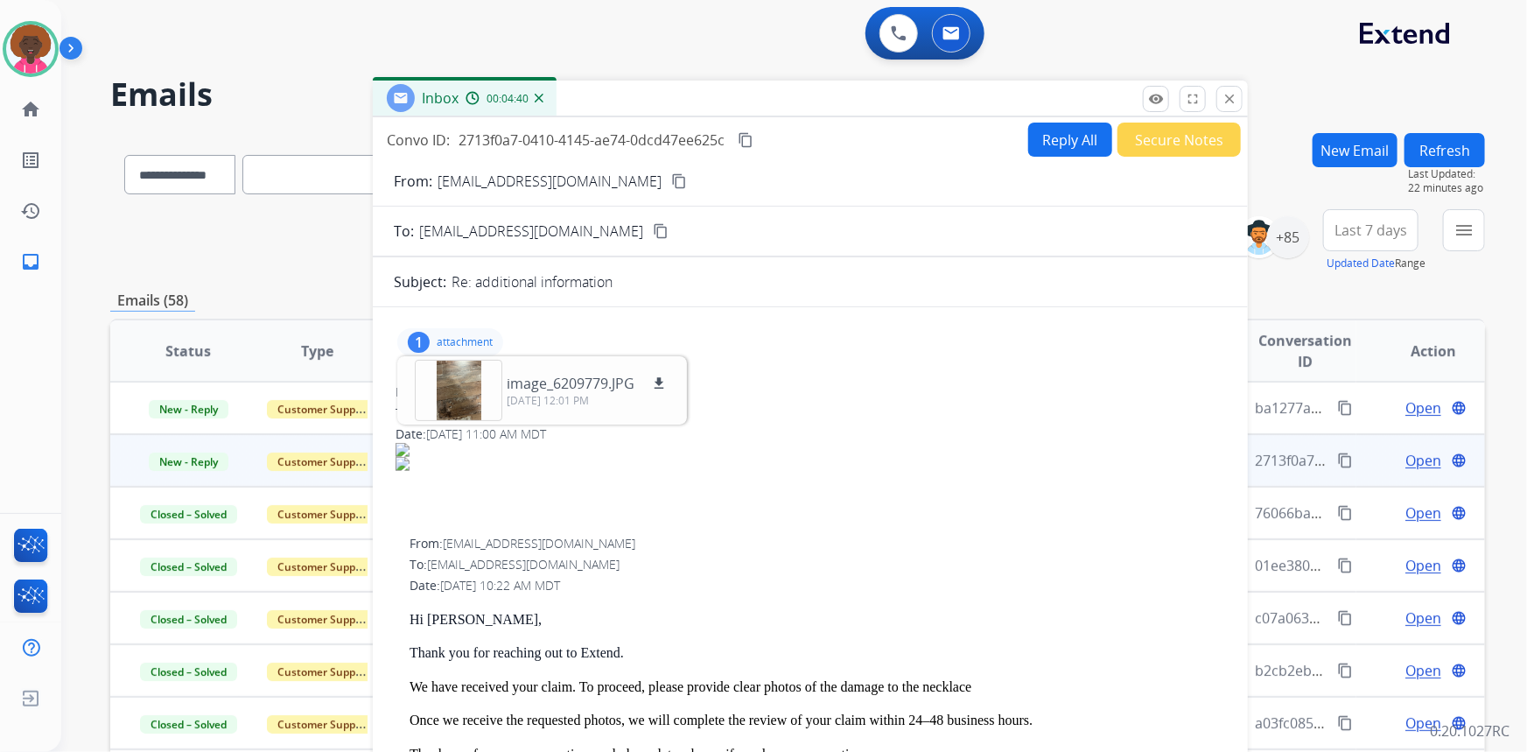
drag, startPoint x: 1097, startPoint y: 328, endPoint x: 795, endPoint y: 129, distance: 362.6
click at [976, 102] on div "Inbox 00:04:40" at bounding box center [810, 99] width 875 height 37
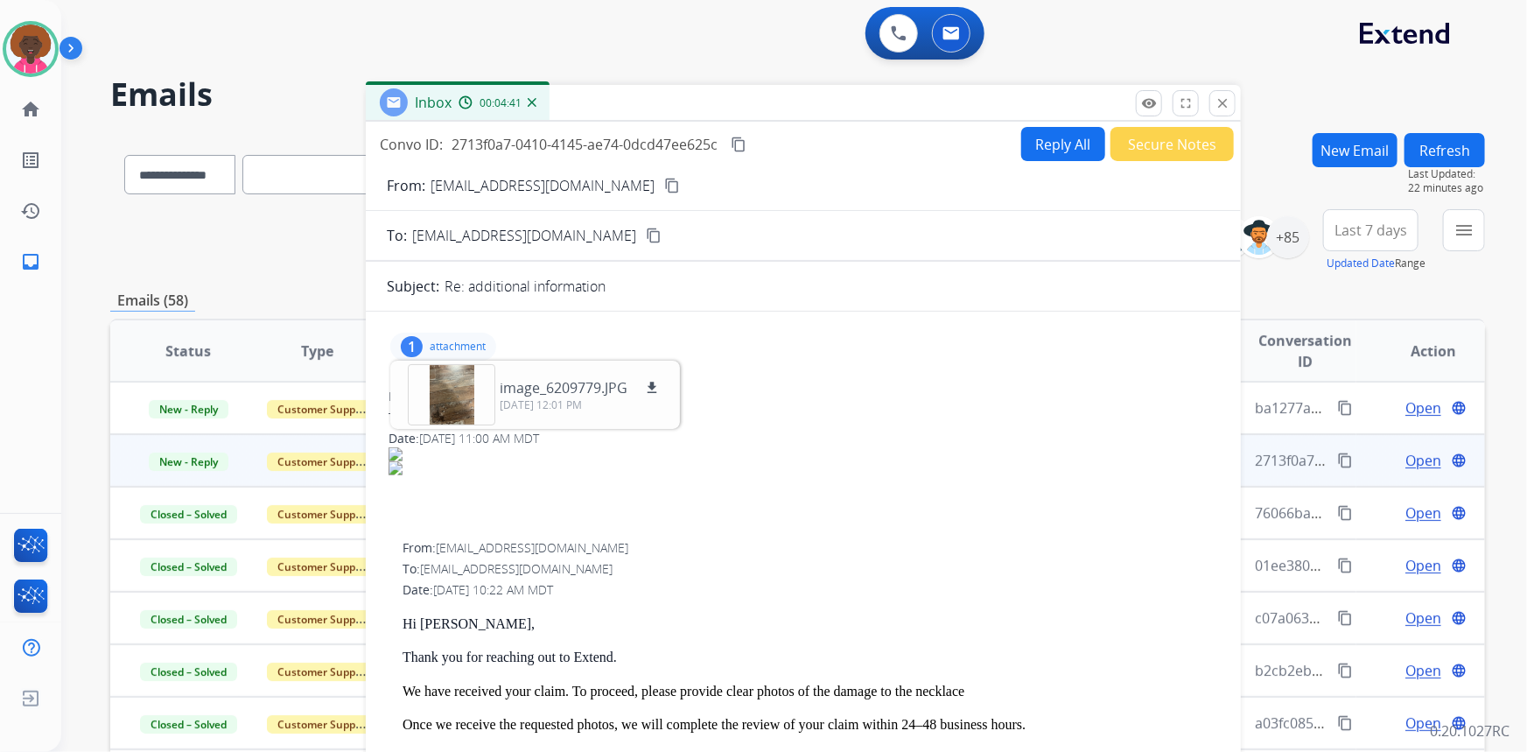
click at [695, 374] on div "1 attachment image_6209779.JPG download [DATE] 12:01 PM From: [EMAIL_ADDRESS][D…" at bounding box center [803, 727] width 875 height 802
click at [1054, 137] on button "Reply All" at bounding box center [1063, 144] width 84 height 34
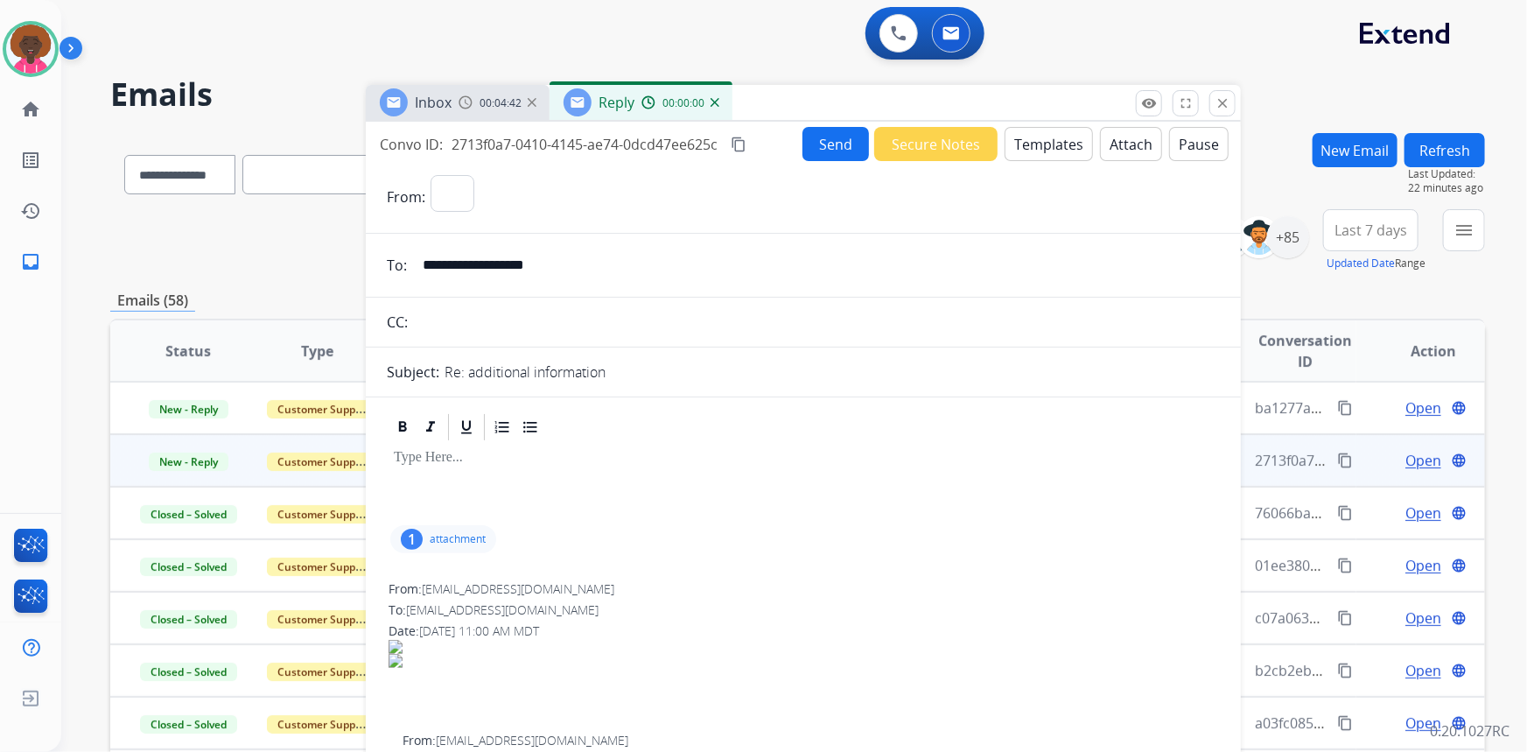
select select "**********"
click at [839, 145] on button "Send" at bounding box center [836, 144] width 67 height 34
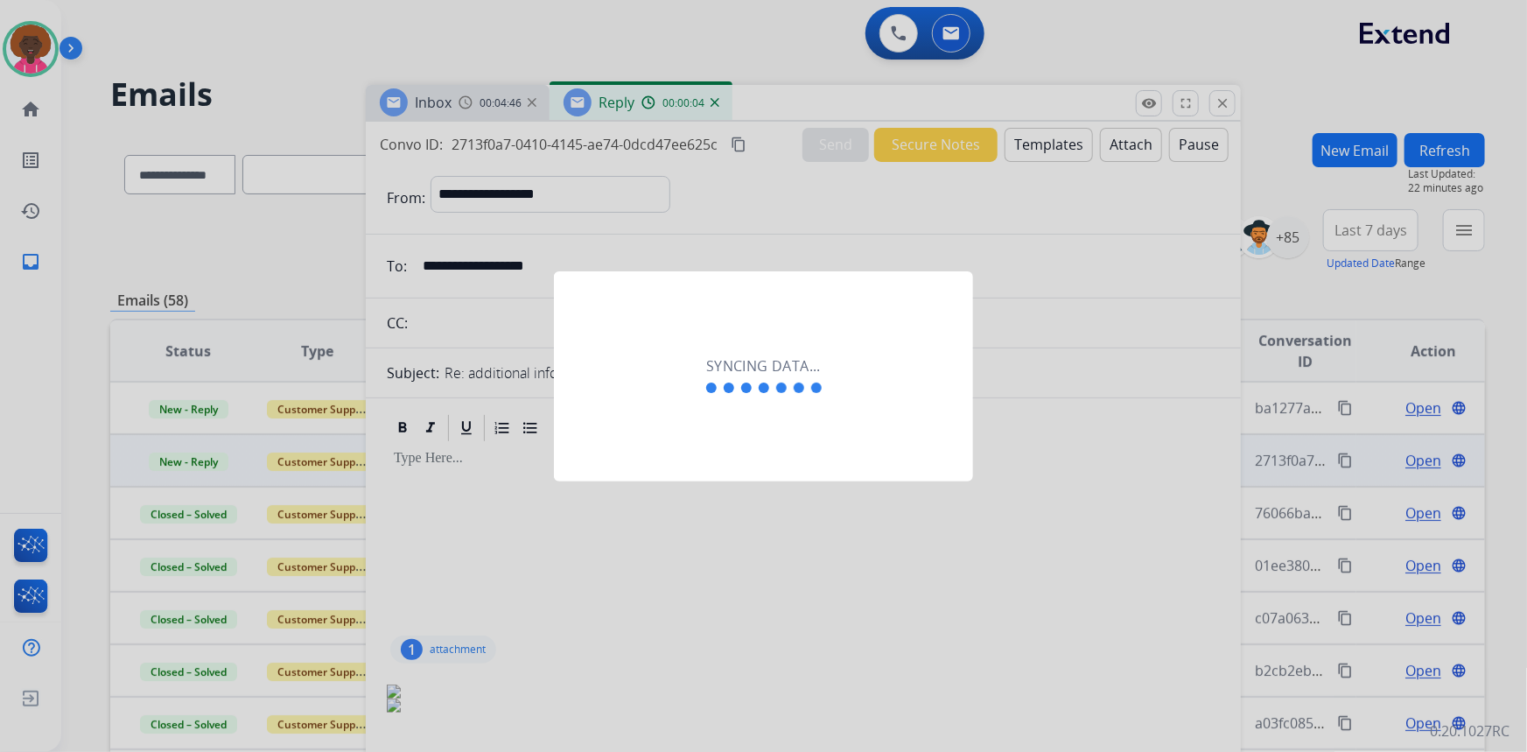
click at [1038, 340] on div at bounding box center [763, 376] width 1527 height 752
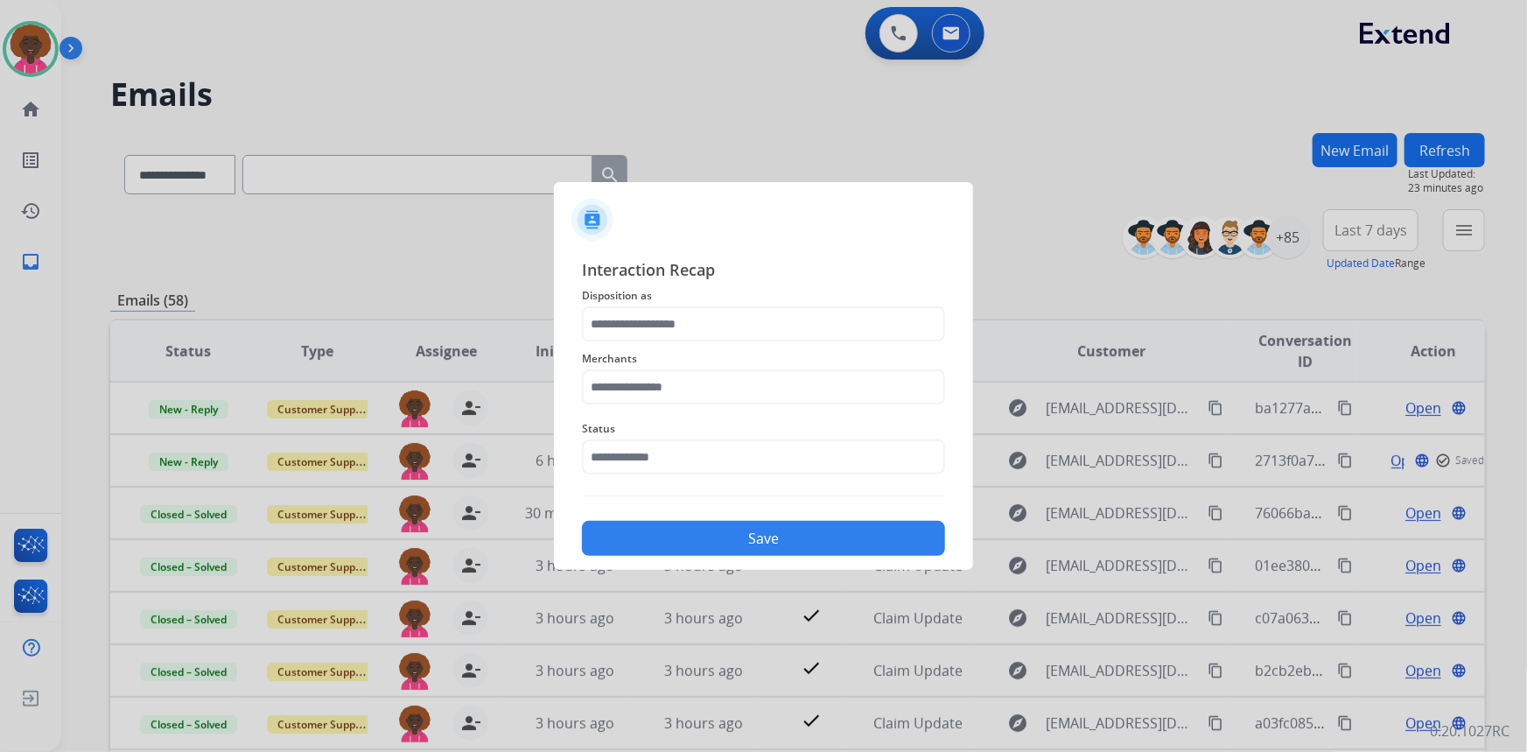
click at [740, 482] on div "Interaction Recap Disposition as Merchants Status Save" at bounding box center [763, 406] width 363 height 298
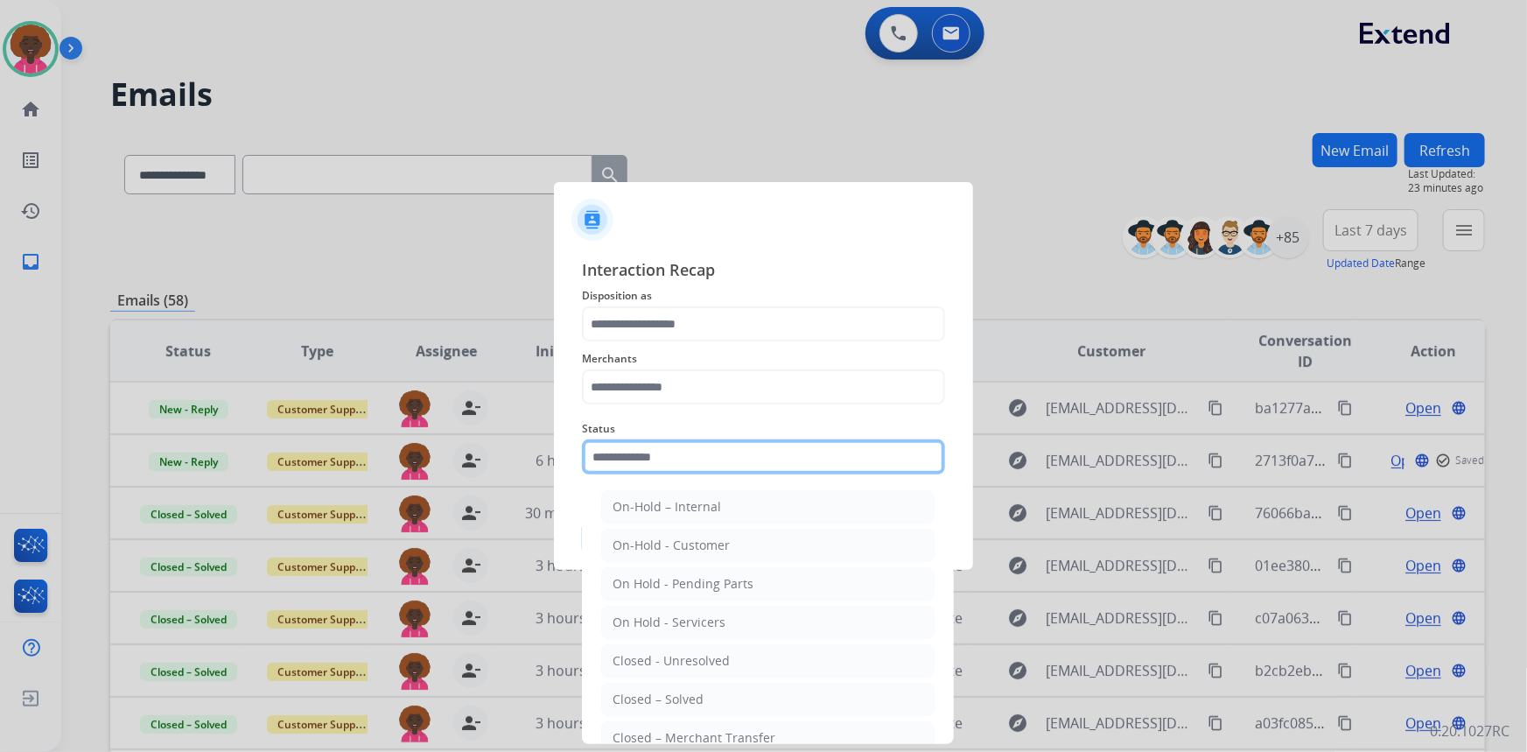
click at [738, 445] on input "text" at bounding box center [763, 456] width 363 height 35
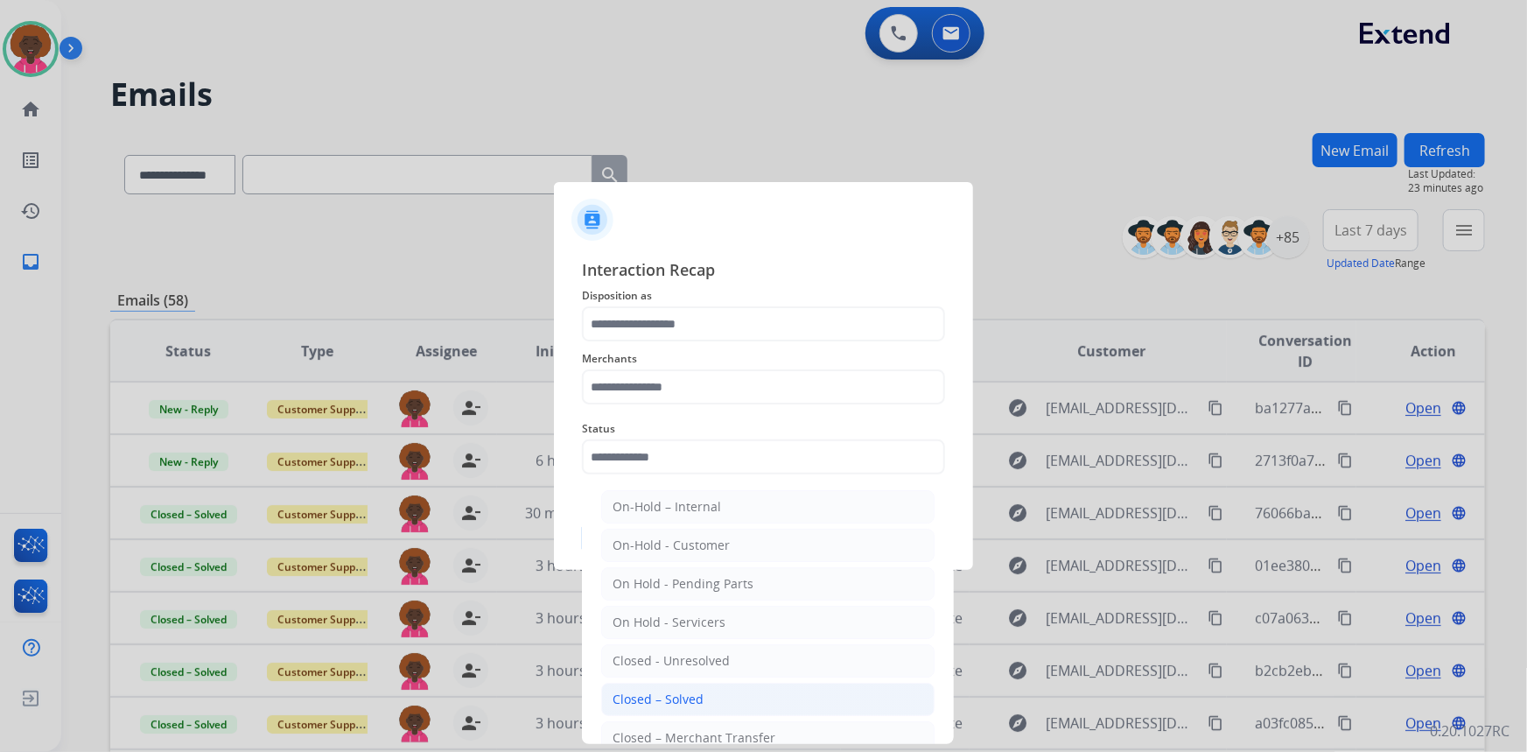
click at [642, 691] on div "Closed – Solved" at bounding box center [658, 699] width 91 height 18
type input "**********"
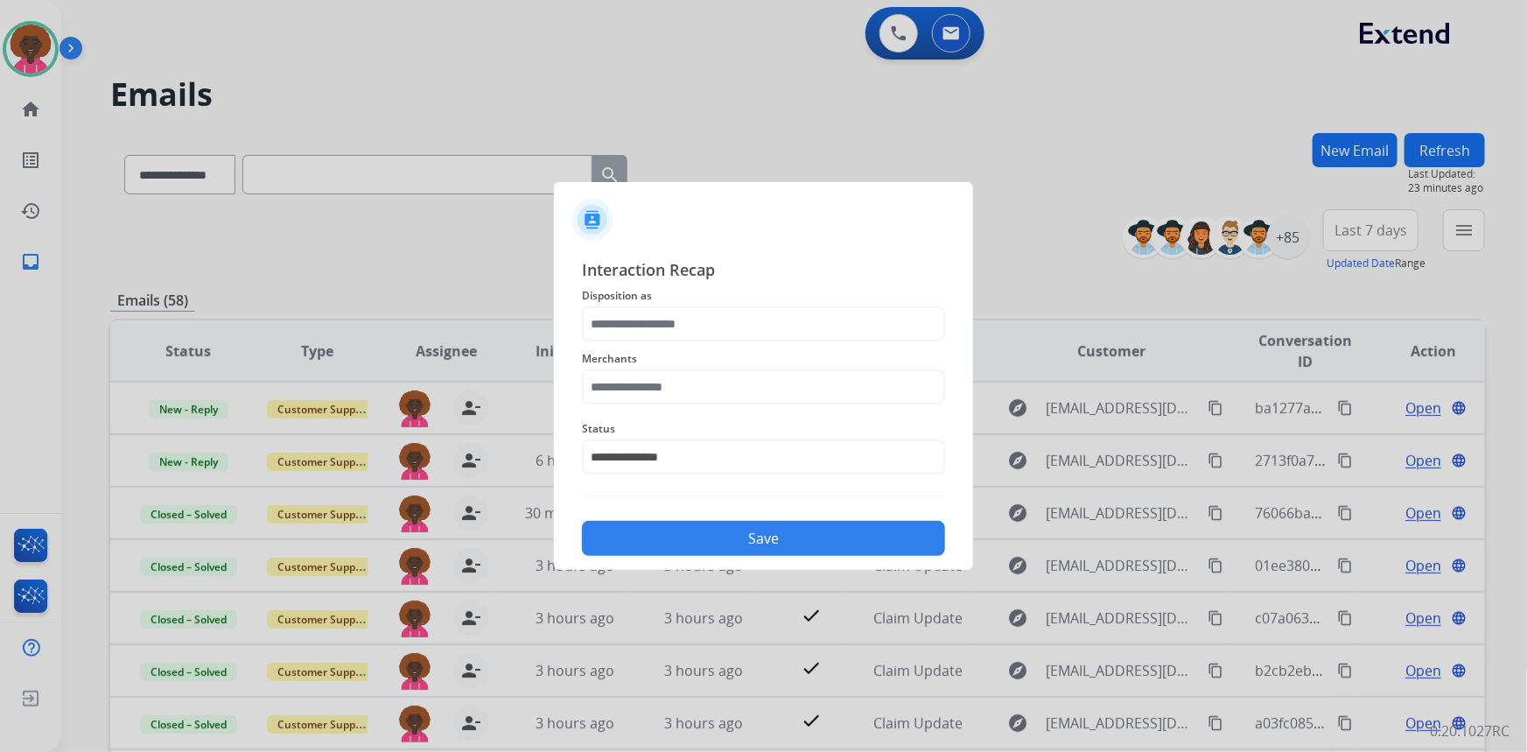
click at [646, 354] on span "Merchants" at bounding box center [763, 358] width 363 height 21
click at [646, 382] on input "text" at bounding box center [763, 386] width 363 height 35
click at [709, 443] on li "Not found" at bounding box center [767, 436] width 333 height 33
type input "*********"
click at [711, 324] on input "text" at bounding box center [763, 323] width 363 height 35
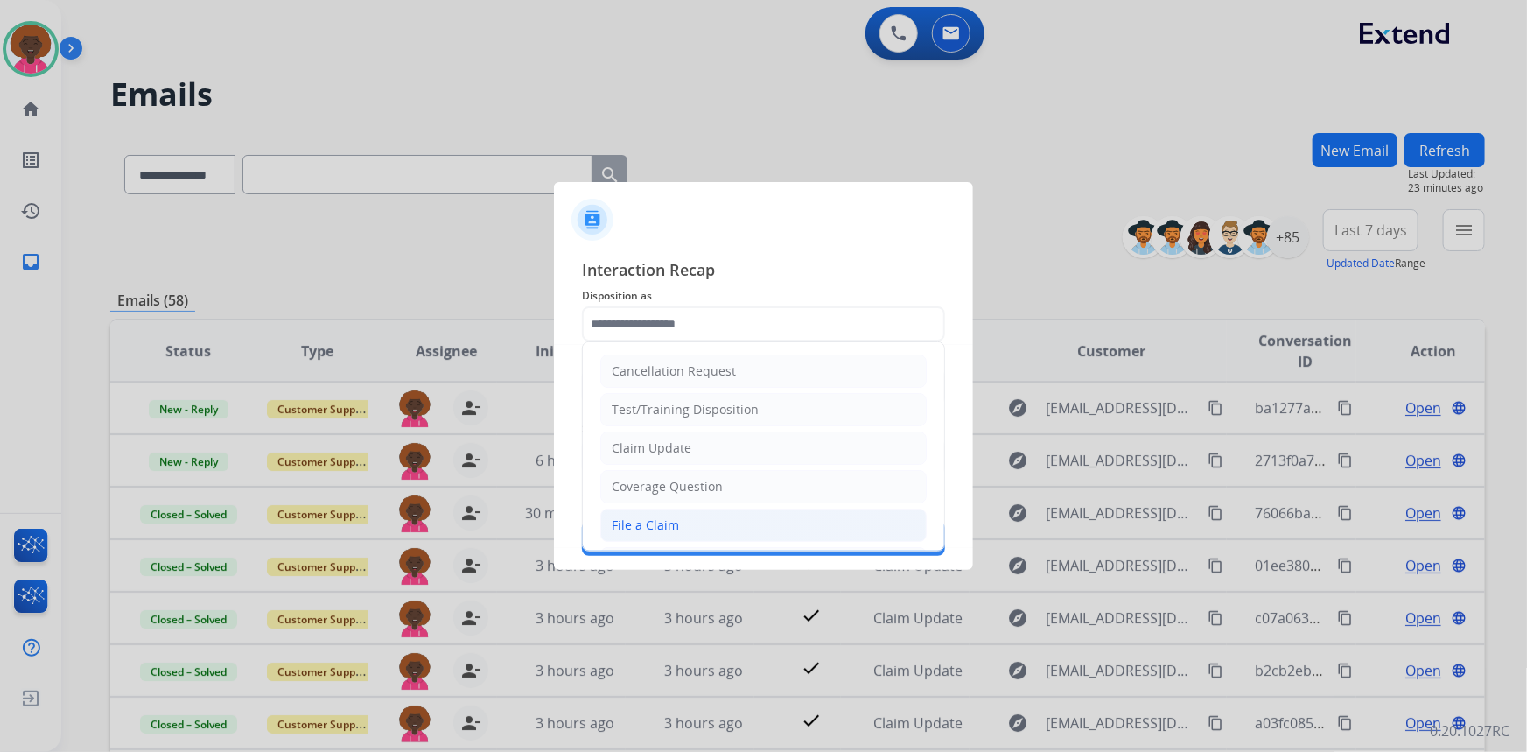
click at [684, 529] on li "File a Claim" at bounding box center [763, 524] width 326 height 33
type input "**********"
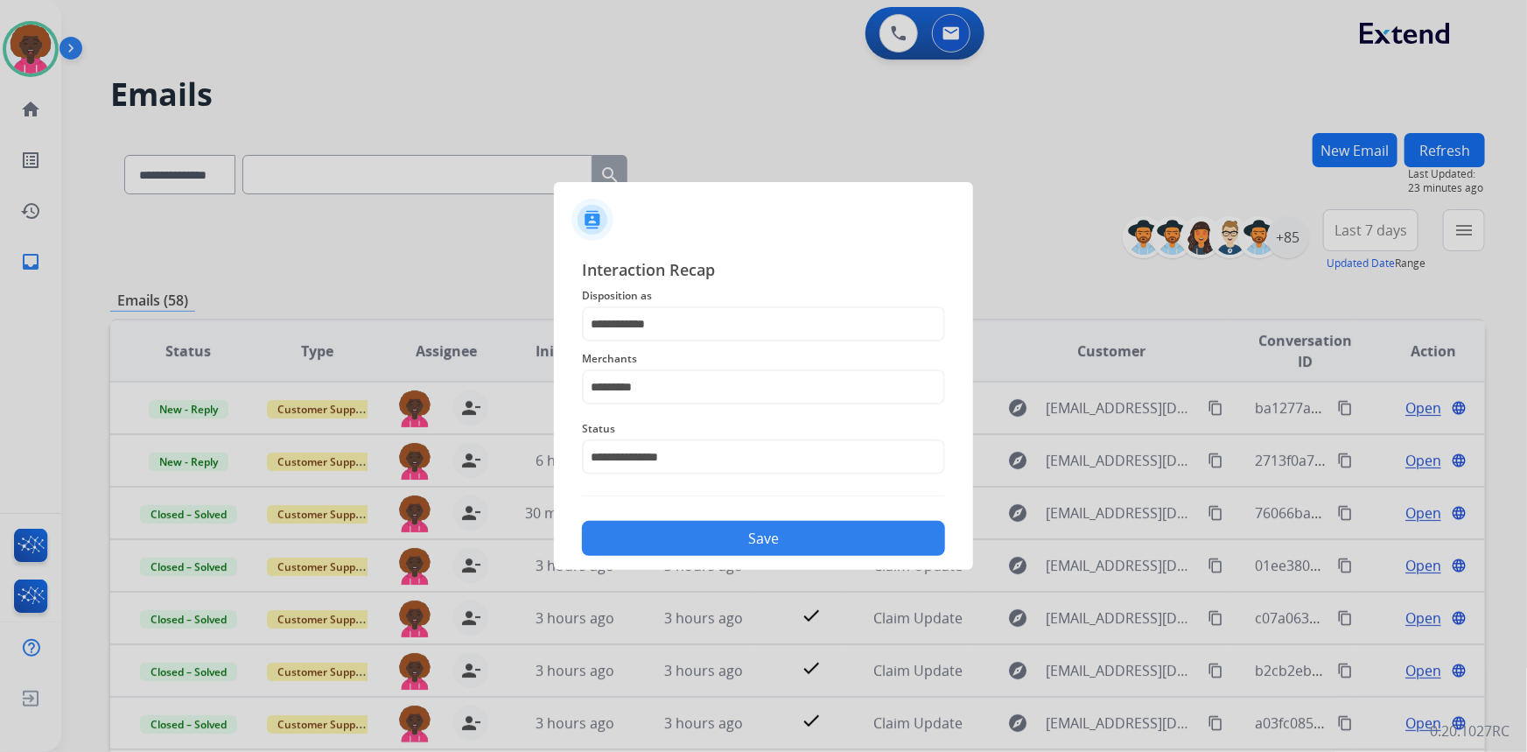
click at [729, 522] on button "Save" at bounding box center [763, 538] width 363 height 35
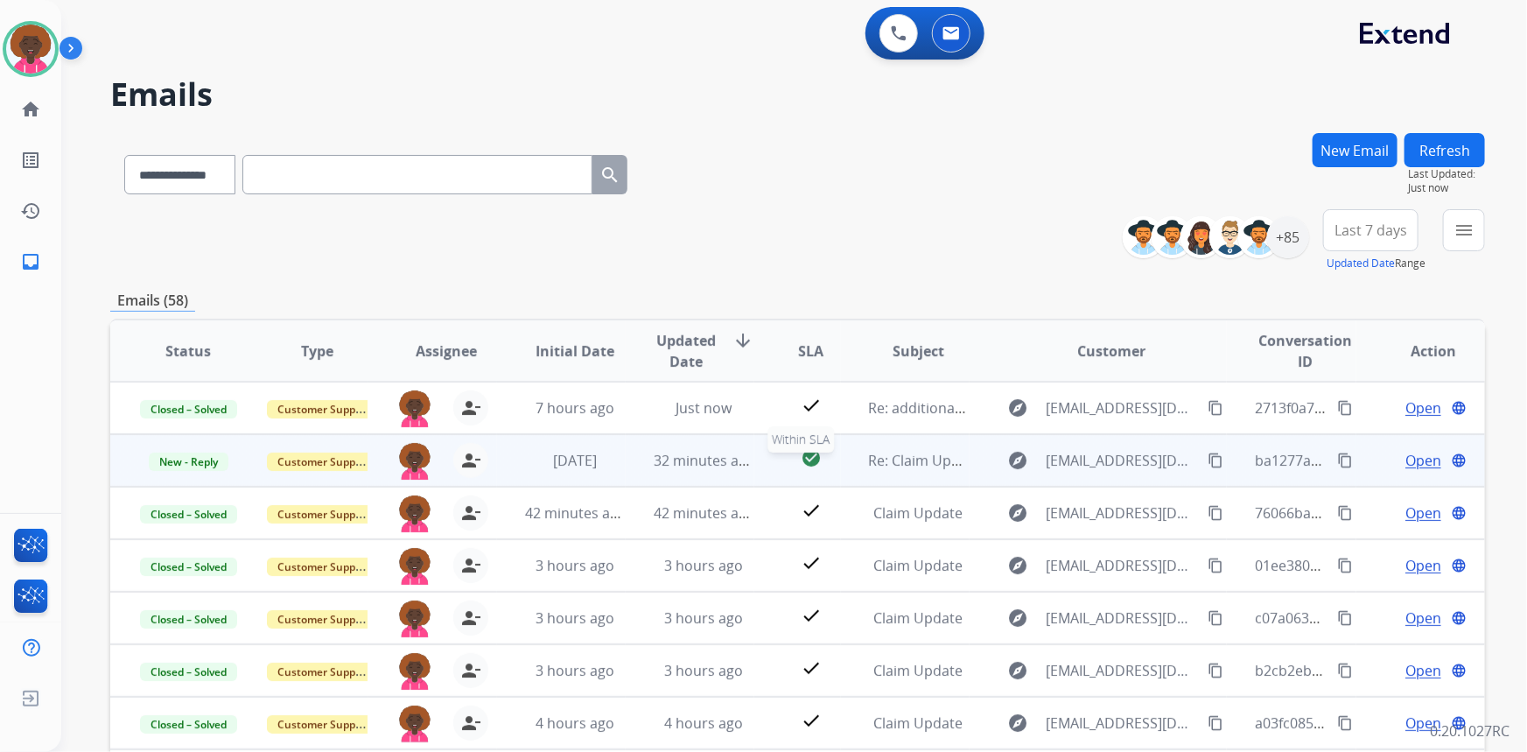
click at [808, 460] on mat-icon "check_circle" at bounding box center [811, 457] width 21 height 21
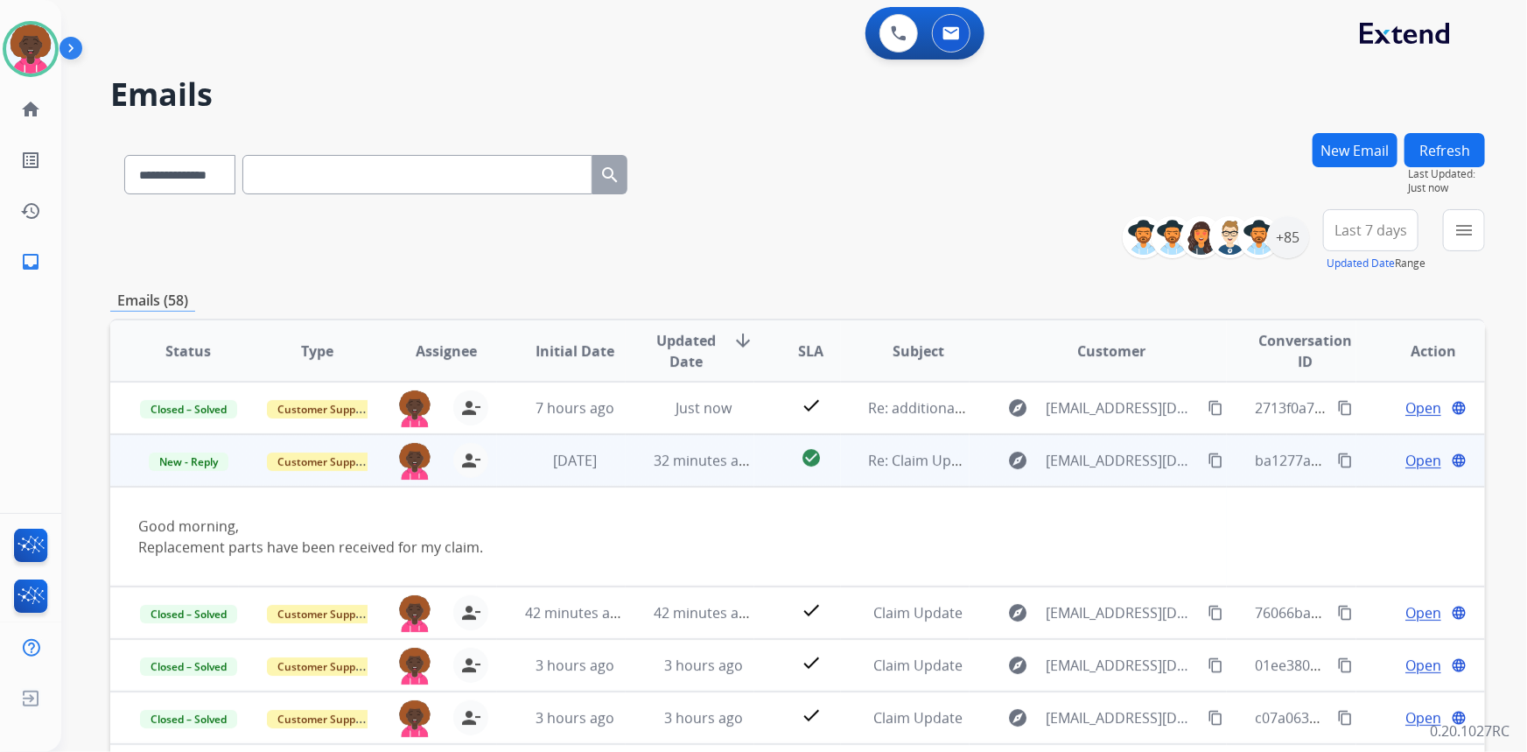
click at [1405, 468] on span "Open" at bounding box center [1423, 460] width 36 height 21
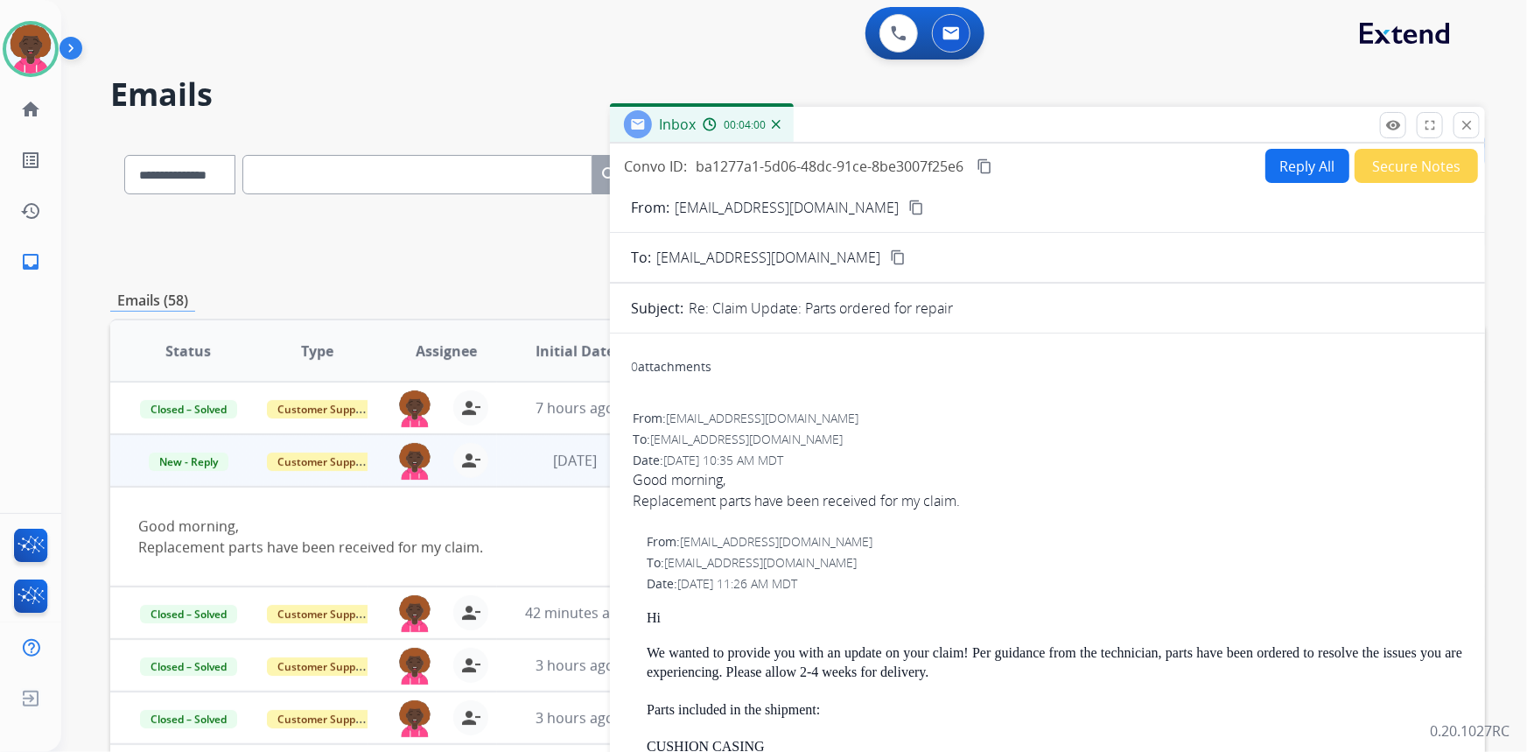
click at [908, 209] on mat-icon "content_copy" at bounding box center [916, 208] width 16 height 16
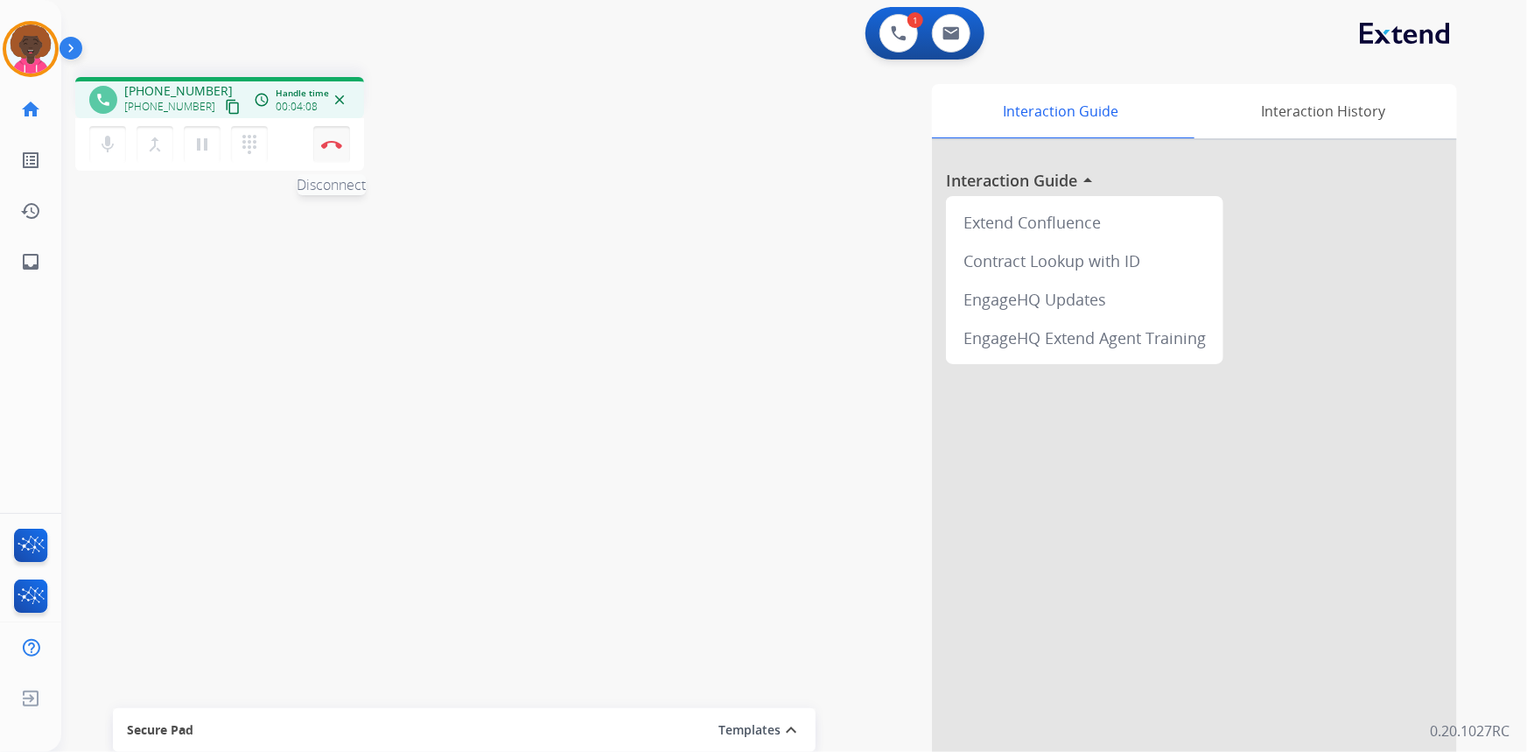
click at [350, 141] on div "mic Mute merge_type Bridge pause Hold dialpad Dialpad Disconnect" at bounding box center [219, 144] width 289 height 53
click at [342, 144] on button "Disconnect" at bounding box center [331, 144] width 37 height 37
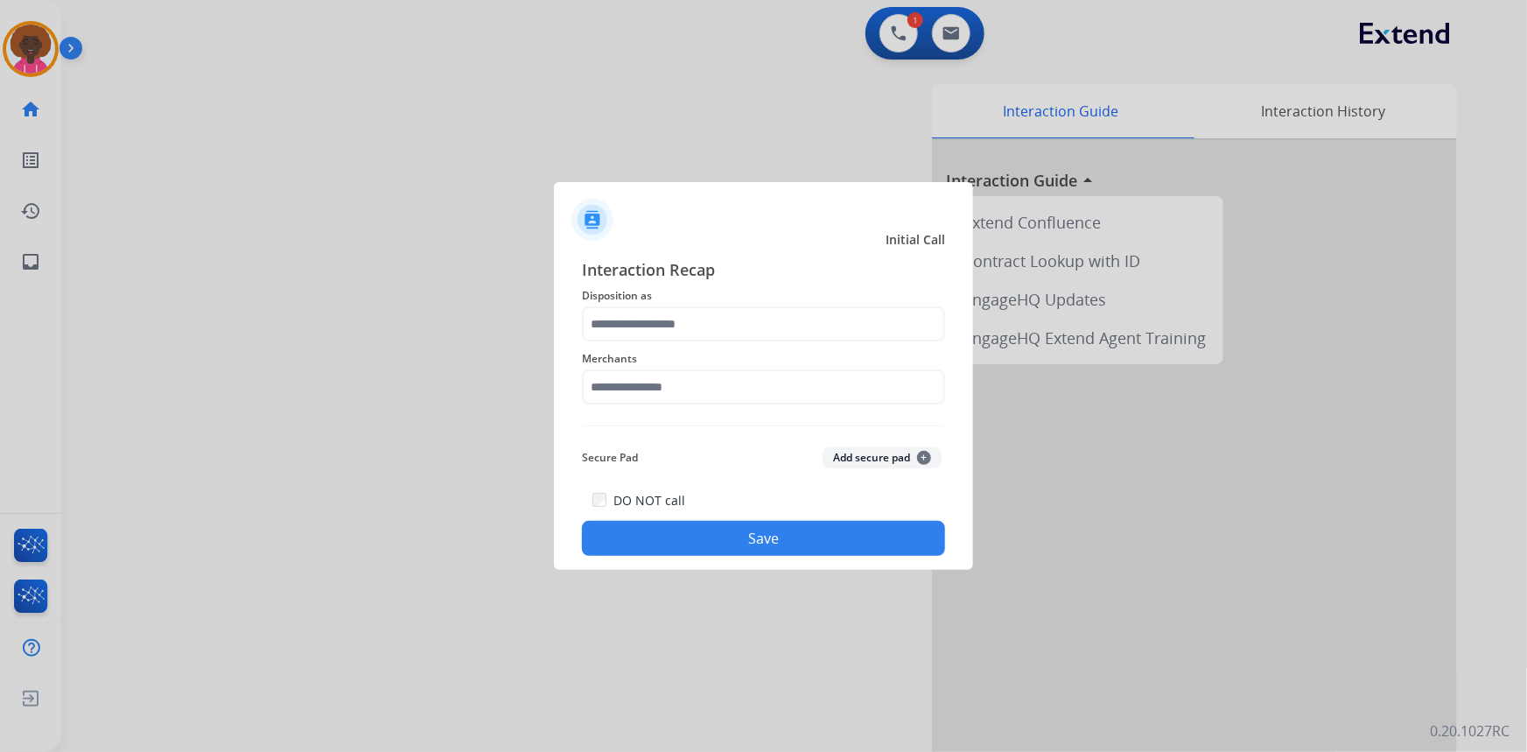
click at [25, 55] on div at bounding box center [763, 376] width 1527 height 752
click at [674, 396] on input "text" at bounding box center [763, 386] width 363 height 35
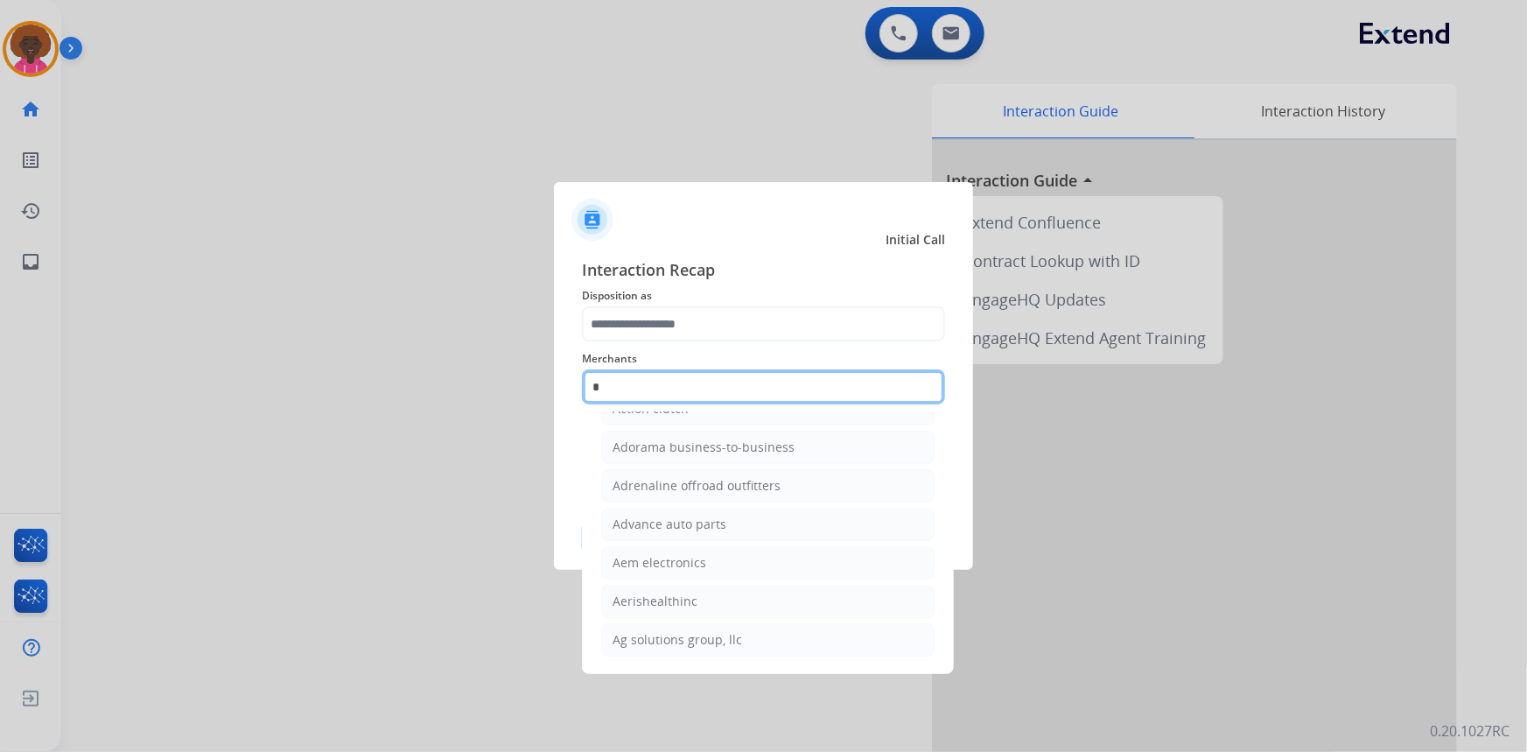
scroll to position [141, 0]
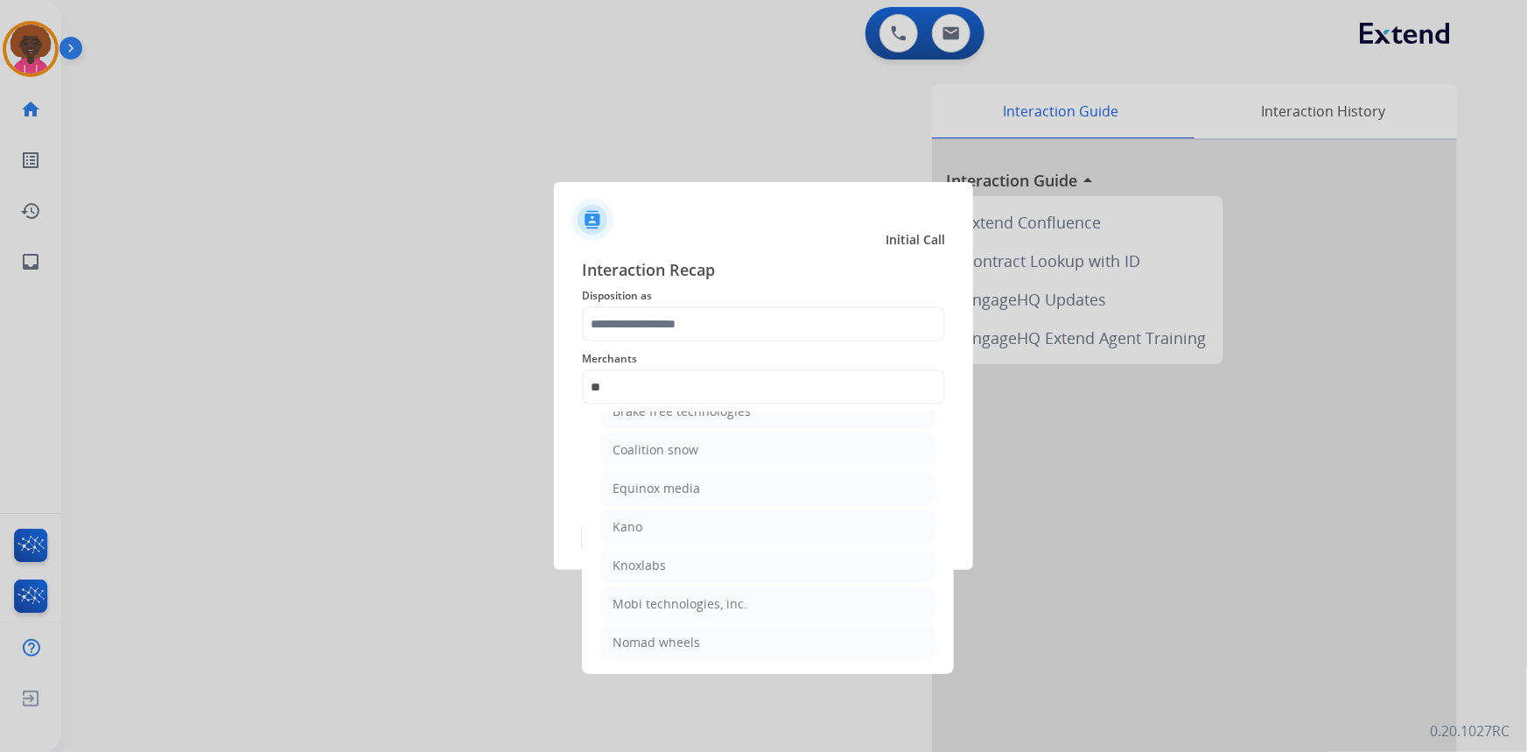
click at [606, 297] on span "Disposition as" at bounding box center [763, 295] width 363 height 21
click at [649, 403] on input "**" at bounding box center [763, 386] width 363 height 35
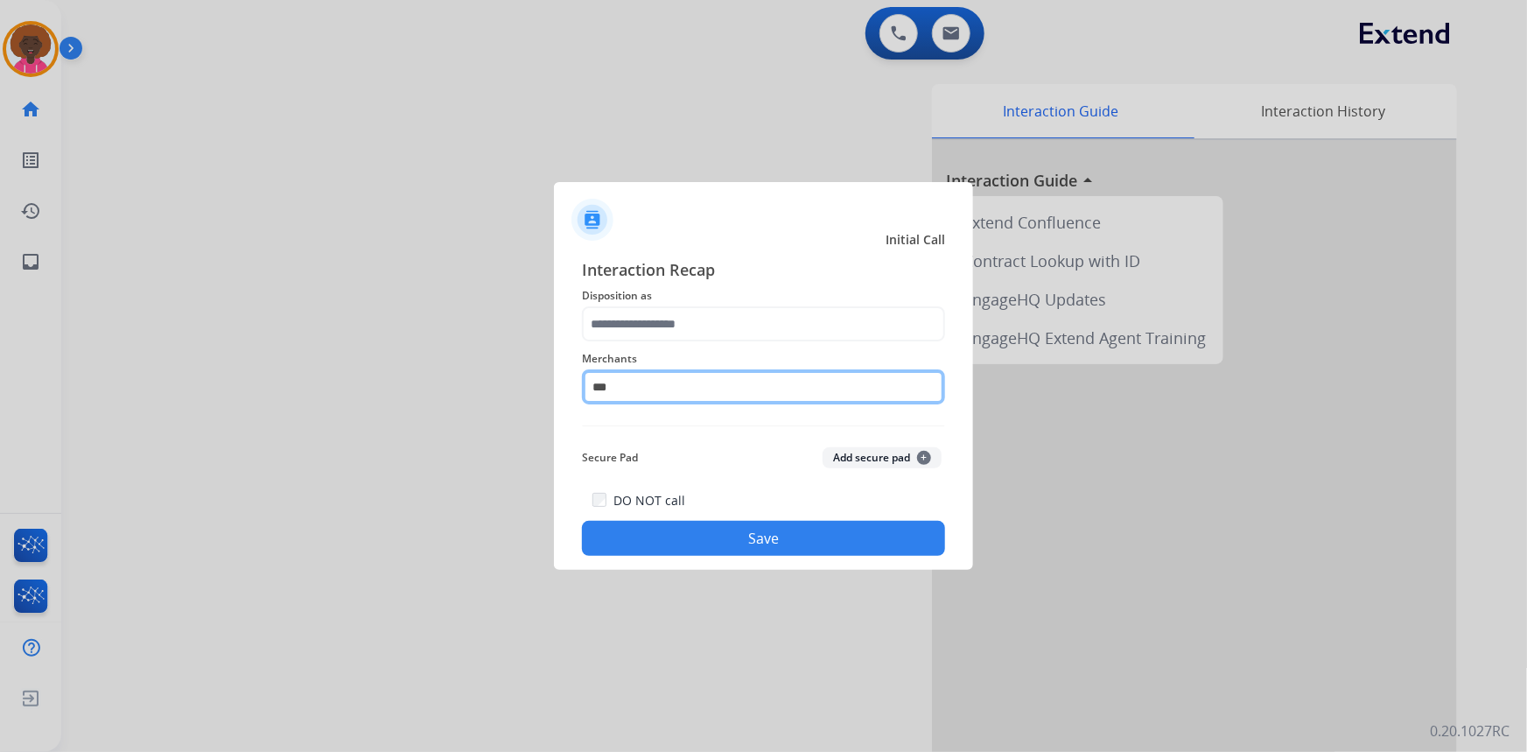
click at [738, 377] on input "***" at bounding box center [763, 386] width 363 height 35
type input "*"
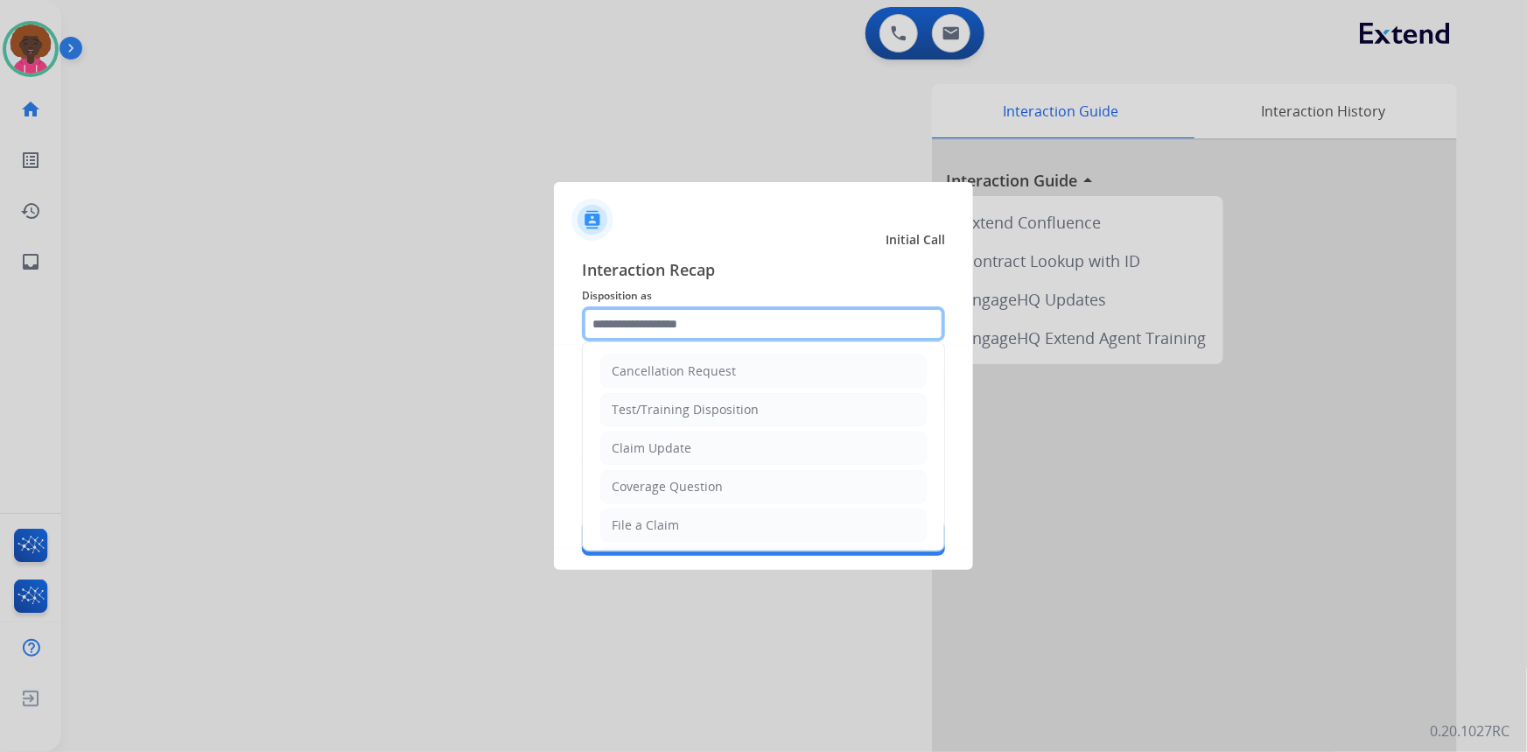
click at [682, 336] on input "text" at bounding box center [763, 323] width 363 height 35
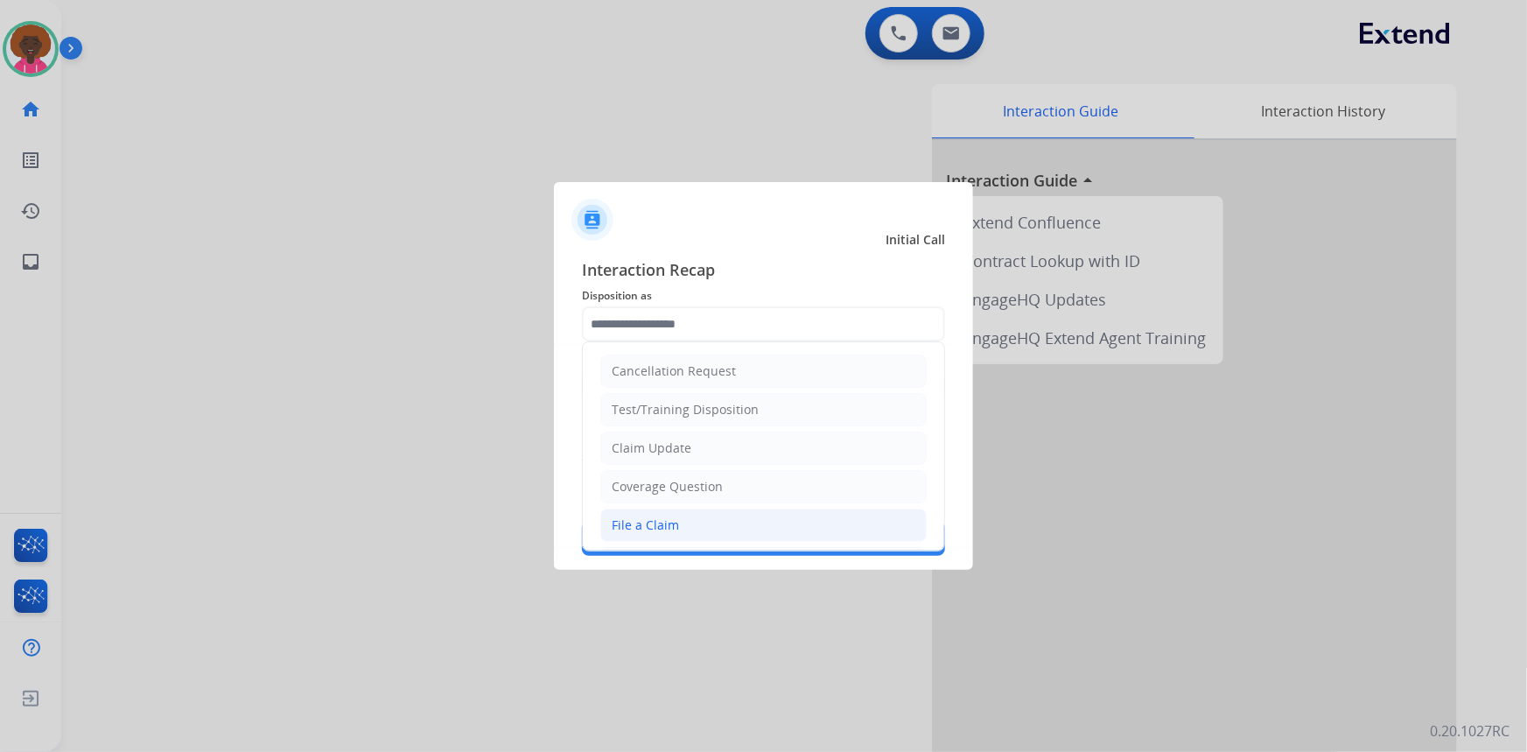
click at [652, 528] on div "File a Claim" at bounding box center [645, 525] width 67 height 18
type input "**********"
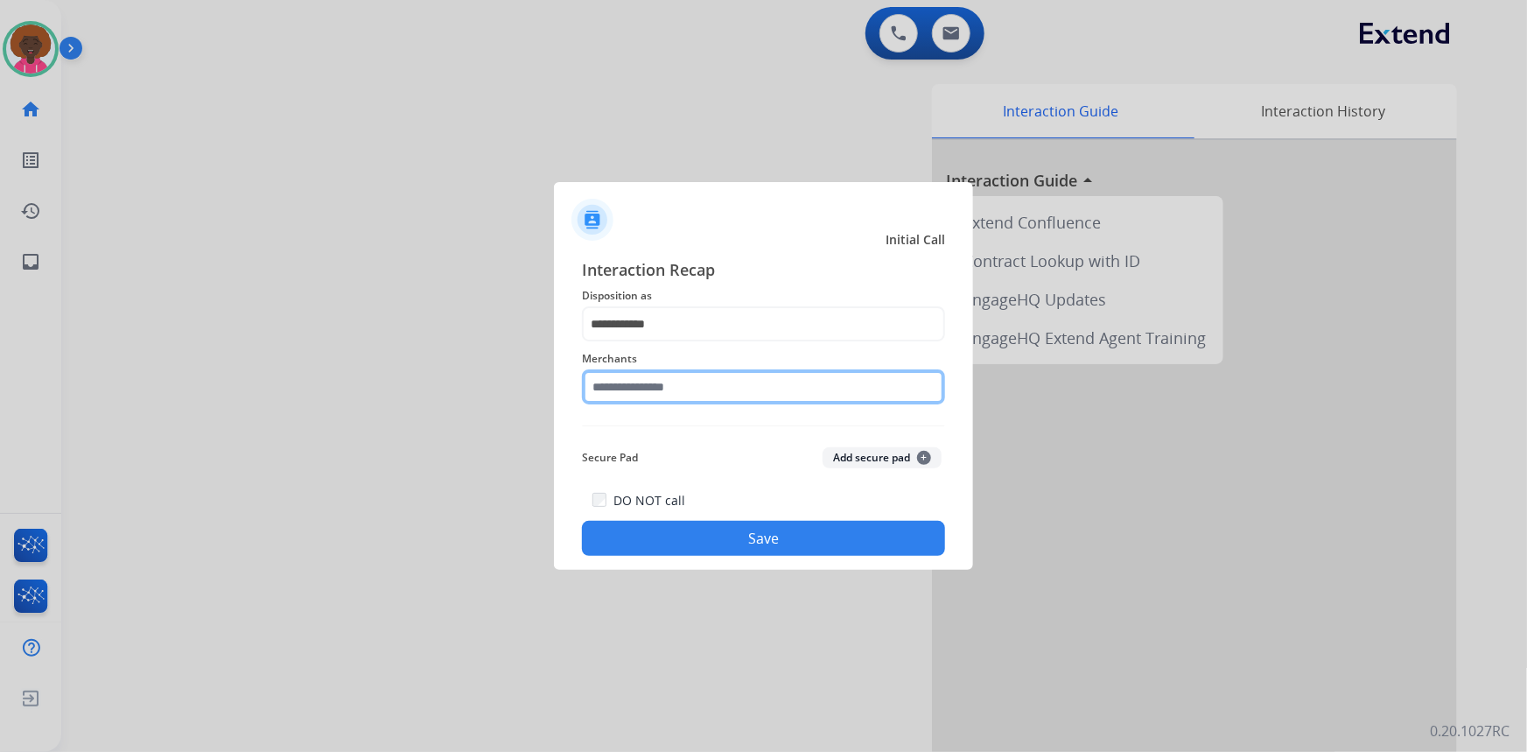
click at [664, 382] on input "text" at bounding box center [763, 386] width 363 height 35
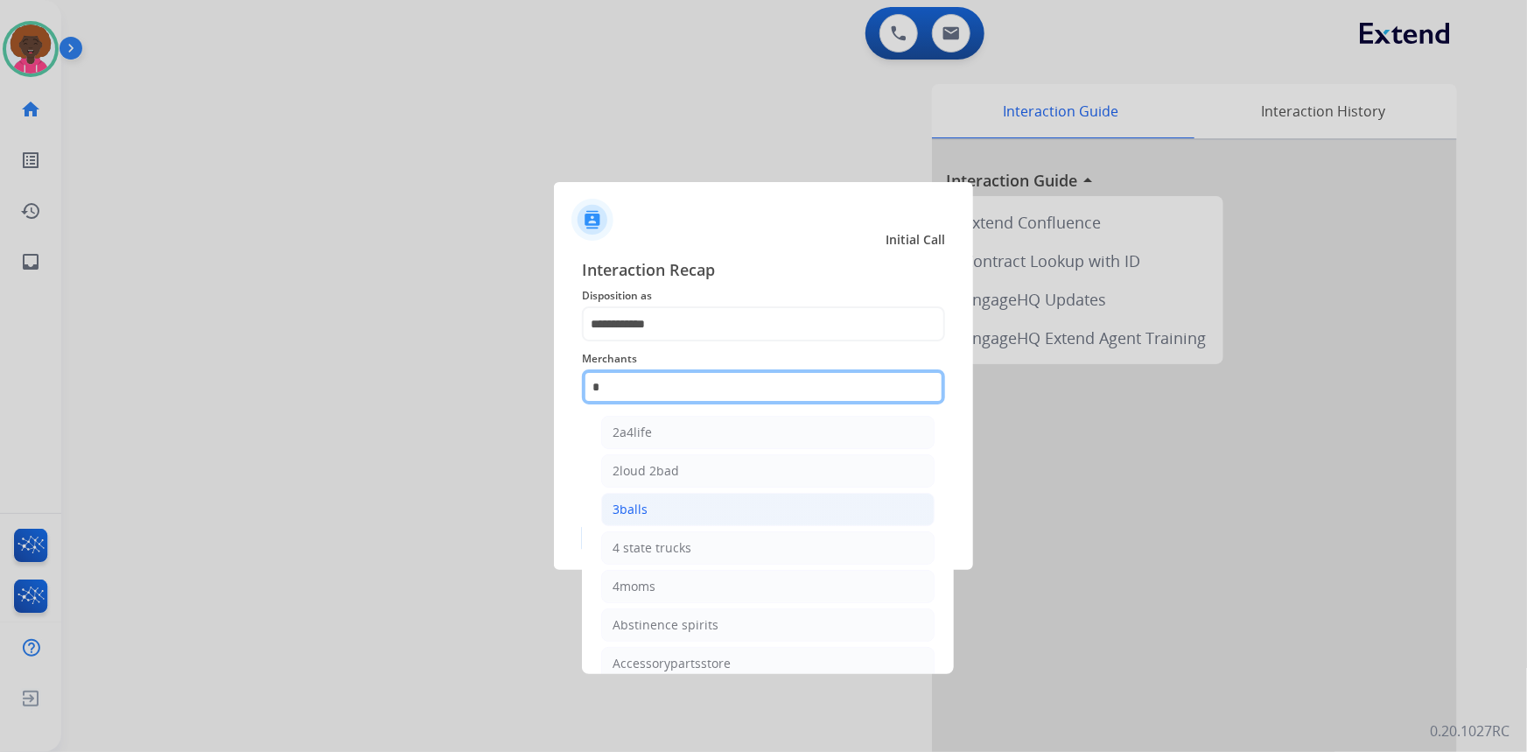
scroll to position [0, 0]
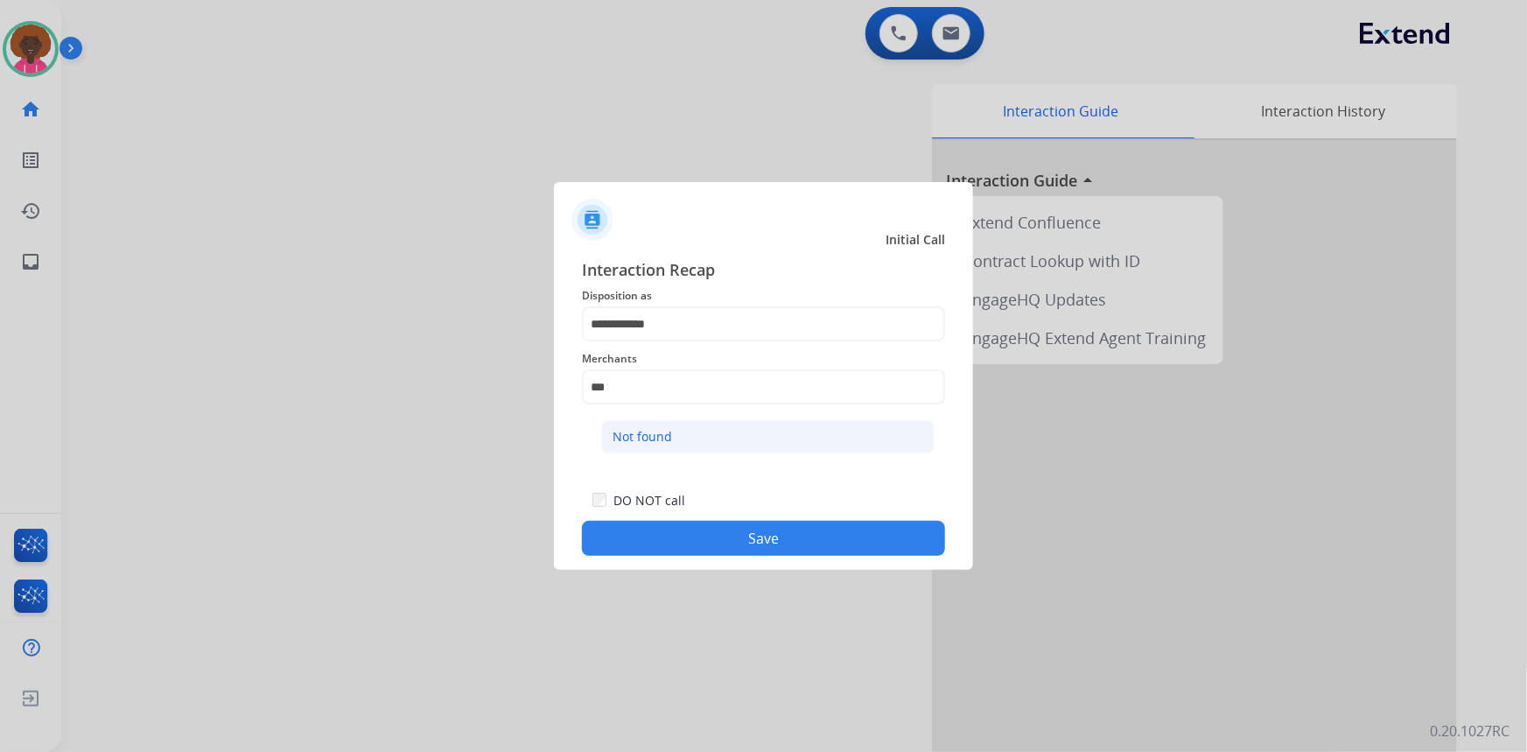
click at [685, 446] on li "Not found" at bounding box center [767, 436] width 333 height 33
type input "*********"
click at [707, 518] on div "DO NOT call Save" at bounding box center [763, 522] width 363 height 67
click at [703, 539] on button "Save" at bounding box center [763, 538] width 363 height 35
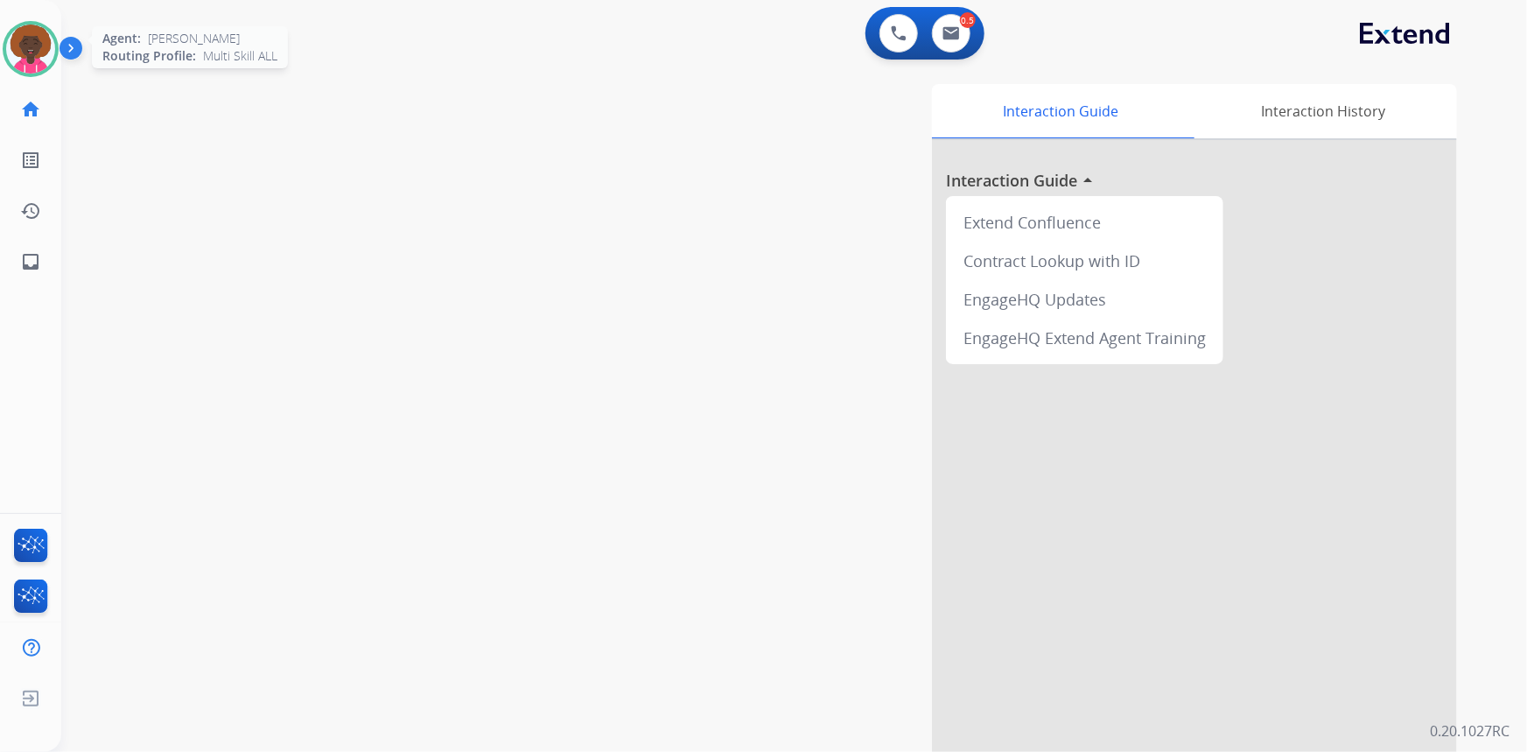
click at [35, 44] on img at bounding box center [30, 49] width 49 height 49
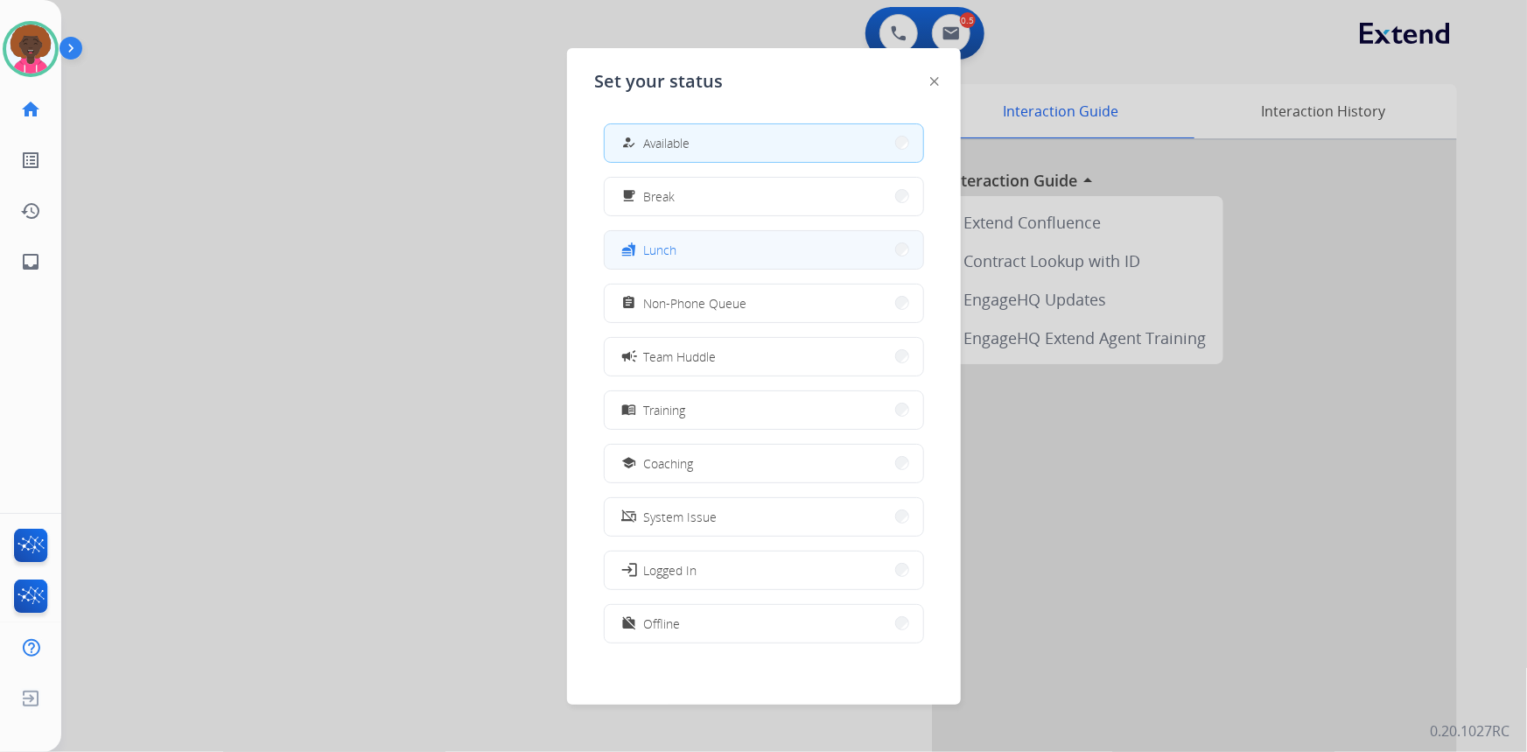
click at [649, 254] on span "Lunch" at bounding box center [660, 250] width 33 height 18
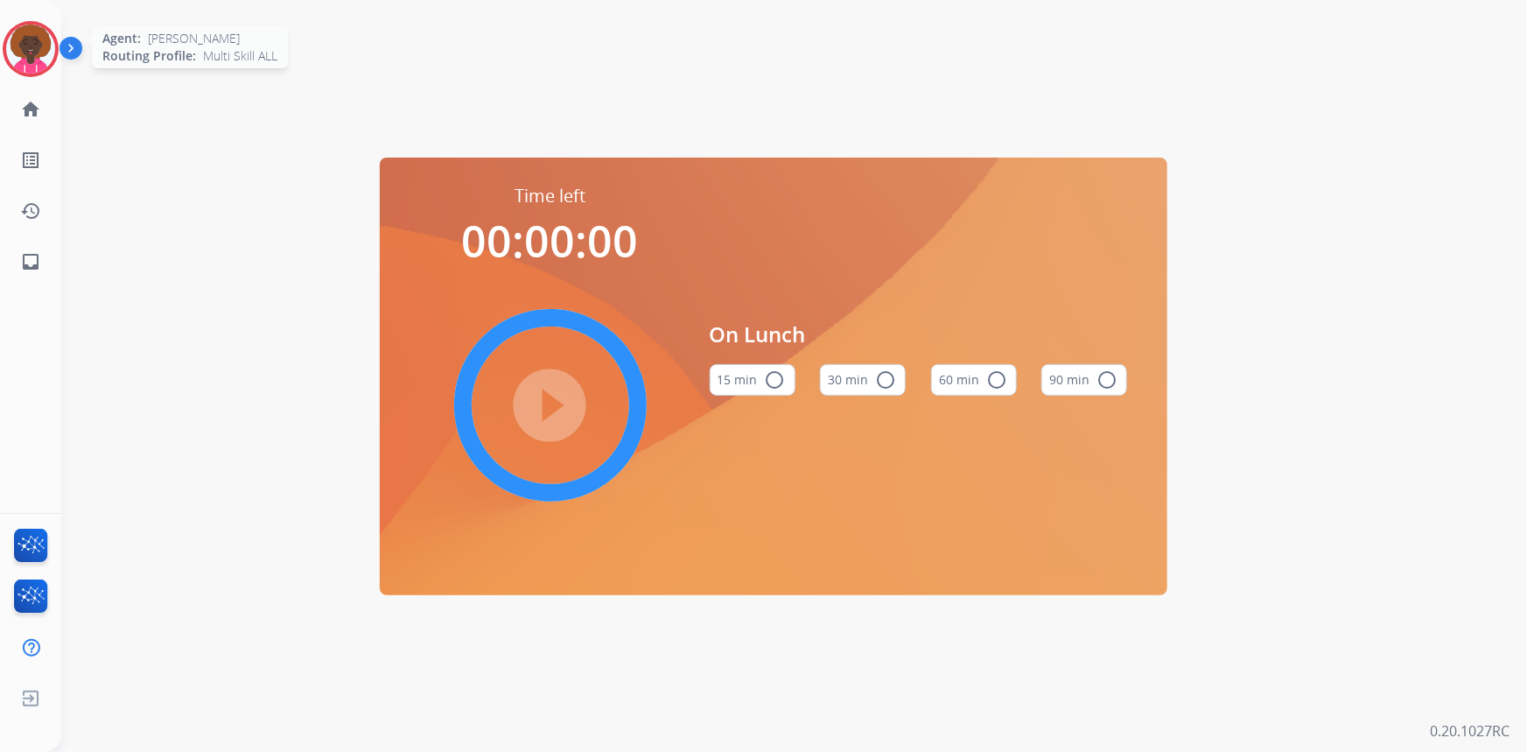
click at [48, 44] on img at bounding box center [30, 49] width 49 height 49
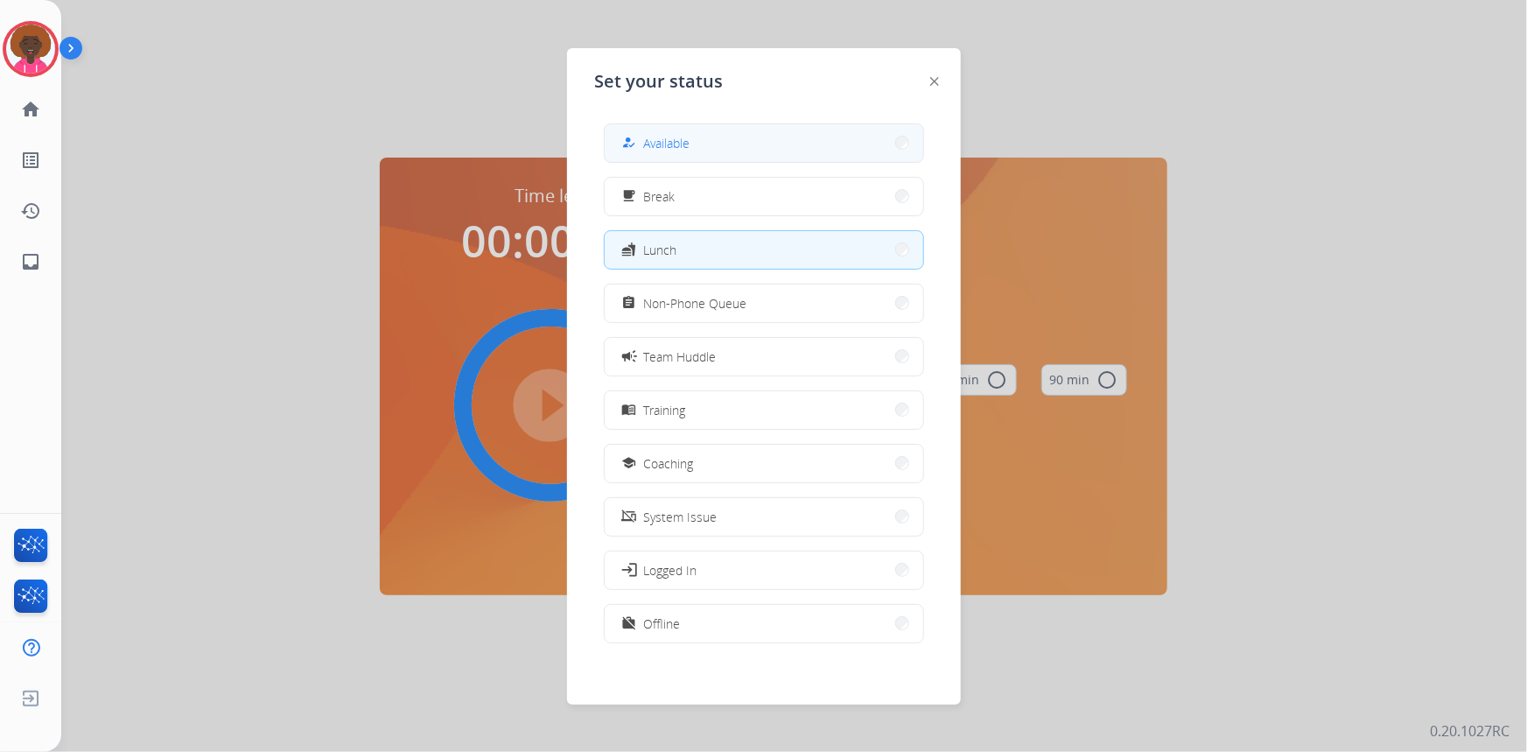
click at [762, 130] on button "how_to_reg Available" at bounding box center [764, 143] width 319 height 38
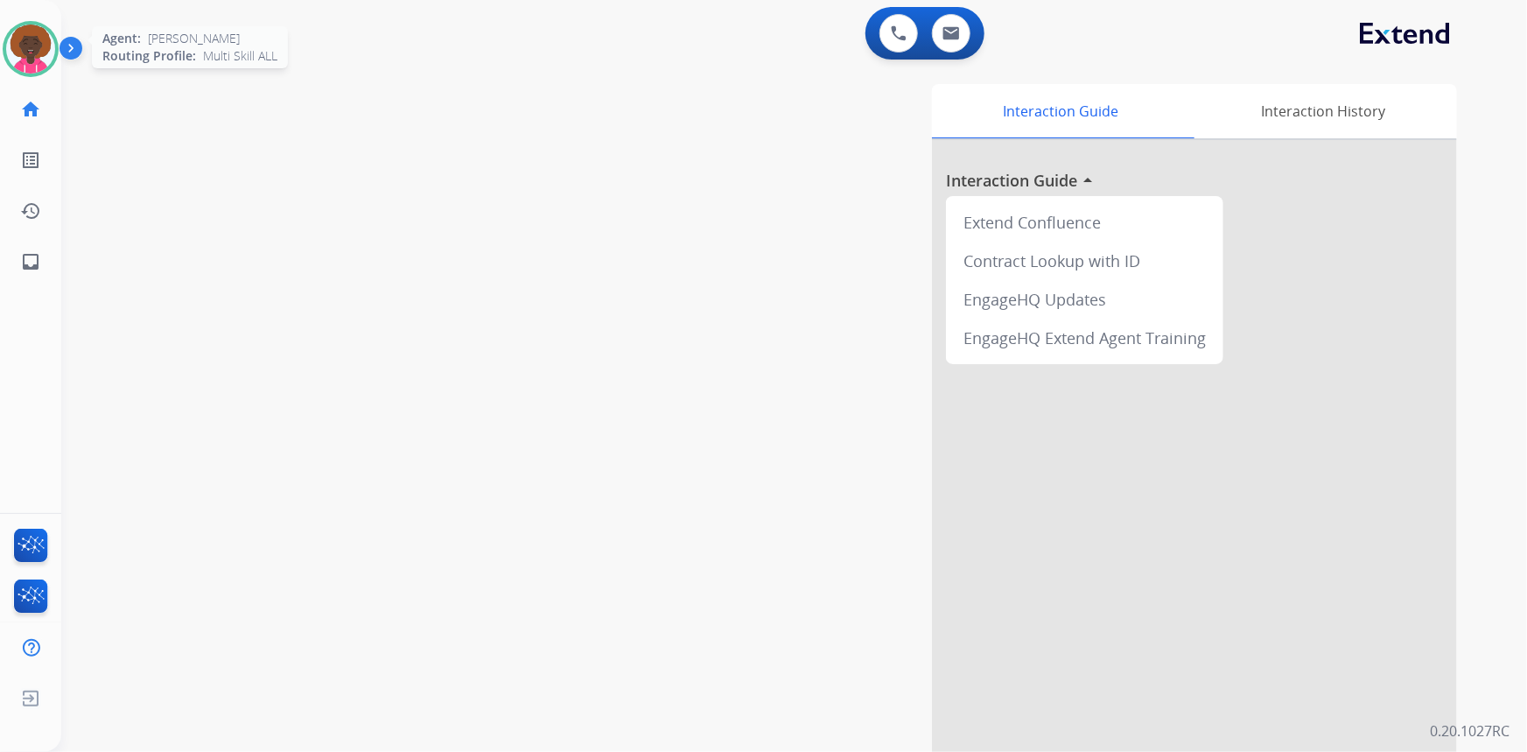
click at [23, 35] on img at bounding box center [30, 49] width 49 height 49
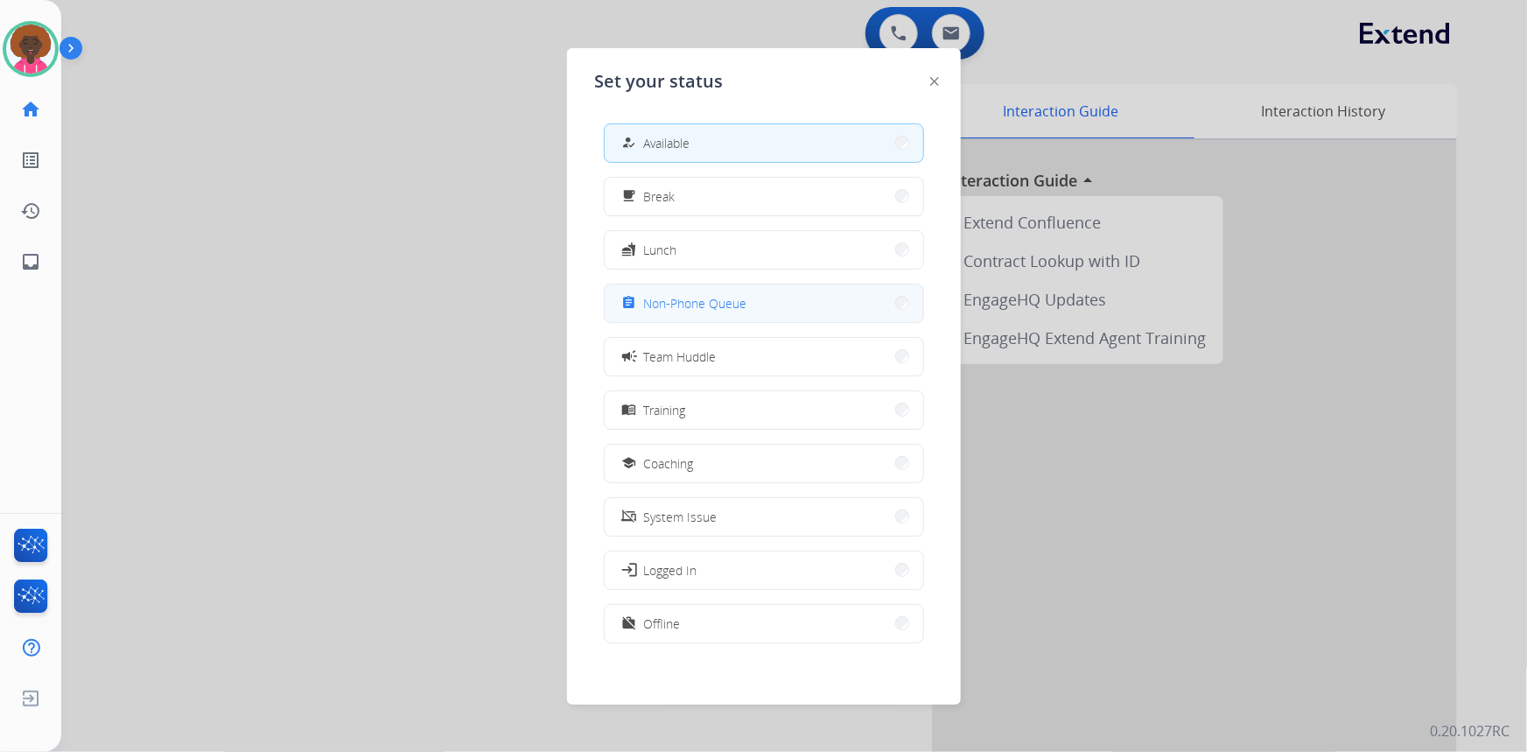
click at [724, 297] on span "Non-Phone Queue" at bounding box center [695, 303] width 103 height 18
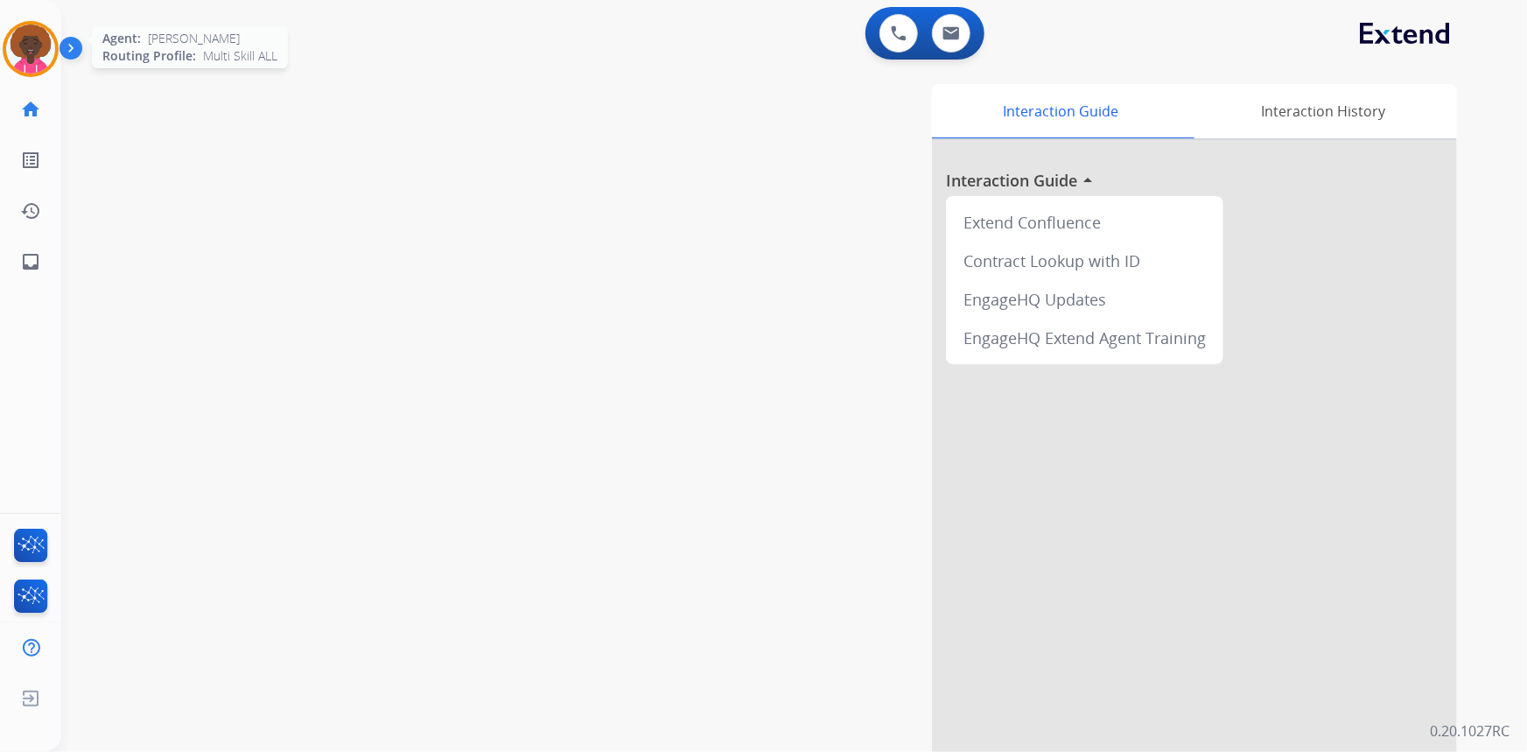
click at [58, 52] on div at bounding box center [31, 49] width 56 height 56
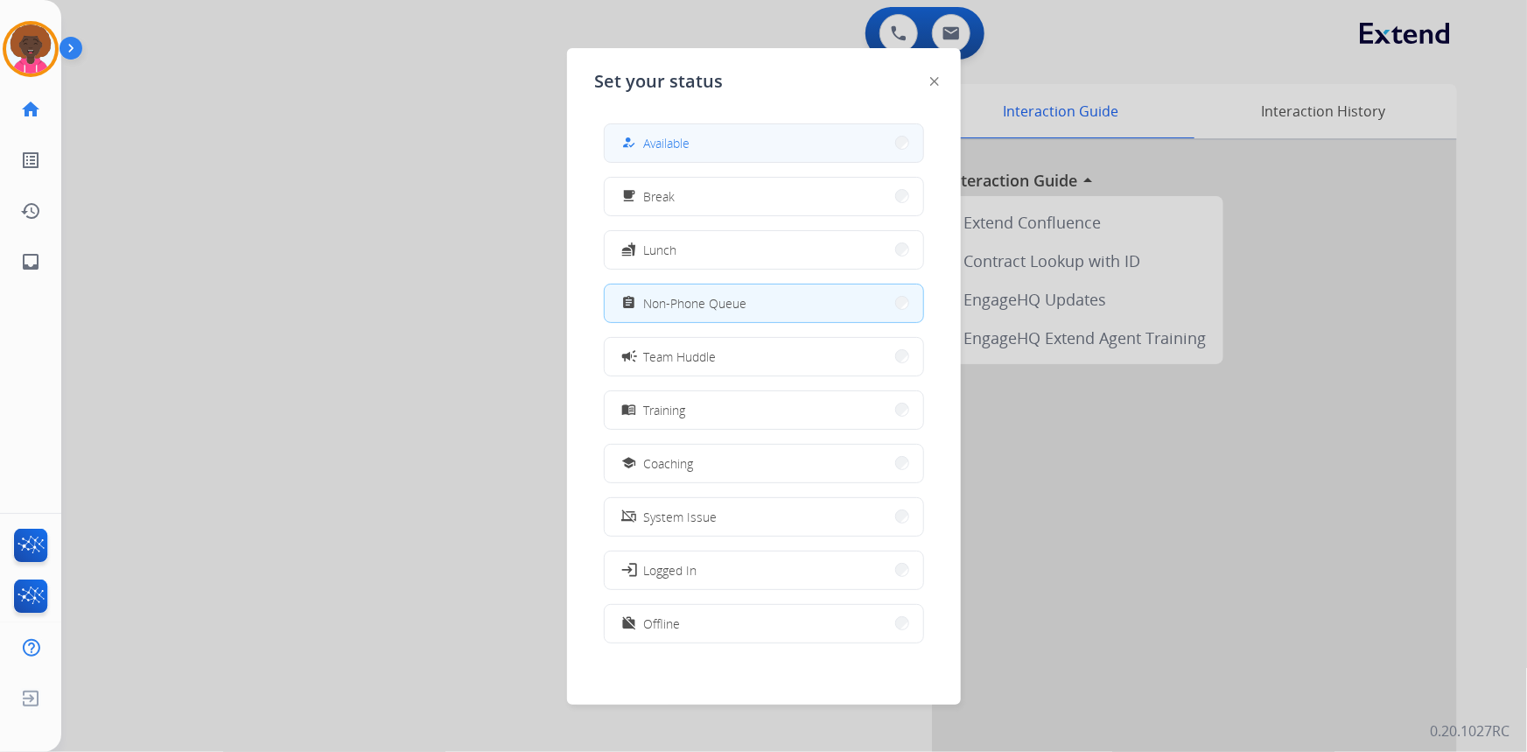
click at [787, 139] on button "how_to_reg Available" at bounding box center [764, 143] width 319 height 38
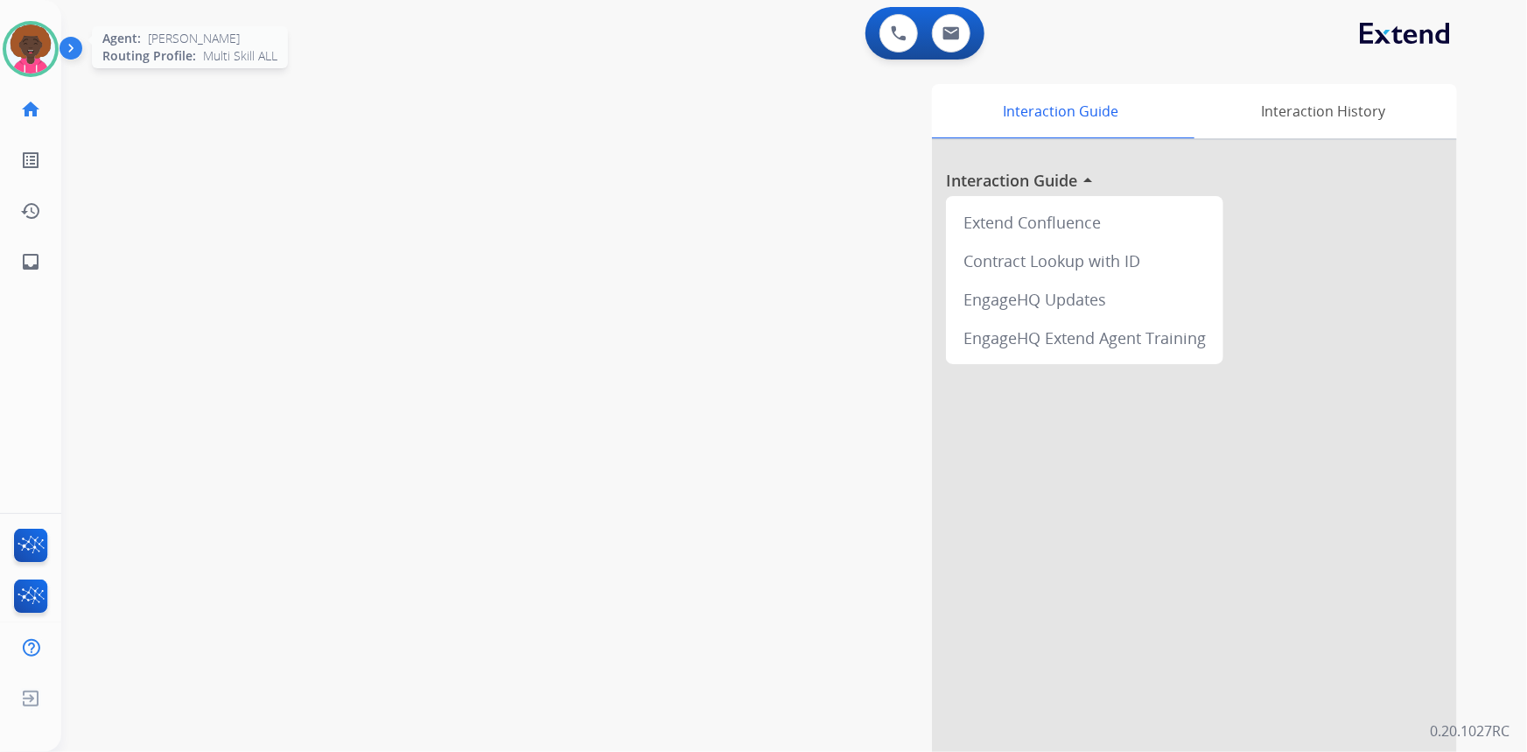
click at [26, 53] on img at bounding box center [30, 49] width 49 height 49
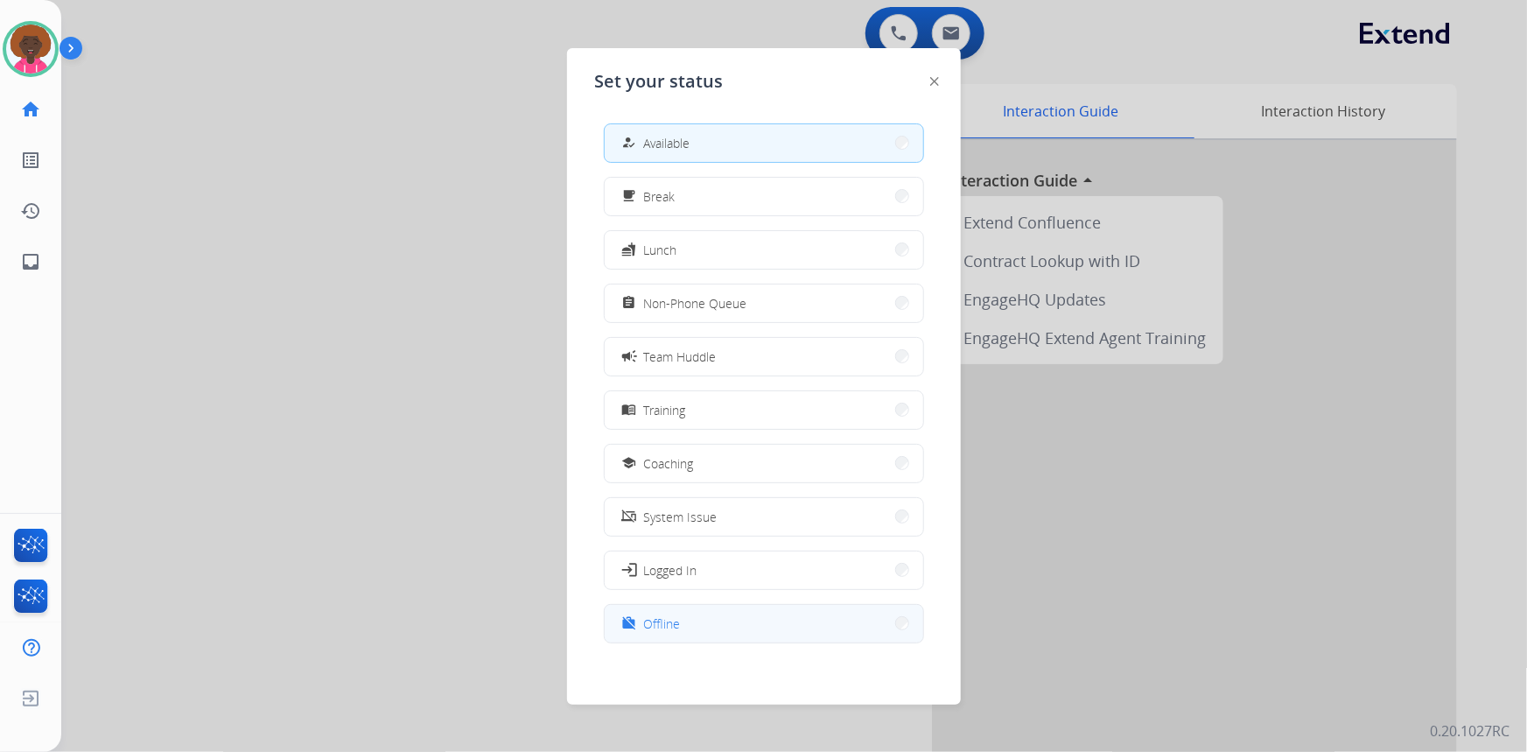
click at [780, 613] on button "work_off Offline" at bounding box center [764, 624] width 319 height 38
